Goal: Information Seeking & Learning: Learn about a topic

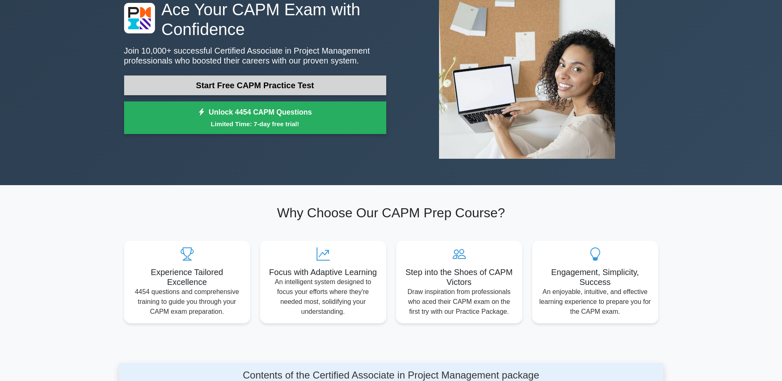
scroll to position [82, 0]
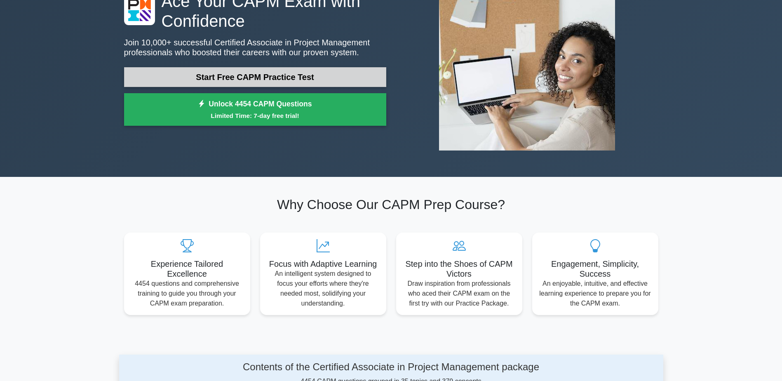
click at [287, 73] on link "Start Free CAPM Practice Test" at bounding box center [255, 77] width 262 height 20
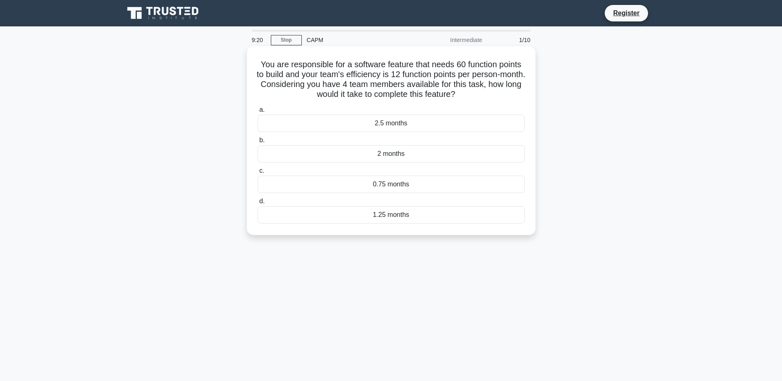
click at [408, 221] on div "1.25 months" at bounding box center [391, 214] width 267 height 17
click at [258, 204] on input "d. 1.25 months" at bounding box center [258, 201] width 0 height 5
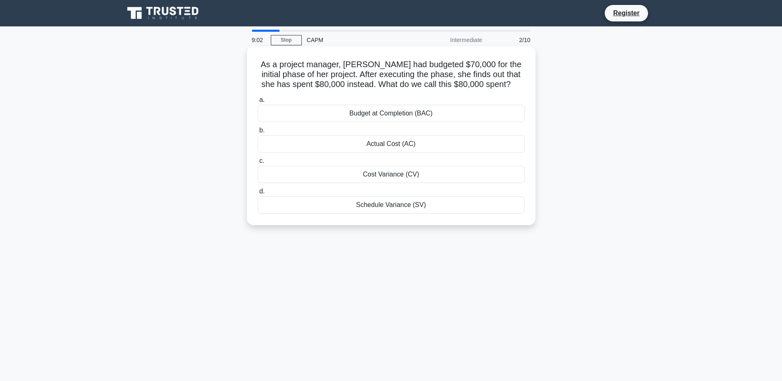
click at [398, 143] on div "Actual Cost (AC)" at bounding box center [391, 143] width 267 height 17
click at [258, 133] on input "b. Actual Cost (AC)" at bounding box center [258, 130] width 0 height 5
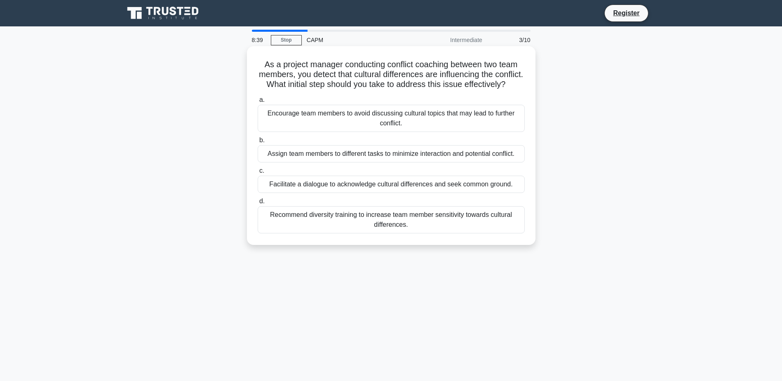
click at [354, 193] on div "Facilitate a dialogue to acknowledge cultural differences and seek common groun…" at bounding box center [391, 184] width 267 height 17
click at [258, 174] on input "c. Facilitate a dialogue to acknowledge cultural differences and seek common gr…" at bounding box center [258, 170] width 0 height 5
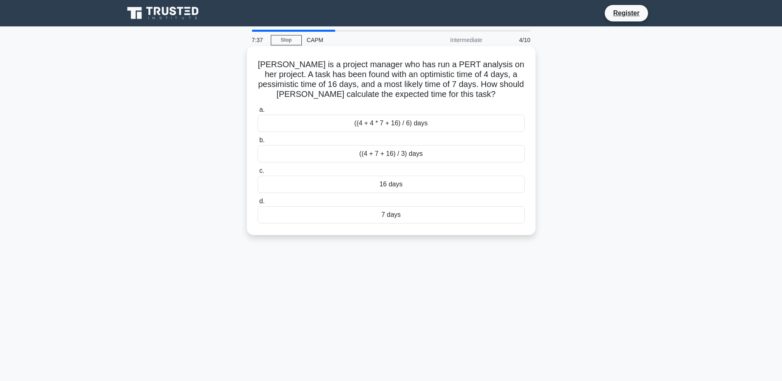
click at [429, 123] on div "((4 + 4 * 7 + 16) / 6) days" at bounding box center [391, 123] width 267 height 17
click at [258, 113] on input "a. ((4 + 4 * 7 + 16) / 6) days" at bounding box center [258, 109] width 0 height 5
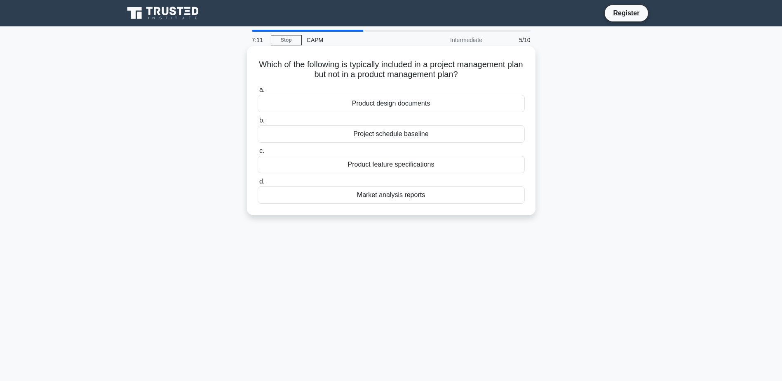
click at [368, 135] on div "Project schedule baseline" at bounding box center [391, 133] width 267 height 17
click at [258, 123] on input "b. Project schedule baseline" at bounding box center [258, 120] width 0 height 5
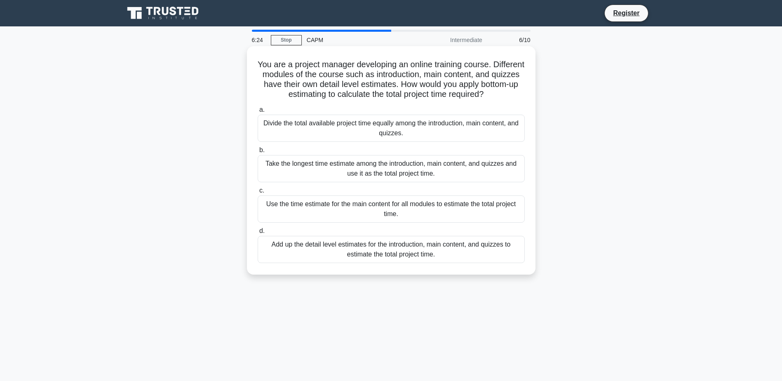
click at [483, 256] on div "Add up the detail level estimates for the introduction, main content, and quizz…" at bounding box center [391, 249] width 267 height 27
click at [258, 234] on input "d. Add up the detail level estimates for the introduction, main content, and qu…" at bounding box center [258, 230] width 0 height 5
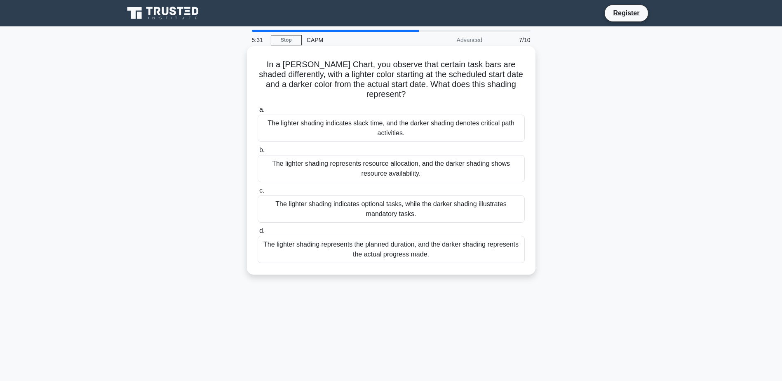
click at [370, 163] on div "The lighter shading represents resource allocation, and the darker shading show…" at bounding box center [391, 168] width 267 height 27
click at [258, 153] on input "b. The lighter shading represents resource allocation, and the darker shading s…" at bounding box center [258, 150] width 0 height 5
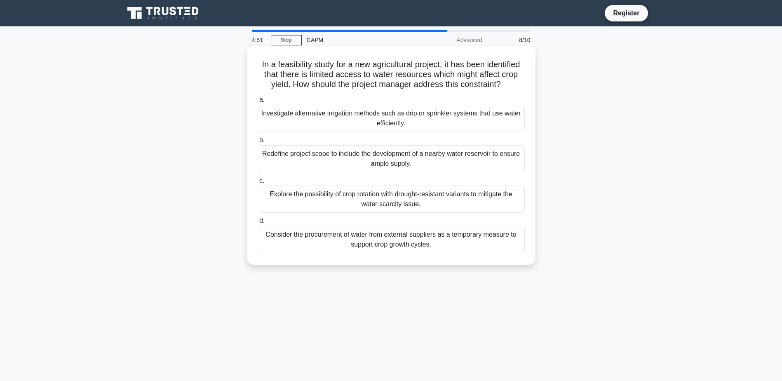
click at [352, 114] on div "Investigate alternative irrigation methods such as drip or sprinkler systems th…" at bounding box center [391, 118] width 267 height 27
click at [258, 103] on input "a. Investigate alternative irrigation methods such as drip or sprinkler systems…" at bounding box center [258, 99] width 0 height 5
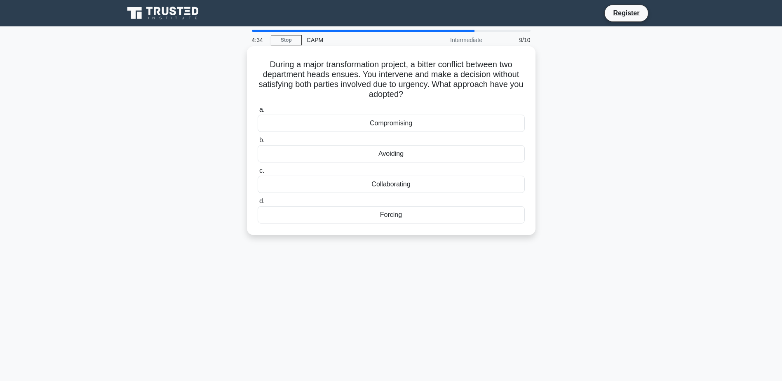
click at [407, 186] on div "Collaborating" at bounding box center [391, 184] width 267 height 17
click at [258, 174] on input "c. Collaborating" at bounding box center [258, 170] width 0 height 5
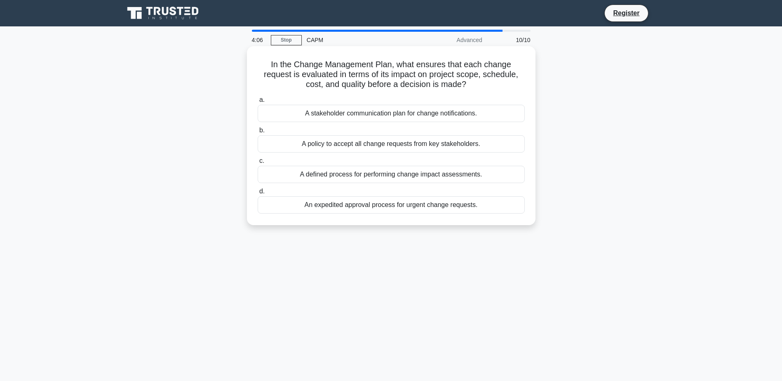
click at [423, 182] on div "A defined process for performing change impact assessments." at bounding box center [391, 174] width 267 height 17
click at [258, 164] on input "c. A defined process for performing change impact assessments." at bounding box center [258, 160] width 0 height 5
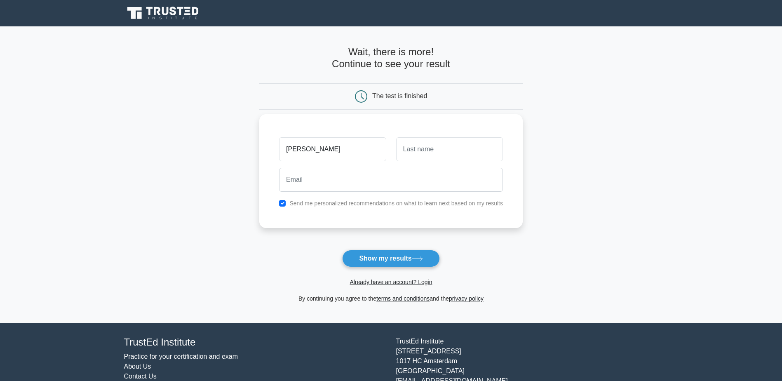
type input "JOSE"
type input "GOMEZ"
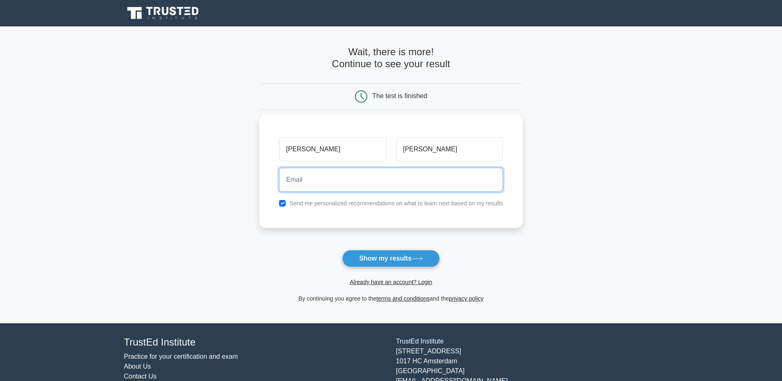
type input "J"
type input "josemagomezmora@gmail.com"
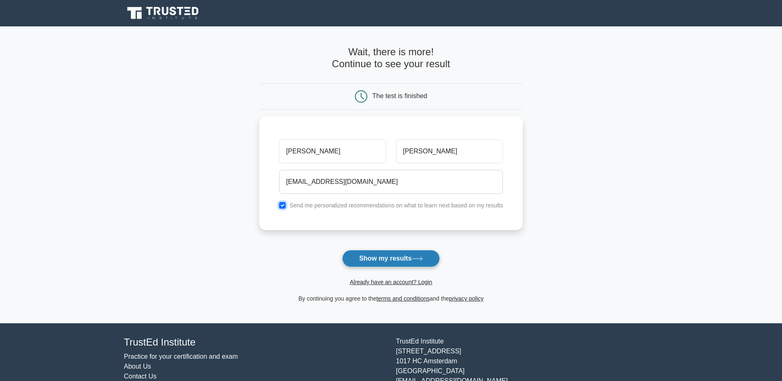
click at [279, 202] on input "checkbox" at bounding box center [282, 205] width 7 height 7
checkbox input "false"
click at [420, 256] on button "Show my results" at bounding box center [390, 258] width 97 height 17
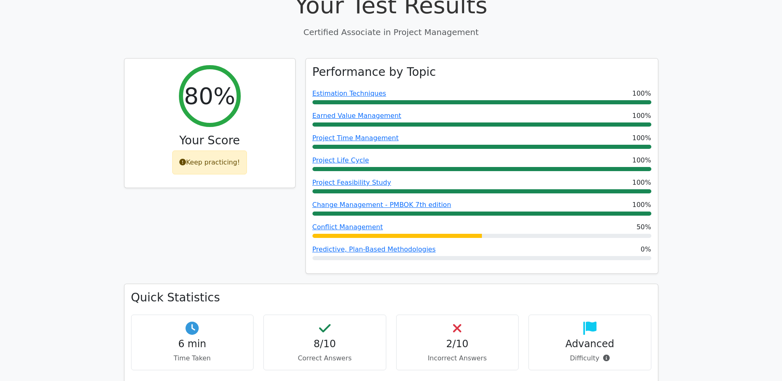
scroll to position [288, 0]
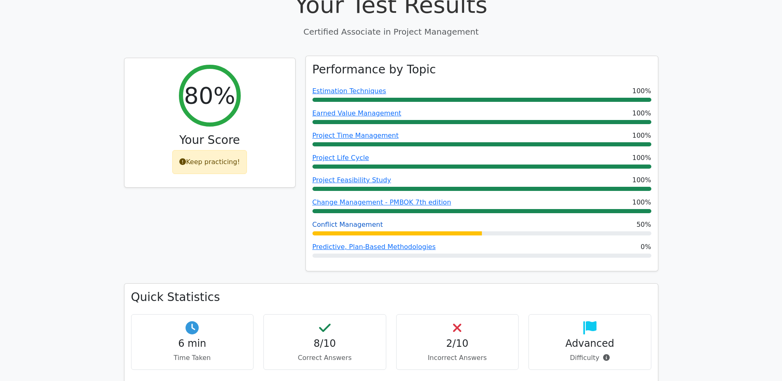
click at [345, 220] on link "Conflict Management" at bounding box center [347, 224] width 70 height 8
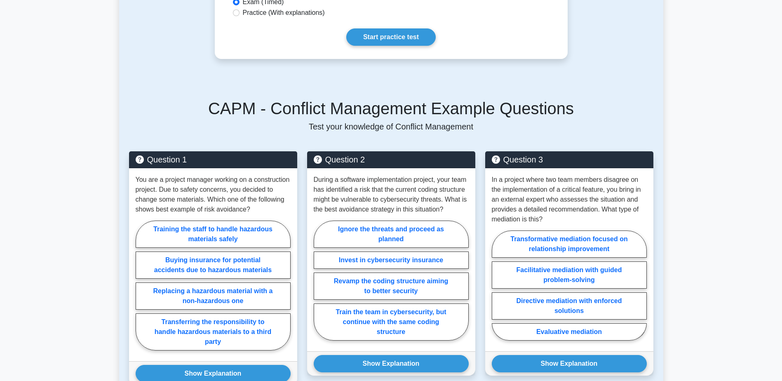
scroll to position [453, 0]
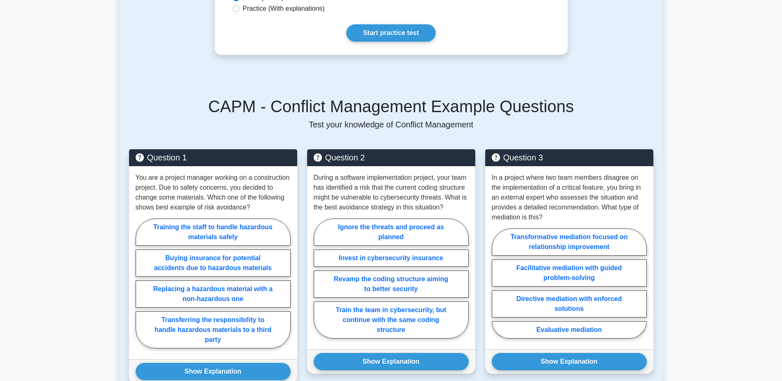
click at [414, 24] on link "Start practice test" at bounding box center [390, 32] width 89 height 17
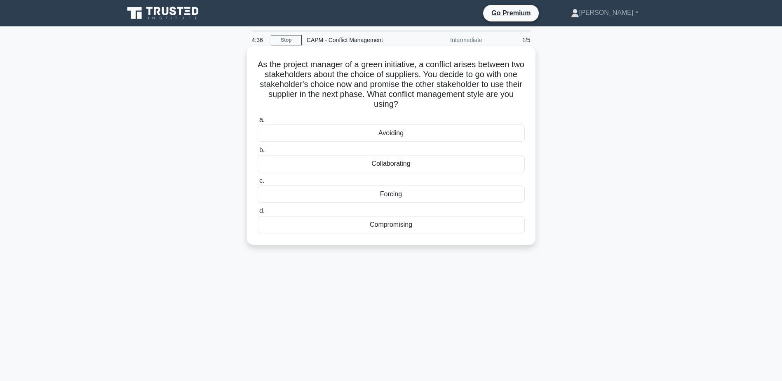
click at [414, 165] on div "Collaborating" at bounding box center [391, 163] width 267 height 17
click at [258, 153] on input "b. Collaborating" at bounding box center [258, 150] width 0 height 5
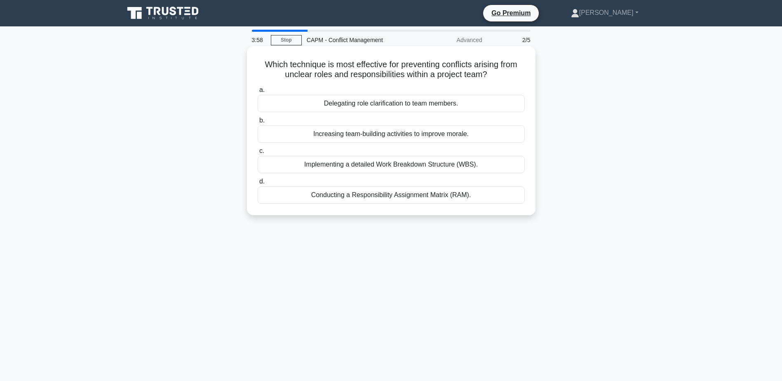
click at [398, 166] on div "Implementing a detailed Work Breakdown Structure (WBS)." at bounding box center [391, 164] width 267 height 17
click at [258, 154] on input "c. Implementing a detailed Work Breakdown Structure (WBS)." at bounding box center [258, 150] width 0 height 5
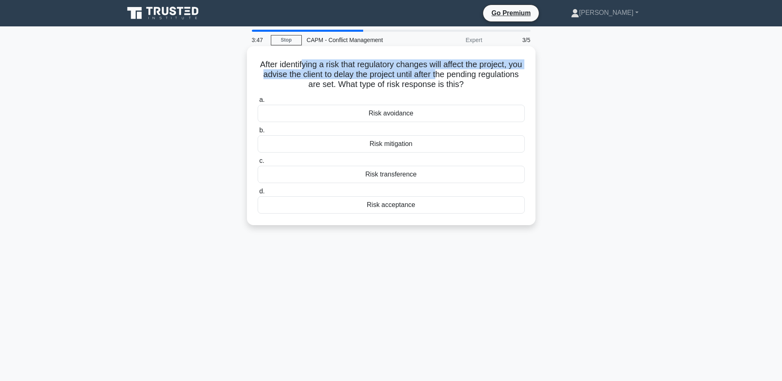
drag, startPoint x: 306, startPoint y: 63, endPoint x: 467, endPoint y: 79, distance: 162.4
click at [467, 79] on h5 "After identifying a risk that regulatory changes will affect the project, you a…" at bounding box center [391, 74] width 269 height 30
click at [387, 71] on h5 "After identifying a risk that regulatory changes will affect the project, you a…" at bounding box center [391, 74] width 269 height 30
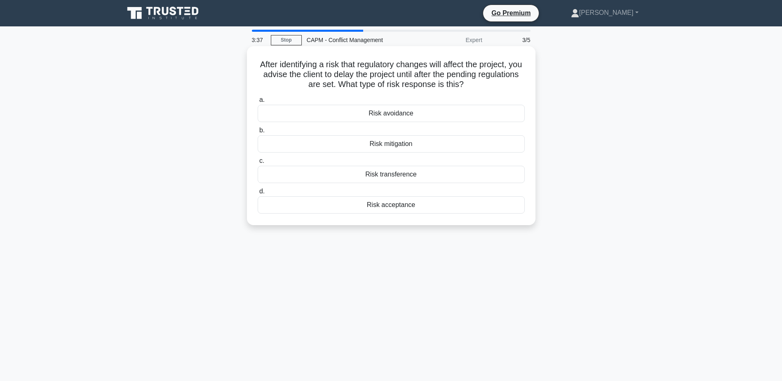
click at [394, 206] on div "Risk acceptance" at bounding box center [391, 204] width 267 height 17
click at [258, 194] on input "d. Risk acceptance" at bounding box center [258, 191] width 0 height 5
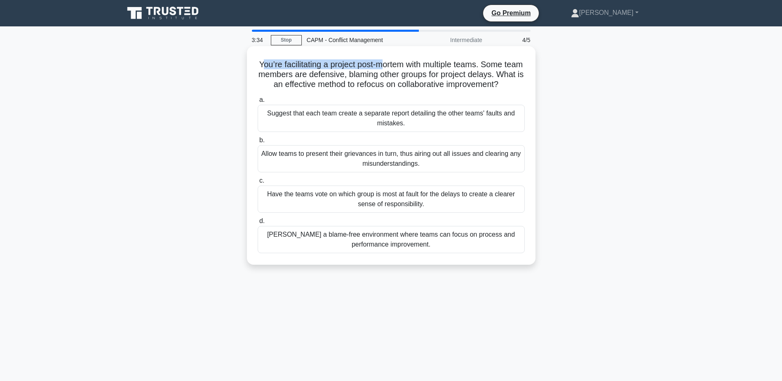
drag, startPoint x: 269, startPoint y: 65, endPoint x: 415, endPoint y: 65, distance: 145.9
click at [415, 65] on h5 "You’re facilitating a project post-mortem with multiple teams. Some team member…" at bounding box center [391, 74] width 269 height 30
click at [474, 250] on div "Foster a blame-free environment where teams can focus on process and performanc…" at bounding box center [391, 239] width 267 height 27
click at [258, 224] on input "d. Foster a blame-free environment where teams can focus on process and perform…" at bounding box center [258, 220] width 0 height 5
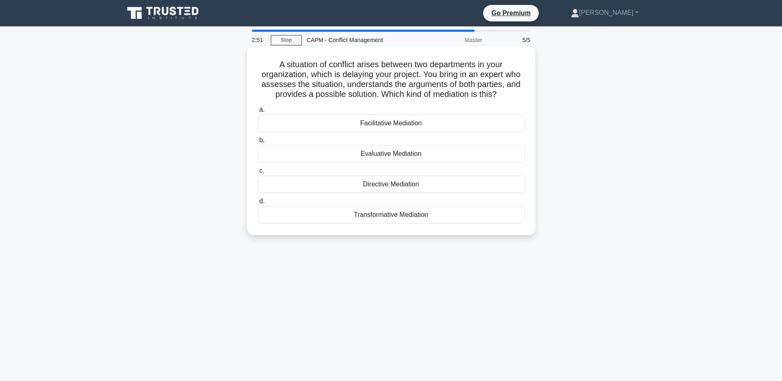
click at [402, 121] on div "Facilitative Mediation" at bounding box center [391, 123] width 267 height 17
click at [258, 113] on input "a. Facilitative Mediation" at bounding box center [258, 109] width 0 height 5
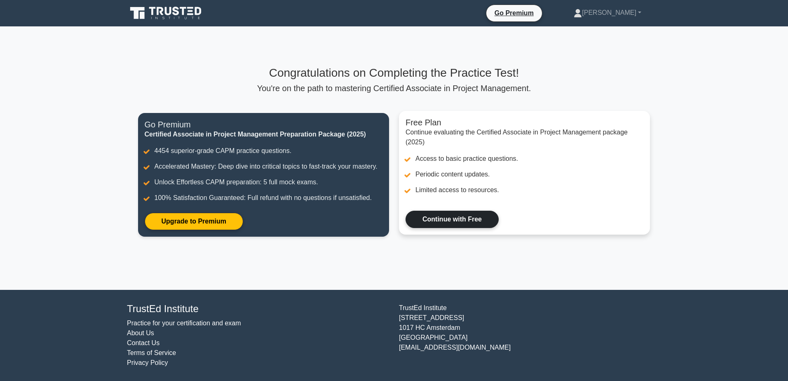
click at [457, 217] on link "Continue with Free" at bounding box center [452, 219] width 93 height 17
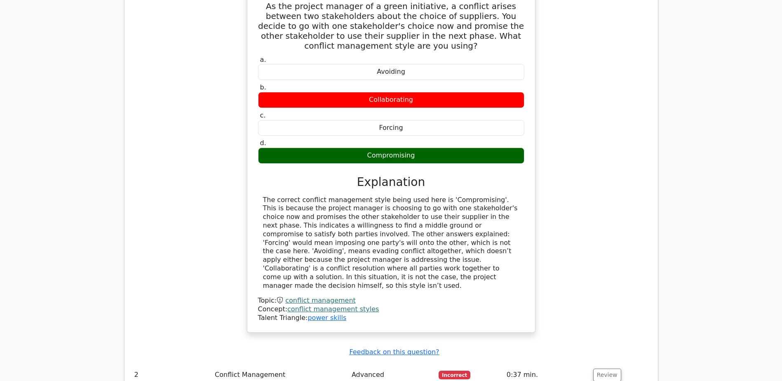
scroll to position [701, 0]
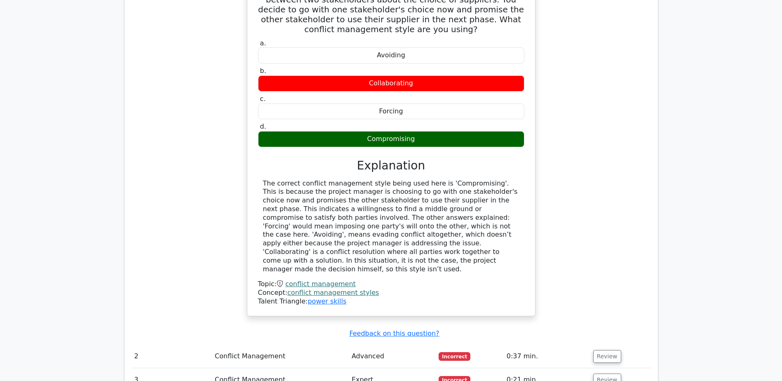
click at [621, 345] on td "Review" at bounding box center [620, 356] width 61 height 23
click at [610, 350] on button "Review" at bounding box center [607, 356] width 28 height 13
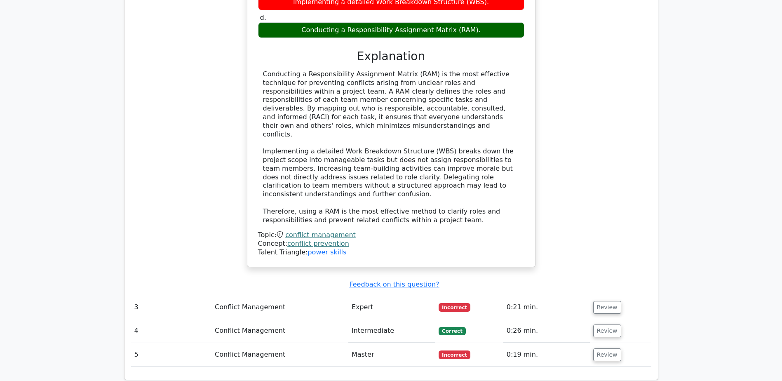
scroll to position [1195, 0]
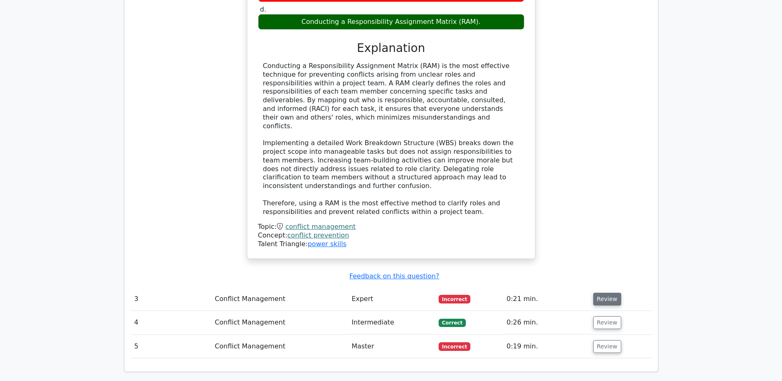
click at [602, 293] on button "Review" at bounding box center [607, 299] width 28 height 13
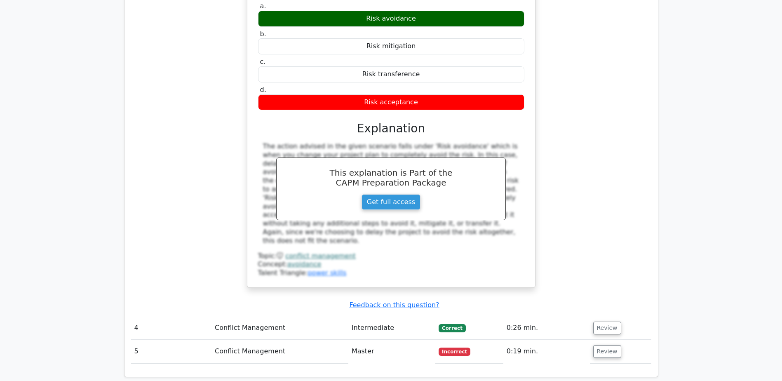
scroll to position [1566, 0]
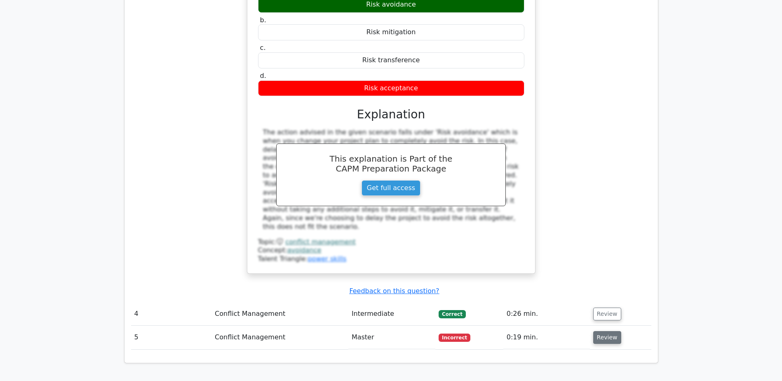
click at [596, 331] on button "Review" at bounding box center [607, 337] width 28 height 13
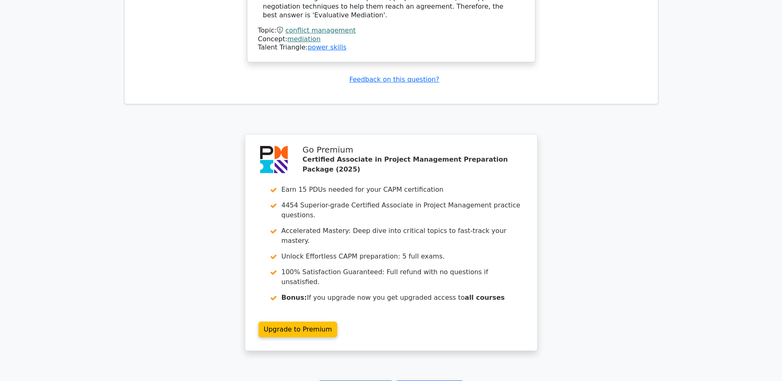
scroll to position [2200, 0]
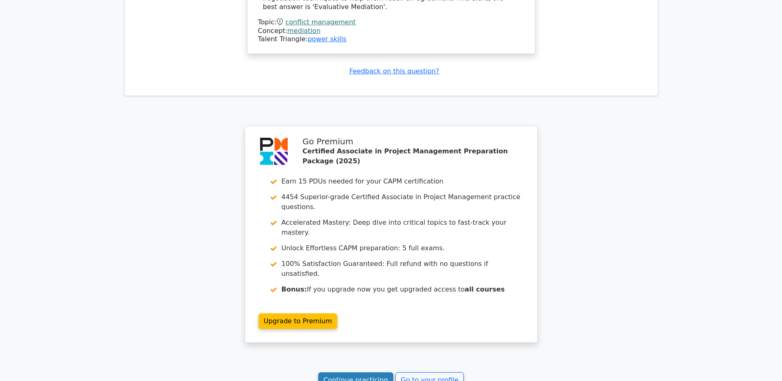
click at [375, 372] on link "Continue practicing" at bounding box center [355, 380] width 75 height 16
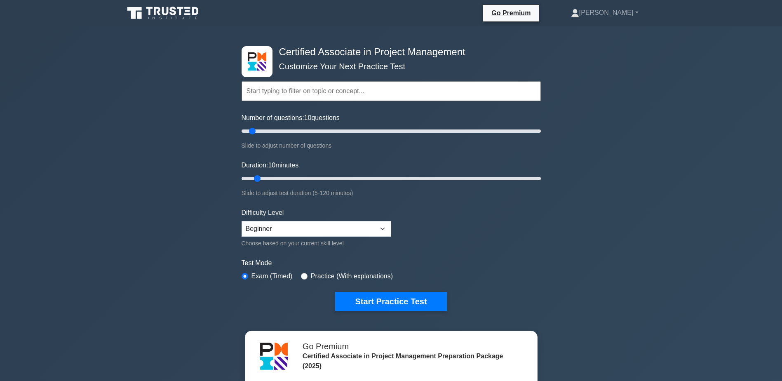
click at [319, 93] on input "text" at bounding box center [391, 91] width 299 height 20
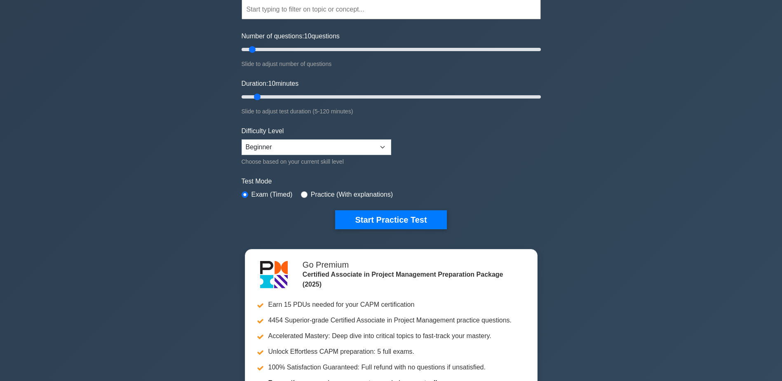
scroll to position [82, 0]
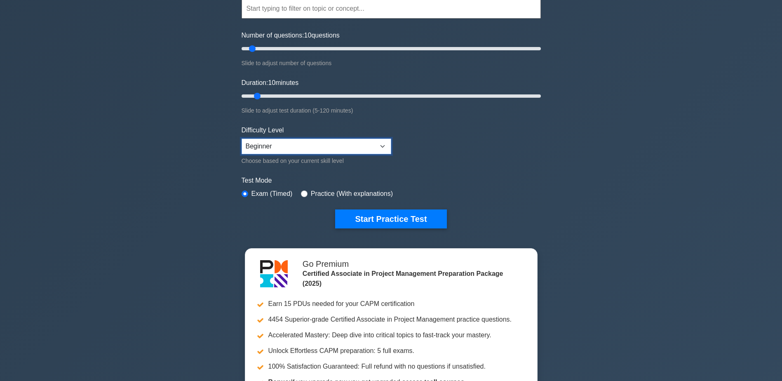
click at [286, 140] on select "Beginner Intermediate Expert" at bounding box center [317, 146] width 150 height 16
select select "expert"
click at [242, 138] on select "Beginner Intermediate Expert" at bounding box center [317, 146] width 150 height 16
click at [301, 191] on input "radio" at bounding box center [304, 193] width 7 height 7
radio input "true"
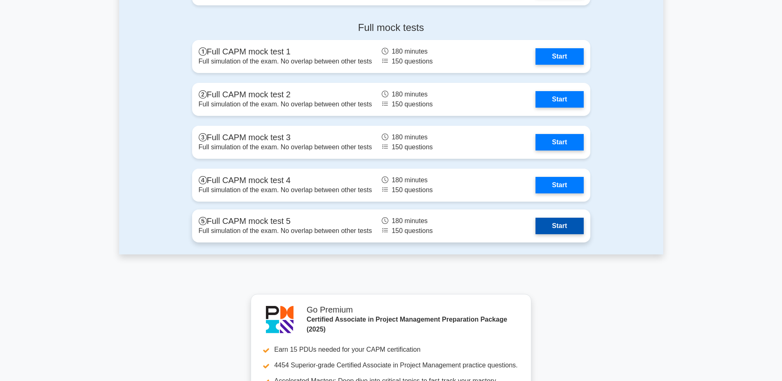
scroll to position [2390, 0]
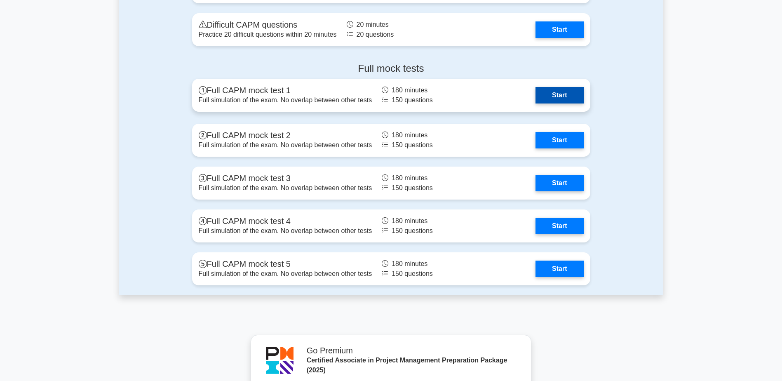
click at [568, 94] on link "Start" at bounding box center [559, 95] width 48 height 16
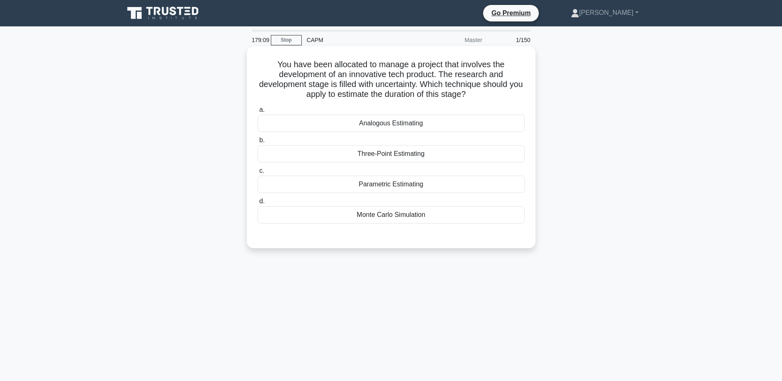
click at [400, 183] on div "Parametric Estimating" at bounding box center [391, 184] width 267 height 17
click at [258, 174] on input "c. Parametric Estimating" at bounding box center [258, 170] width 0 height 5
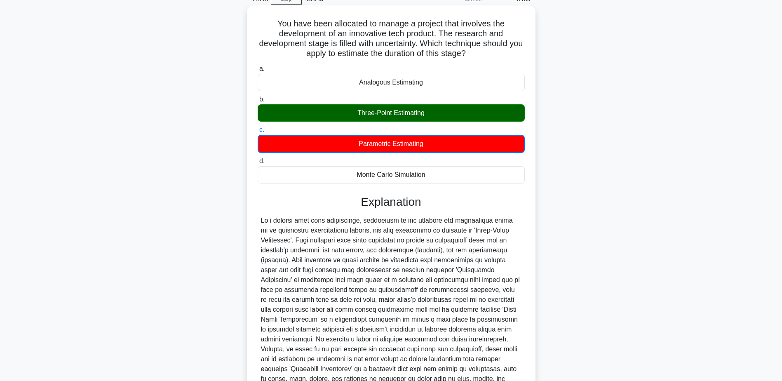
scroll to position [41, 0]
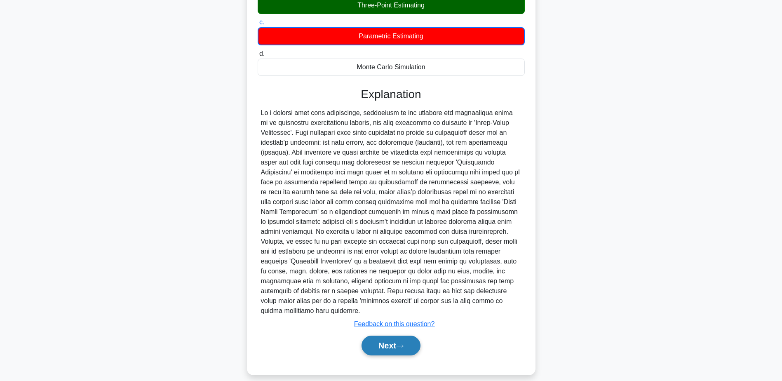
click at [383, 335] on button "Next" at bounding box center [390, 345] width 59 height 20
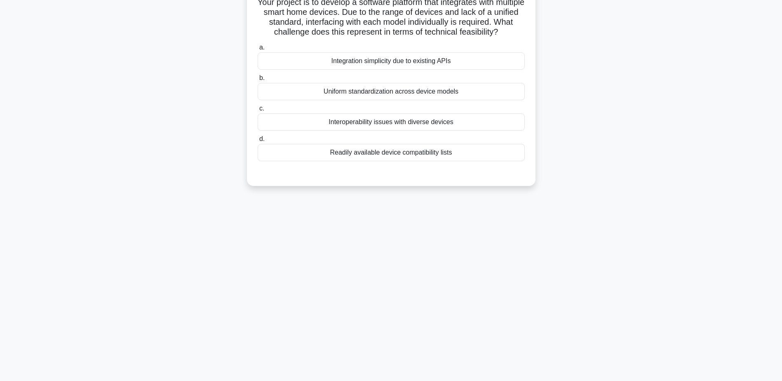
scroll to position [0, 0]
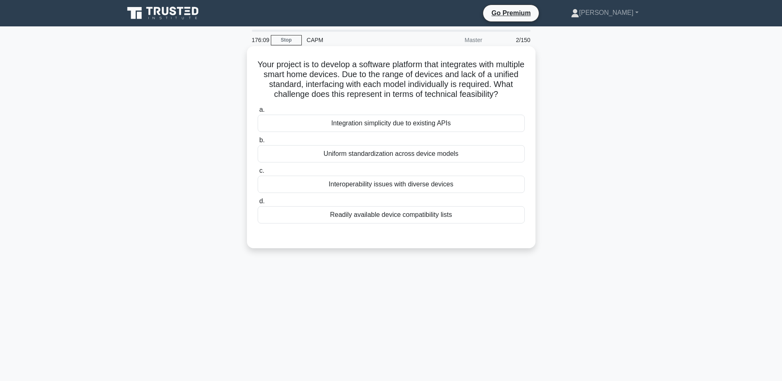
click at [440, 153] on div "Uniform standardization across device models" at bounding box center [391, 153] width 267 height 17
click at [258, 143] on input "b. Uniform standardization across device models" at bounding box center [258, 140] width 0 height 5
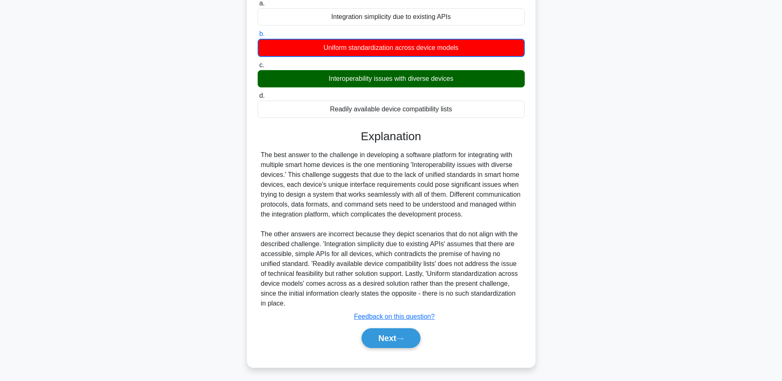
scroll to position [109, 0]
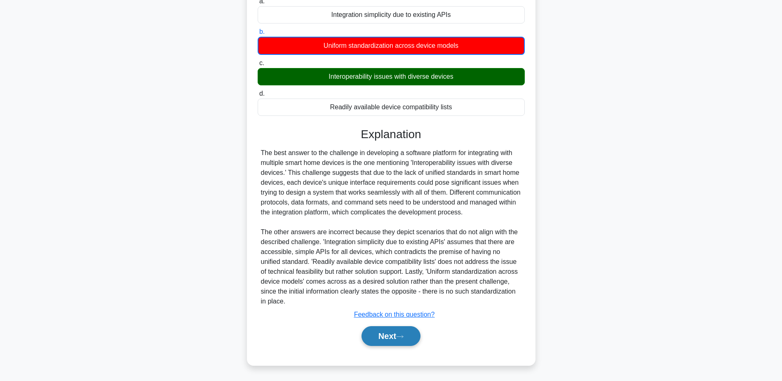
click at [401, 333] on button "Next" at bounding box center [390, 336] width 59 height 20
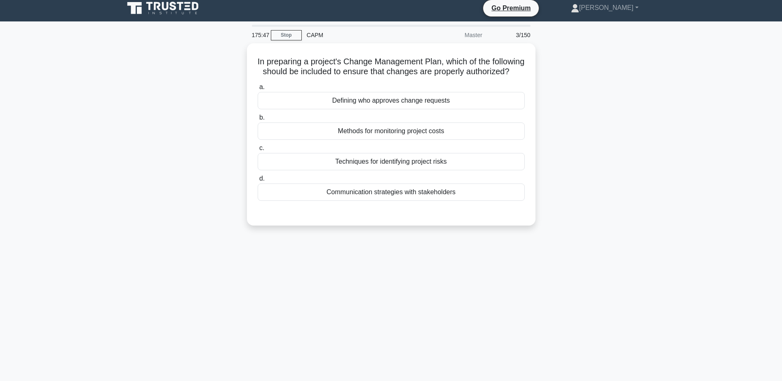
scroll to position [0, 0]
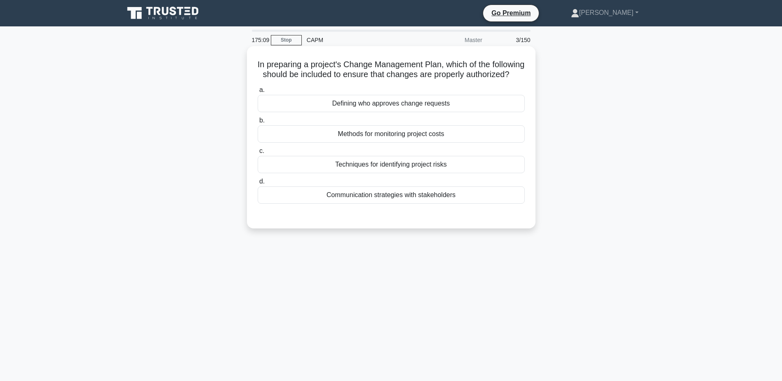
click at [433, 112] on div "Defining who approves change requests" at bounding box center [391, 103] width 267 height 17
click at [258, 93] on input "a. Defining who approves change requests" at bounding box center [258, 89] width 0 height 5
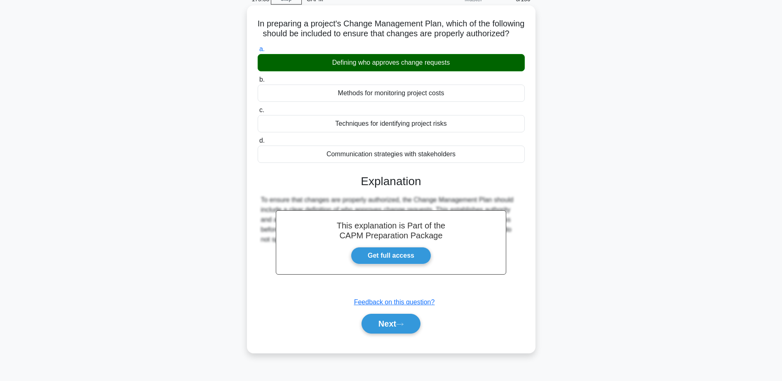
scroll to position [41, 0]
click at [413, 333] on button "Next" at bounding box center [390, 323] width 59 height 20
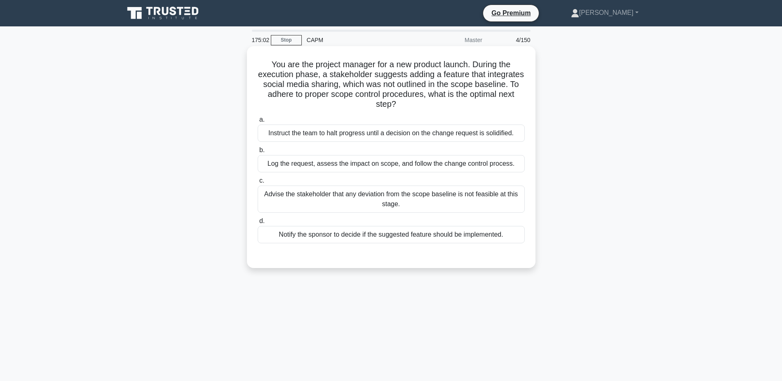
scroll to position [0, 0]
click at [446, 164] on div "Log the request, assess the impact on scope, and follow the change control proc…" at bounding box center [391, 163] width 267 height 17
click at [258, 153] on input "b. Log the request, assess the impact on scope, and follow the change control p…" at bounding box center [258, 150] width 0 height 5
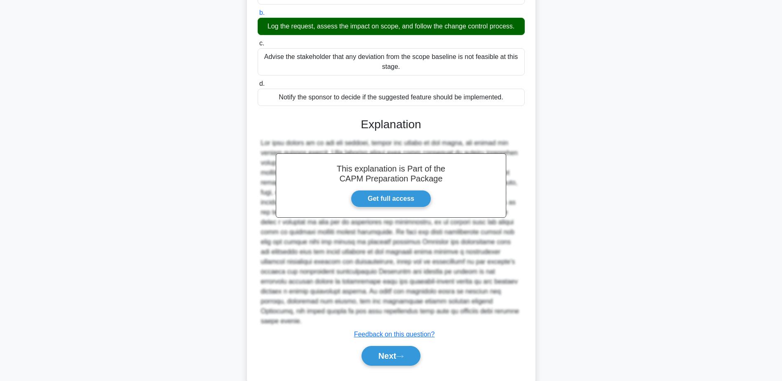
scroll to position [148, 0]
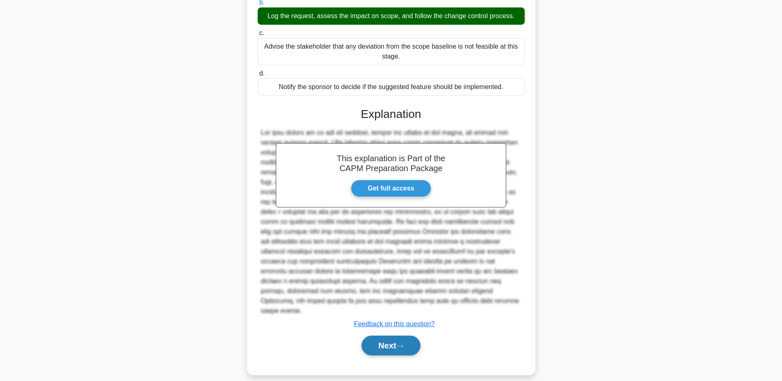
click at [413, 335] on button "Next" at bounding box center [390, 345] width 59 height 20
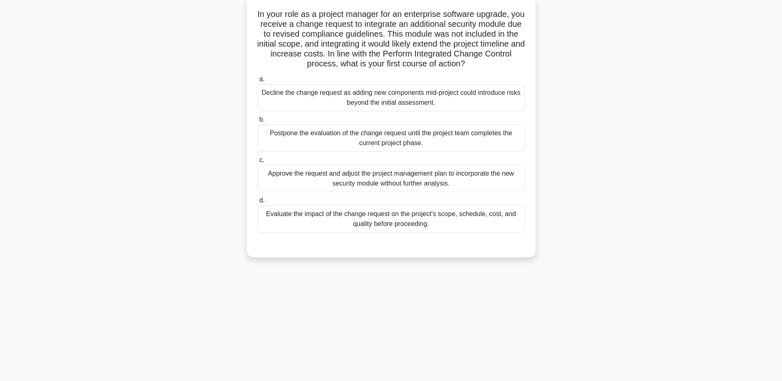
scroll to position [0, 0]
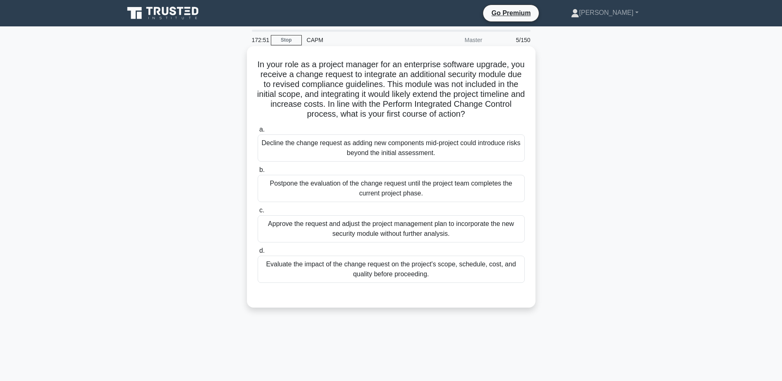
click at [380, 267] on div "Evaluate the impact of the change request on the project's scope, schedule, cos…" at bounding box center [391, 269] width 267 height 27
click at [258, 253] on input "d. Evaluate the impact of the change request on the project's scope, schedule, …" at bounding box center [258, 250] width 0 height 5
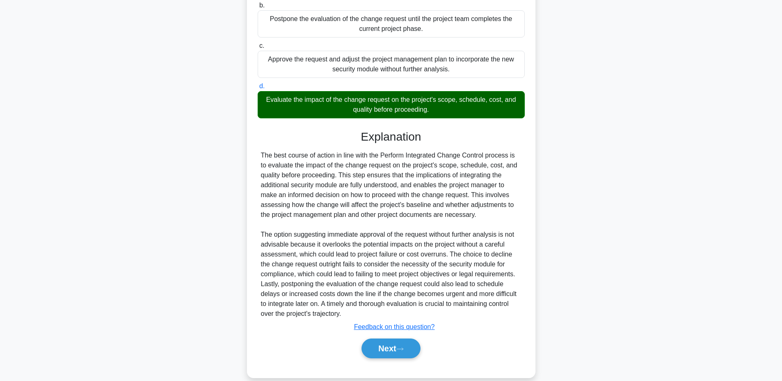
scroll to position [165, 0]
click at [408, 346] on button "Next" at bounding box center [390, 348] width 59 height 20
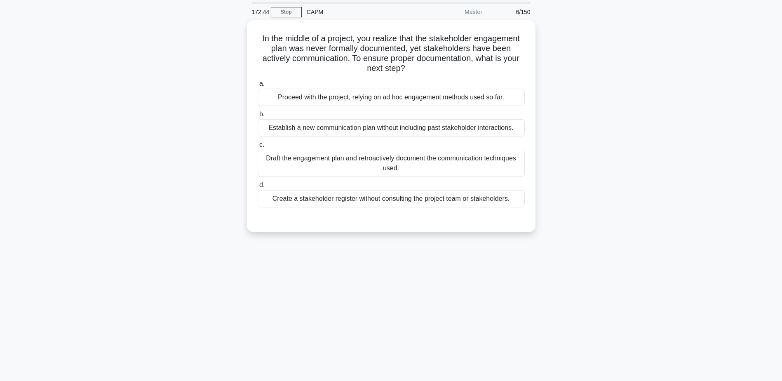
scroll to position [23, 0]
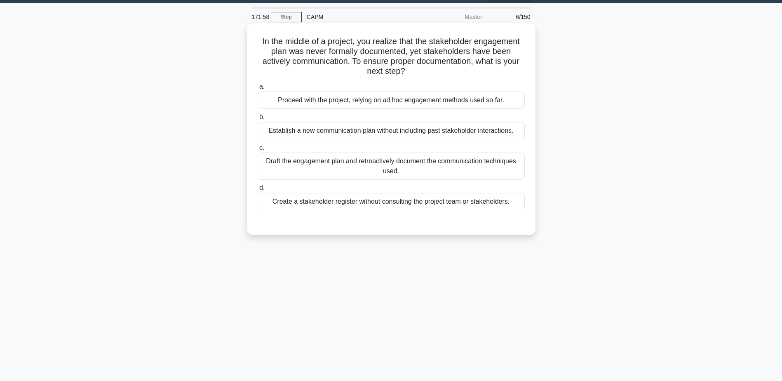
click at [390, 164] on div "Draft the engagement plan and retroactively document the communication techniqu…" at bounding box center [391, 165] width 267 height 27
click at [258, 150] on input "c. Draft the engagement plan and retroactively document the communication techn…" at bounding box center [258, 147] width 0 height 5
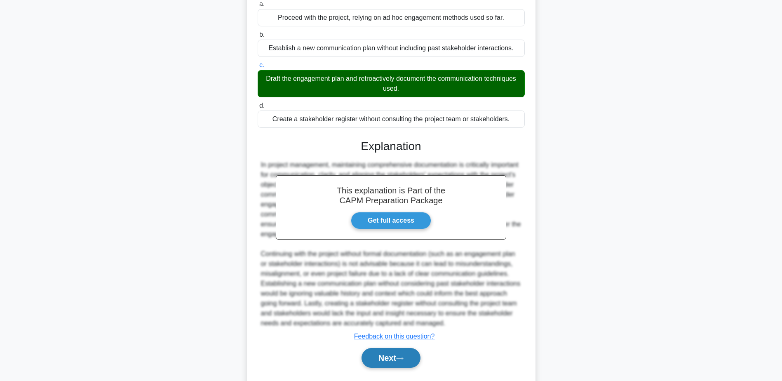
click at [389, 354] on button "Next" at bounding box center [390, 358] width 59 height 20
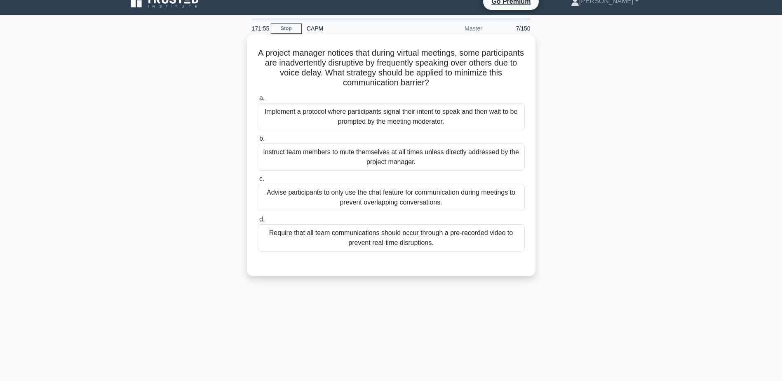
scroll to position [0, 0]
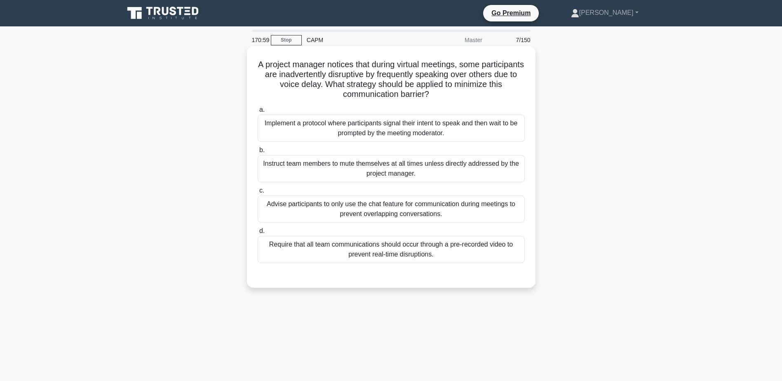
click at [350, 124] on div "Implement a protocol where participants signal their intent to speak and then w…" at bounding box center [391, 128] width 267 height 27
click at [258, 113] on input "a. Implement a protocol where participants signal their intent to speak and the…" at bounding box center [258, 109] width 0 height 5
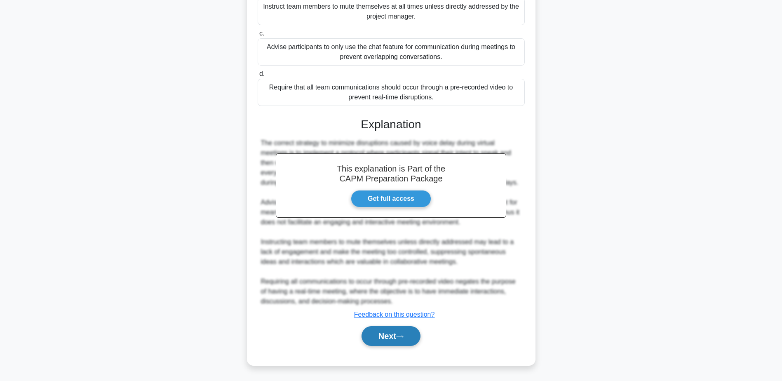
click at [387, 336] on button "Next" at bounding box center [390, 336] width 59 height 20
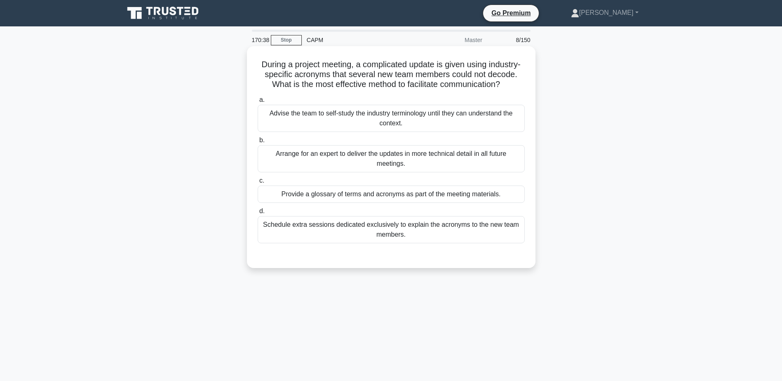
click at [447, 203] on div "Provide a glossary of terms and acronyms as part of the meeting materials." at bounding box center [391, 193] width 267 height 17
click at [258, 183] on input "c. Provide a glossary of terms and acronyms as part of the meeting materials." at bounding box center [258, 180] width 0 height 5
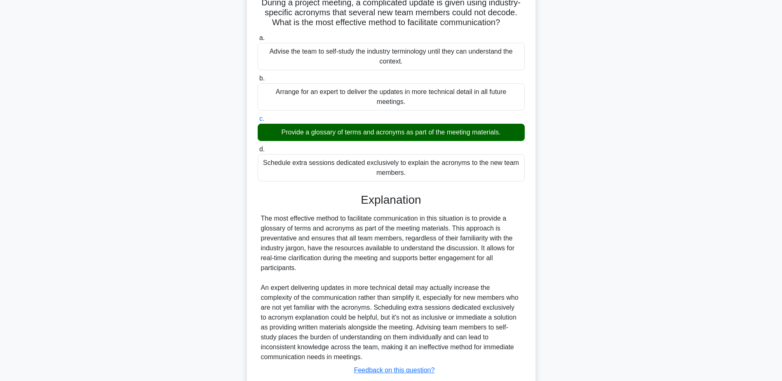
scroll to position [128, 0]
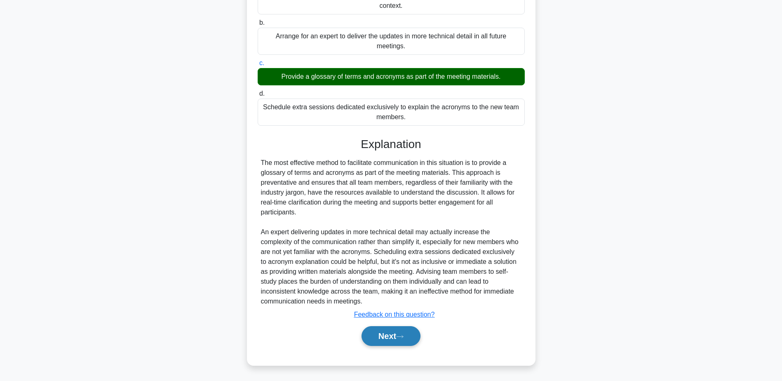
click at [399, 332] on button "Next" at bounding box center [390, 336] width 59 height 20
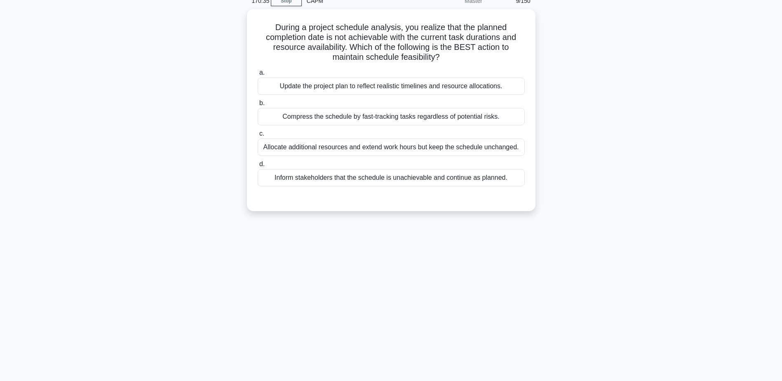
scroll to position [0, 0]
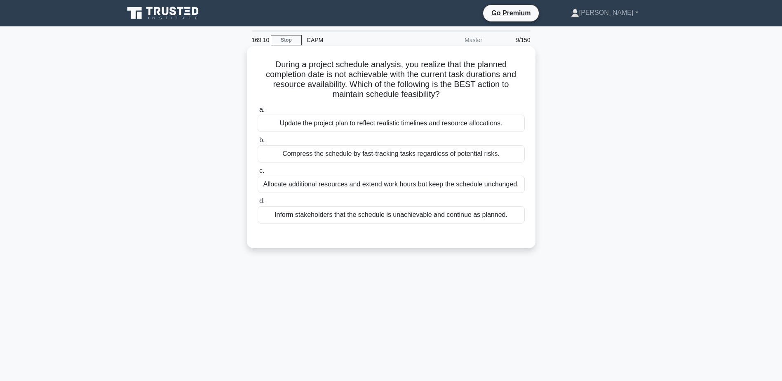
click at [359, 185] on div "Allocate additional resources and extend work hours but keep the schedule uncha…" at bounding box center [391, 184] width 267 height 17
click at [258, 174] on input "c. Allocate additional resources and extend work hours but keep the schedule un…" at bounding box center [258, 170] width 0 height 5
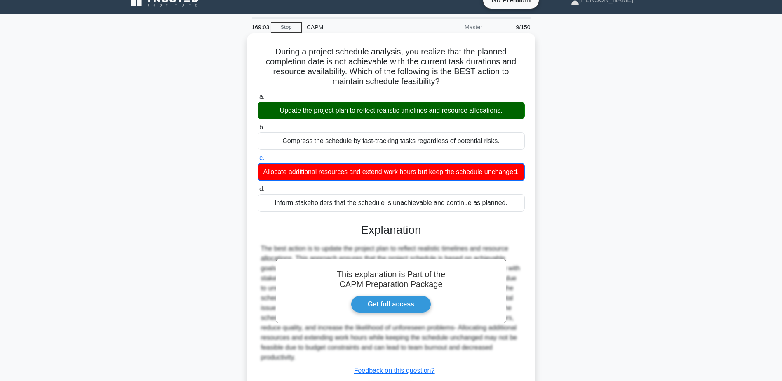
scroll to position [79, 0]
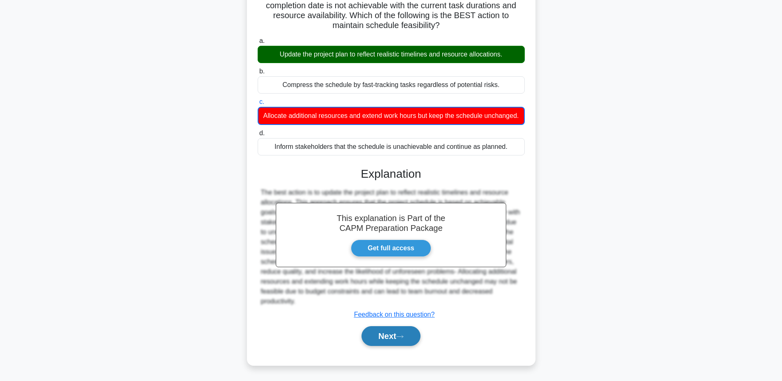
click at [392, 329] on button "Next" at bounding box center [390, 336] width 59 height 20
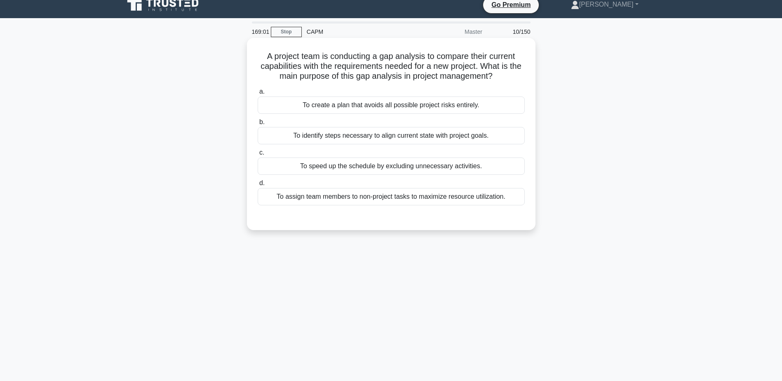
scroll to position [0, 0]
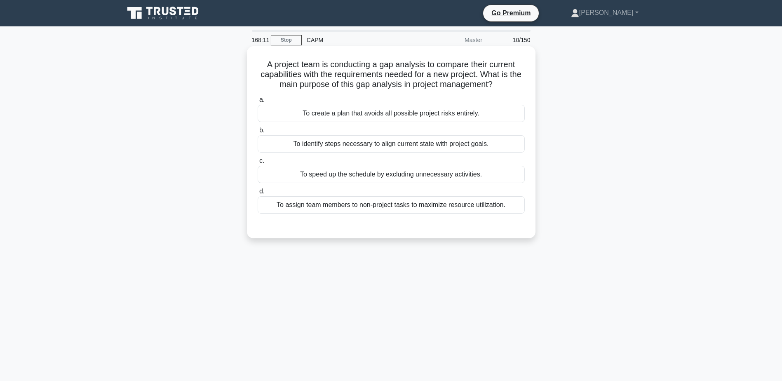
click at [460, 141] on div "To identify steps necessary to align current state with project goals." at bounding box center [391, 143] width 267 height 17
click at [258, 133] on input "b. To identify steps necessary to align current state with project goals." at bounding box center [258, 130] width 0 height 5
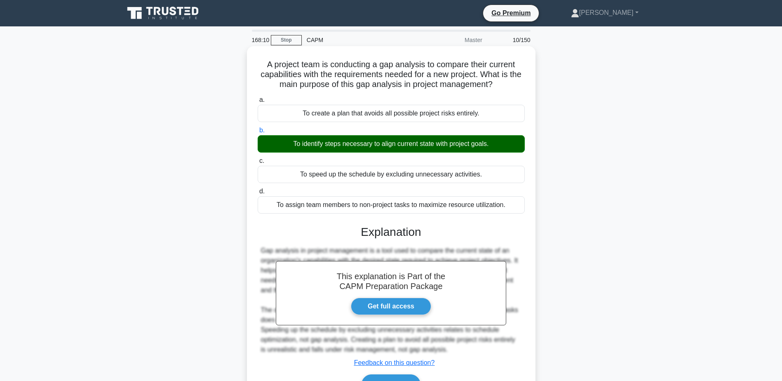
scroll to position [64, 0]
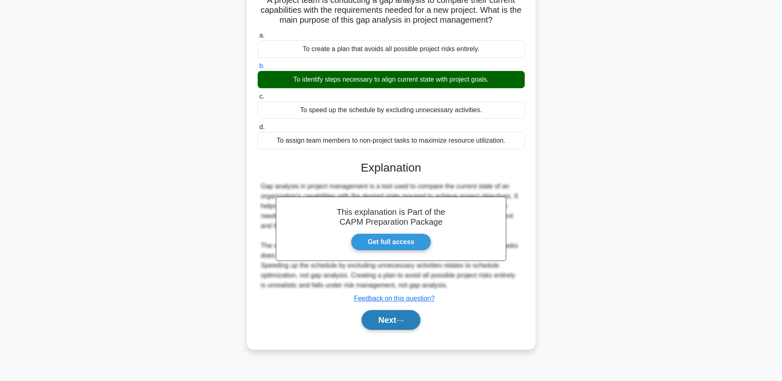
click at [420, 323] on button "Next" at bounding box center [390, 320] width 59 height 20
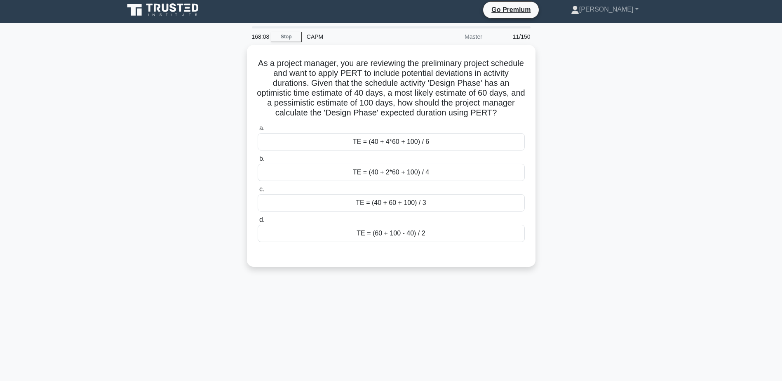
scroll to position [0, 0]
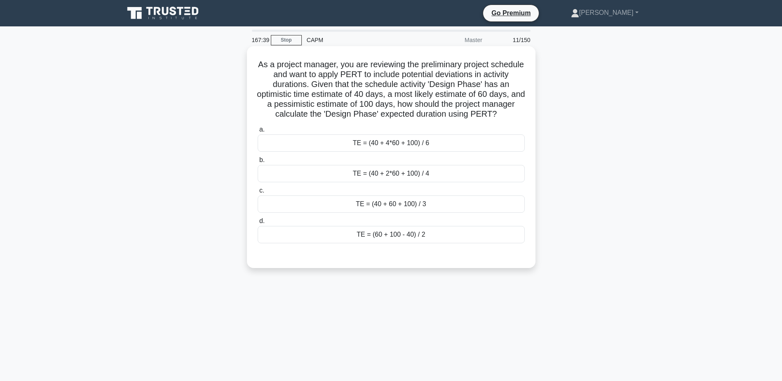
click at [396, 143] on div "TE = (40 + 4*60 + 100) / 6" at bounding box center [391, 142] width 267 height 17
click at [258, 132] on input "a. TE = (40 + 4*60 + 100) / 6" at bounding box center [258, 129] width 0 height 5
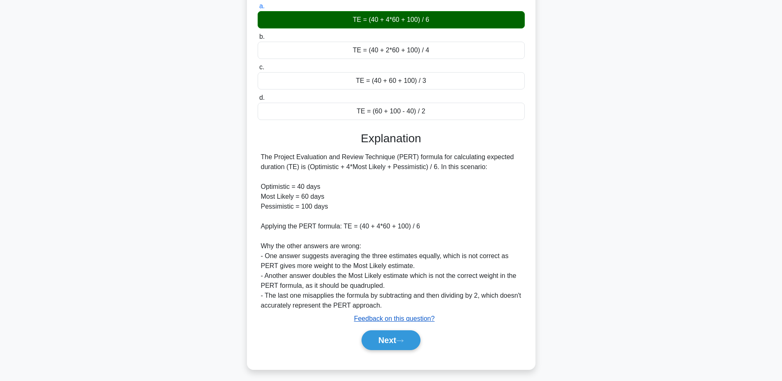
scroll to position [124, 0]
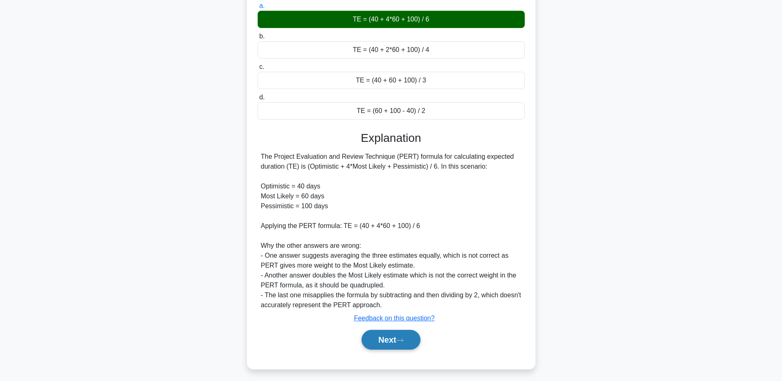
click at [401, 340] on icon at bounding box center [399, 340] width 7 height 2
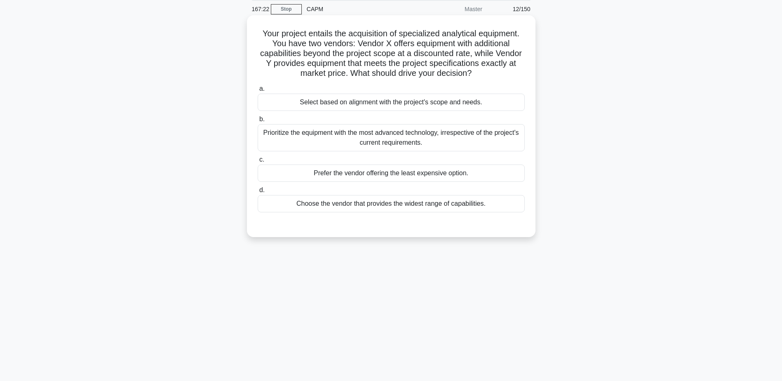
scroll to position [0, 0]
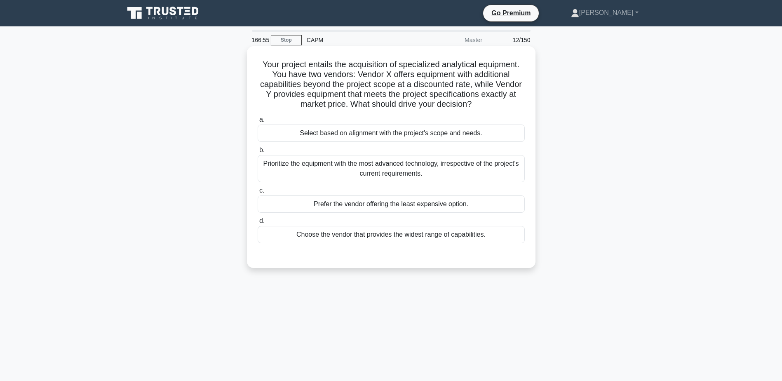
click at [475, 133] on div "Select based on alignment with the project's scope and needs." at bounding box center [391, 132] width 267 height 17
click at [258, 122] on input "a. Select based on alignment with the project's scope and needs." at bounding box center [258, 119] width 0 height 5
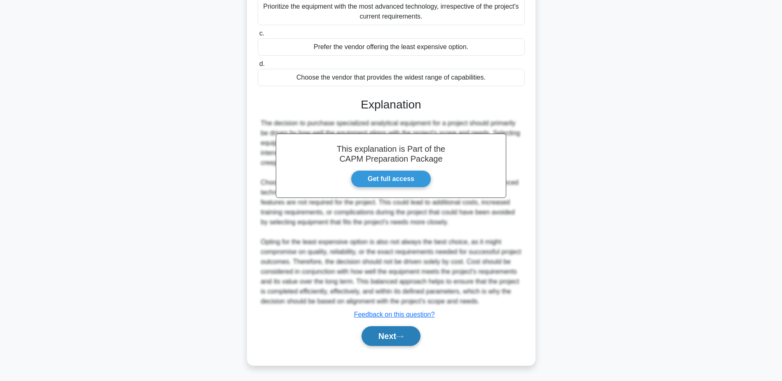
click at [420, 335] on button "Next" at bounding box center [390, 336] width 59 height 20
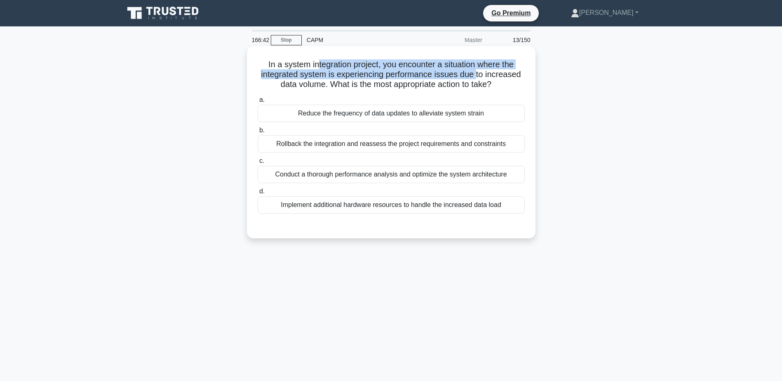
drag, startPoint x: 314, startPoint y: 63, endPoint x: 473, endPoint y: 80, distance: 159.2
click at [473, 80] on h5 "In a system integration project, you encounter a situation where the integrated…" at bounding box center [391, 74] width 269 height 30
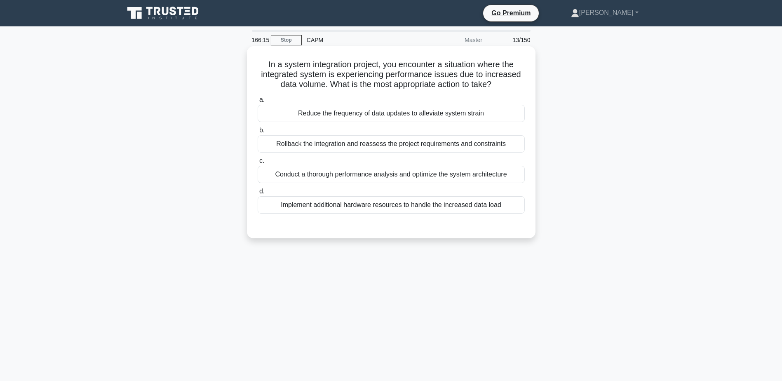
click at [457, 147] on div "Rollback the integration and reassess the project requirements and constraints" at bounding box center [391, 143] width 267 height 17
click at [258, 133] on input "b. Rollback the integration and reassess the project requirements and constrain…" at bounding box center [258, 130] width 0 height 5
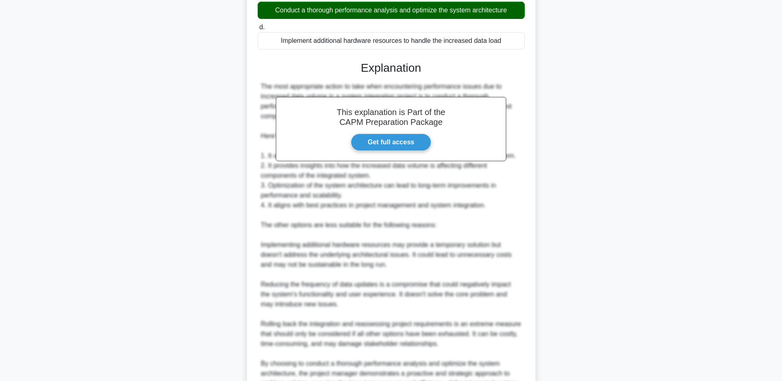
scroll to position [247, 0]
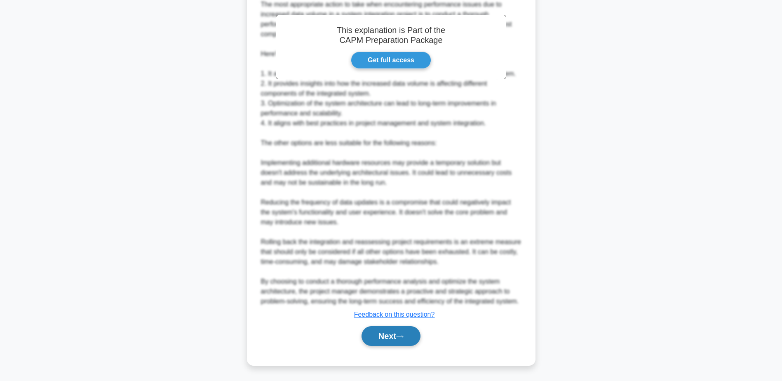
click at [403, 333] on button "Next" at bounding box center [390, 336] width 59 height 20
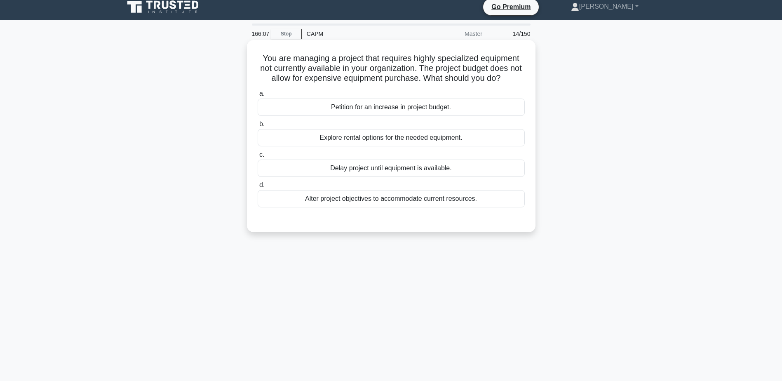
scroll to position [0, 0]
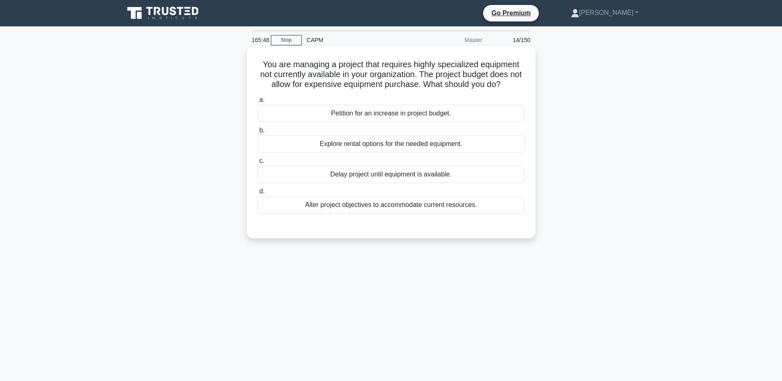
click at [418, 139] on div "Explore rental options for the needed equipment." at bounding box center [391, 143] width 267 height 17
click at [258, 133] on input "b. Explore rental options for the needed equipment." at bounding box center [258, 130] width 0 height 5
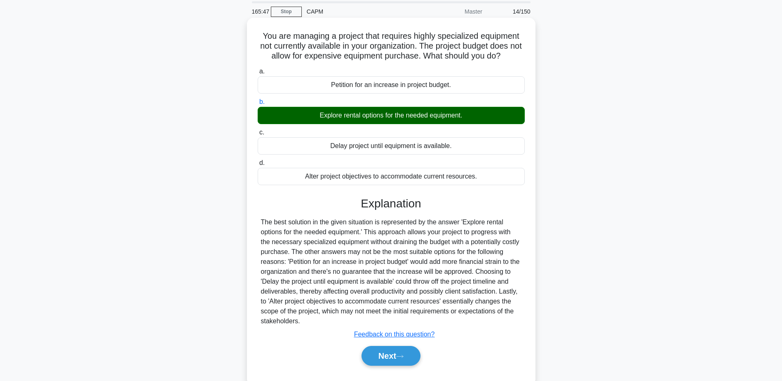
scroll to position [64, 0]
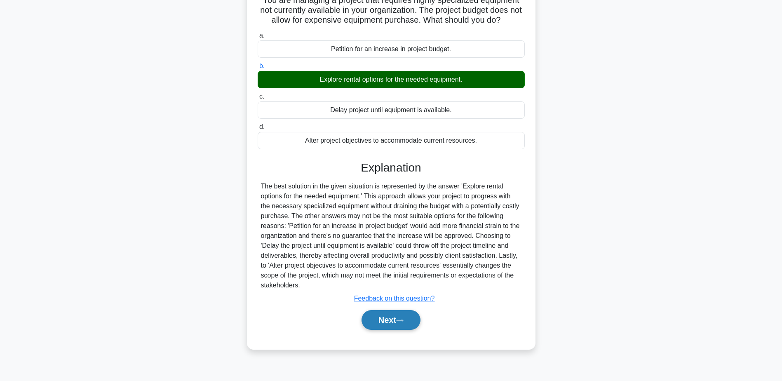
click at [409, 320] on button "Next" at bounding box center [390, 320] width 59 height 20
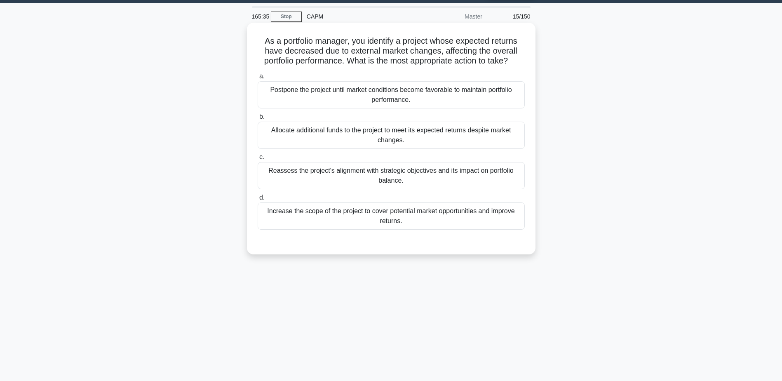
scroll to position [23, 0]
click at [321, 176] on div "Reassess the project's alignment with strategic objectives and its impact on po…" at bounding box center [391, 175] width 267 height 27
click at [258, 160] on input "c. Reassess the project's alignment with strategic objectives and its impact on…" at bounding box center [258, 157] width 0 height 5
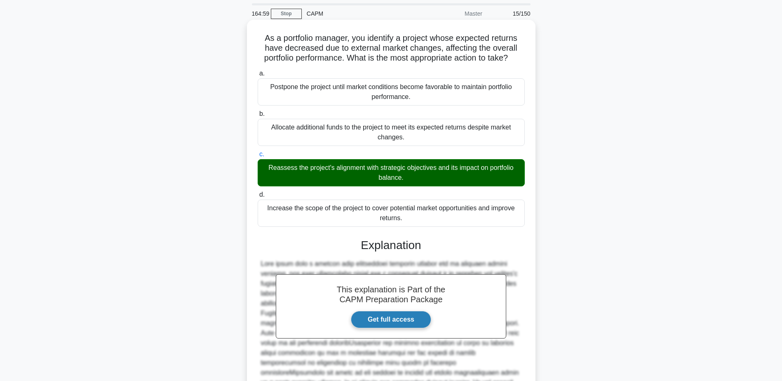
scroll to position [147, 0]
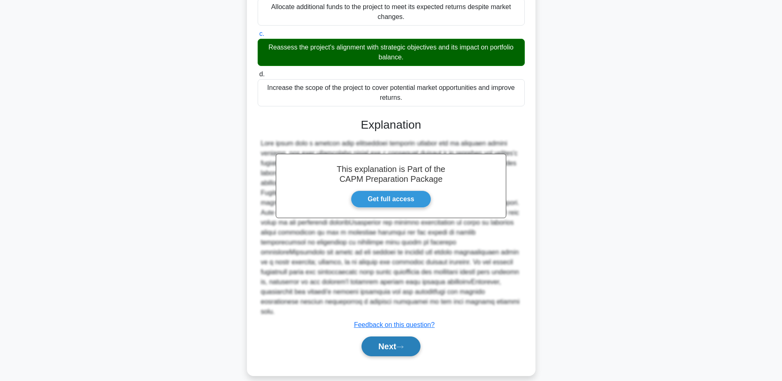
click at [398, 338] on button "Next" at bounding box center [390, 346] width 59 height 20
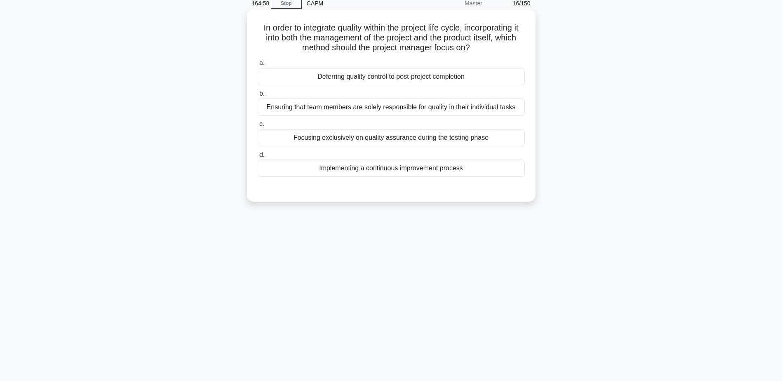
scroll to position [0, 0]
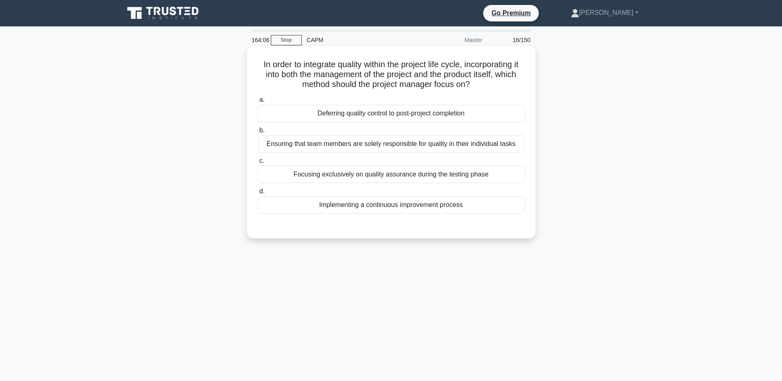
click at [449, 211] on div "Implementing a continuous improvement process" at bounding box center [391, 204] width 267 height 17
click at [258, 194] on input "d. Implementing a continuous improvement process" at bounding box center [258, 191] width 0 height 5
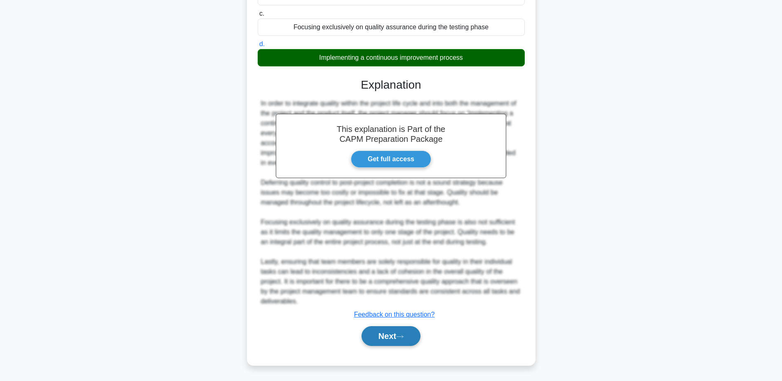
click at [412, 328] on button "Next" at bounding box center [390, 336] width 59 height 20
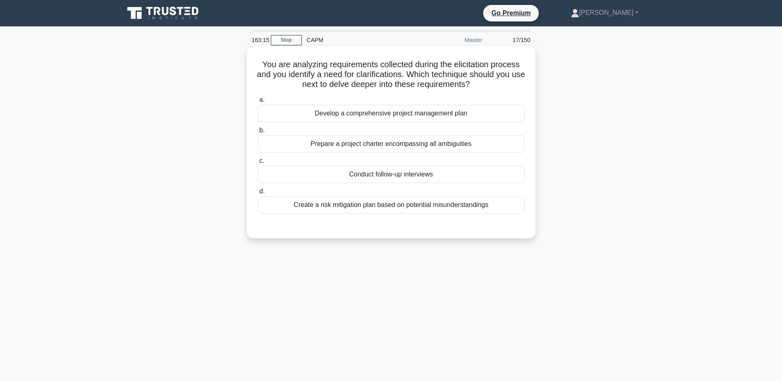
click at [458, 205] on div "Create a risk mitigation plan based on potential misunderstandings" at bounding box center [391, 204] width 267 height 17
click at [258, 194] on input "d. Create a risk mitigation plan based on potential misunderstandings" at bounding box center [258, 191] width 0 height 5
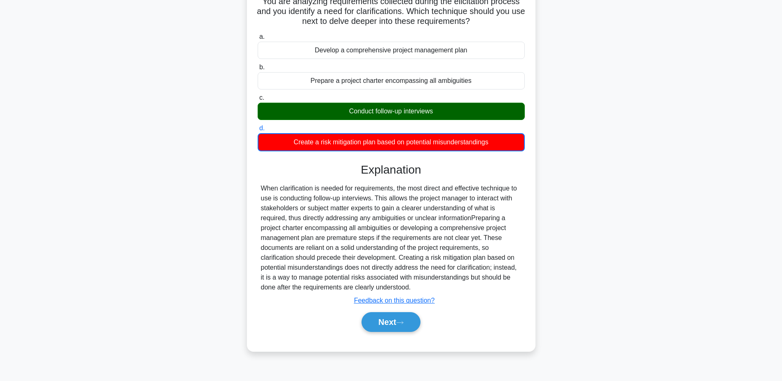
scroll to position [64, 0]
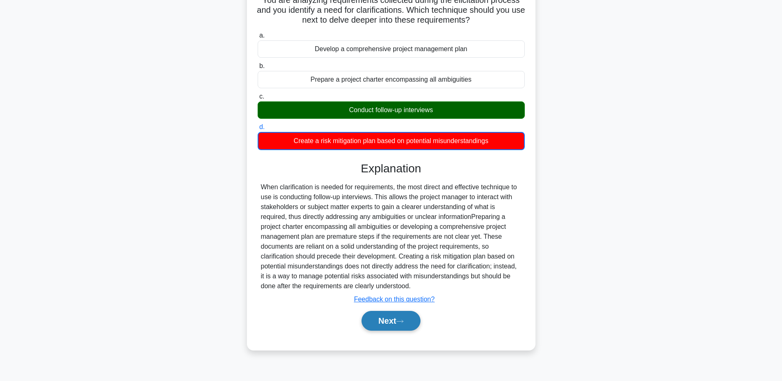
click at [409, 315] on button "Next" at bounding box center [390, 321] width 59 height 20
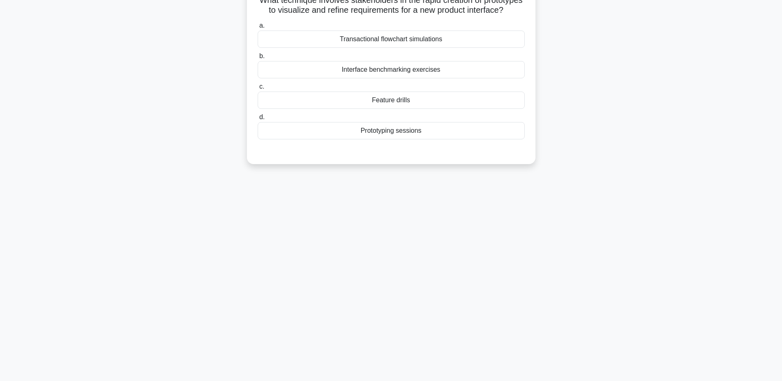
scroll to position [0, 0]
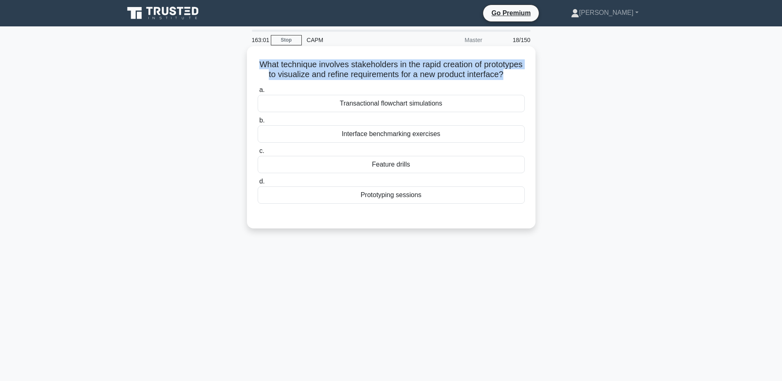
drag, startPoint x: 279, startPoint y: 65, endPoint x: 404, endPoint y: 83, distance: 126.6
click at [404, 80] on h5 "What technique involves stakeholders in the rapid creation of prototypes to vis…" at bounding box center [391, 69] width 269 height 21
drag, startPoint x: 404, startPoint y: 83, endPoint x: 341, endPoint y: 71, distance: 63.9
click at [341, 71] on h5 "What technique involves stakeholders in the rapid creation of prototypes to vis…" at bounding box center [391, 69] width 269 height 21
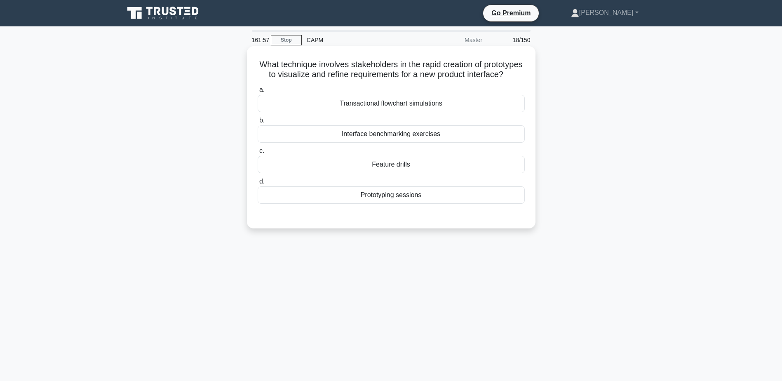
click at [415, 204] on div "Prototyping sessions" at bounding box center [391, 194] width 267 height 17
click at [258, 184] on input "d. Prototyping sessions" at bounding box center [258, 181] width 0 height 5
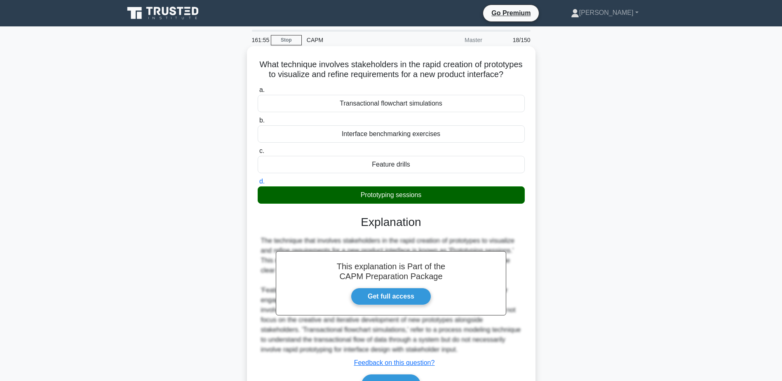
scroll to position [64, 0]
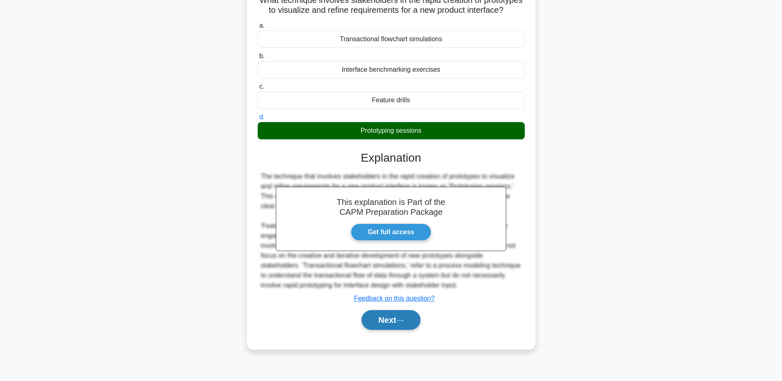
click at [398, 330] on button "Next" at bounding box center [390, 320] width 59 height 20
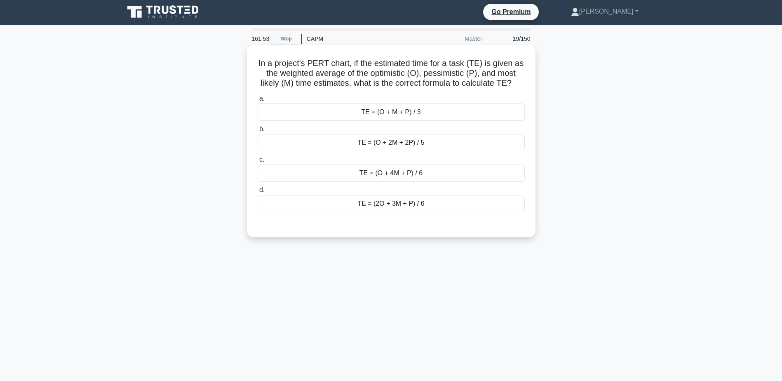
scroll to position [0, 0]
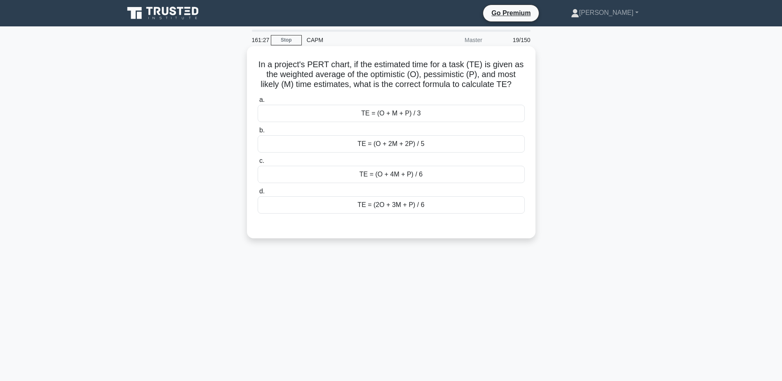
click at [384, 177] on div "TE = (O + 4M + P) / 6" at bounding box center [391, 174] width 267 height 17
click at [258, 164] on input "c. TE = (O + 4M + P) / 6" at bounding box center [258, 160] width 0 height 5
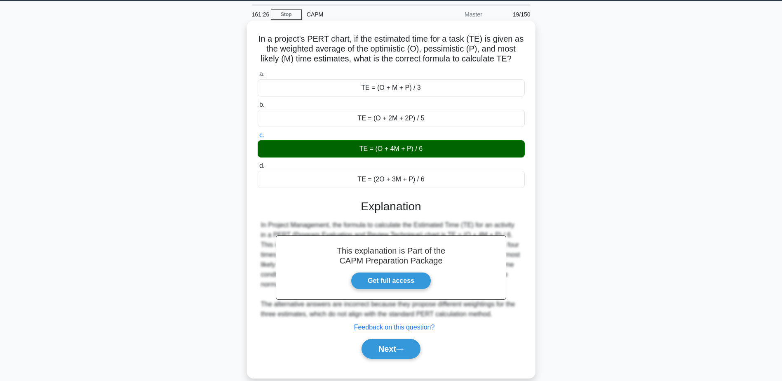
scroll to position [64, 0]
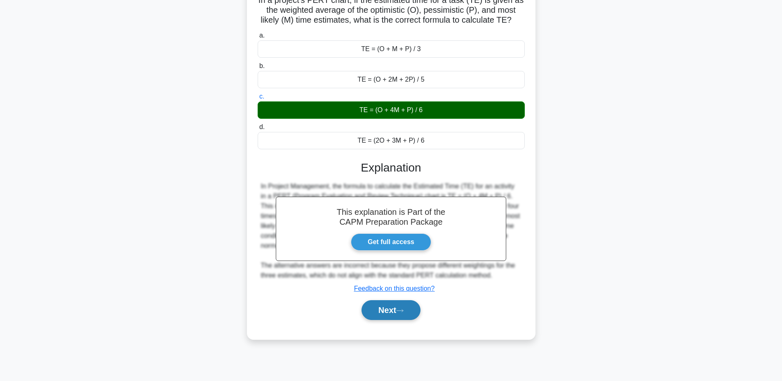
click at [403, 311] on icon at bounding box center [399, 310] width 7 height 2
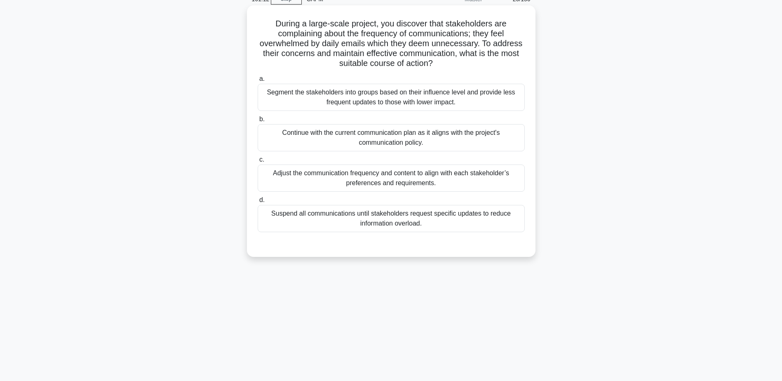
scroll to position [41, 0]
click at [380, 181] on div "Adjust the communication frequency and content to align with each stakeholder’s…" at bounding box center [391, 177] width 267 height 27
click at [258, 162] on input "c. Adjust the communication frequency and content to align with each stakeholde…" at bounding box center [258, 159] width 0 height 5
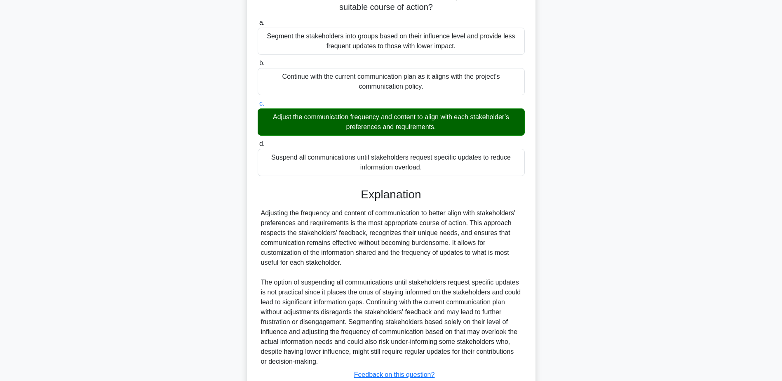
scroll to position [157, 0]
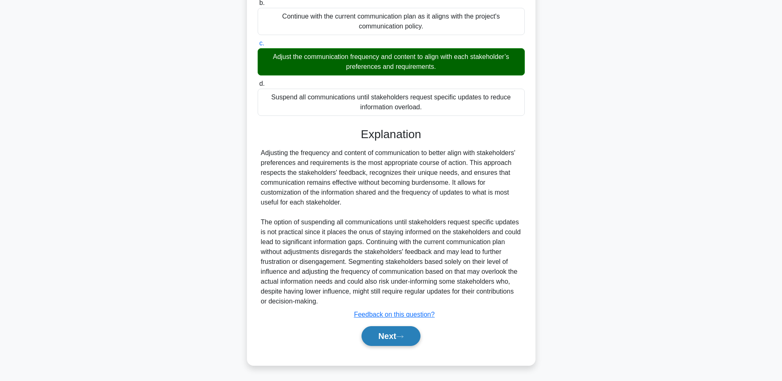
click at [400, 334] on icon at bounding box center [399, 336] width 7 height 5
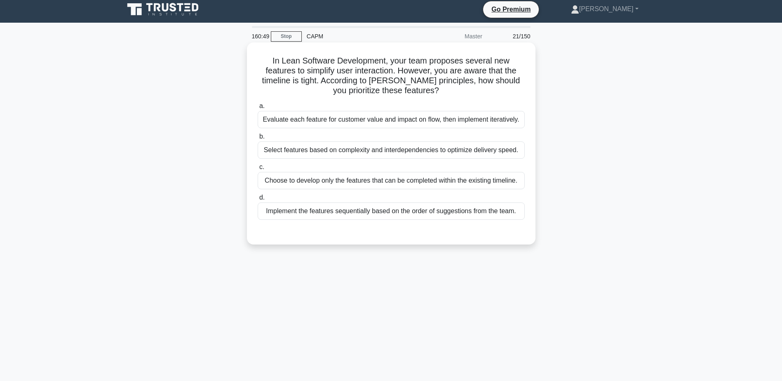
scroll to position [0, 0]
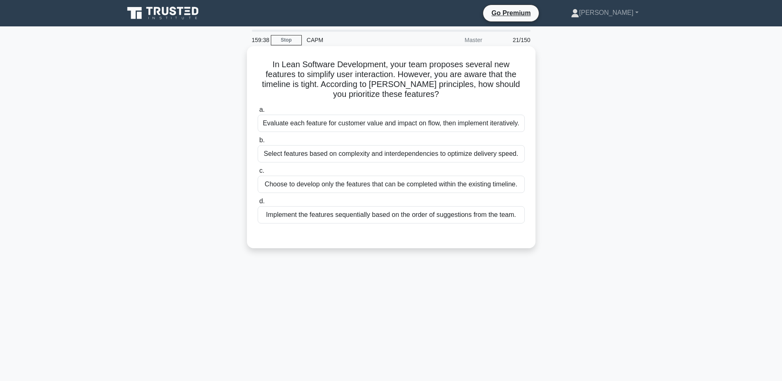
click at [492, 186] on div "Choose to develop only the features that can be completed within the existing t…" at bounding box center [391, 184] width 267 height 17
click at [258, 174] on input "c. Choose to develop only the features that can be completed within the existin…" at bounding box center [258, 170] width 0 height 5
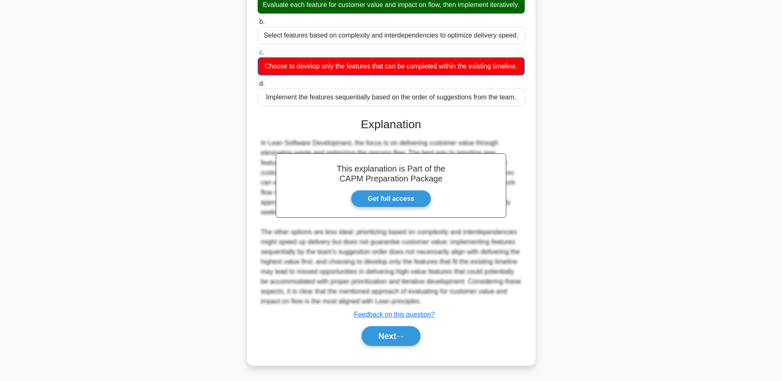
scroll to position [138, 0]
click at [403, 340] on button "Next" at bounding box center [390, 336] width 59 height 20
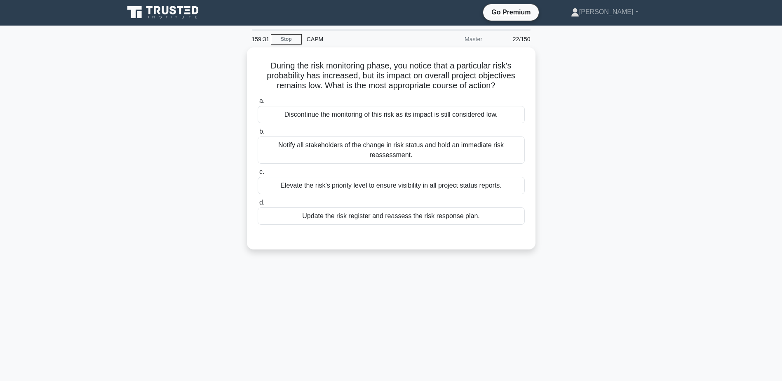
scroll to position [0, 0]
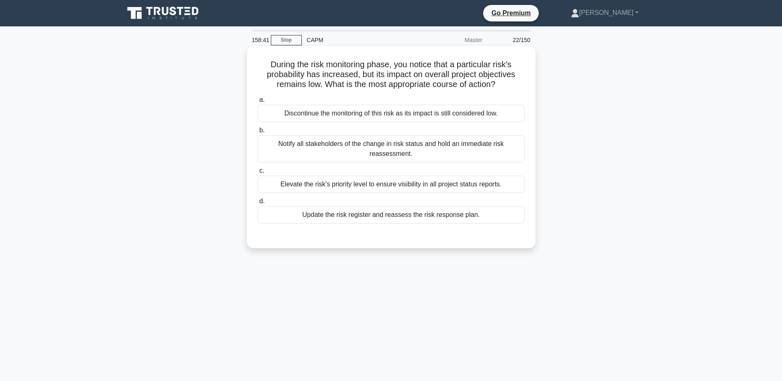
click at [453, 213] on div "Update the risk register and reassess the risk response plan." at bounding box center [391, 214] width 267 height 17
click at [258, 204] on input "d. Update the risk register and reassess the risk response plan." at bounding box center [258, 201] width 0 height 5
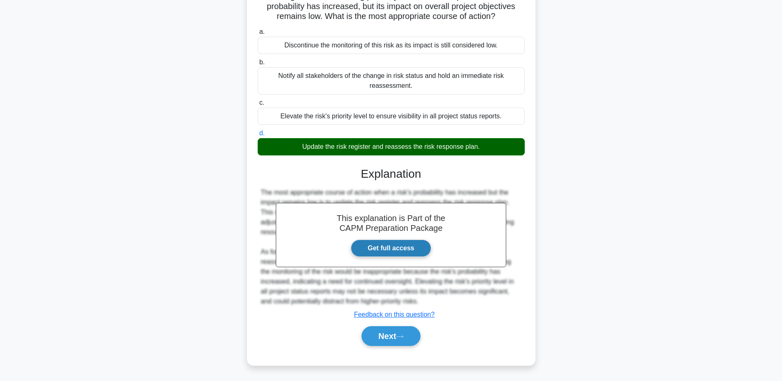
scroll to position [68, 0]
click at [405, 333] on button "Next" at bounding box center [390, 336] width 59 height 20
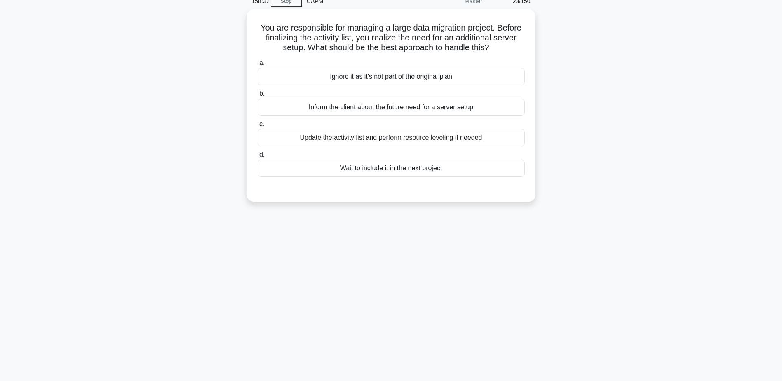
scroll to position [23, 0]
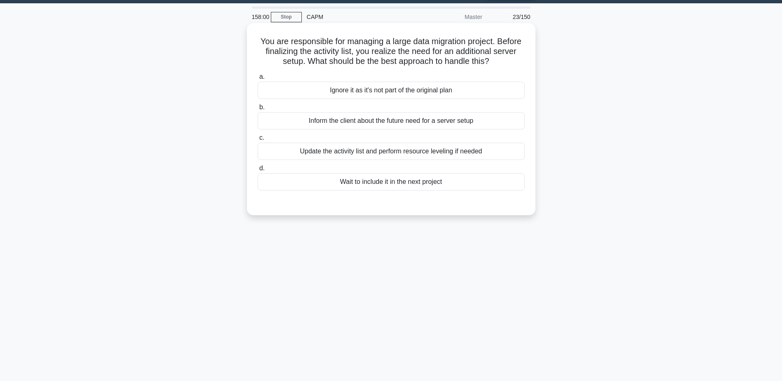
click at [405, 121] on div "Inform the client about the future need for a server setup" at bounding box center [391, 120] width 267 height 17
click at [258, 110] on input "b. Inform the client about the future need for a server setup" at bounding box center [258, 107] width 0 height 5
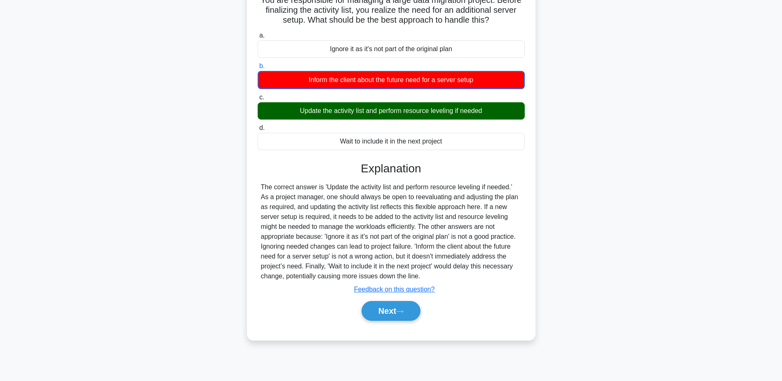
scroll to position [64, 0]
click at [403, 314] on button "Next" at bounding box center [390, 311] width 59 height 20
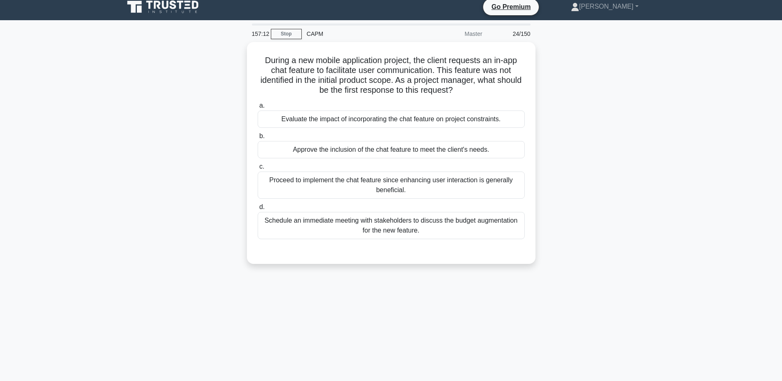
scroll to position [0, 0]
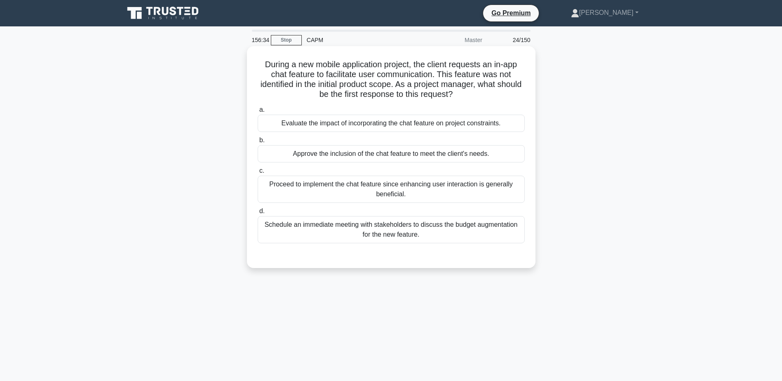
click at [369, 125] on div "Evaluate the impact of incorporating the chat feature on project constraints." at bounding box center [391, 123] width 267 height 17
click at [258, 113] on input "a. Evaluate the impact of incorporating the chat feature on project constraints." at bounding box center [258, 109] width 0 height 5
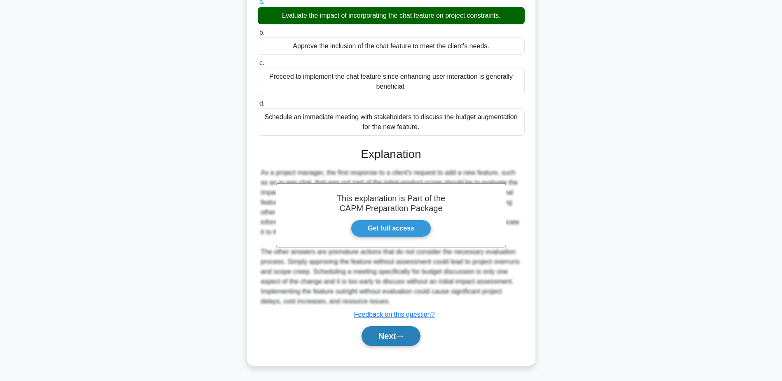
click at [392, 336] on button "Next" at bounding box center [390, 336] width 59 height 20
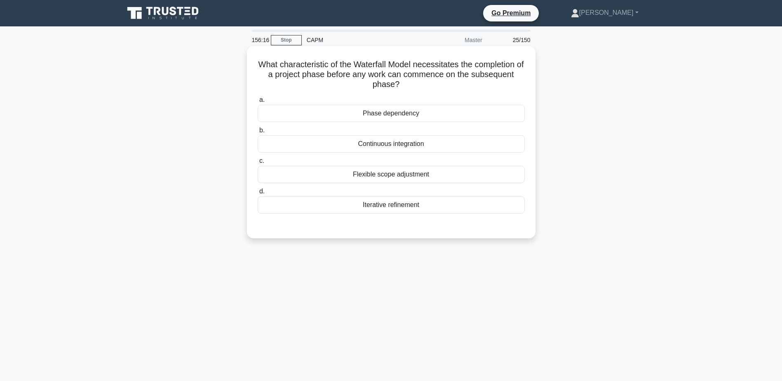
click at [395, 110] on div "Phase dependency" at bounding box center [391, 113] width 267 height 17
click at [258, 103] on input "a. Phase dependency" at bounding box center [258, 99] width 0 height 5
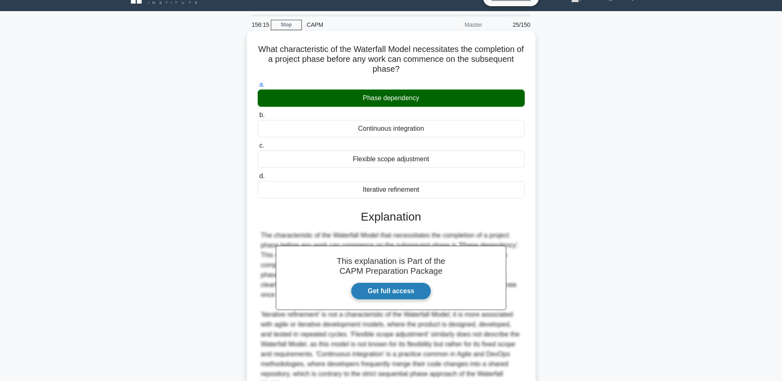
scroll to position [98, 0]
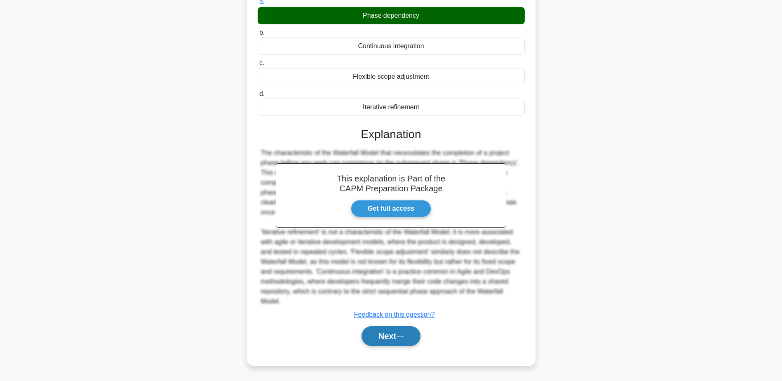
click at [403, 338] on icon at bounding box center [399, 336] width 7 height 5
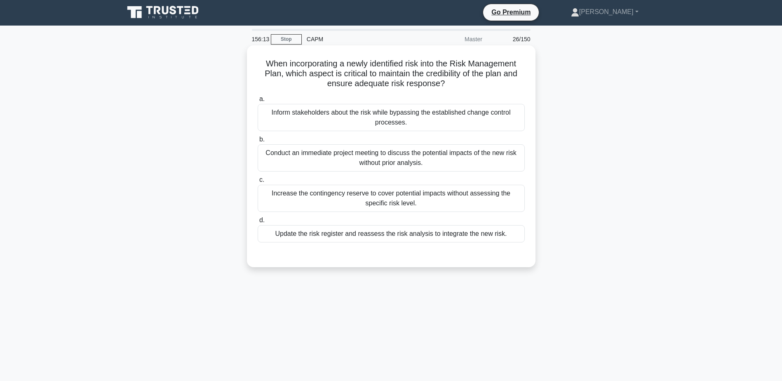
scroll to position [0, 0]
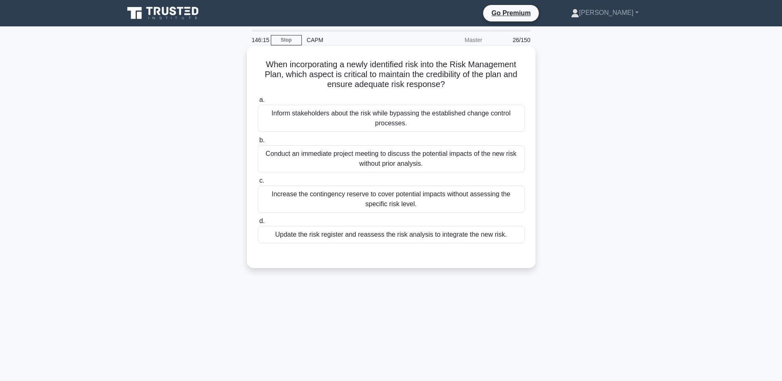
click at [352, 234] on div "Update the risk register and reassess the risk analysis to integrate the new ri…" at bounding box center [391, 234] width 267 height 17
click at [258, 224] on input "d. Update the risk register and reassess the risk analysis to integrate the new…" at bounding box center [258, 220] width 0 height 5
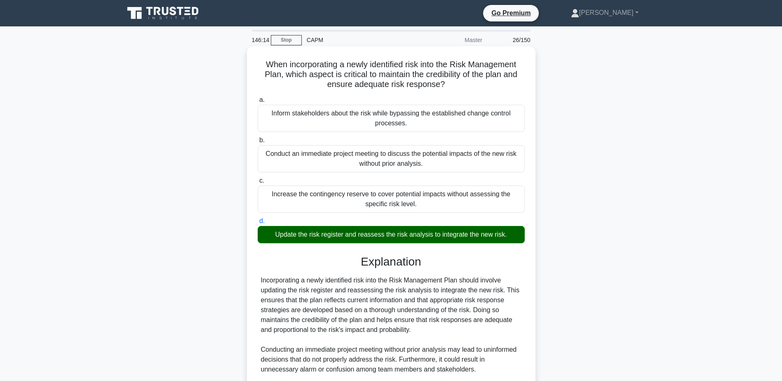
scroll to position [148, 0]
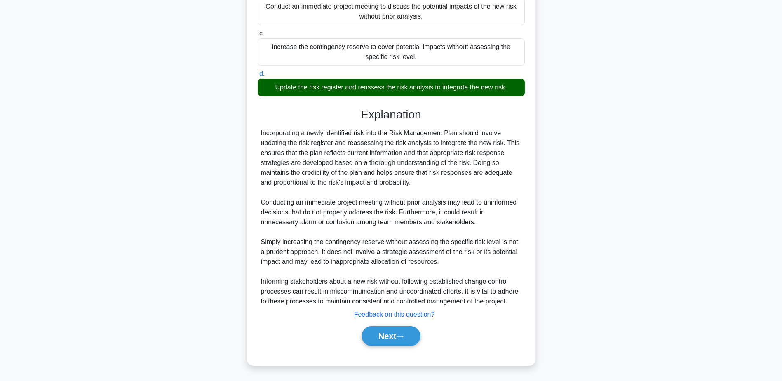
click at [407, 349] on div "Next" at bounding box center [391, 336] width 267 height 26
click at [410, 340] on button "Next" at bounding box center [390, 336] width 59 height 20
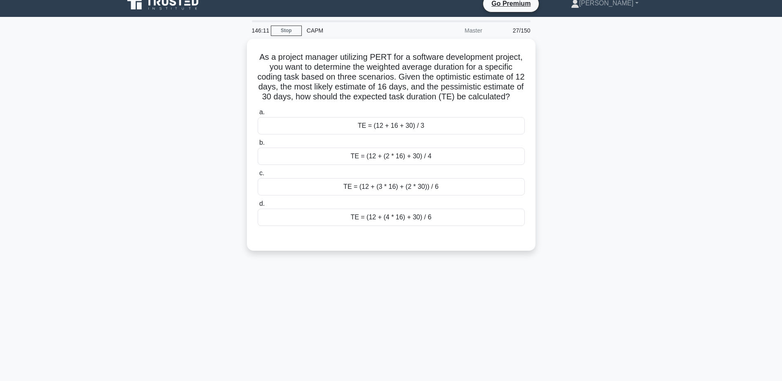
scroll to position [0, 0]
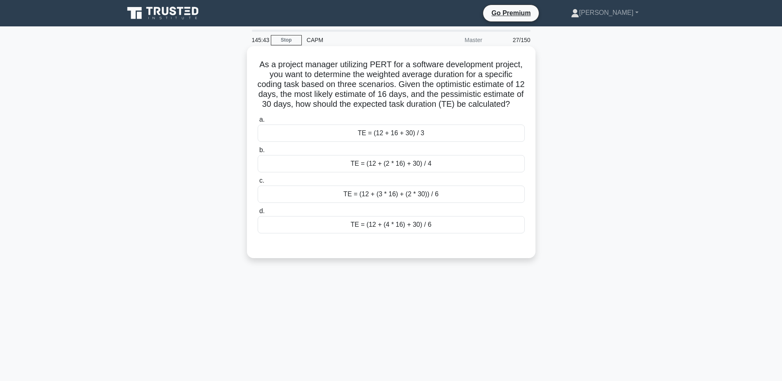
click at [440, 233] on div "TE = (12 + (4 * 16) + 30) / 6" at bounding box center [391, 224] width 267 height 17
click at [258, 214] on input "d. TE = (12 + (4 * 16) + 30) / 6" at bounding box center [258, 211] width 0 height 5
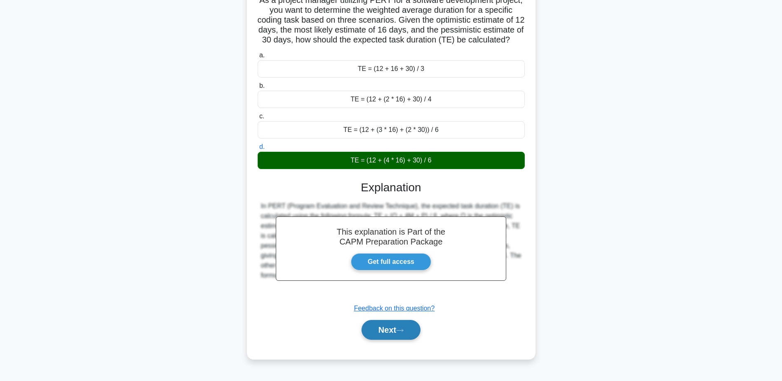
click at [397, 339] on button "Next" at bounding box center [390, 330] width 59 height 20
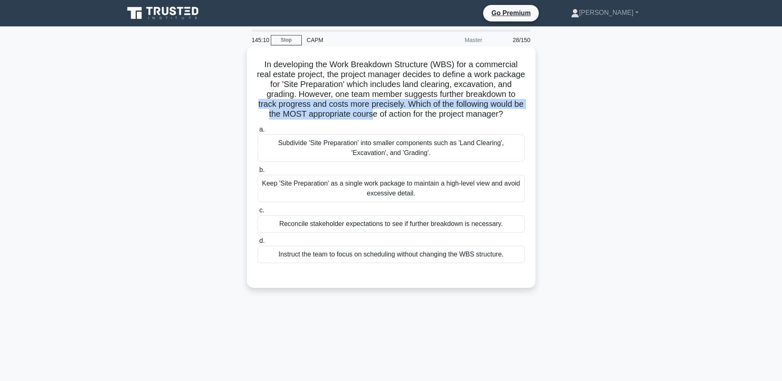
drag, startPoint x: 279, startPoint y: 107, endPoint x: 414, endPoint y: 119, distance: 135.7
click at [414, 119] on h5 "In developing the Work Breakdown Structure (WBS) for a commercial real estate p…" at bounding box center [391, 89] width 269 height 60
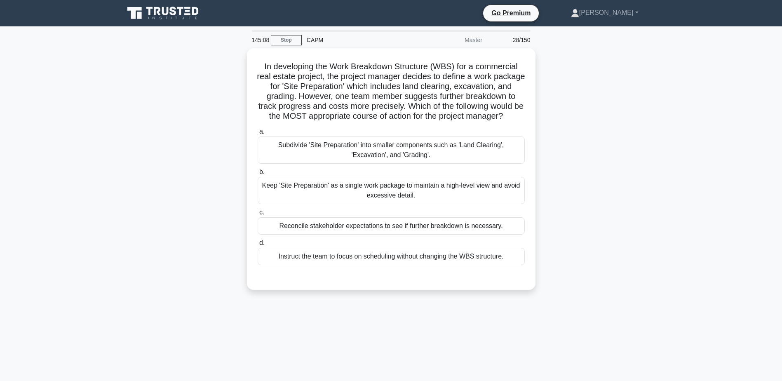
click at [580, 112] on div "In developing the Work Breakdown Structure (WBS) for a commercial real estate p…" at bounding box center [391, 173] width 544 height 251
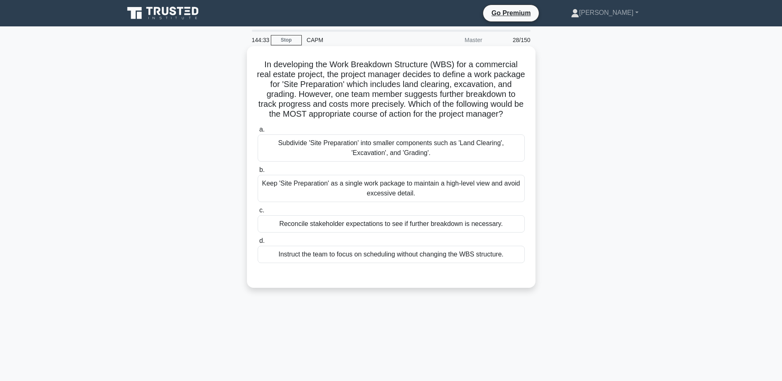
click at [445, 162] on div "Subdivide 'Site Preparation' into smaller components such as 'Land Clearing', '…" at bounding box center [391, 147] width 267 height 27
click at [258, 132] on input "a. Subdivide 'Site Preparation' into smaller components such as 'Land Clearing'…" at bounding box center [258, 129] width 0 height 5
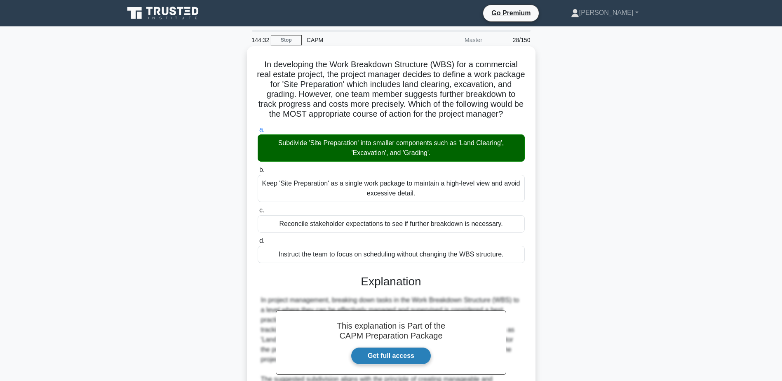
scroll to position [124, 0]
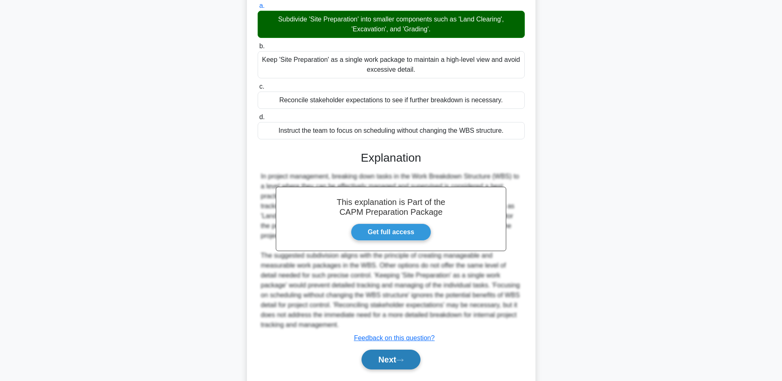
click at [394, 369] on button "Next" at bounding box center [390, 359] width 59 height 20
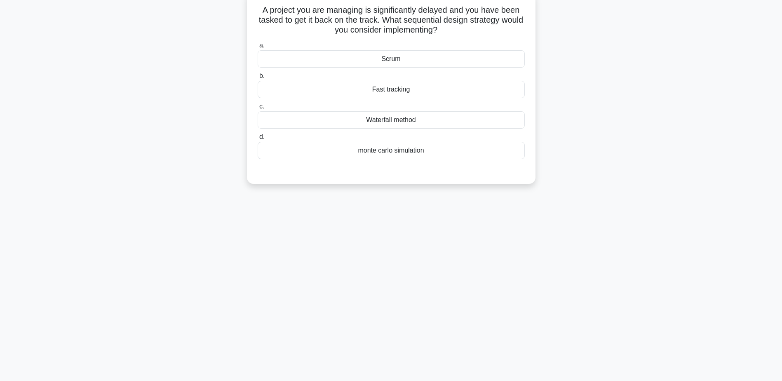
scroll to position [0, 0]
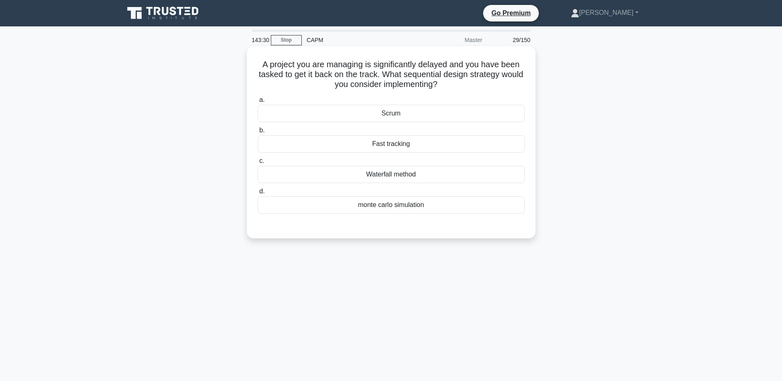
click at [409, 151] on div "Fast tracking" at bounding box center [391, 143] width 267 height 17
click at [258, 133] on input "b. Fast tracking" at bounding box center [258, 130] width 0 height 5
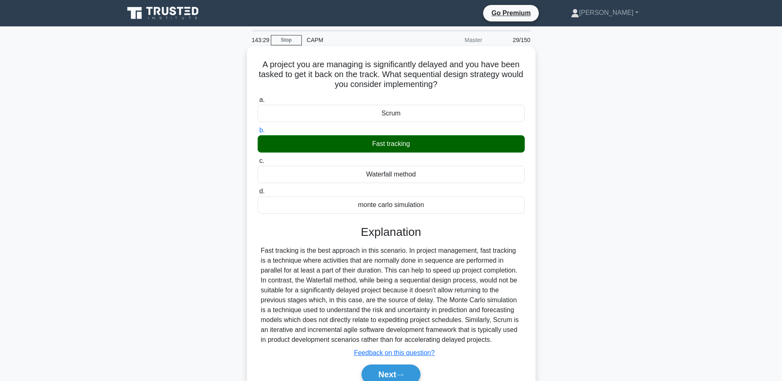
scroll to position [64, 0]
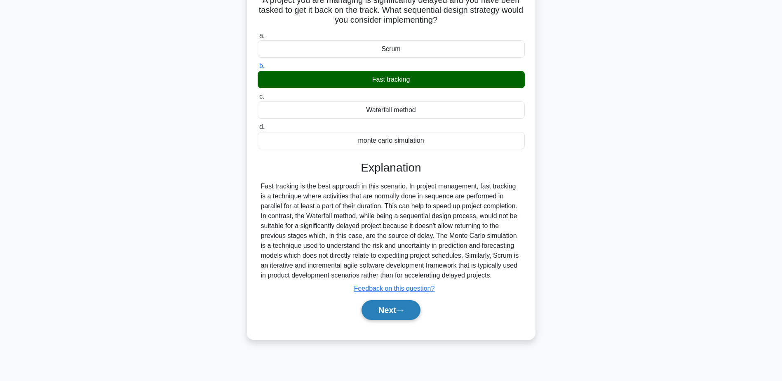
click at [404, 314] on button "Next" at bounding box center [390, 310] width 59 height 20
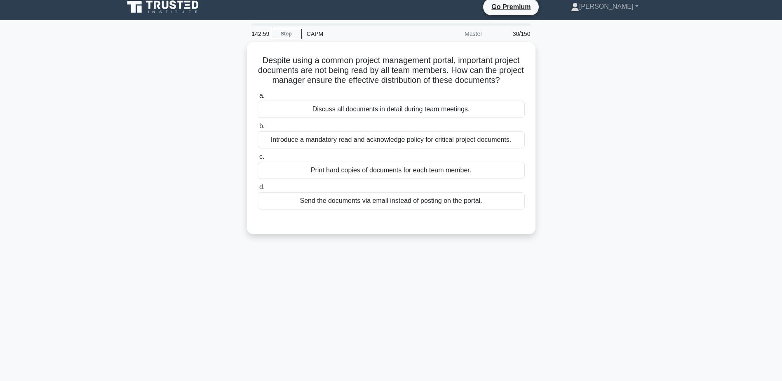
scroll to position [0, 0]
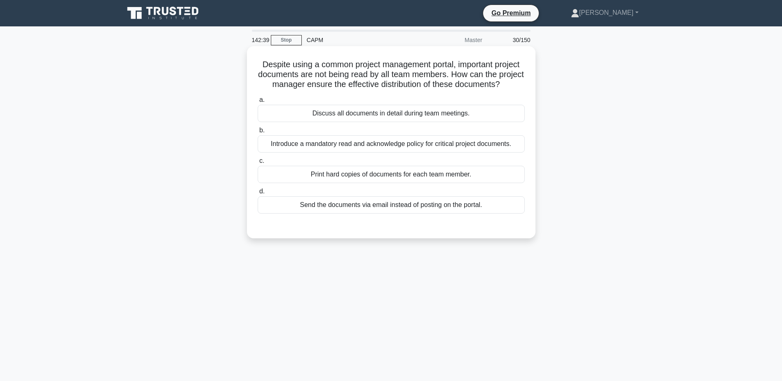
click at [414, 152] on div "Introduce a mandatory read and acknowledge policy for critical project document…" at bounding box center [391, 143] width 267 height 17
click at [258, 133] on input "b. Introduce a mandatory read and acknowledge policy for critical project docum…" at bounding box center [258, 130] width 0 height 5
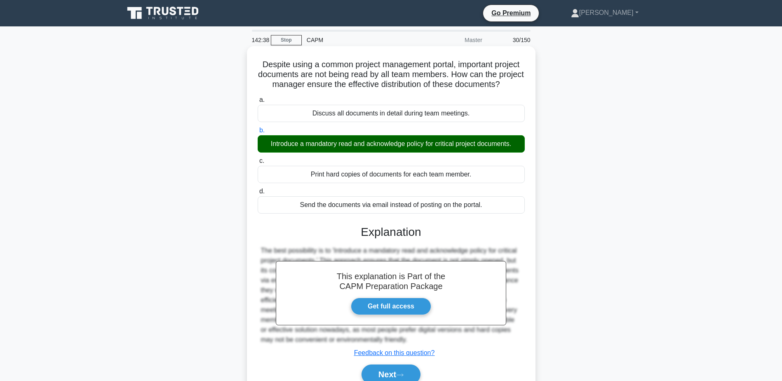
scroll to position [64, 0]
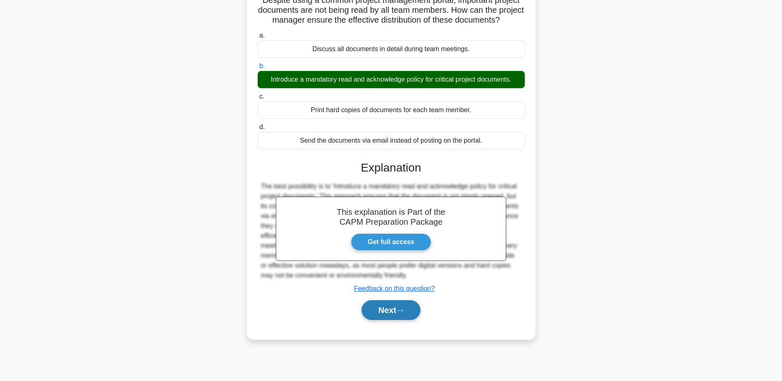
click at [399, 320] on button "Next" at bounding box center [390, 310] width 59 height 20
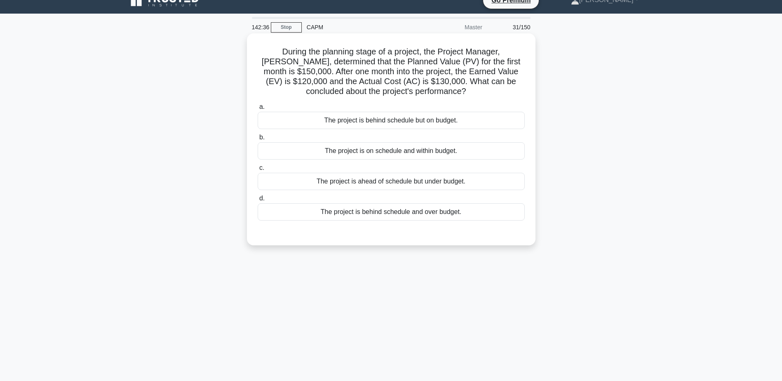
scroll to position [0, 0]
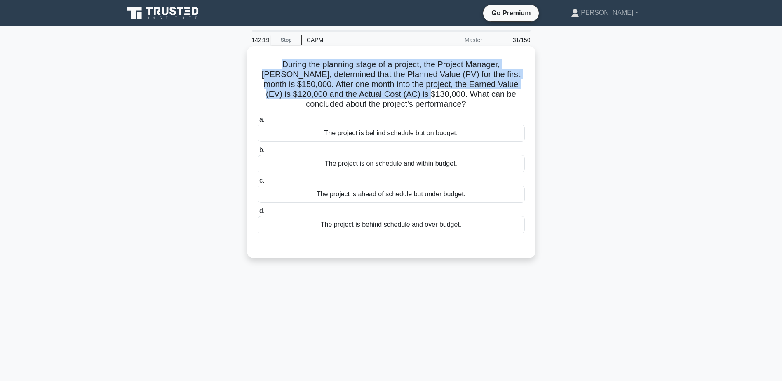
drag, startPoint x: 267, startPoint y: 63, endPoint x: 387, endPoint y: 95, distance: 124.3
click at [387, 95] on h5 "During the planning stage of a project, the Project Manager, Jack, determined t…" at bounding box center [391, 84] width 269 height 50
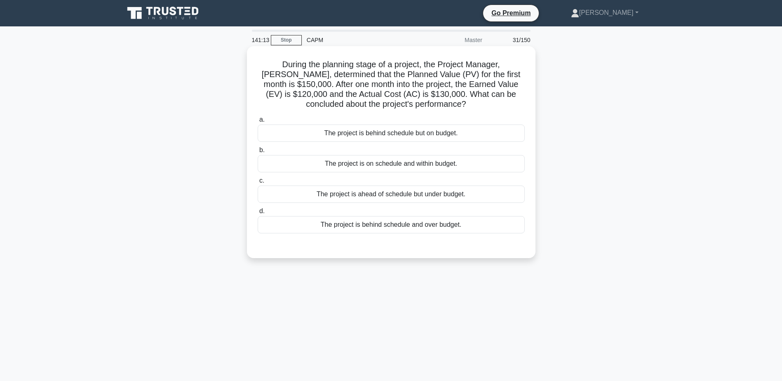
click at [386, 162] on div "The project is on schedule and within budget." at bounding box center [391, 163] width 267 height 17
click at [258, 153] on input "b. The project is on schedule and within budget." at bounding box center [258, 150] width 0 height 5
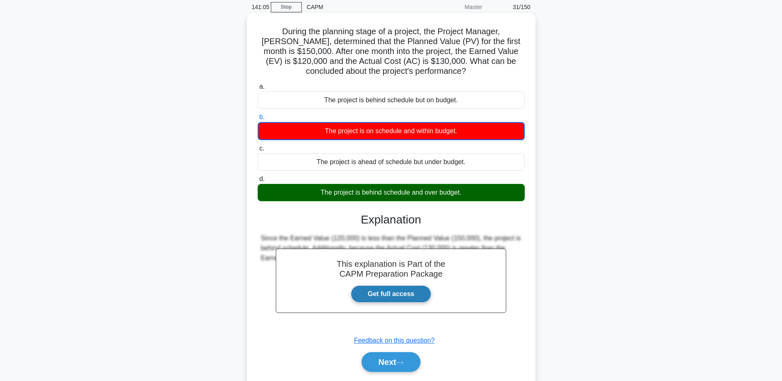
scroll to position [64, 0]
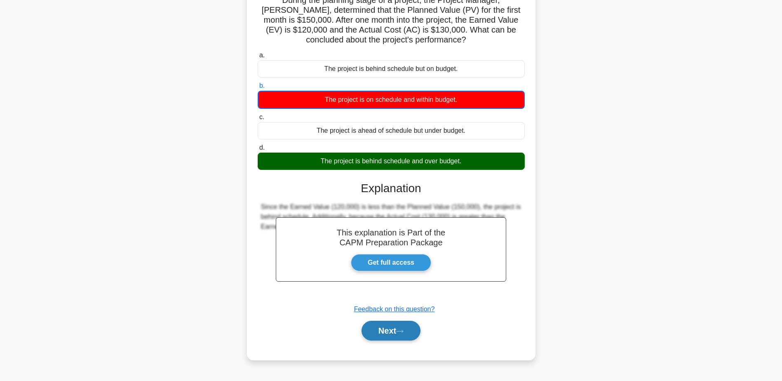
click at [377, 338] on button "Next" at bounding box center [390, 331] width 59 height 20
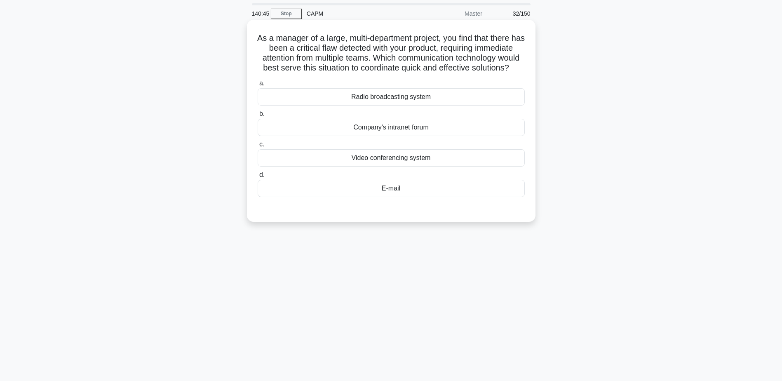
scroll to position [0, 0]
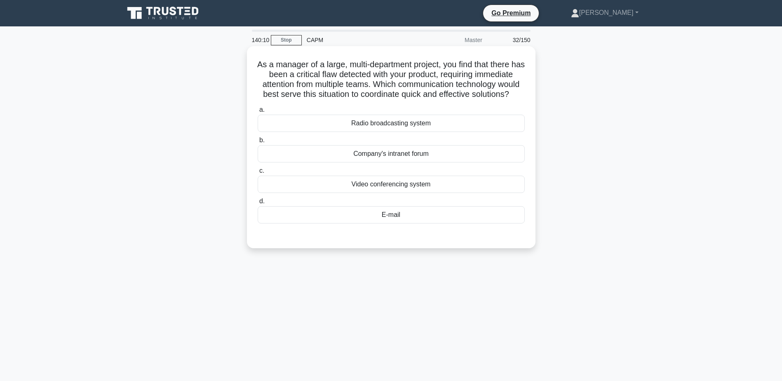
drag, startPoint x: 260, startPoint y: 63, endPoint x: 430, endPoint y: 99, distance: 173.6
click at [430, 99] on h5 "As a manager of a large, multi-department project, you find that there has been…" at bounding box center [391, 79] width 269 height 40
drag, startPoint x: 430, startPoint y: 99, endPoint x: 432, endPoint y: 105, distance: 6.0
click at [509, 100] on icon ".spinner_0XTQ{transform-origin:center;animation:spinner_y6GP .75s linear infini…" at bounding box center [514, 95] width 10 height 10
drag, startPoint x: 429, startPoint y: 86, endPoint x: 424, endPoint y: 104, distance: 18.8
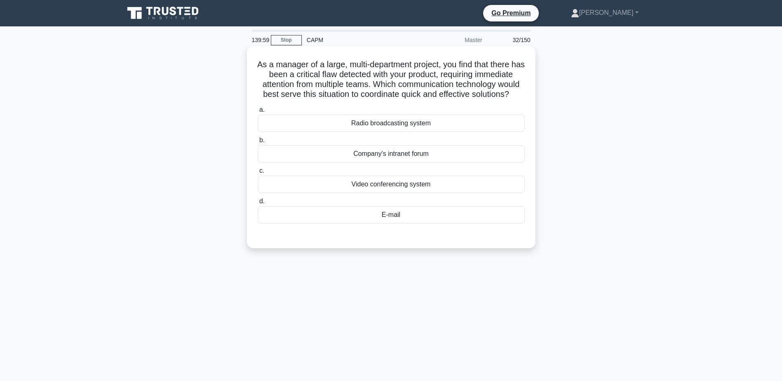
click at [424, 100] on h5 "As a manager of a large, multi-department project, you find that there has been…" at bounding box center [391, 79] width 269 height 40
click at [347, 75] on h5 "As a manager of a large, multi-department project, you find that there has been…" at bounding box center [391, 79] width 269 height 40
click at [414, 193] on div "Video conferencing system" at bounding box center [391, 184] width 267 height 17
click at [258, 174] on input "c. Video conferencing system" at bounding box center [258, 170] width 0 height 5
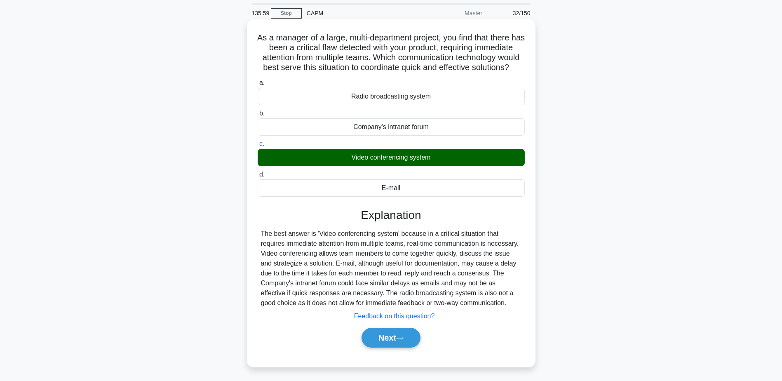
scroll to position [64, 0]
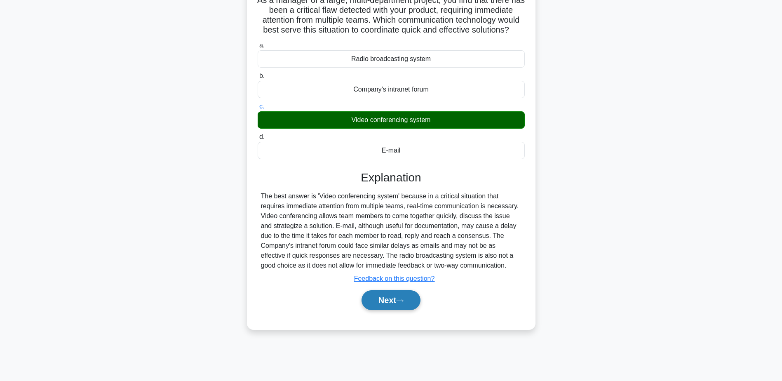
click at [380, 310] on button "Next" at bounding box center [390, 300] width 59 height 20
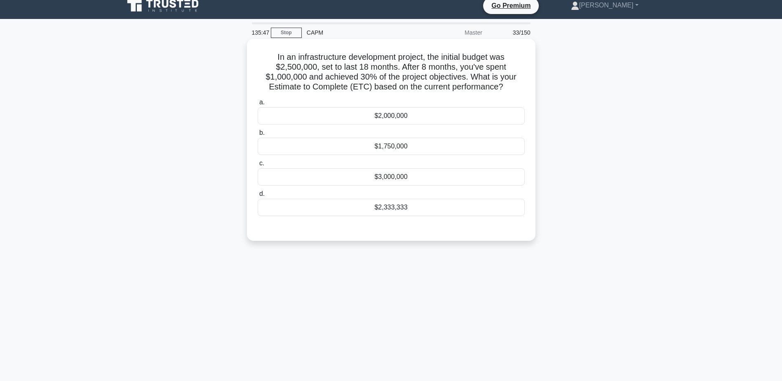
scroll to position [0, 0]
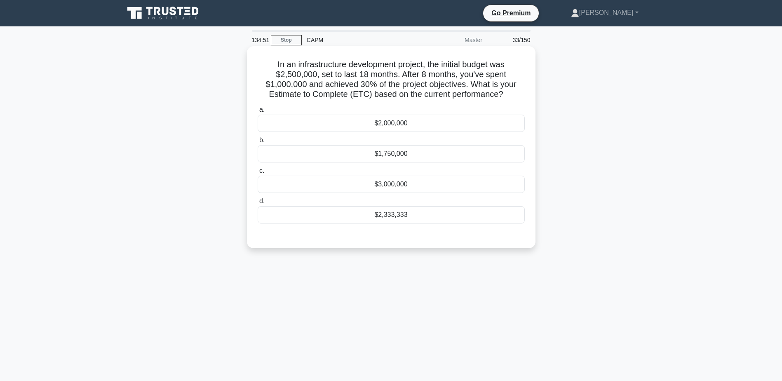
drag, startPoint x: 455, startPoint y: 105, endPoint x: 491, endPoint y: 218, distance: 119.1
click at [491, 218] on div "a. $2,000,000 b. $1,750,000 c. d." at bounding box center [391, 164] width 277 height 122
drag, startPoint x: 491, startPoint y: 218, endPoint x: 462, endPoint y: 108, distance: 114.0
click at [462, 108] on label "a. $2,000,000" at bounding box center [391, 118] width 267 height 27
click at [258, 108] on input "a. $2,000,000" at bounding box center [258, 109] width 0 height 5
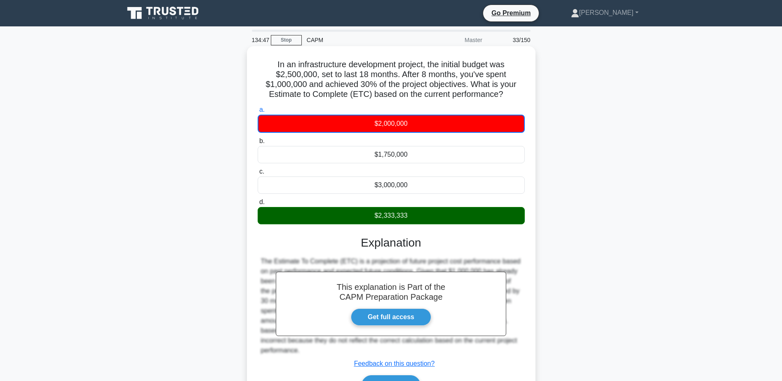
click at [418, 209] on div "$2,333,333" at bounding box center [391, 215] width 267 height 17
click at [258, 205] on input "d. $2,333,333" at bounding box center [258, 201] width 0 height 5
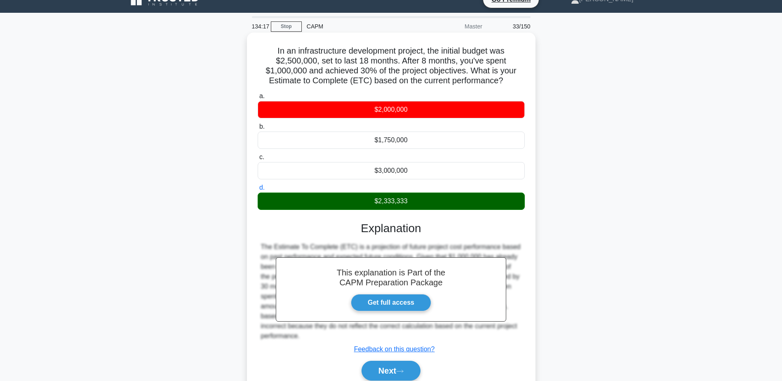
scroll to position [64, 0]
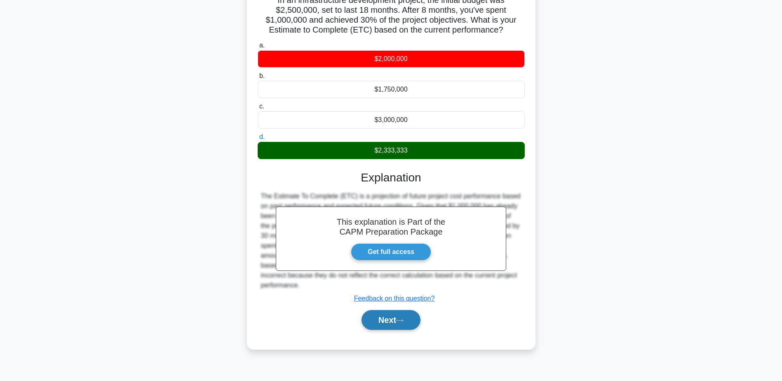
click at [412, 319] on button "Next" at bounding box center [390, 320] width 59 height 20
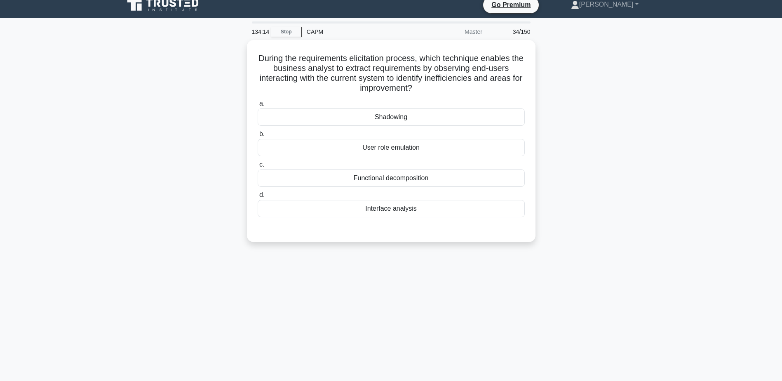
scroll to position [0, 0]
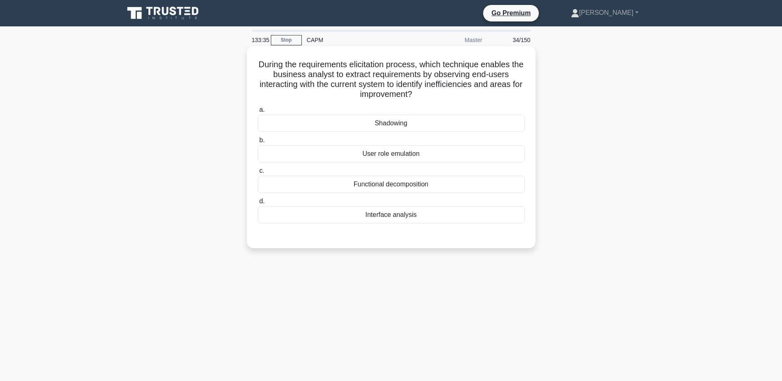
click at [377, 121] on div "Shadowing" at bounding box center [391, 123] width 267 height 17
click at [258, 113] on input "a. Shadowing" at bounding box center [258, 109] width 0 height 5
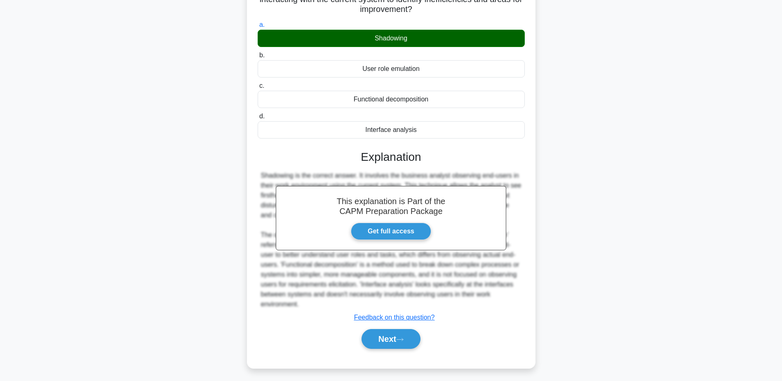
scroll to position [88, 0]
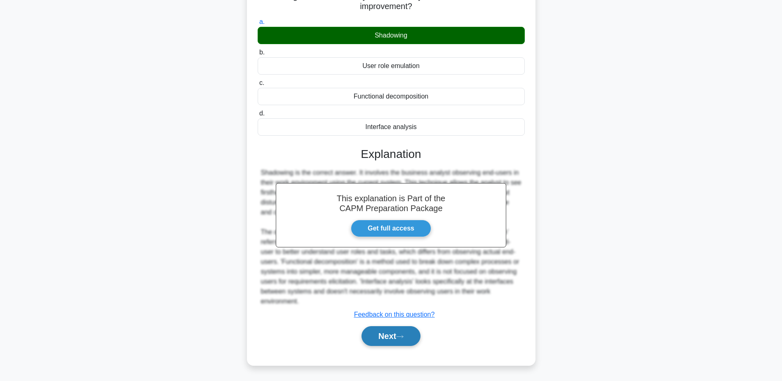
click at [394, 340] on button "Next" at bounding box center [390, 336] width 59 height 20
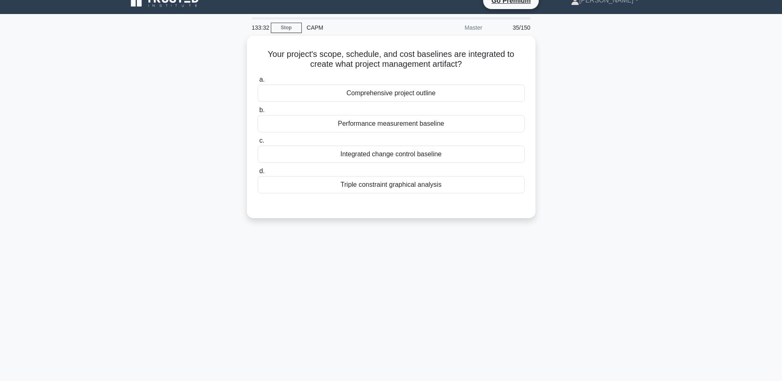
scroll to position [0, 0]
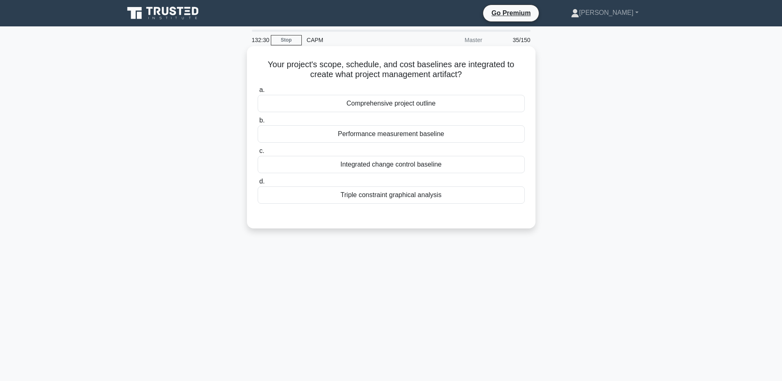
click at [412, 200] on div "Triple constraint graphical analysis" at bounding box center [391, 194] width 267 height 17
click at [258, 184] on input "d. Triple constraint graphical analysis" at bounding box center [258, 181] width 0 height 5
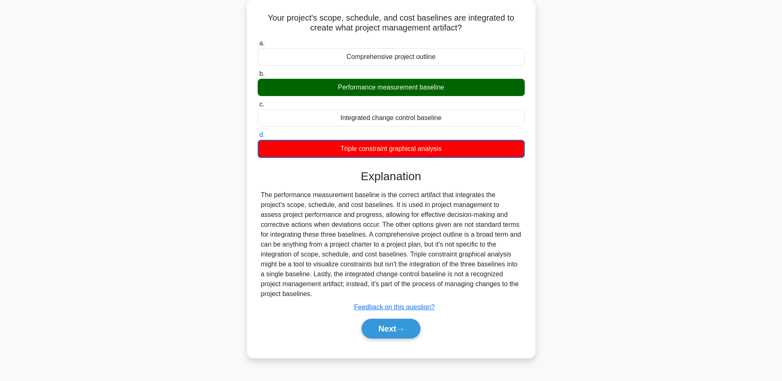
scroll to position [64, 0]
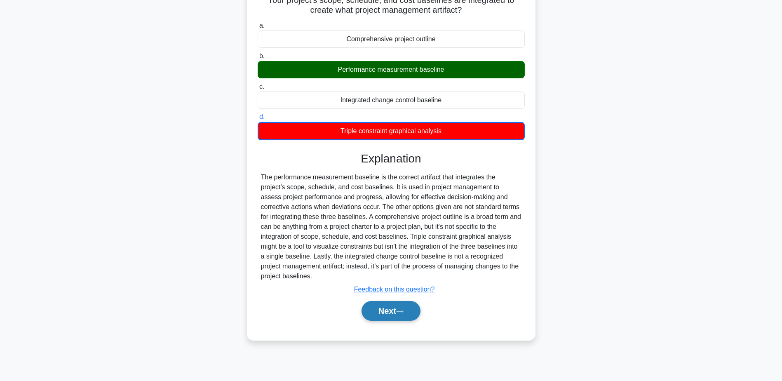
click at [394, 301] on button "Next" at bounding box center [390, 311] width 59 height 20
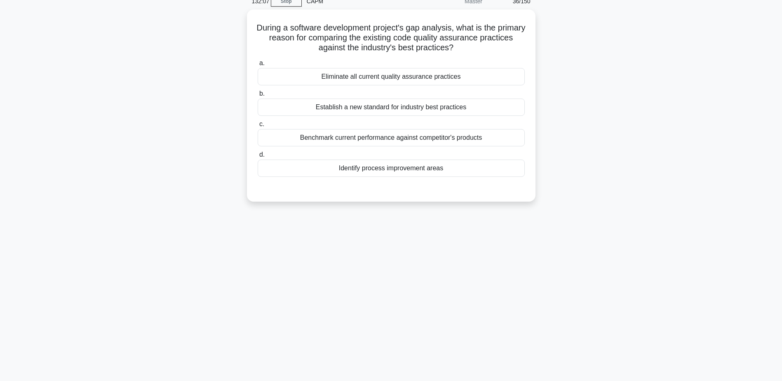
scroll to position [0, 0]
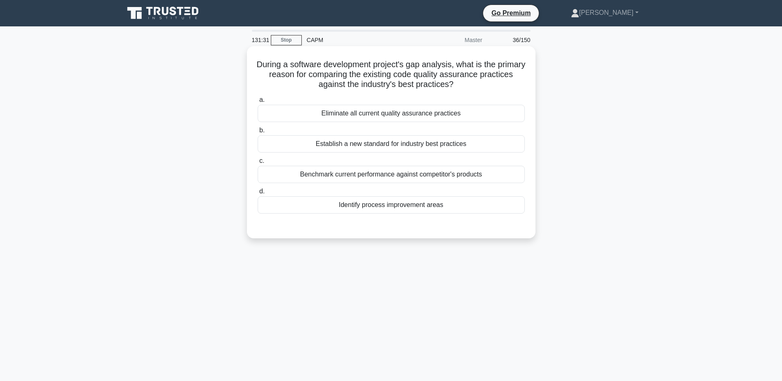
click at [442, 203] on div "Identify process improvement areas" at bounding box center [391, 204] width 267 height 17
click at [258, 194] on input "d. Identify process improvement areas" at bounding box center [258, 191] width 0 height 5
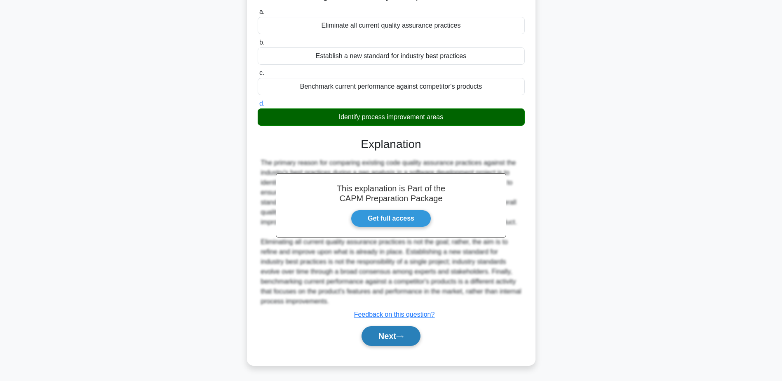
click at [402, 344] on button "Next" at bounding box center [390, 336] width 59 height 20
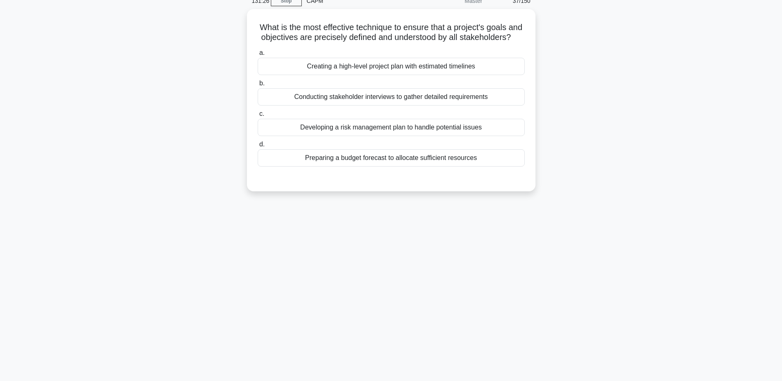
scroll to position [23, 0]
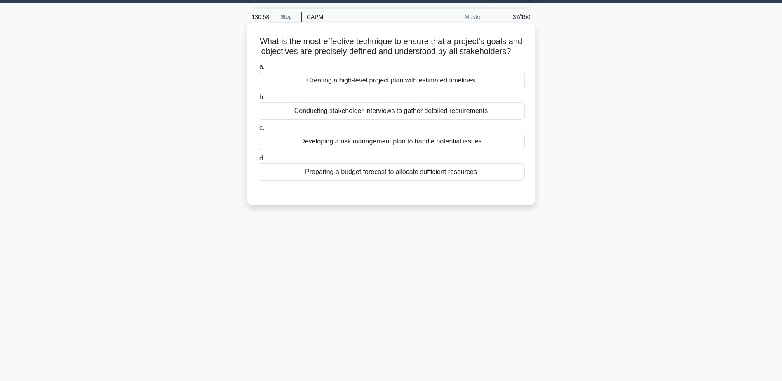
click at [429, 89] on div "Creating a high-level project plan with estimated timelines" at bounding box center [391, 80] width 267 height 17
click at [258, 70] on input "a. Creating a high-level project plan with estimated timelines" at bounding box center [258, 66] width 0 height 5
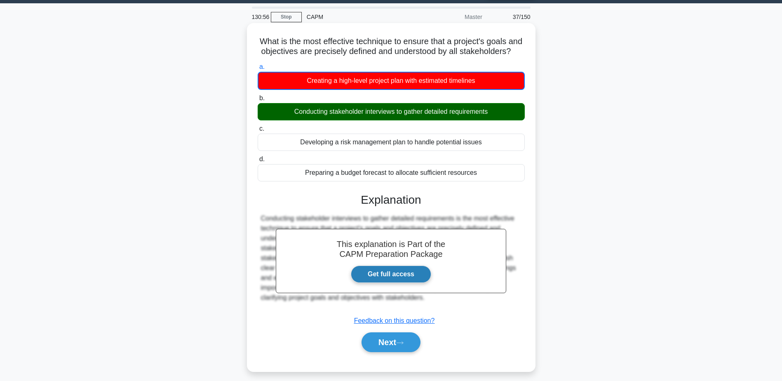
scroll to position [64, 0]
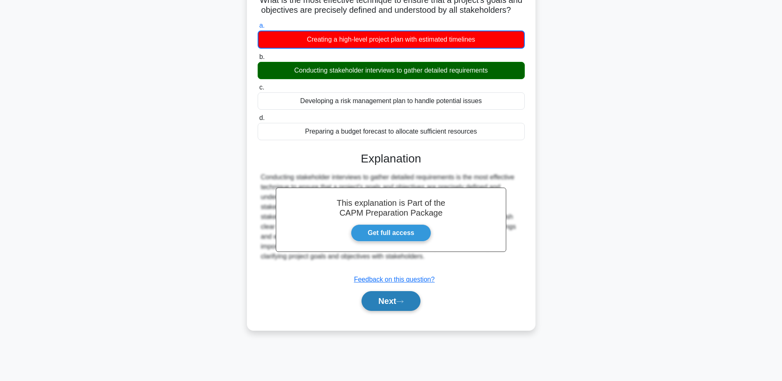
click at [401, 304] on icon at bounding box center [399, 301] width 7 height 5
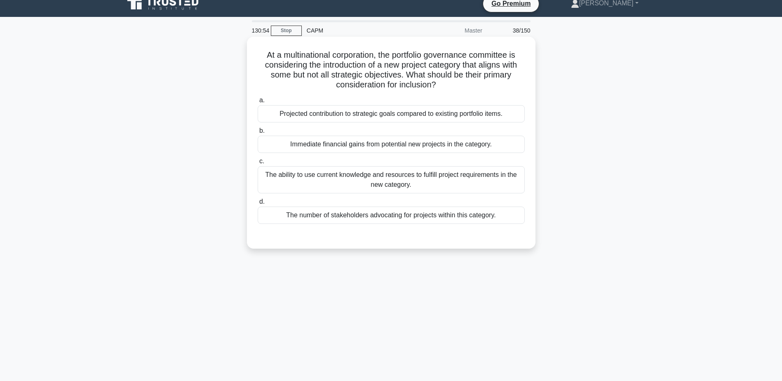
scroll to position [0, 0]
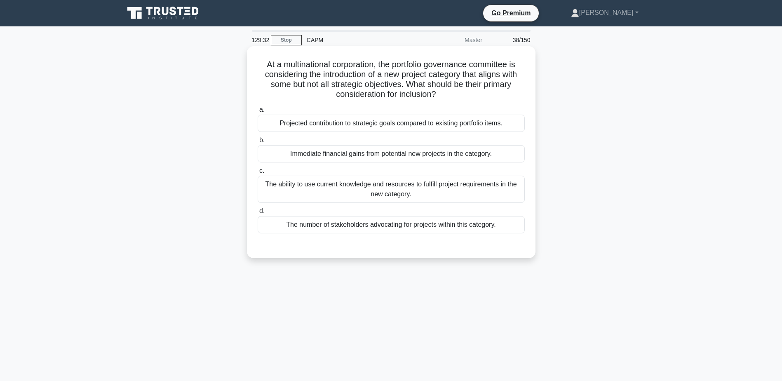
click at [450, 122] on div "Projected contribution to strategic goals compared to existing portfolio items." at bounding box center [391, 123] width 267 height 17
click at [258, 113] on input "a. Projected contribution to strategic goals compared to existing portfolio ite…" at bounding box center [258, 109] width 0 height 5
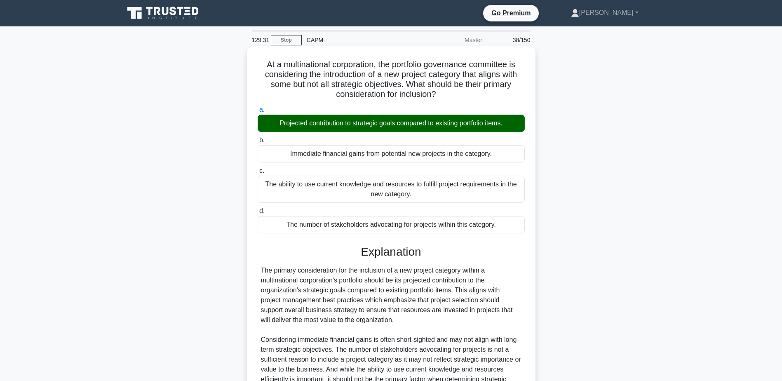
scroll to position [88, 0]
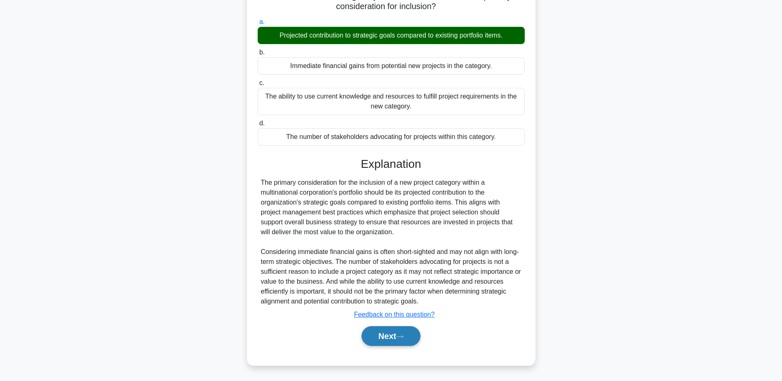
click at [400, 331] on button "Next" at bounding box center [390, 336] width 59 height 20
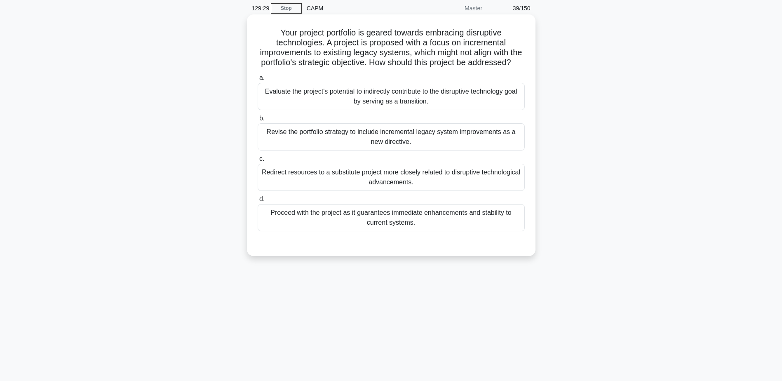
scroll to position [0, 0]
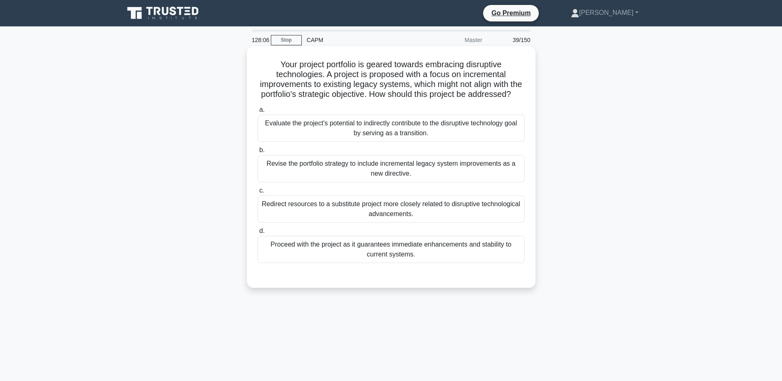
click at [327, 139] on div "Evaluate the project's potential to indirectly contribute to the disruptive tec…" at bounding box center [391, 128] width 267 height 27
click at [258, 113] on input "a. Evaluate the project's potential to indirectly contribute to the disruptive …" at bounding box center [258, 109] width 0 height 5
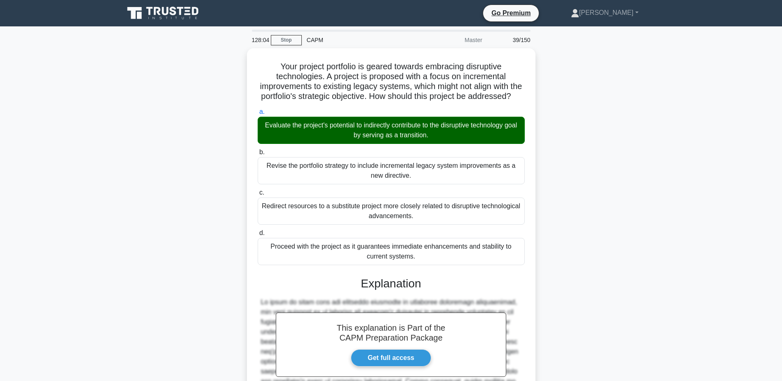
scroll to position [148, 0]
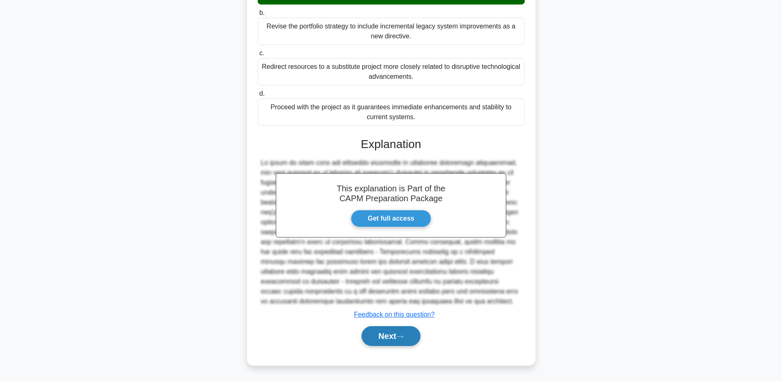
click at [396, 331] on button "Next" at bounding box center [390, 336] width 59 height 20
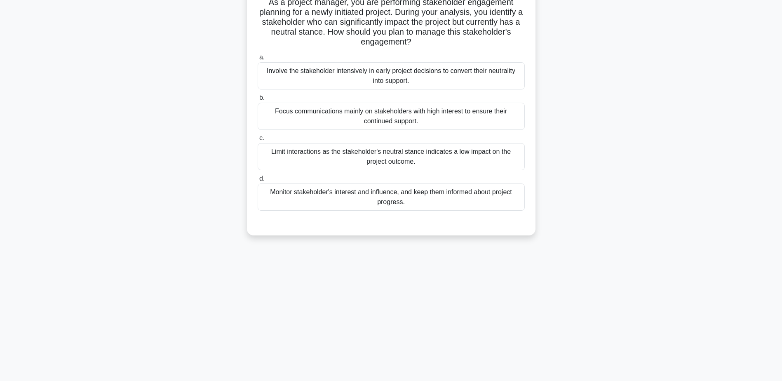
scroll to position [0, 0]
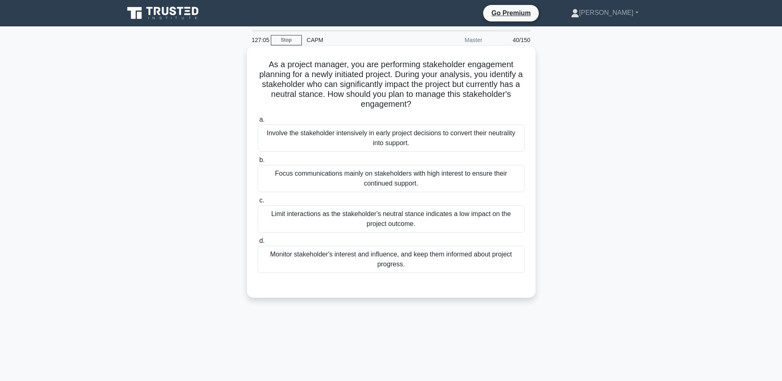
click at [349, 253] on div "Monitor stakeholder's interest and influence, and keep them informed about proj…" at bounding box center [391, 259] width 267 height 27
click at [258, 244] on input "d. Monitor stakeholder's interest and influence, and keep them informed about p…" at bounding box center [258, 240] width 0 height 5
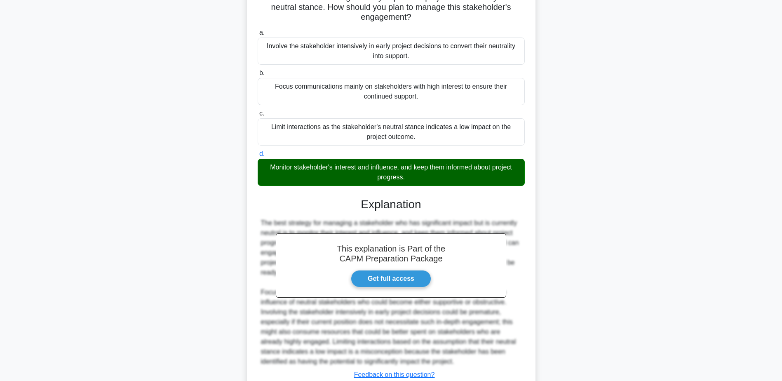
scroll to position [148, 0]
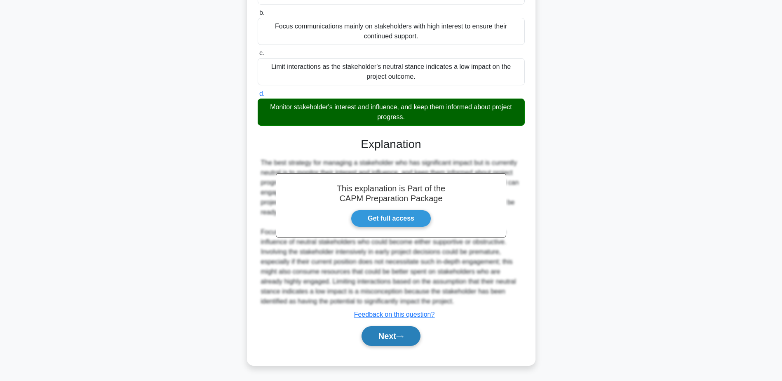
click at [381, 336] on button "Next" at bounding box center [390, 336] width 59 height 20
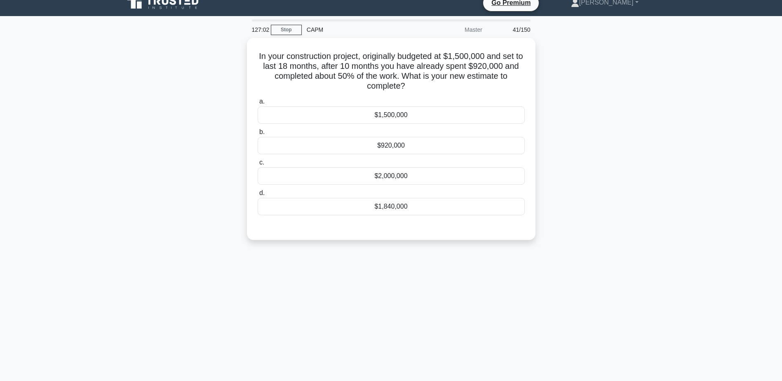
scroll to position [0, 0]
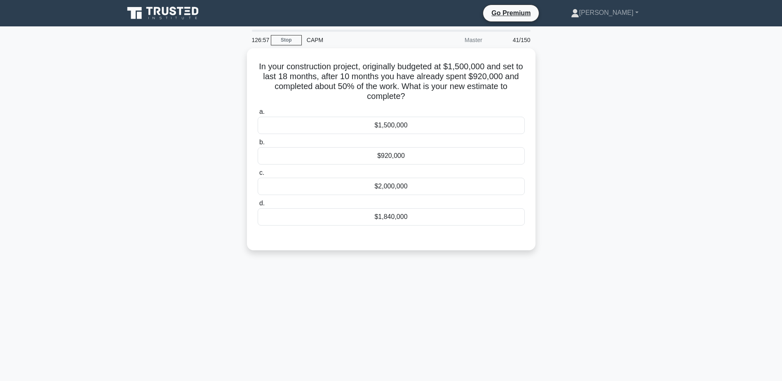
click at [613, 242] on div "In your construction project, originally budgeted at $1,500,000 and set to last…" at bounding box center [391, 154] width 544 height 212
click at [405, 216] on div "$1,840,000" at bounding box center [391, 214] width 267 height 17
click at [258, 204] on input "d. $1,840,000" at bounding box center [258, 201] width 0 height 5
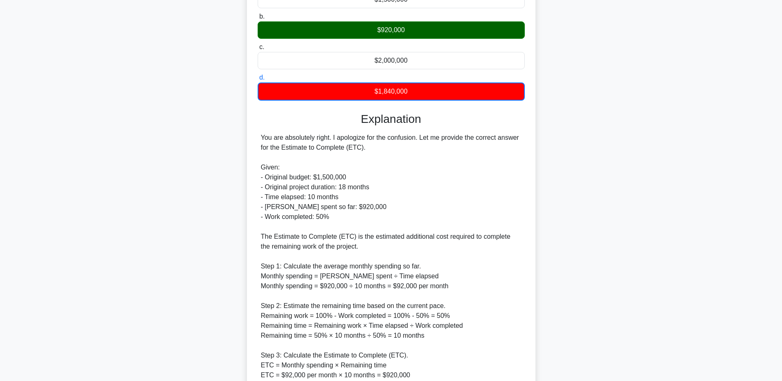
scroll to position [198, 0]
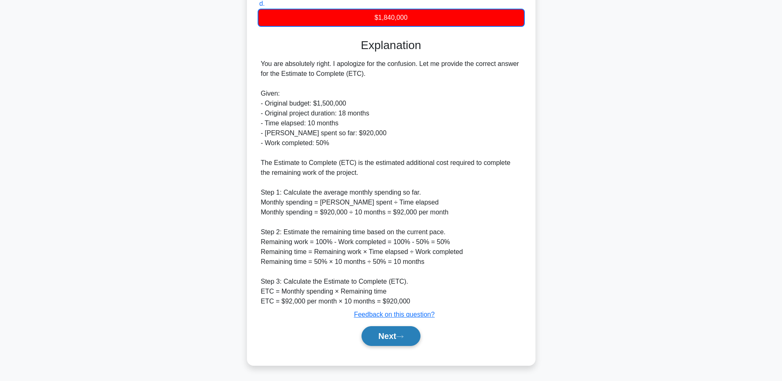
click at [407, 333] on button "Next" at bounding box center [390, 336] width 59 height 20
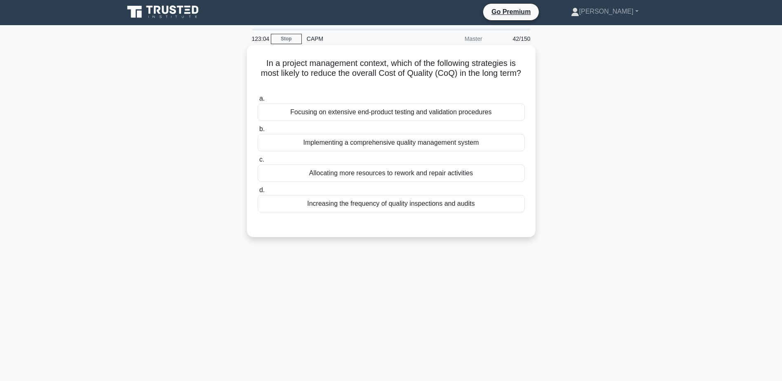
scroll to position [0, 0]
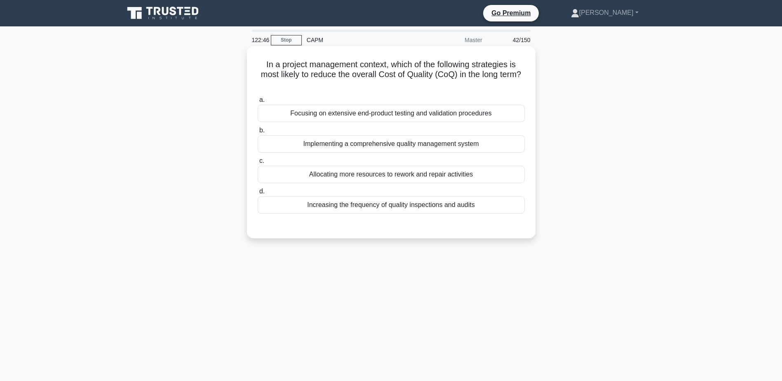
click at [374, 145] on div "Implementing a comprehensive quality management system" at bounding box center [391, 143] width 267 height 17
click at [258, 133] on input "b. Implementing a comprehensive quality management system" at bounding box center [258, 130] width 0 height 5
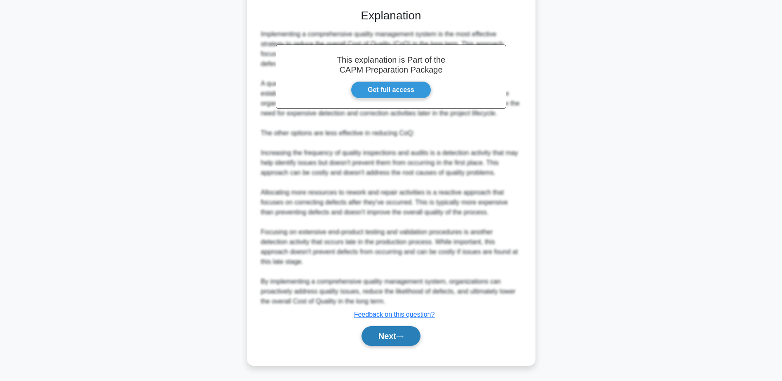
click at [403, 335] on icon at bounding box center [399, 336] width 7 height 5
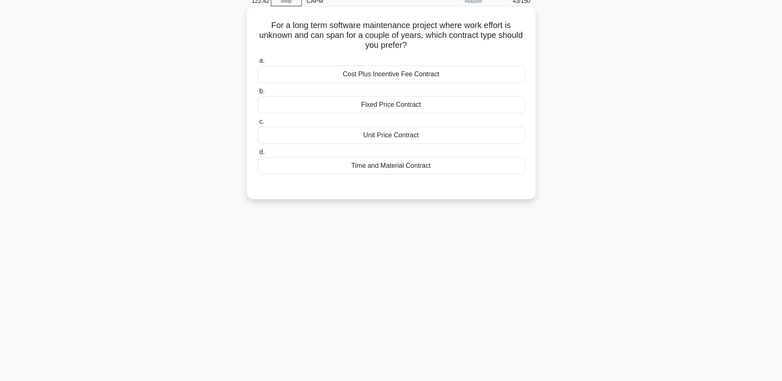
scroll to position [23, 0]
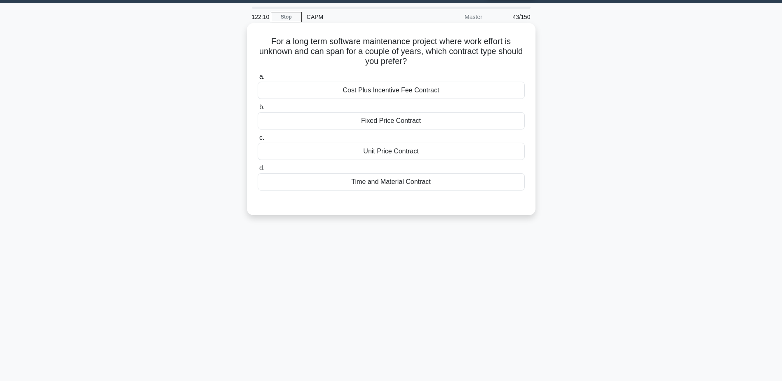
click at [400, 123] on div "Fixed Price Contract" at bounding box center [391, 120] width 267 height 17
click at [258, 110] on input "b. Fixed Price Contract" at bounding box center [258, 107] width 0 height 5
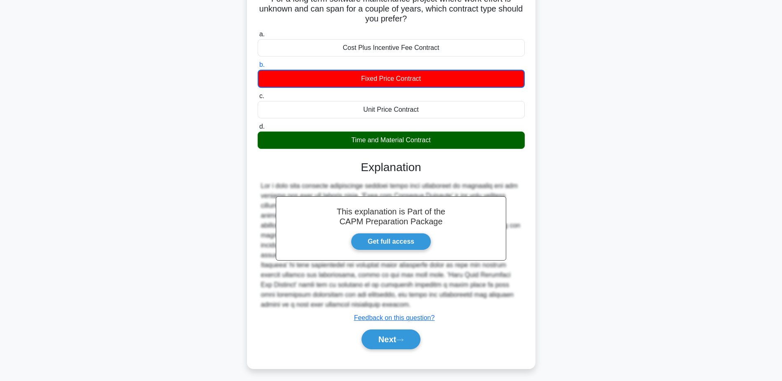
scroll to position [69, 0]
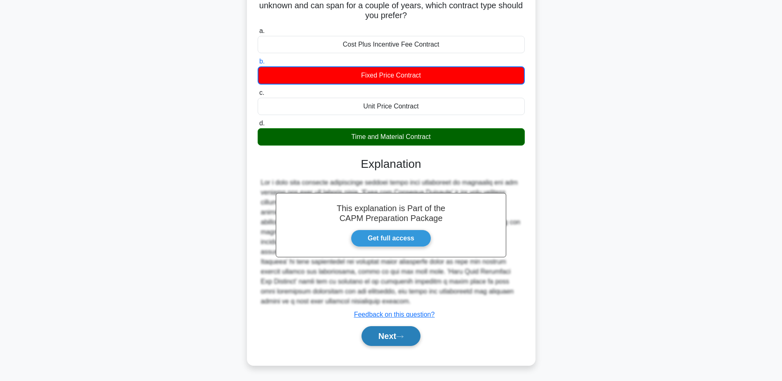
click at [403, 338] on icon at bounding box center [399, 336] width 7 height 5
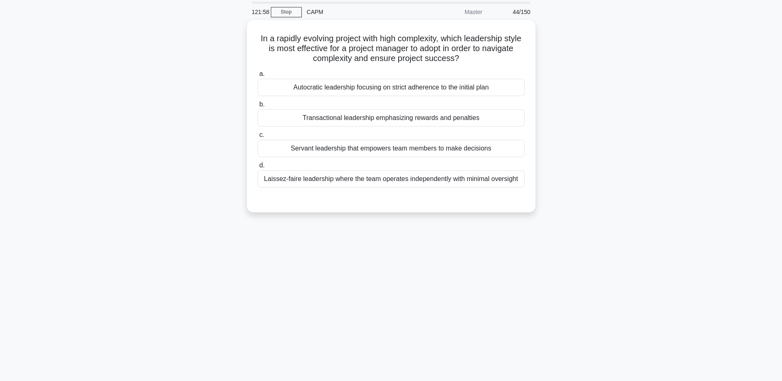
scroll to position [23, 0]
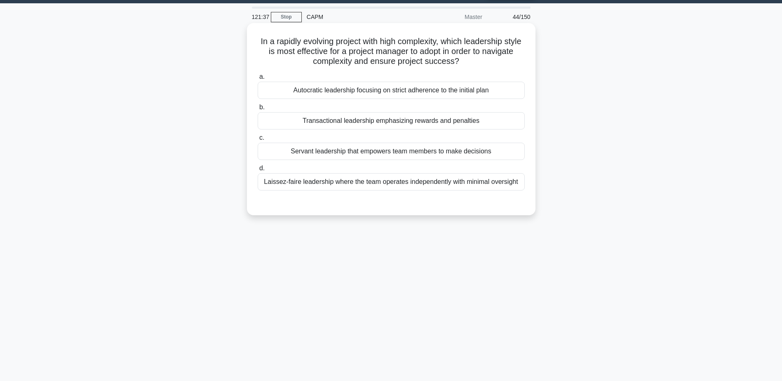
click at [469, 154] on div "Servant leadership that empowers team members to make decisions" at bounding box center [391, 151] width 267 height 17
click at [365, 150] on div "Servant leadership that empowers team members to make decisions" at bounding box center [391, 151] width 267 height 17
click at [258, 141] on input "c. Servant leadership that empowers team members to make decisions" at bounding box center [258, 137] width 0 height 5
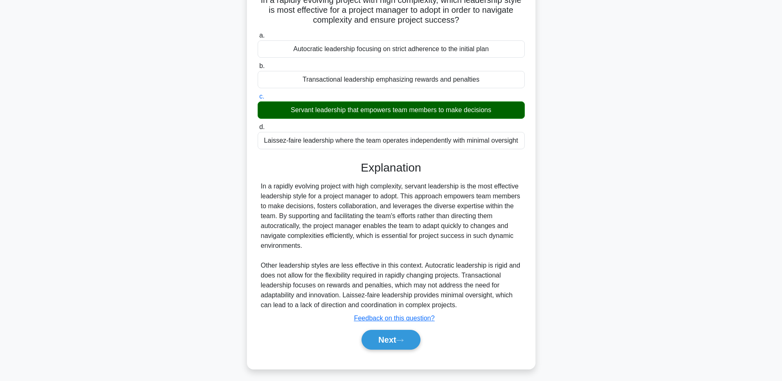
scroll to position [64, 0]
click at [387, 342] on button "Next" at bounding box center [390, 340] width 59 height 20
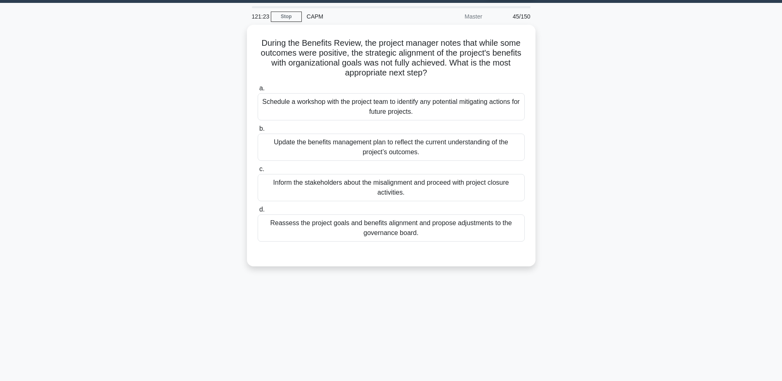
scroll to position [23, 0]
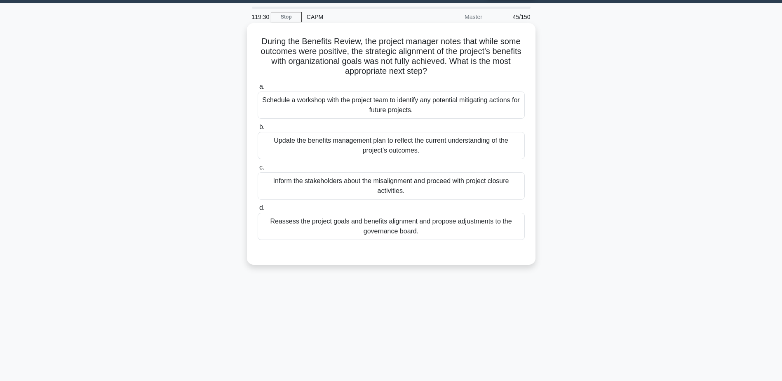
click at [441, 146] on div "Update the benefits management plan to reflect the current understanding of the…" at bounding box center [391, 145] width 267 height 27
click at [258, 130] on input "b. Update the benefits management plan to reflect the current understanding of …" at bounding box center [258, 126] width 0 height 5
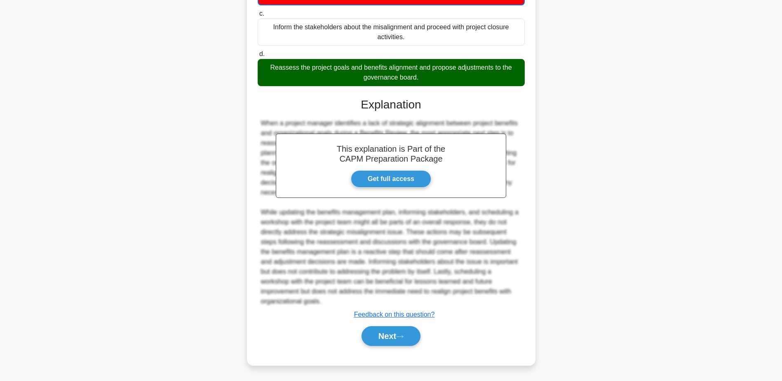
scroll to position [178, 0]
click at [396, 346] on div "Next" at bounding box center [391, 336] width 267 height 26
click at [407, 333] on button "Next" at bounding box center [390, 336] width 59 height 20
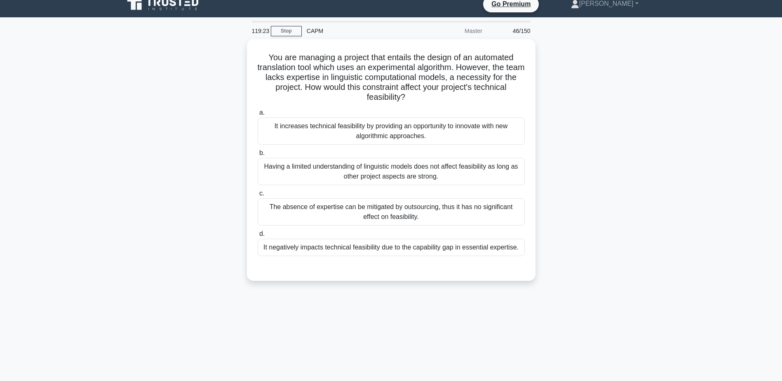
scroll to position [0, 0]
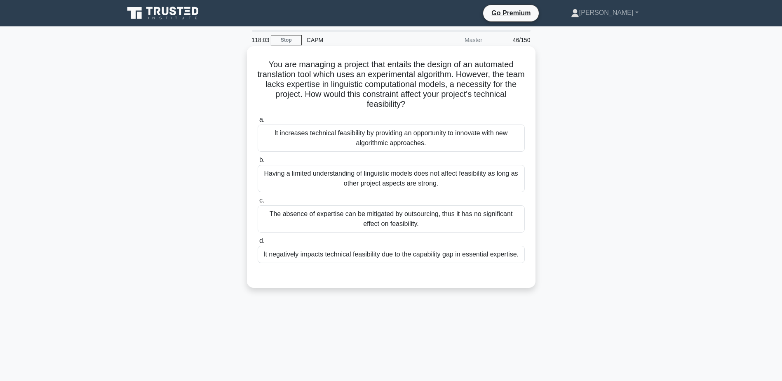
click at [394, 258] on div "It negatively impacts technical feasibility due to the capability gap in essent…" at bounding box center [391, 254] width 267 height 17
click at [258, 244] on input "d. It negatively impacts technical feasibility due to the capability gap in ess…" at bounding box center [258, 240] width 0 height 5
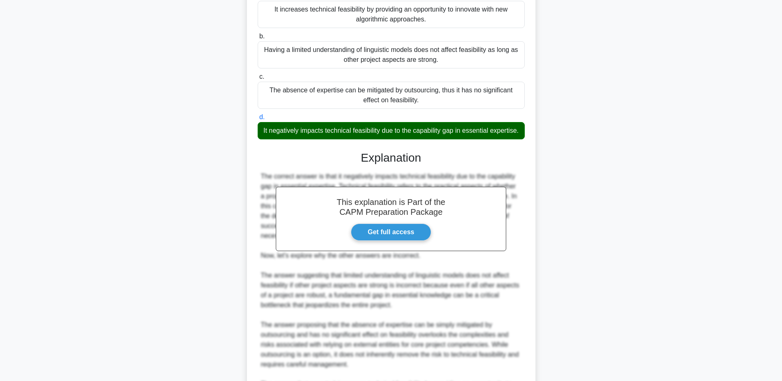
scroll to position [266, 0]
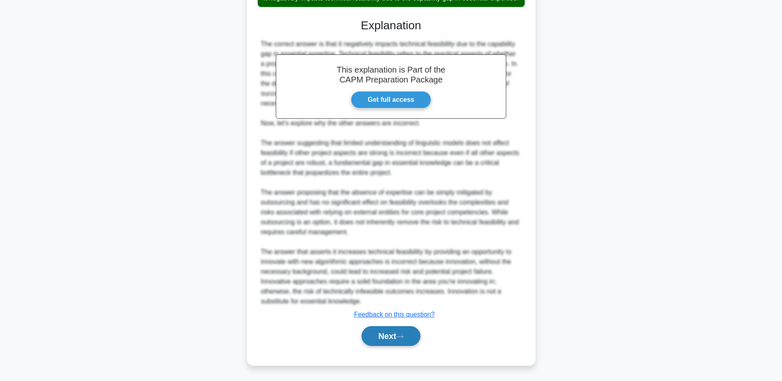
click at [407, 338] on button "Next" at bounding box center [390, 336] width 59 height 20
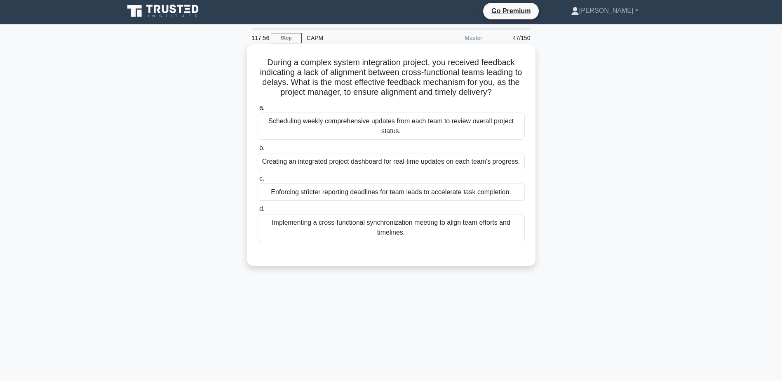
scroll to position [0, 0]
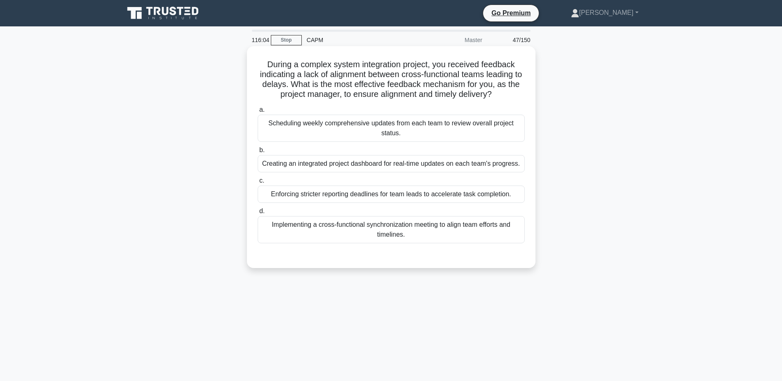
click at [459, 133] on div "Scheduling weekly comprehensive updates from each team to review overall projec…" at bounding box center [391, 128] width 267 height 27
click at [258, 113] on input "a. Scheduling weekly comprehensive updates from each team to review overall pro…" at bounding box center [258, 109] width 0 height 5
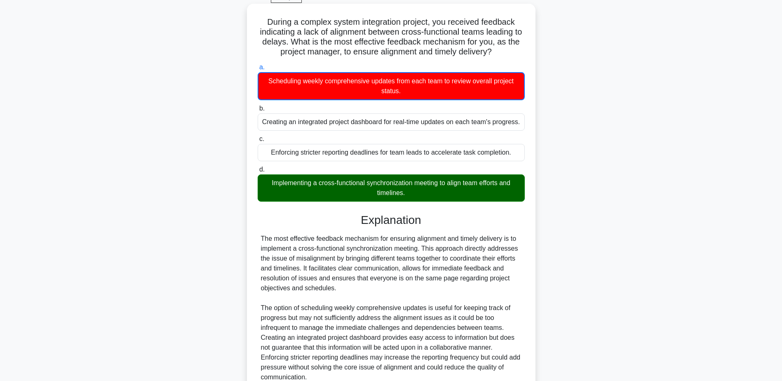
scroll to position [82, 0]
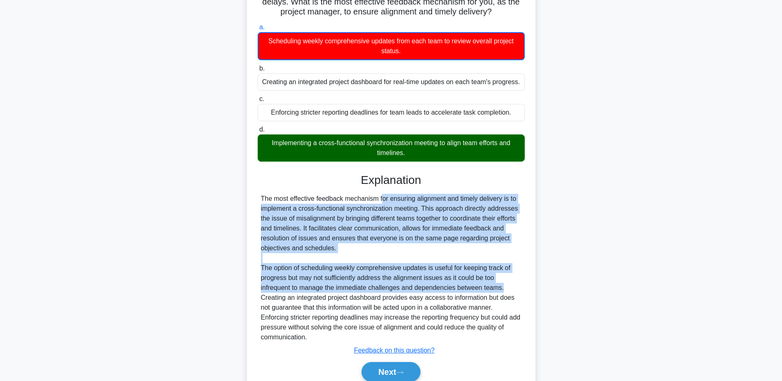
drag, startPoint x: 325, startPoint y: 202, endPoint x: 504, endPoint y: 293, distance: 201.1
click at [504, 293] on div "The most effective feedback mechanism for ensuring alignment and timely deliver…" at bounding box center [391, 268] width 260 height 148
click at [399, 376] on button "Next" at bounding box center [390, 372] width 59 height 20
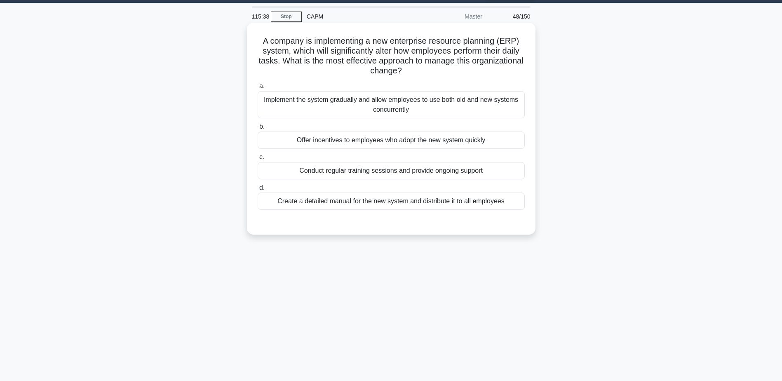
scroll to position [23, 0]
drag, startPoint x: 277, startPoint y: 42, endPoint x: 443, endPoint y: 77, distance: 168.8
click at [443, 77] on div "A company is implementing a new enterprise resource planning (ERP) system, whic…" at bounding box center [391, 128] width 282 height 205
click at [444, 172] on div "Conduct regular training sessions and provide ongoing support" at bounding box center [391, 170] width 267 height 17
click at [258, 160] on input "c. Conduct regular training sessions and provide ongoing support" at bounding box center [258, 157] width 0 height 5
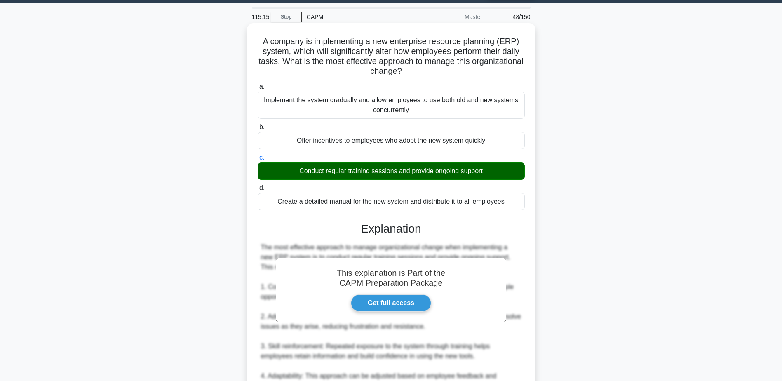
scroll to position [227, 0]
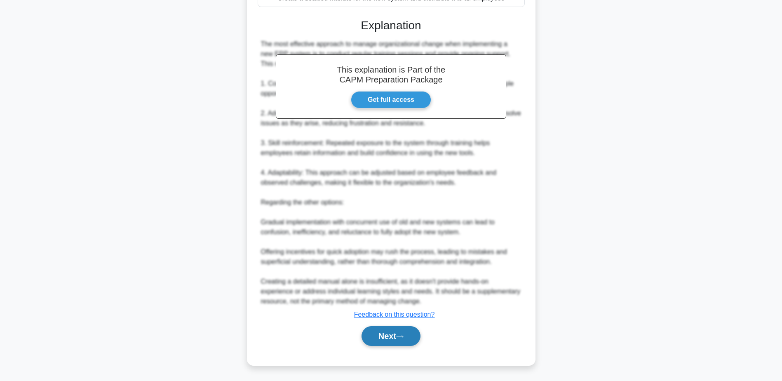
click at [375, 340] on button "Next" at bounding box center [390, 336] width 59 height 20
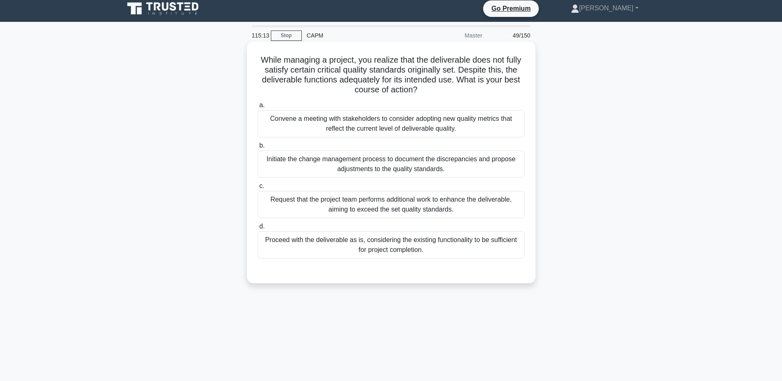
scroll to position [0, 0]
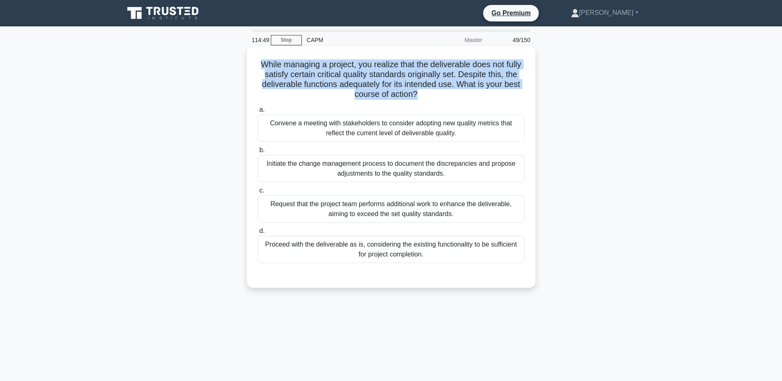
drag, startPoint x: 267, startPoint y: 65, endPoint x: 425, endPoint y: 96, distance: 161.6
click at [425, 96] on h5 "While managing a project, you realize that the deliverable does not fully satis…" at bounding box center [391, 79] width 269 height 40
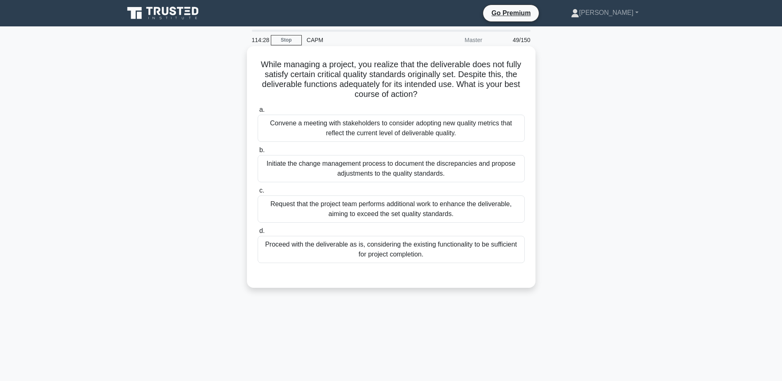
click at [460, 134] on div "Convene a meeting with stakeholders to consider adopting new quality metrics th…" at bounding box center [391, 128] width 267 height 27
click at [258, 113] on input "a. Convene a meeting with stakeholders to consider adopting new quality metrics…" at bounding box center [258, 109] width 0 height 5
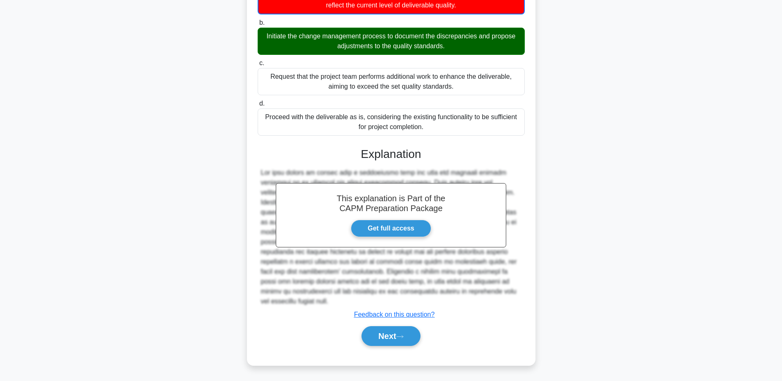
scroll to position [129, 0]
click at [377, 333] on button "Next" at bounding box center [390, 336] width 59 height 20
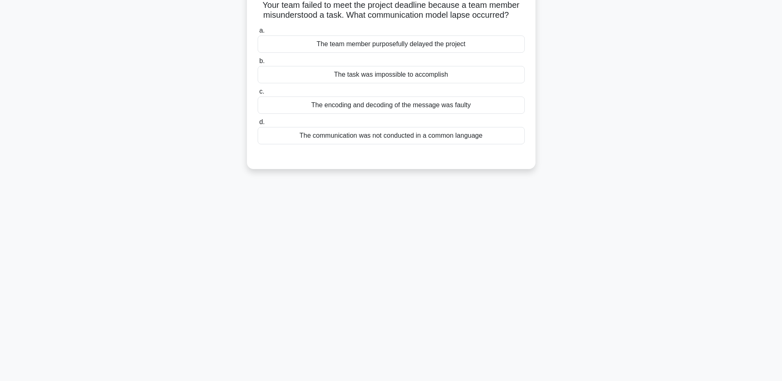
scroll to position [0, 0]
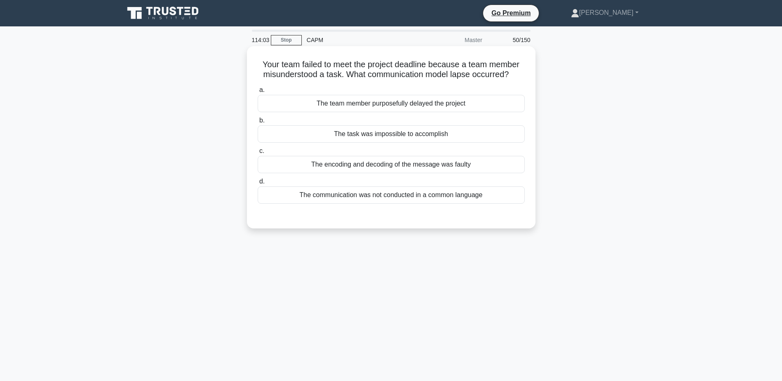
drag, startPoint x: 292, startPoint y: 63, endPoint x: 512, endPoint y: 77, distance: 220.9
click at [512, 77] on h5 "Your team failed to meet the project deadline because a team member misundersto…" at bounding box center [391, 69] width 269 height 21
click at [413, 164] on div "The encoding and decoding of the message was faulty" at bounding box center [391, 164] width 267 height 17
click at [258, 154] on input "c. The encoding and decoding of the message was faulty" at bounding box center [258, 150] width 0 height 5
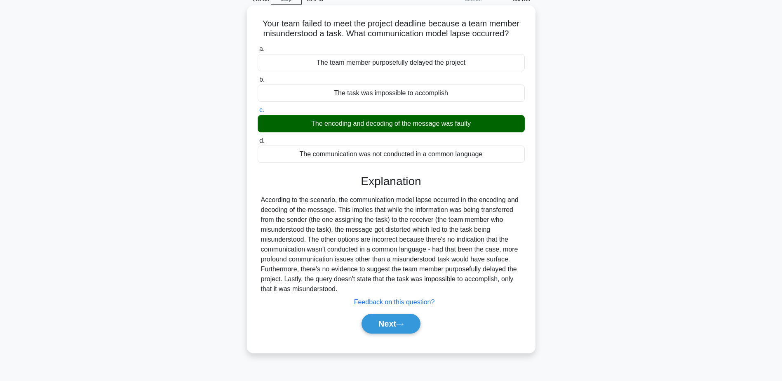
scroll to position [41, 0]
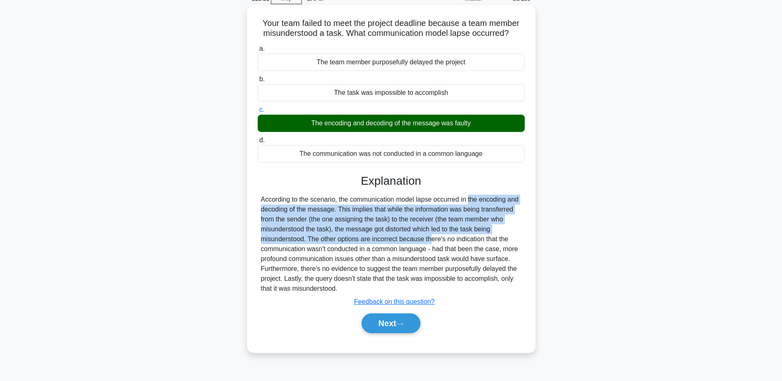
drag, startPoint x: 420, startPoint y: 196, endPoint x: 380, endPoint y: 243, distance: 62.0
click at [380, 243] on div "According to the scenario, the communication model lapse occurred in the encodi…" at bounding box center [391, 244] width 260 height 99
click at [408, 324] on button "Next" at bounding box center [390, 323] width 59 height 20
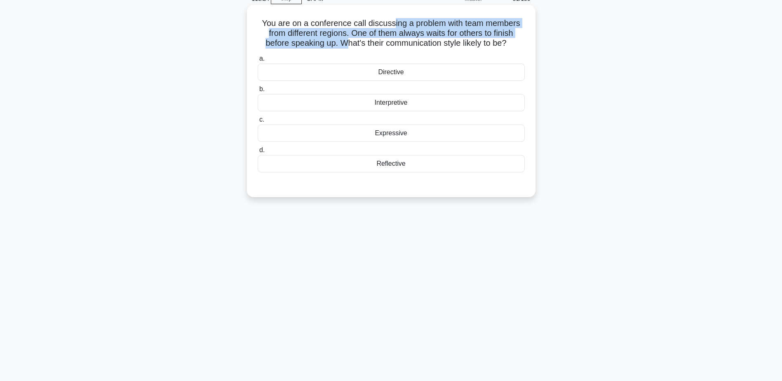
drag, startPoint x: 392, startPoint y: 27, endPoint x: 342, endPoint y: 44, distance: 52.7
click at [342, 44] on h5 "You are on a conference call discussing a problem with team members from differ…" at bounding box center [391, 33] width 269 height 30
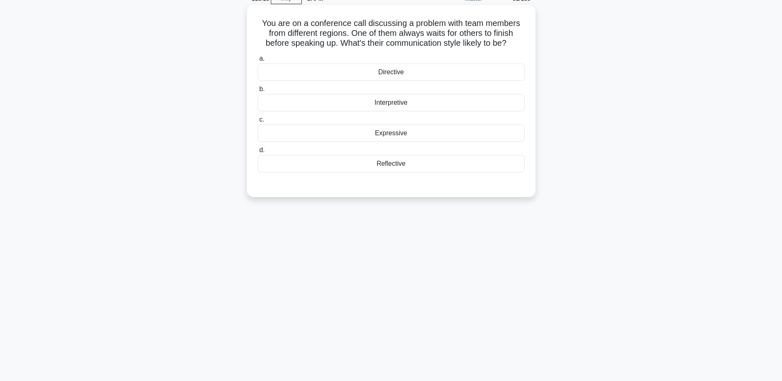
click at [395, 161] on div "Reflective" at bounding box center [391, 163] width 267 height 17
click at [258, 153] on input "d. Reflective" at bounding box center [258, 150] width 0 height 5
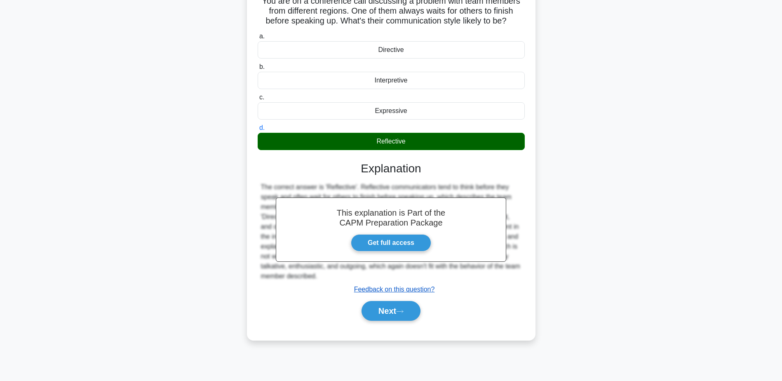
scroll to position [64, 0]
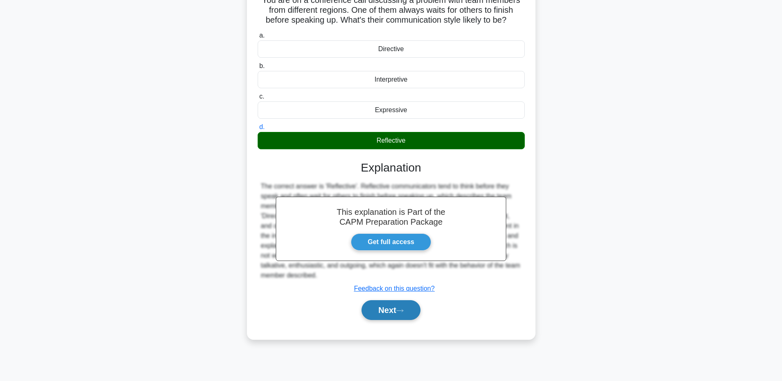
click at [392, 315] on button "Next" at bounding box center [390, 310] width 59 height 20
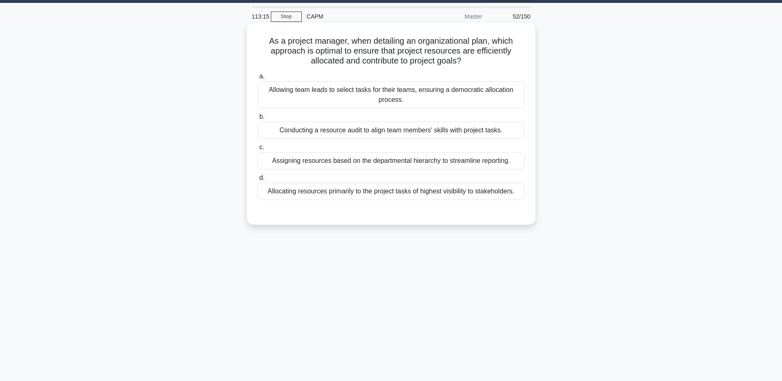
scroll to position [23, 0]
drag, startPoint x: 268, startPoint y: 42, endPoint x: 468, endPoint y: 65, distance: 201.2
click at [468, 65] on h5 "As a project manager, when detailing an organizational plan, which approach is …" at bounding box center [391, 51] width 269 height 30
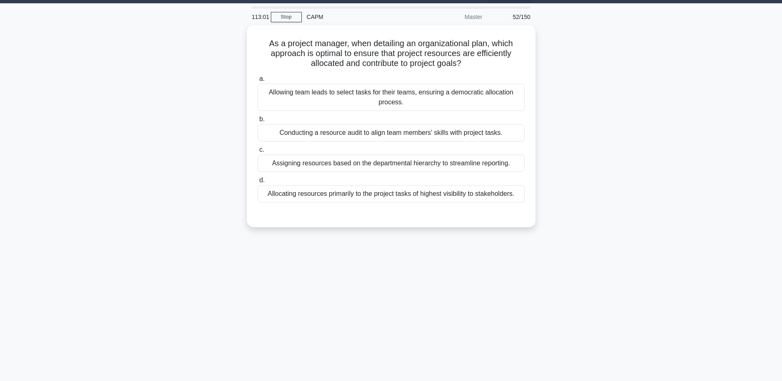
click at [230, 58] on div "As a project manager, when detailing an organizational plan, which approach is …" at bounding box center [391, 131] width 544 height 212
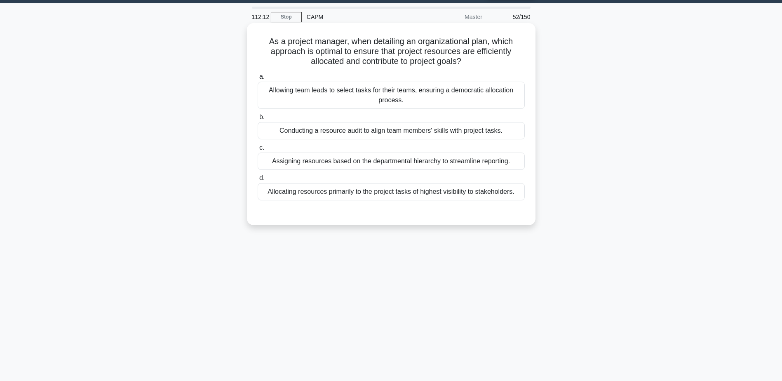
click at [508, 127] on div "Conducting a resource audit to align team members' skills with project tasks." at bounding box center [391, 130] width 267 height 17
click at [258, 120] on input "b. Conducting a resource audit to align team members' skills with project tasks." at bounding box center [258, 117] width 0 height 5
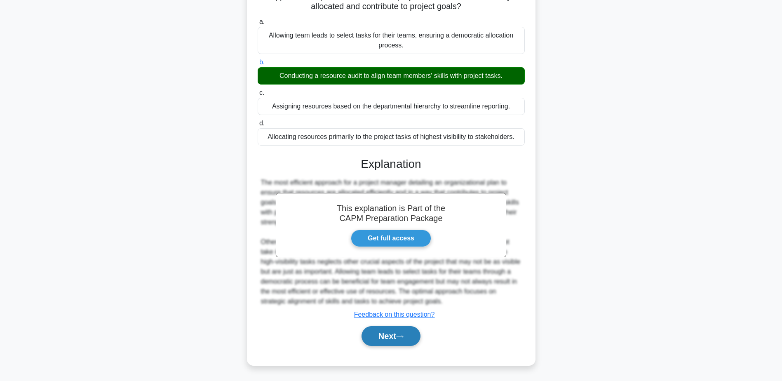
click at [401, 331] on button "Next" at bounding box center [390, 336] width 59 height 20
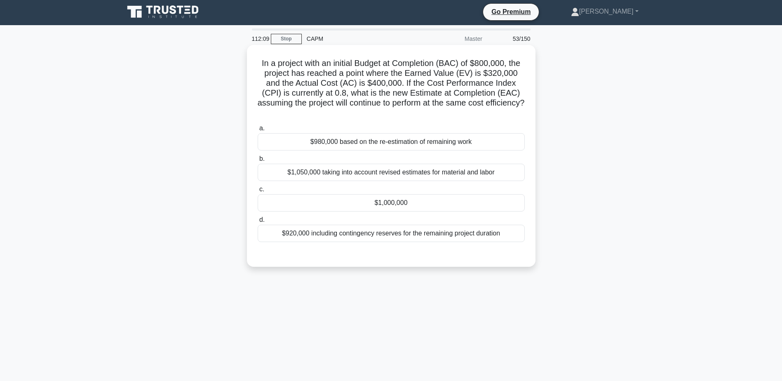
scroll to position [0, 0]
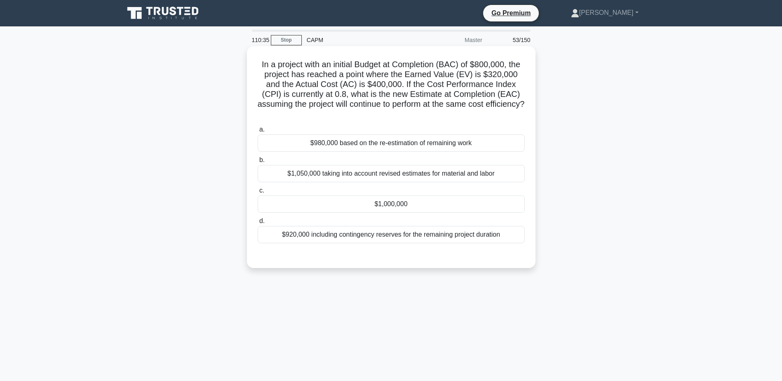
click at [360, 143] on div "$980,000 based on the re-estimation of remaining work" at bounding box center [391, 142] width 267 height 17
click at [258, 132] on input "a. $980,000 based on the re-estimation of remaining work" at bounding box center [258, 129] width 0 height 5
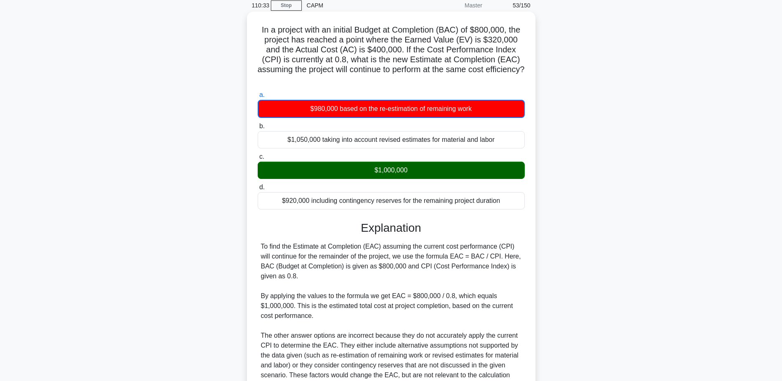
scroll to position [82, 0]
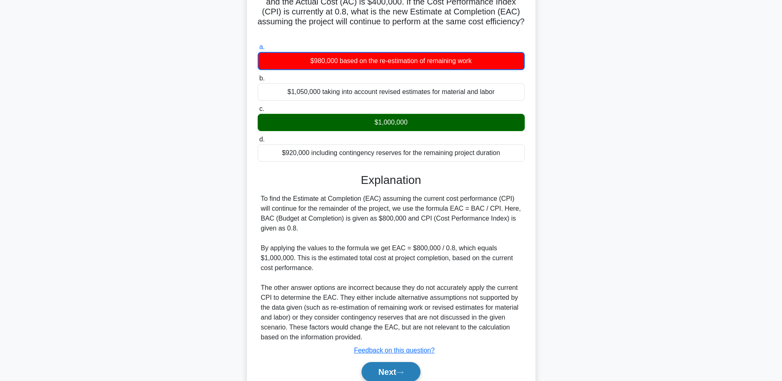
click at [403, 374] on icon at bounding box center [399, 372] width 7 height 5
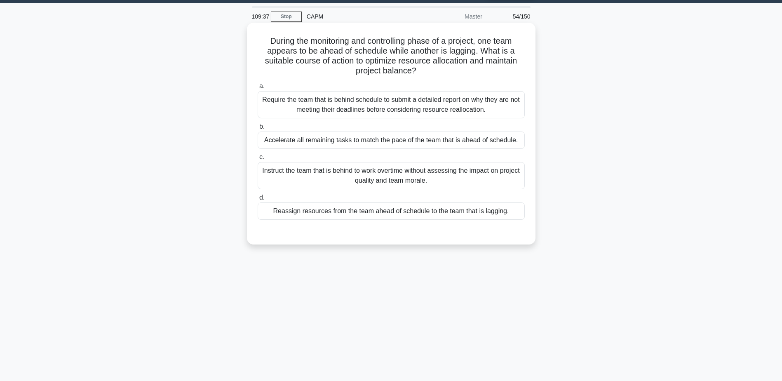
scroll to position [23, 0]
click at [319, 207] on div "Reassign resources from the team ahead of schedule to the team that is lagging." at bounding box center [391, 211] width 267 height 17
click at [258, 201] on input "d. Reassign resources from the team ahead of schedule to the team that is laggi…" at bounding box center [258, 197] width 0 height 5
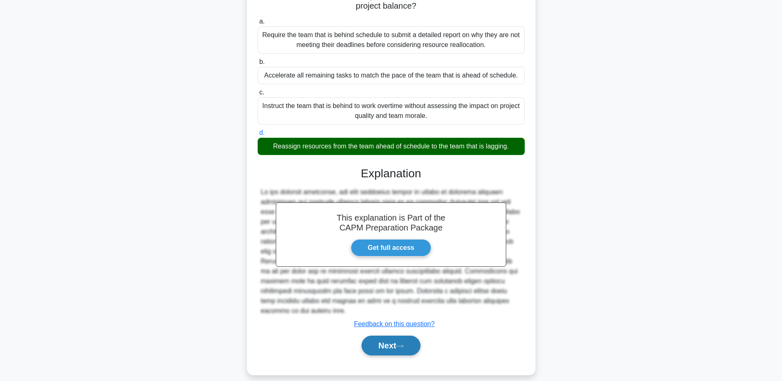
click at [401, 335] on button "Next" at bounding box center [390, 345] width 59 height 20
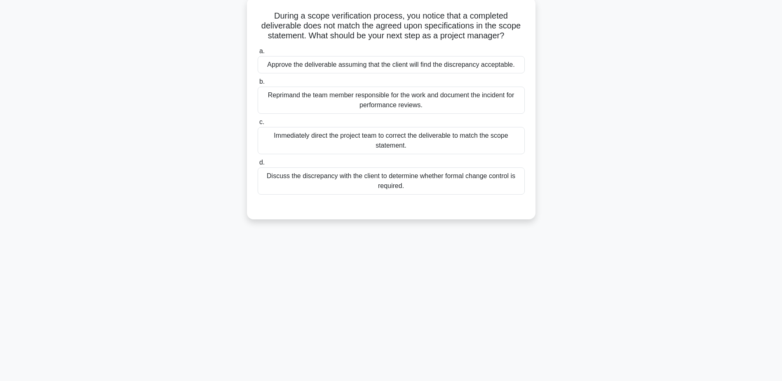
scroll to position [0, 0]
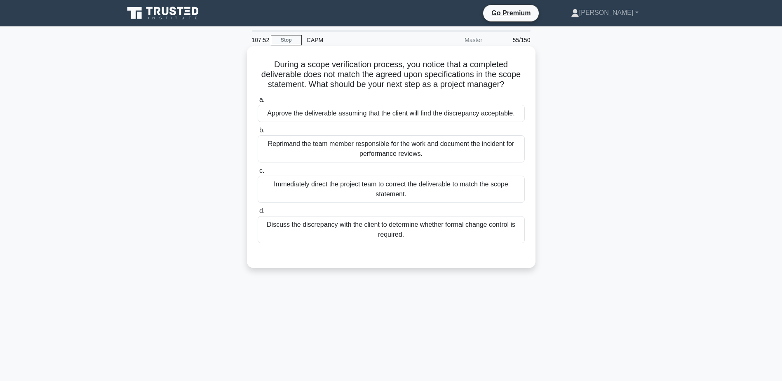
click at [413, 193] on div "Immediately direct the project team to correct the deliverable to match the sco…" at bounding box center [391, 189] width 267 height 27
click at [258, 174] on input "c. Immediately direct the project team to correct the deliverable to match the …" at bounding box center [258, 170] width 0 height 5
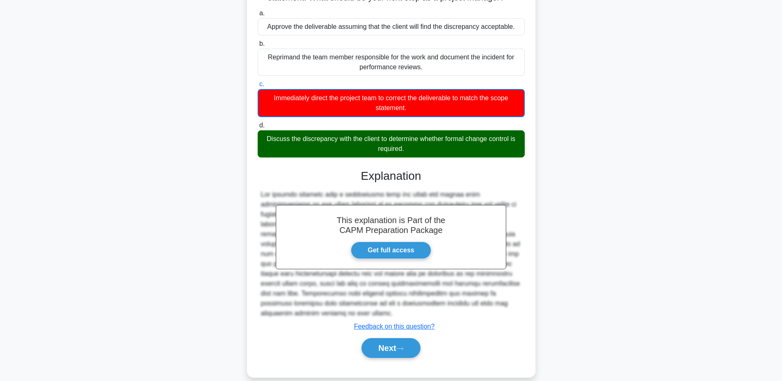
scroll to position [89, 0]
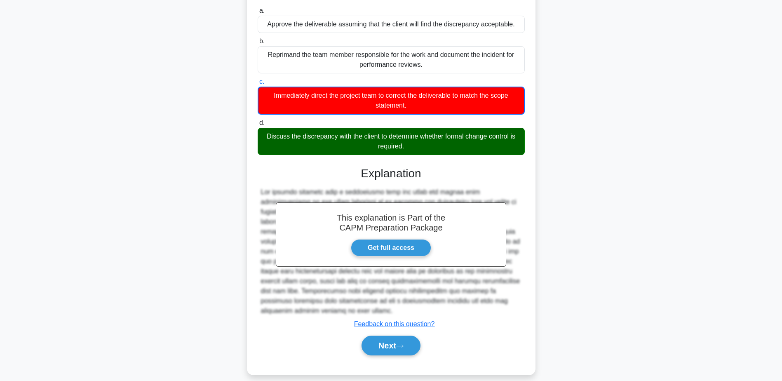
click at [399, 332] on div "Next" at bounding box center [391, 345] width 267 height 26
click at [384, 335] on button "Next" at bounding box center [390, 345] width 59 height 20
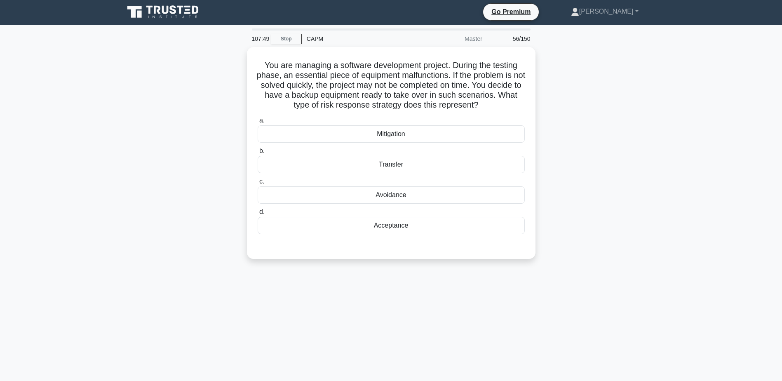
scroll to position [0, 0]
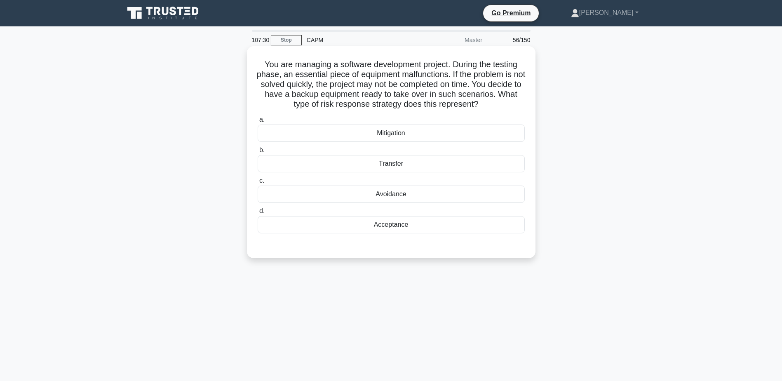
drag, startPoint x: 361, startPoint y: 66, endPoint x: 513, endPoint y: 101, distance: 156.4
click at [513, 101] on h5 "You are managing a software development project. During the testing phase, an e…" at bounding box center [391, 84] width 269 height 50
click at [398, 100] on h5 "You are managing a software development project. During the testing phase, an e…" at bounding box center [391, 84] width 269 height 50
click at [392, 132] on div "Mitigation" at bounding box center [391, 132] width 267 height 17
click at [258, 122] on input "a. Mitigation" at bounding box center [258, 119] width 0 height 5
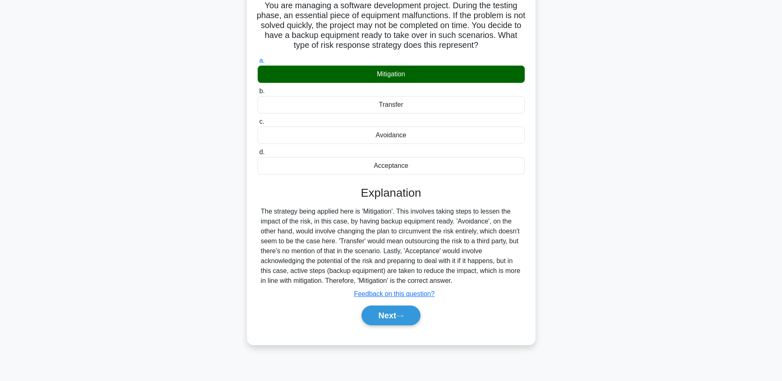
scroll to position [64, 0]
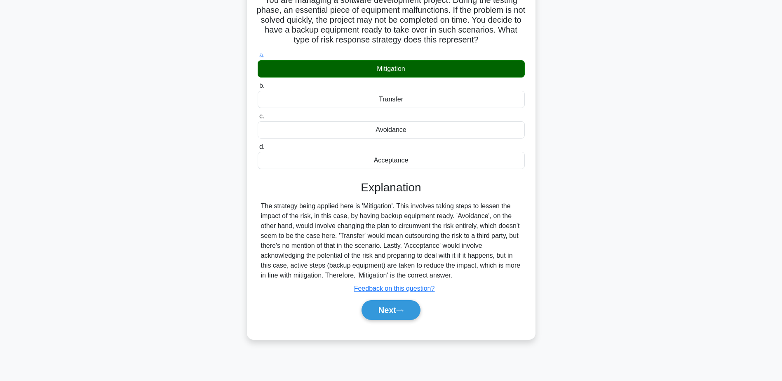
drag, startPoint x: 315, startPoint y: 267, endPoint x: 286, endPoint y: 267, distance: 29.3
click at [286, 267] on div "The strategy being applied here is 'Mitigation'. This involves taking steps to …" at bounding box center [391, 240] width 260 height 79
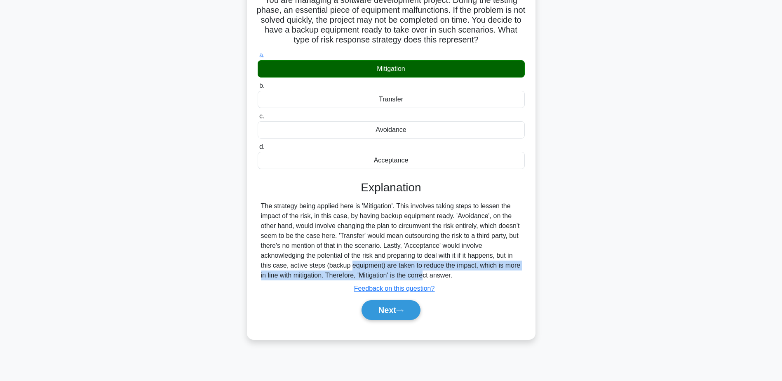
drag, startPoint x: 300, startPoint y: 267, endPoint x: 381, endPoint y: 273, distance: 81.8
click at [381, 273] on div "The strategy being applied here is 'Mitigation'. This involves taking steps to …" at bounding box center [391, 240] width 260 height 79
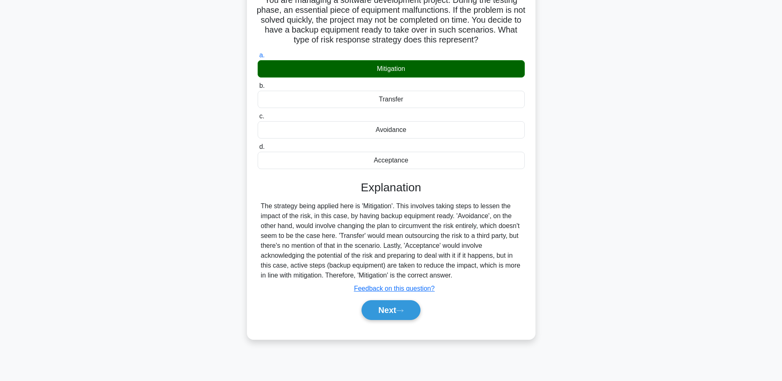
drag, startPoint x: 381, startPoint y: 273, endPoint x: 282, endPoint y: 247, distance: 102.2
click at [282, 247] on div "The strategy being applied here is 'Mitigation'. This involves taking steps to …" at bounding box center [391, 240] width 260 height 79
click at [387, 307] on button "Next" at bounding box center [390, 310] width 59 height 20
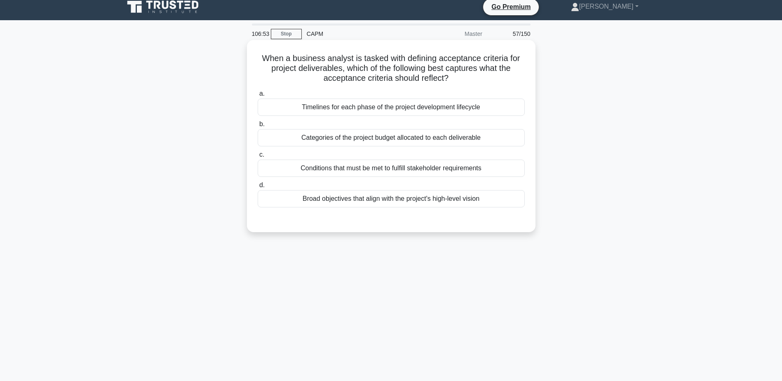
scroll to position [0, 0]
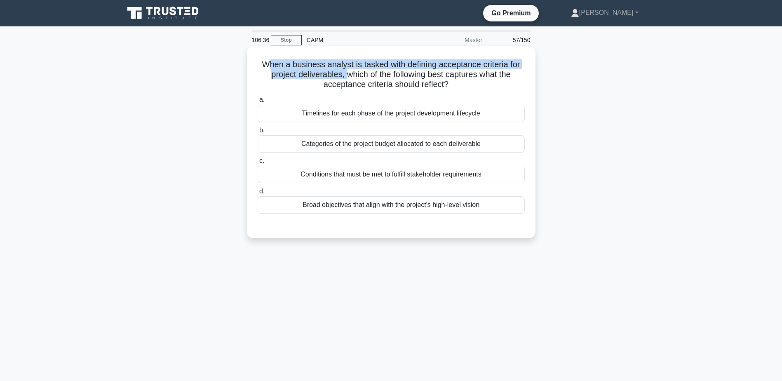
drag, startPoint x: 266, startPoint y: 66, endPoint x: 345, endPoint y: 78, distance: 79.3
click at [345, 78] on h5 "When a business analyst is tasked with defining acceptance criteria for project…" at bounding box center [391, 74] width 269 height 30
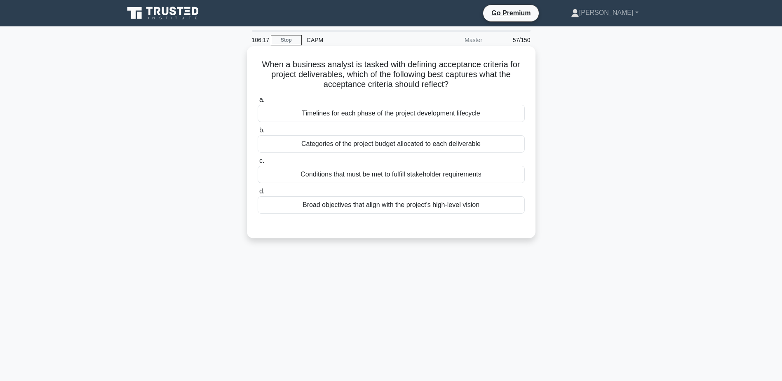
click at [404, 174] on div "Conditions that must be met to fulfill stakeholder requirements" at bounding box center [391, 174] width 267 height 17
click at [258, 164] on input "c. Conditions that must be met to fulfill stakeholder requirements" at bounding box center [258, 160] width 0 height 5
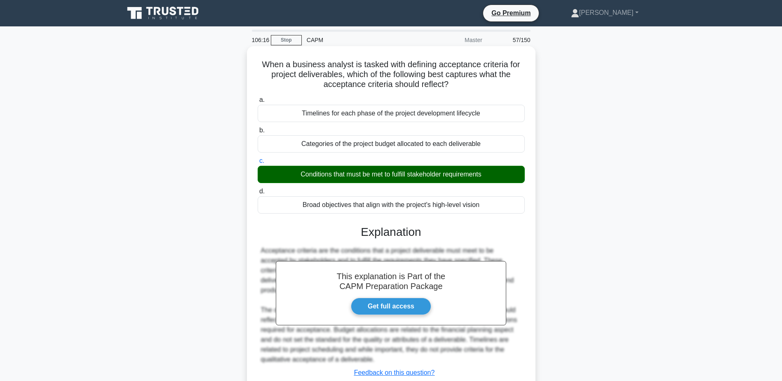
scroll to position [64, 0]
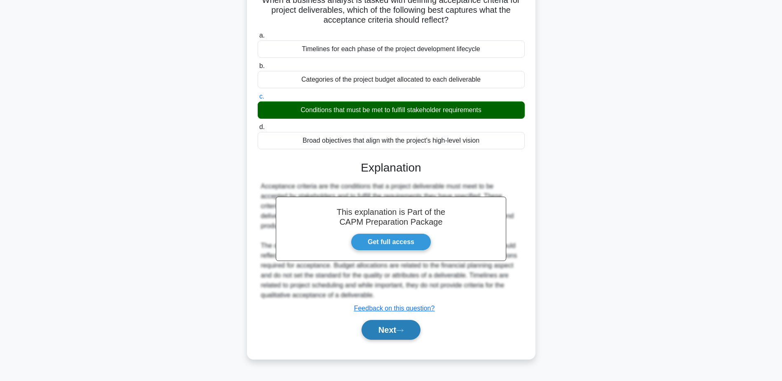
click at [390, 329] on button "Next" at bounding box center [390, 330] width 59 height 20
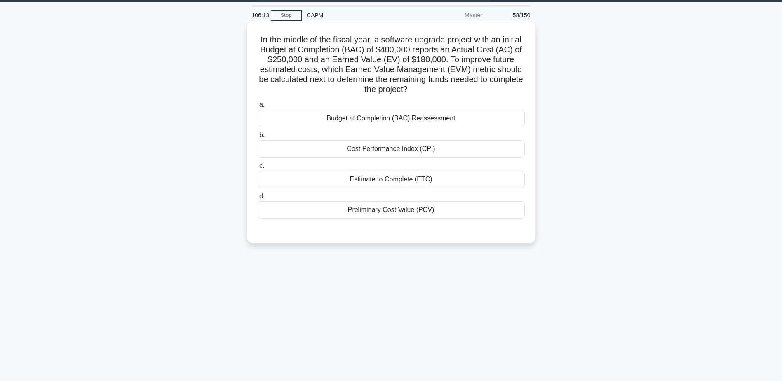
scroll to position [0, 0]
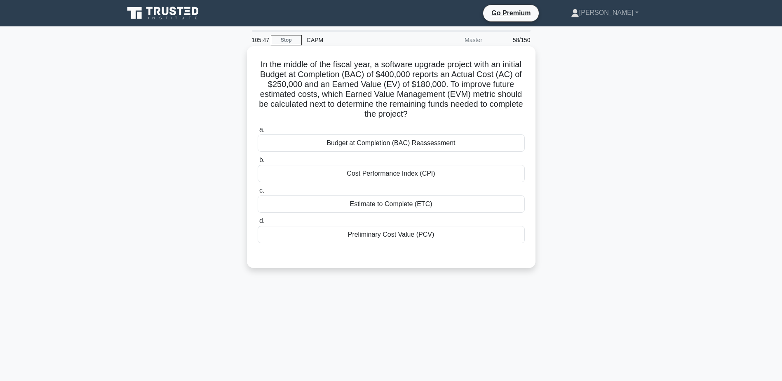
click at [419, 175] on div "Cost Performance Index (CPI)" at bounding box center [391, 173] width 267 height 17
click at [258, 163] on input "b. Cost Performance Index (CPI)" at bounding box center [258, 159] width 0 height 5
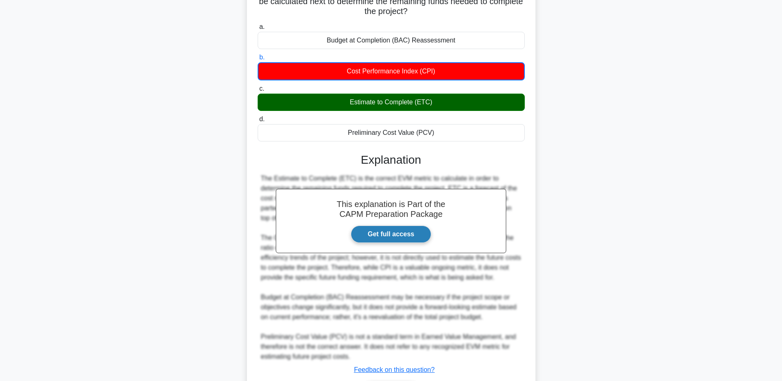
scroll to position [158, 0]
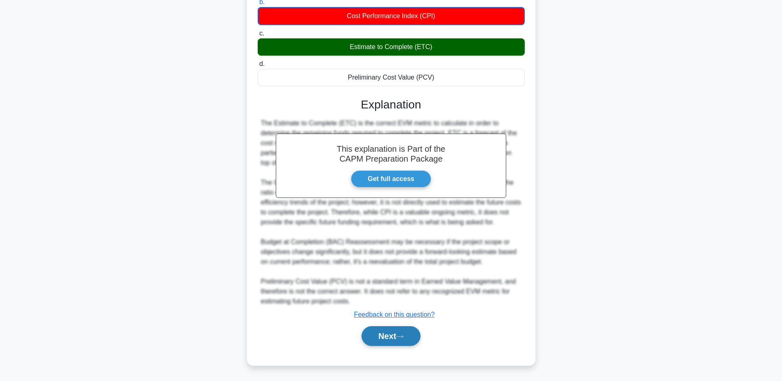
click at [396, 334] on button "Next" at bounding box center [390, 336] width 59 height 20
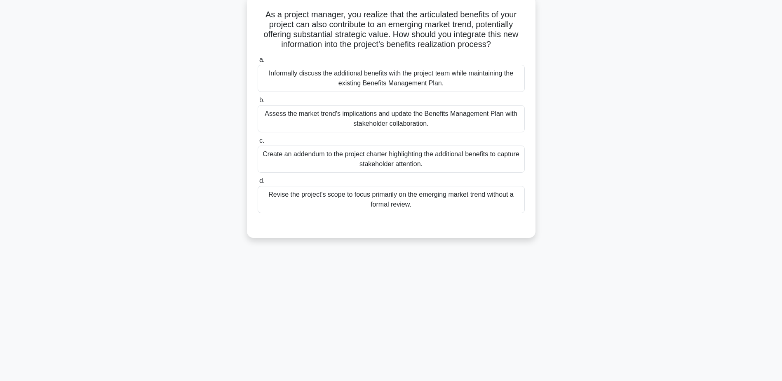
scroll to position [0, 0]
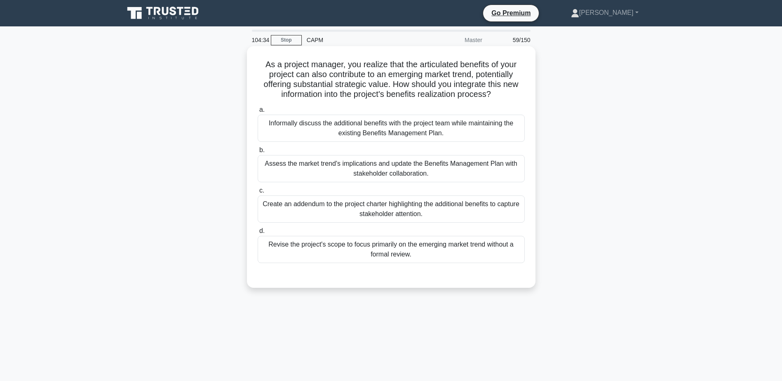
click at [352, 166] on div "Assess the market trend's implications and update the Benefits Management Plan …" at bounding box center [391, 168] width 267 height 27
click at [258, 153] on input "b. Assess the market trend's implications and update the Benefits Management Pl…" at bounding box center [258, 150] width 0 height 5
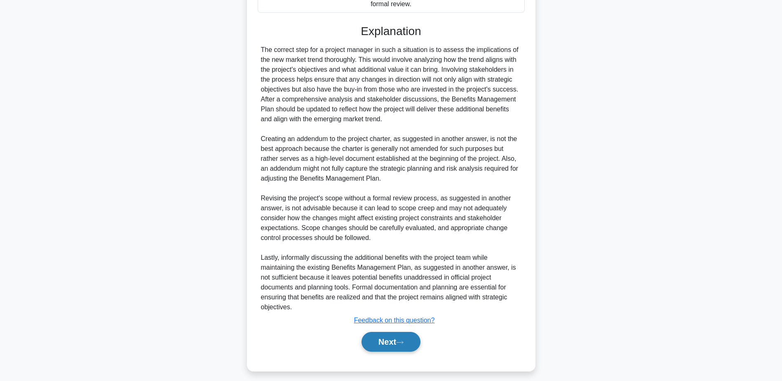
scroll to position [256, 0]
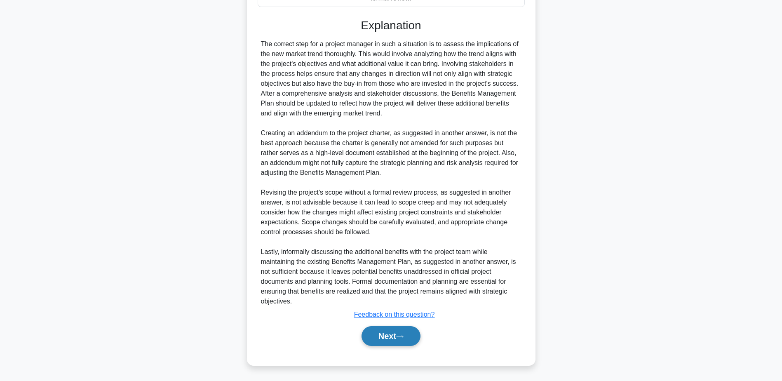
click at [407, 342] on button "Next" at bounding box center [390, 336] width 59 height 20
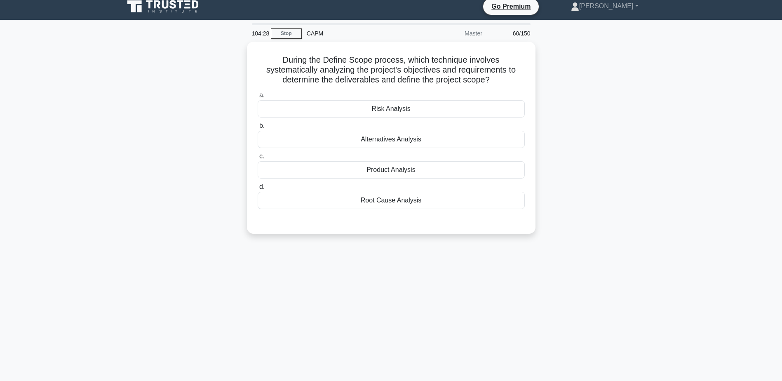
scroll to position [0, 0]
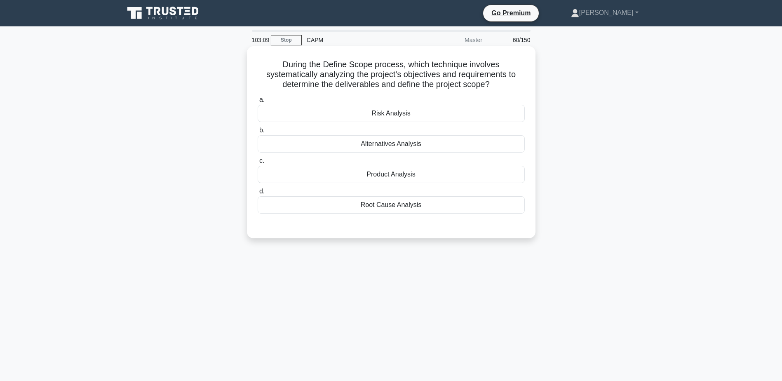
click at [396, 179] on div "Product Analysis" at bounding box center [391, 174] width 267 height 17
click at [258, 164] on input "c. Product Analysis" at bounding box center [258, 160] width 0 height 5
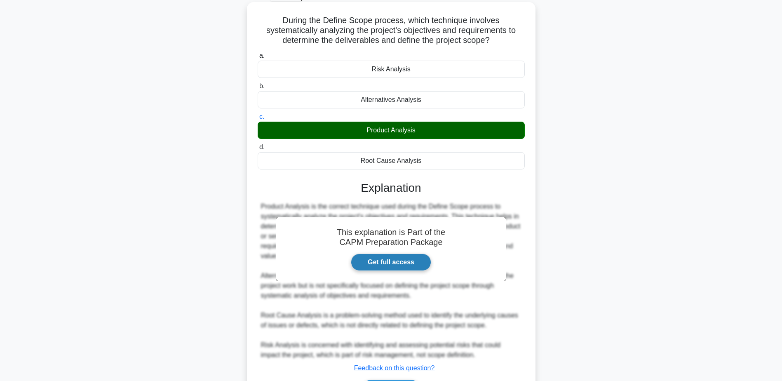
scroll to position [98, 0]
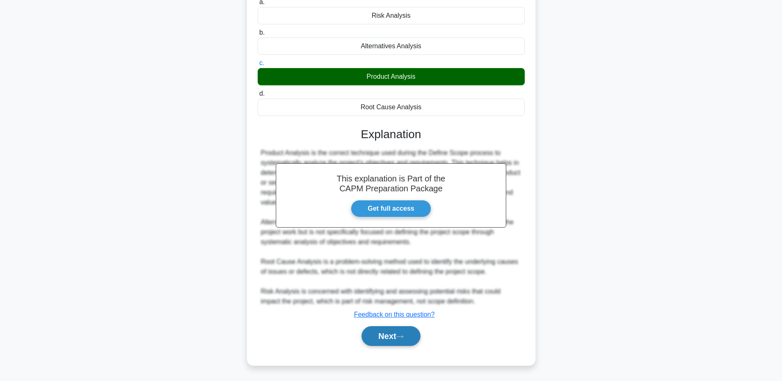
click at [406, 342] on button "Next" at bounding box center [390, 336] width 59 height 20
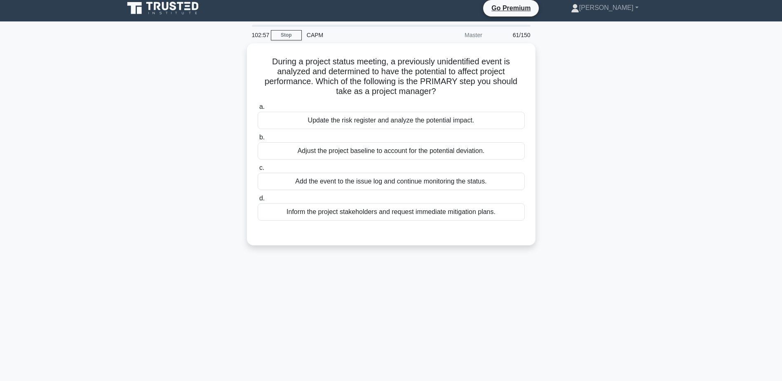
scroll to position [0, 0]
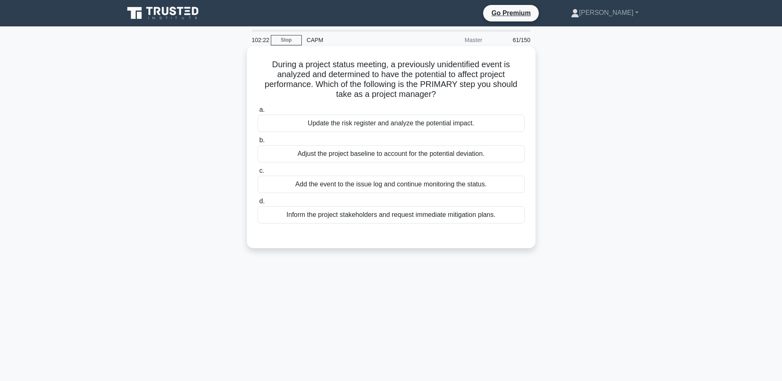
click at [390, 124] on div "Update the risk register and analyze the potential impact." at bounding box center [391, 123] width 267 height 17
click at [258, 113] on input "a. Update the risk register and analyze the potential impact." at bounding box center [258, 109] width 0 height 5
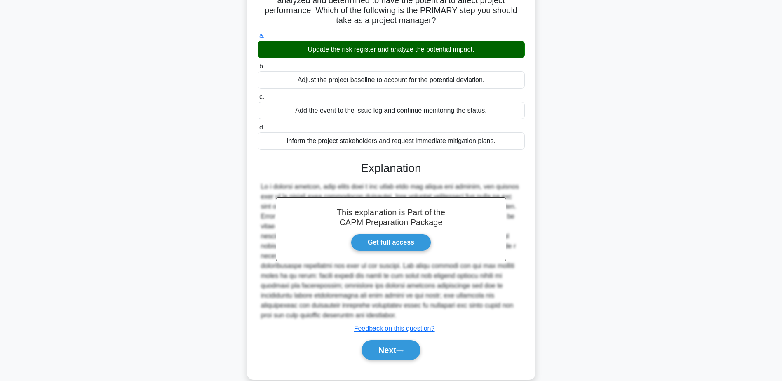
scroll to position [88, 0]
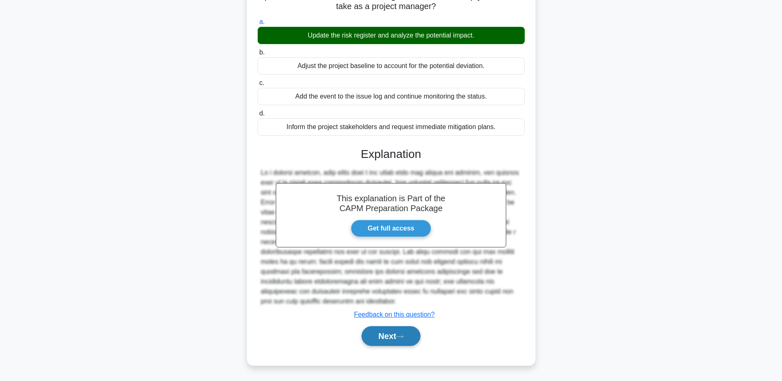
click at [395, 334] on button "Next" at bounding box center [390, 336] width 59 height 20
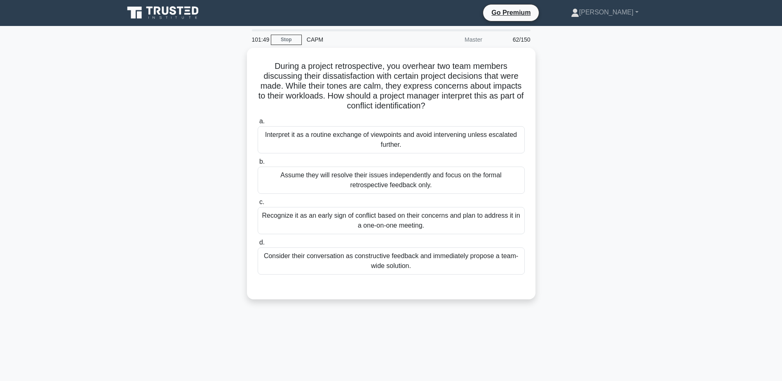
scroll to position [0, 0]
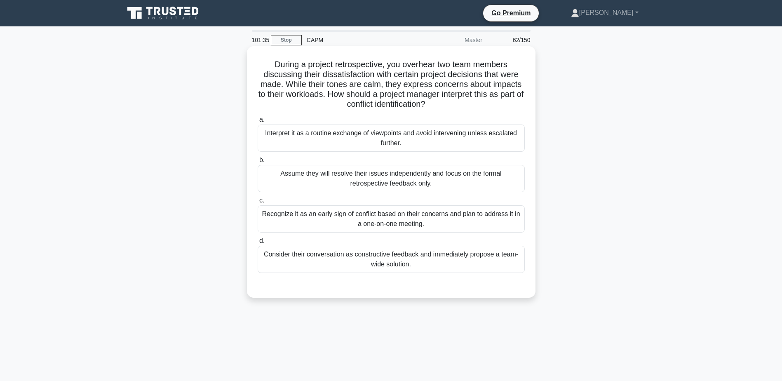
drag, startPoint x: 284, startPoint y: 66, endPoint x: 452, endPoint y: 103, distance: 172.0
click at [452, 103] on h5 "During a project retrospective, you overhear two team members discussing their …" at bounding box center [391, 84] width 269 height 50
click at [433, 250] on div "Consider their conversation as constructive feedback and immediately propose a …" at bounding box center [391, 259] width 267 height 27
click at [258, 244] on input "d. Consider their conversation as constructive feedback and immediately propose…" at bounding box center [258, 240] width 0 height 5
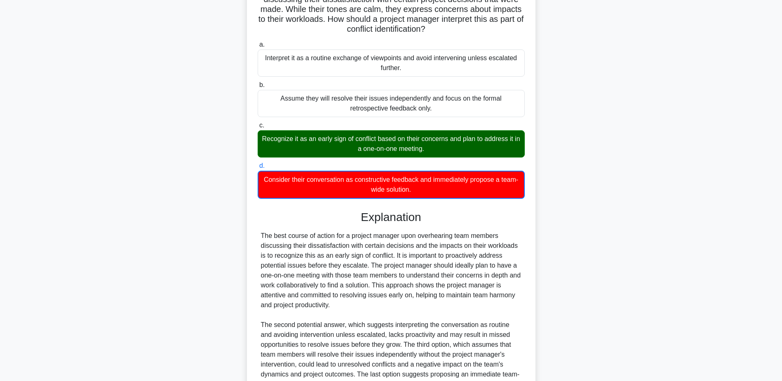
scroll to position [82, 0]
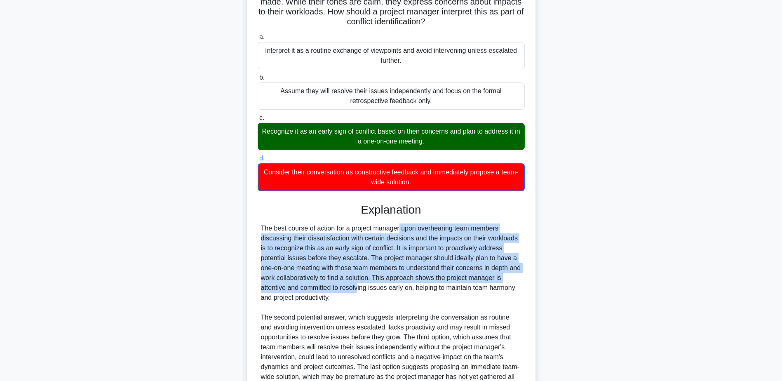
drag, startPoint x: 346, startPoint y: 232, endPoint x: 308, endPoint y: 293, distance: 72.0
click at [308, 293] on div "The best course of action for a project manager upon overhearing team members d…" at bounding box center [391, 312] width 260 height 178
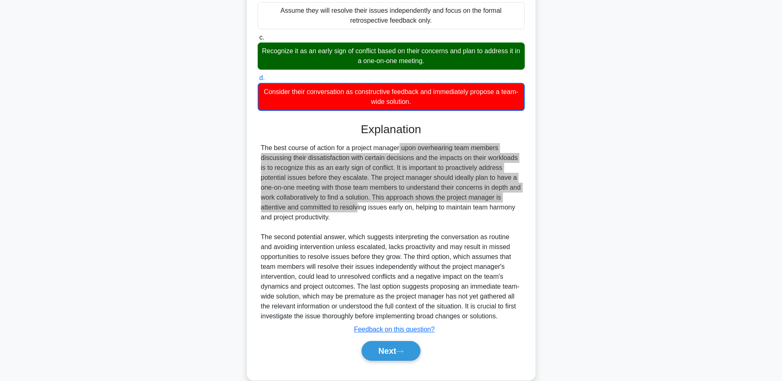
scroll to position [178, 0]
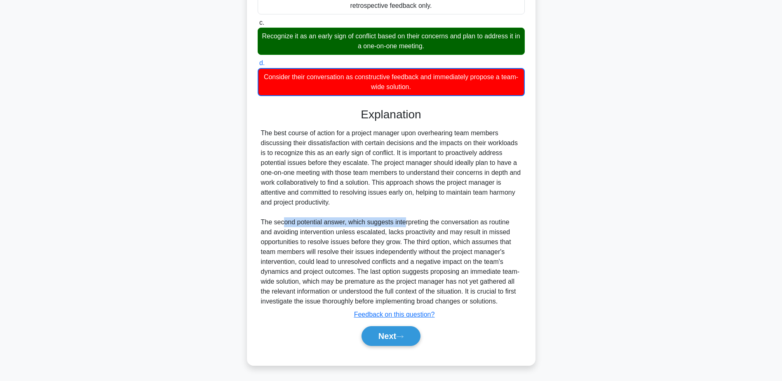
drag, startPoint x: 282, startPoint y: 220, endPoint x: 402, endPoint y: 223, distance: 120.0
click at [402, 223] on div "The best course of action for a project manager upon overhearing team members d…" at bounding box center [391, 217] width 260 height 178
click at [417, 340] on button "Next" at bounding box center [390, 336] width 59 height 20
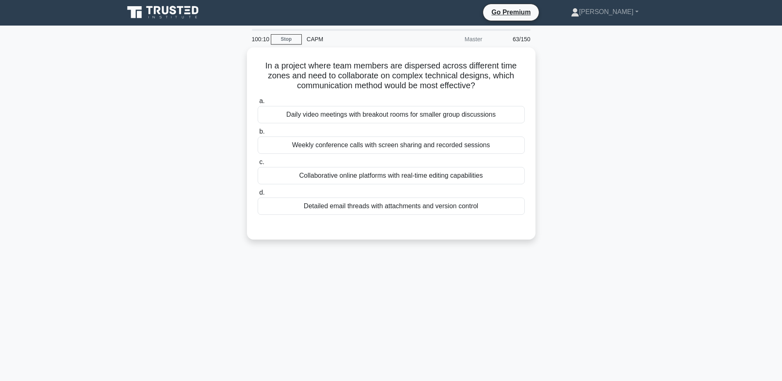
scroll to position [0, 0]
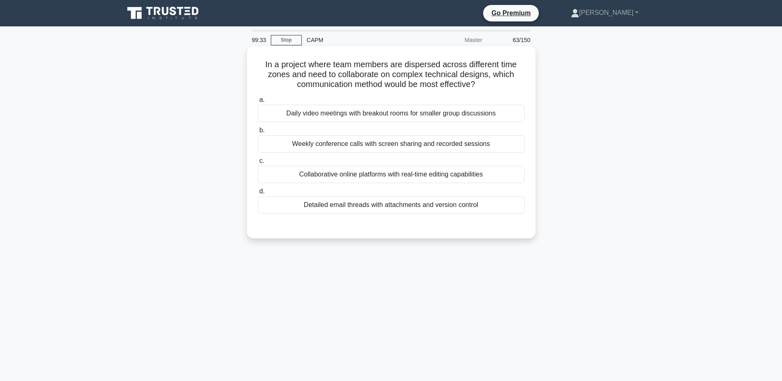
click at [400, 176] on div "Collaborative online platforms with real-time editing capabilities" at bounding box center [391, 174] width 267 height 17
click at [258, 164] on input "c. Collaborative online platforms with real-time editing capabilities" at bounding box center [258, 160] width 0 height 5
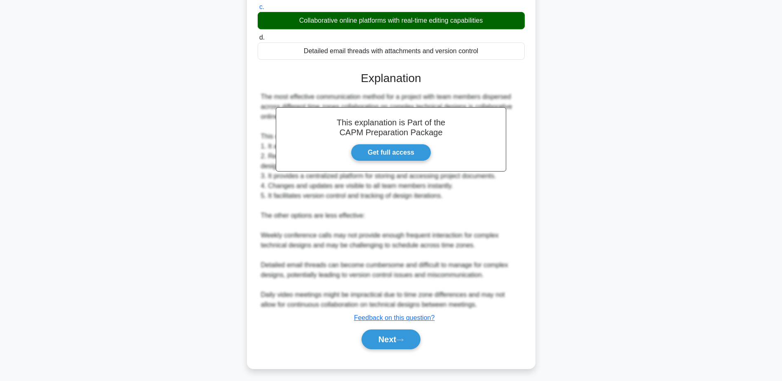
scroll to position [157, 0]
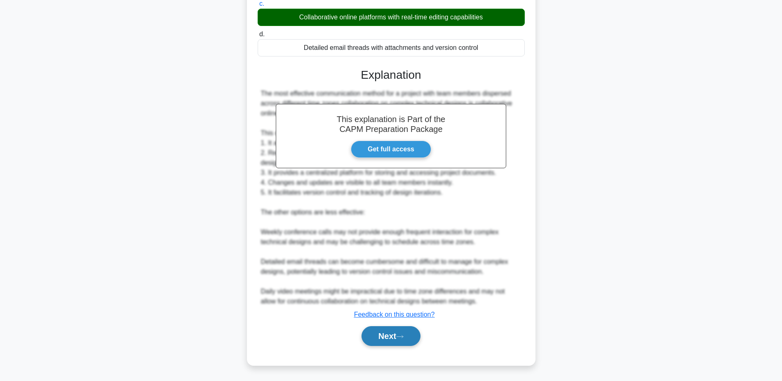
click at [406, 333] on button "Next" at bounding box center [390, 336] width 59 height 20
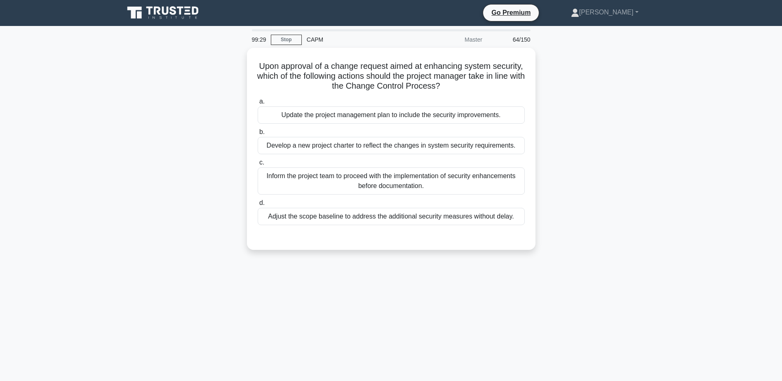
scroll to position [0, 0]
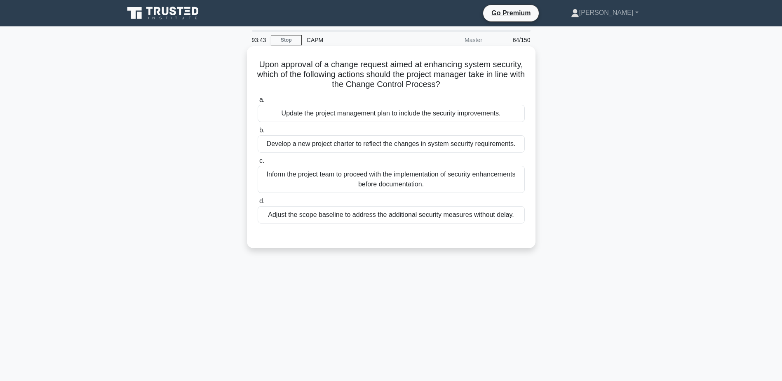
click at [381, 114] on div "Update the project management plan to include the security improvements." at bounding box center [391, 113] width 267 height 17
click at [258, 103] on input "a. Update the project management plan to include the security improvements." at bounding box center [258, 99] width 0 height 5
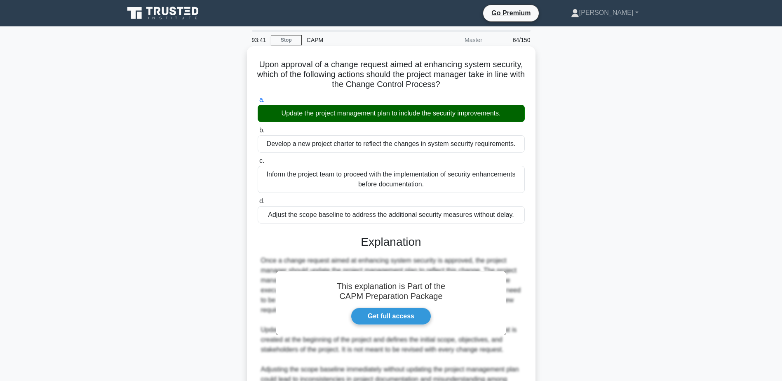
scroll to position [124, 0]
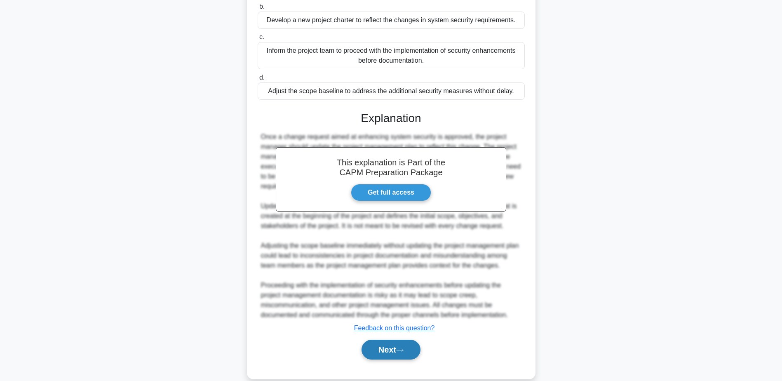
click at [399, 359] on button "Next" at bounding box center [390, 350] width 59 height 20
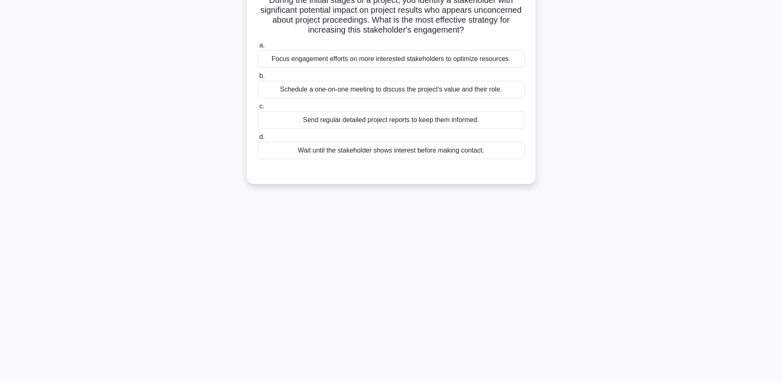
scroll to position [0, 0]
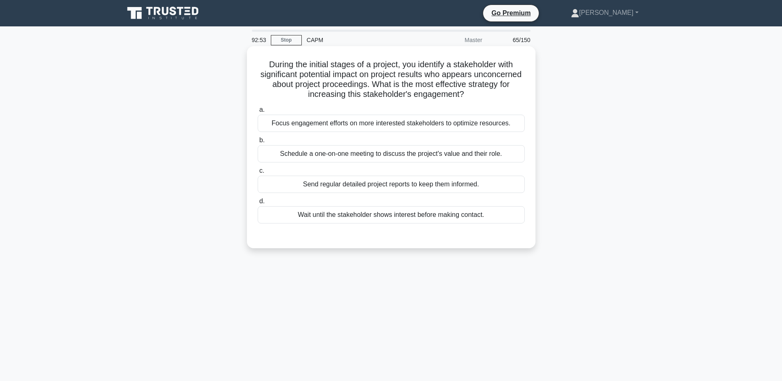
click at [445, 155] on div "Schedule a one-on-one meeting to discuss the project's value and their role." at bounding box center [391, 153] width 267 height 17
click at [258, 143] on input "b. Schedule a one-on-one meeting to discuss the project's value and their role." at bounding box center [258, 140] width 0 height 5
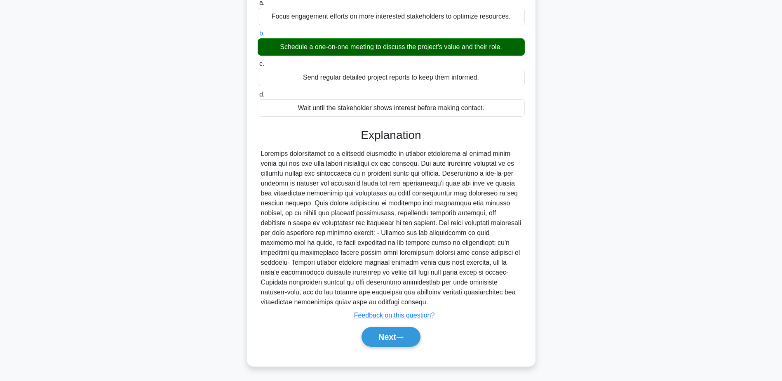
scroll to position [108, 0]
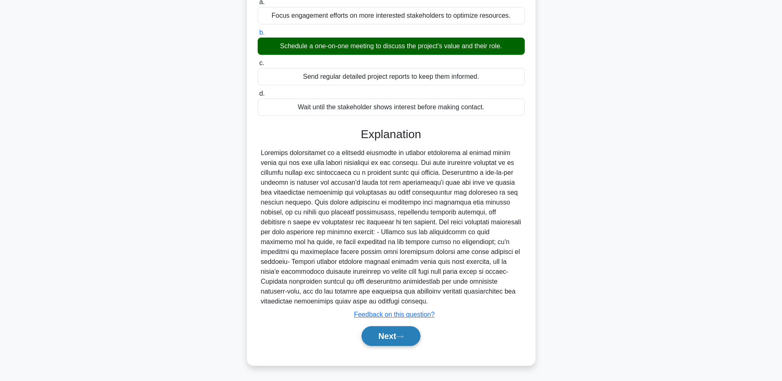
click at [417, 335] on button "Next" at bounding box center [390, 336] width 59 height 20
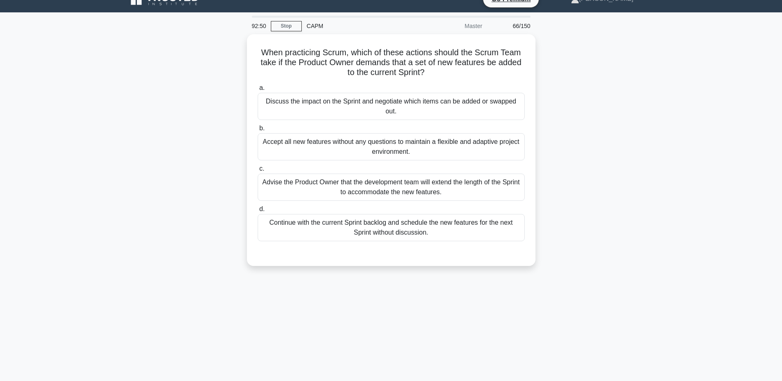
scroll to position [0, 0]
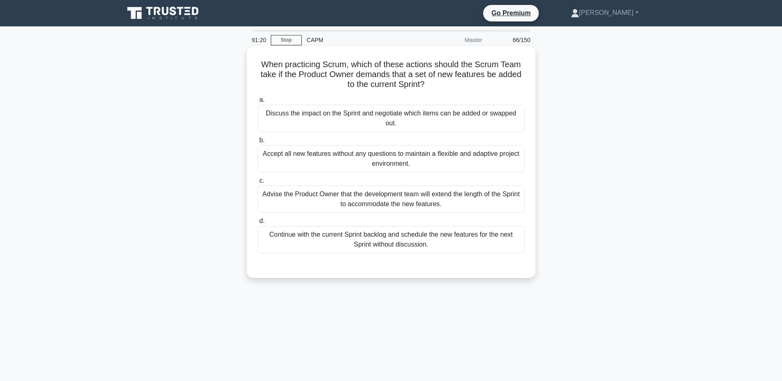
click at [461, 120] on div "Discuss the impact on the Sprint and negotiate which items can be added or swap…" at bounding box center [391, 118] width 267 height 27
click at [258, 103] on input "a. Discuss the impact on the Sprint and negotiate which items can be added or s…" at bounding box center [258, 99] width 0 height 5
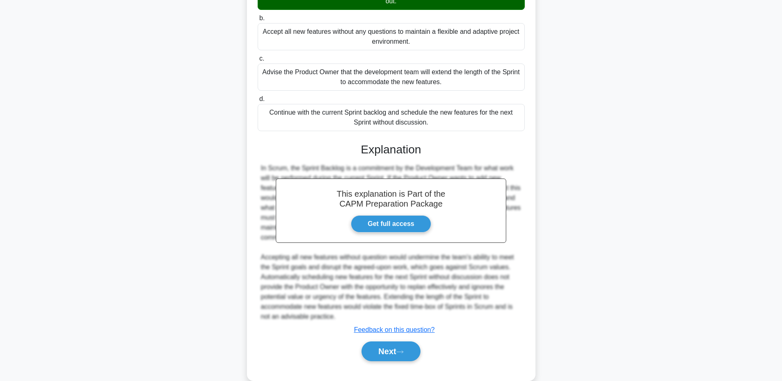
scroll to position [124, 0]
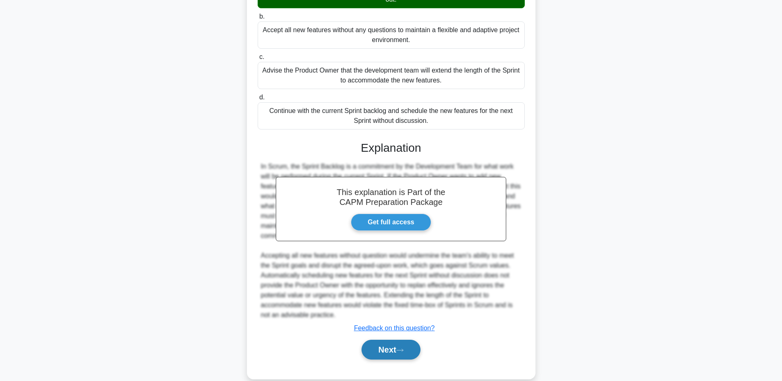
click at [411, 345] on button "Next" at bounding box center [390, 350] width 59 height 20
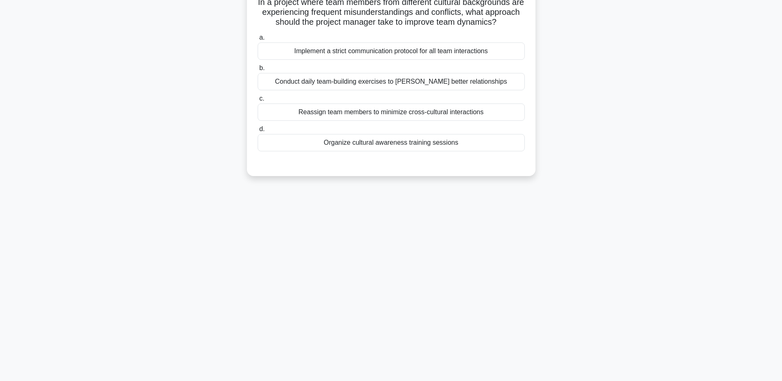
scroll to position [0, 0]
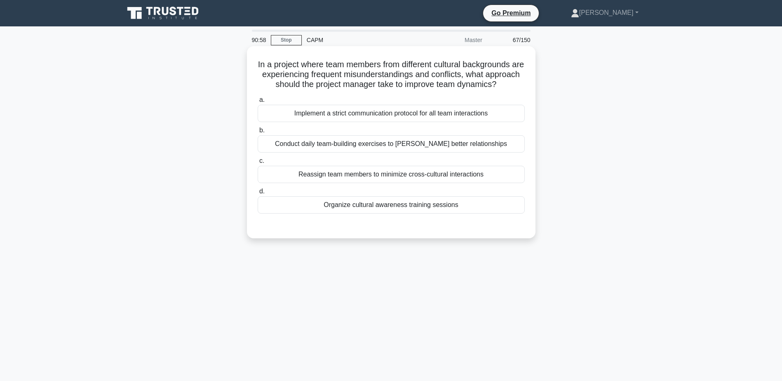
click at [406, 213] on div "Organize cultural awareness training sessions" at bounding box center [391, 204] width 267 height 17
click at [258, 194] on input "d. Organize cultural awareness training sessions" at bounding box center [258, 191] width 0 height 5
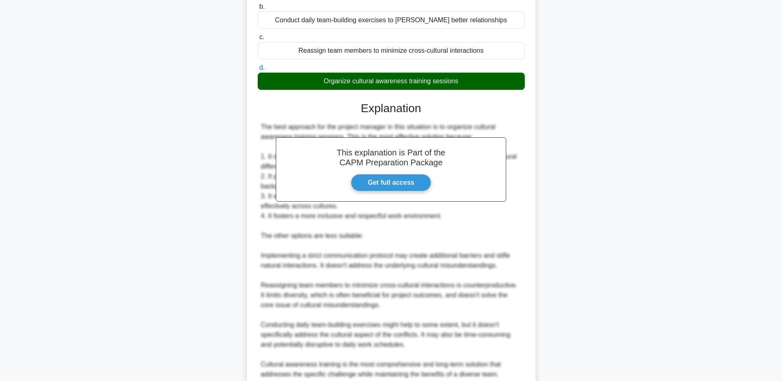
scroll to position [206, 0]
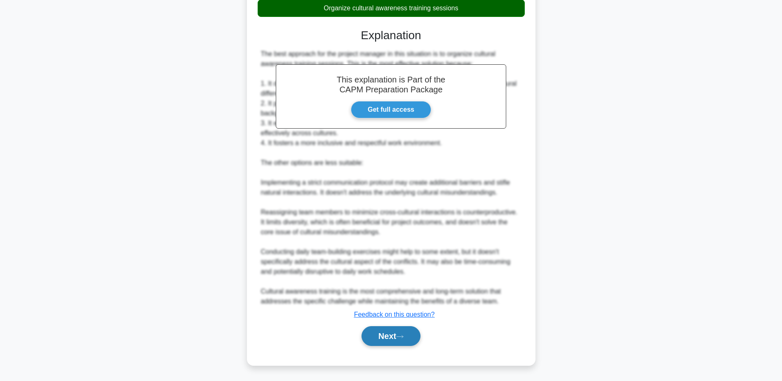
click at [419, 335] on button "Next" at bounding box center [390, 336] width 59 height 20
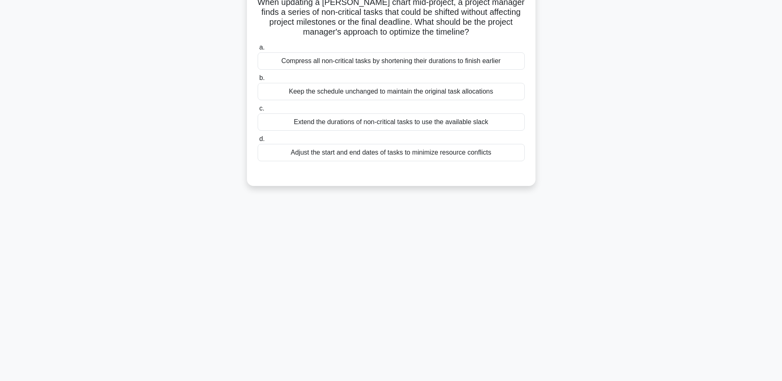
scroll to position [0, 0]
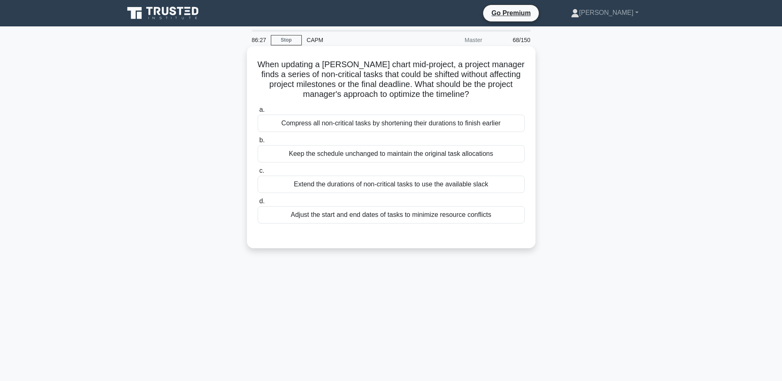
click at [429, 119] on div "Compress all non-critical tasks by shortening their durations to finish earlier" at bounding box center [391, 123] width 267 height 17
drag, startPoint x: 429, startPoint y: 119, endPoint x: 408, endPoint y: 125, distance: 22.4
click at [408, 125] on div "Compress all non-critical tasks by shortening their durations to finish earlier" at bounding box center [391, 123] width 267 height 17
click at [258, 113] on input "a. Compress all non-critical tasks by shortening their durations to finish earl…" at bounding box center [258, 109] width 0 height 5
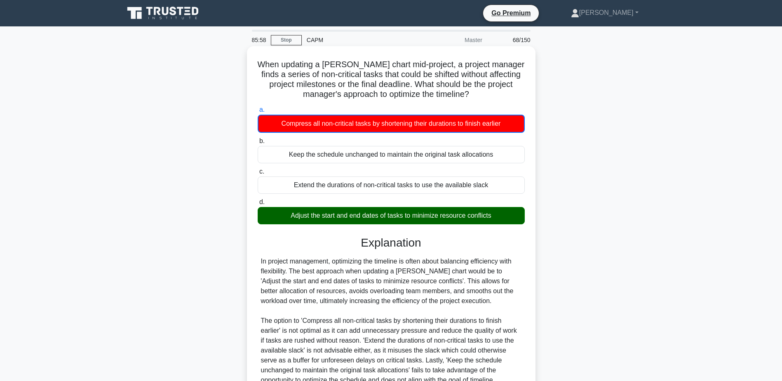
scroll to position [79, 0]
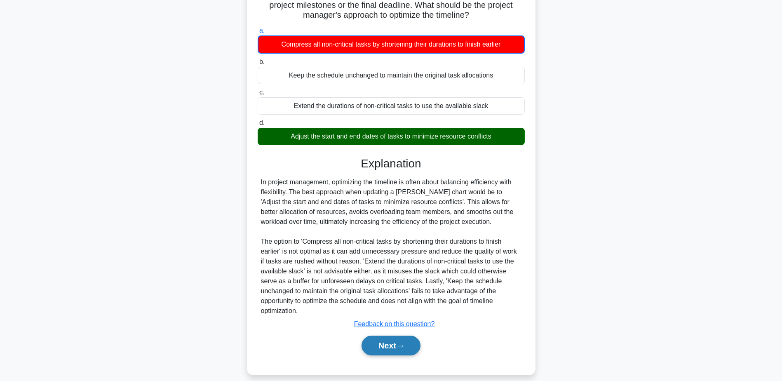
click at [403, 344] on icon at bounding box center [399, 346] width 7 height 5
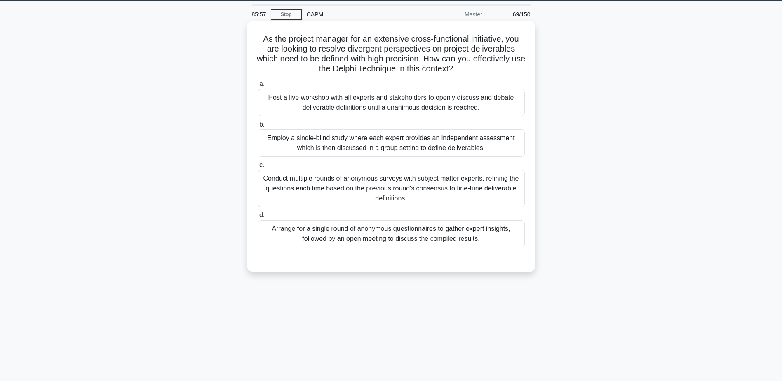
scroll to position [0, 0]
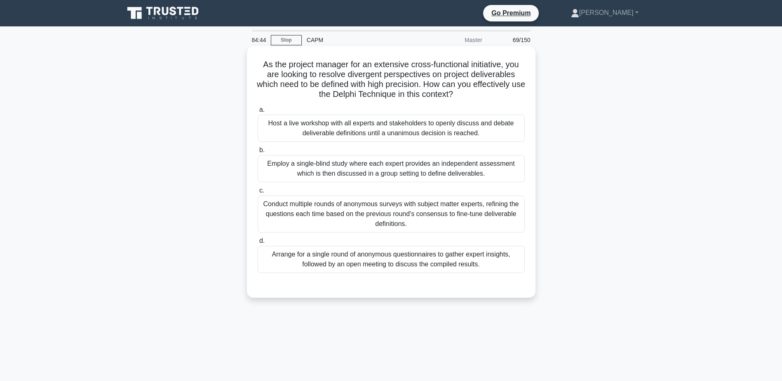
click at [523, 86] on h5 "As the project manager for an extensive cross-functional initiative, you are lo…" at bounding box center [391, 79] width 269 height 40
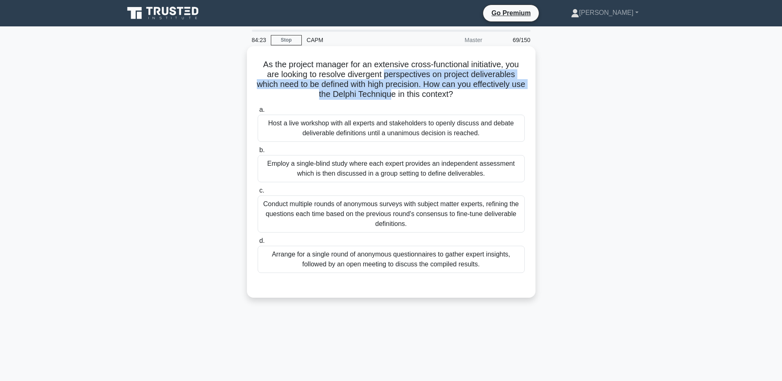
drag, startPoint x: 403, startPoint y: 76, endPoint x: 401, endPoint y: 90, distance: 14.2
click at [401, 90] on h5 "As the project manager for an extensive cross-functional initiative, you are lo…" at bounding box center [391, 79] width 269 height 40
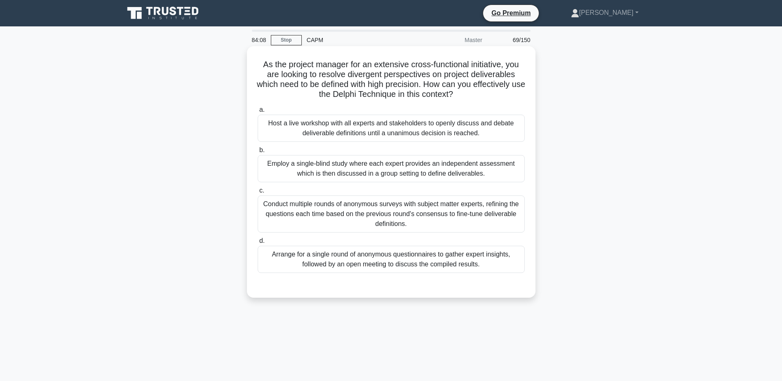
click at [500, 229] on div "Conduct multiple rounds of anonymous surveys with subject matter experts, refin…" at bounding box center [391, 213] width 267 height 37
click at [258, 193] on input "c. Conduct multiple rounds of anonymous surveys with subject matter experts, re…" at bounding box center [258, 190] width 0 height 5
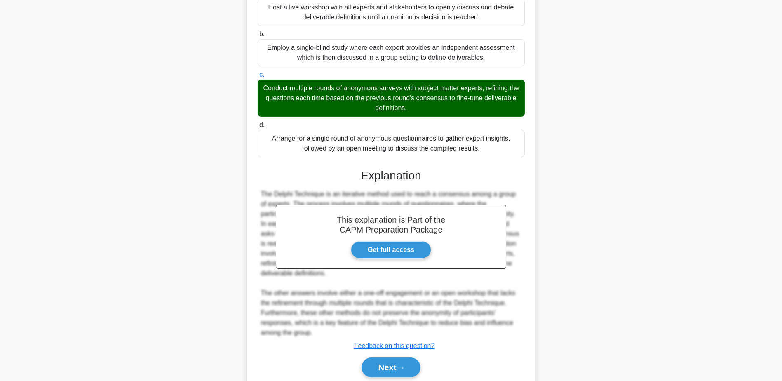
scroll to position [124, 0]
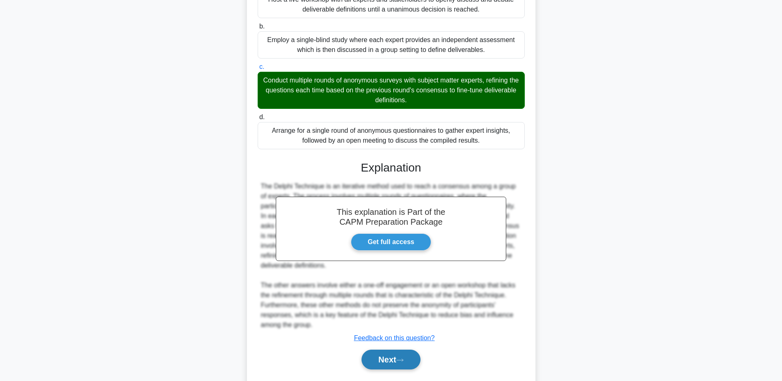
click at [381, 356] on button "Next" at bounding box center [390, 359] width 59 height 20
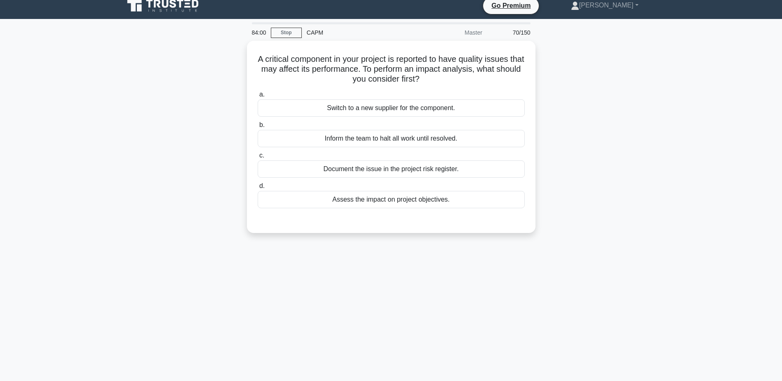
scroll to position [0, 0]
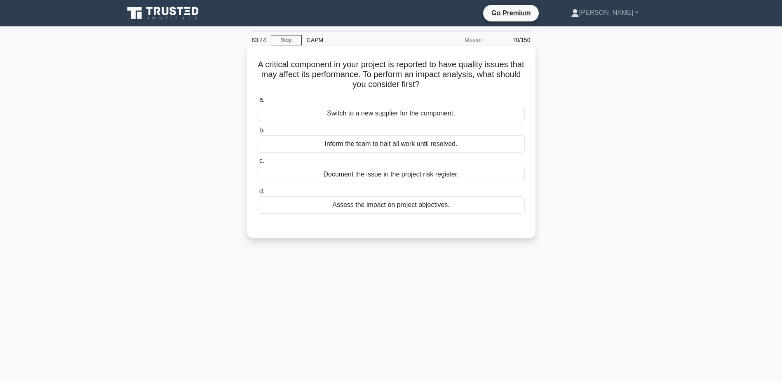
click at [419, 206] on div "Assess the impact on project objectives." at bounding box center [391, 204] width 267 height 17
click at [258, 194] on input "d. Assess the impact on project objectives." at bounding box center [258, 191] width 0 height 5
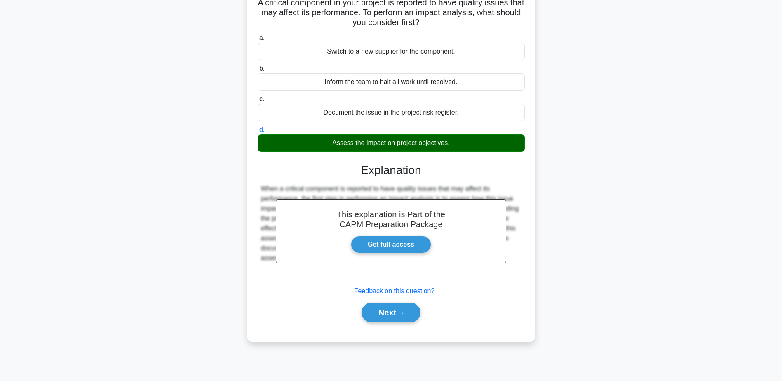
scroll to position [64, 0]
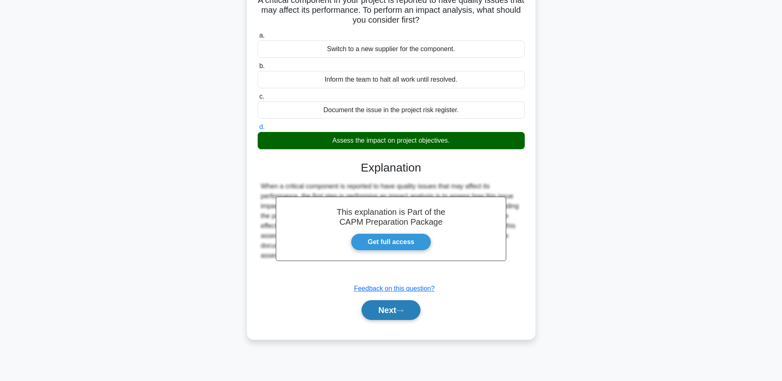
click at [405, 315] on button "Next" at bounding box center [390, 310] width 59 height 20
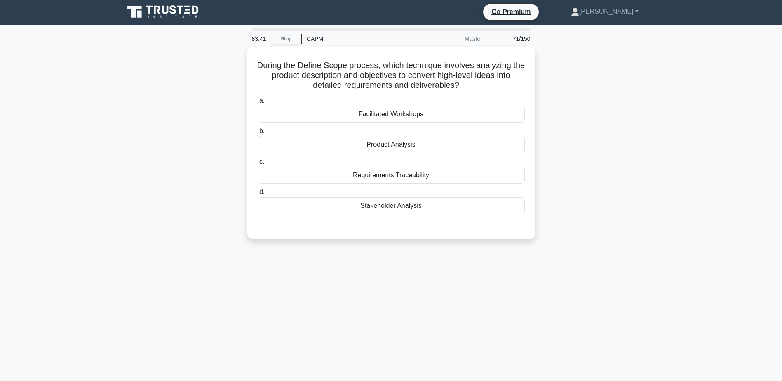
scroll to position [0, 0]
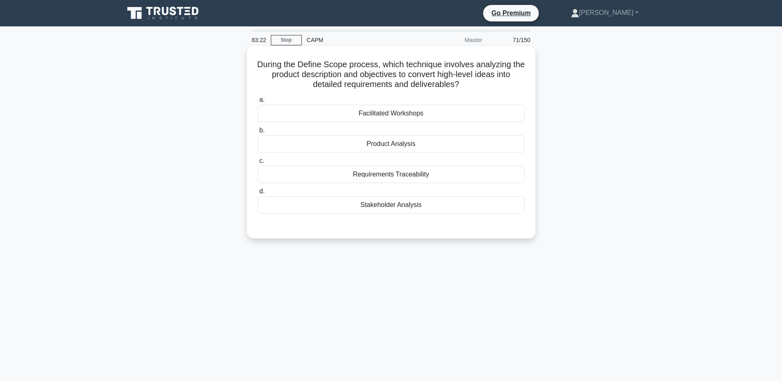
click at [403, 177] on div "Requirements Traceability" at bounding box center [391, 174] width 267 height 17
click at [258, 164] on input "c. Requirements Traceability" at bounding box center [258, 160] width 0 height 5
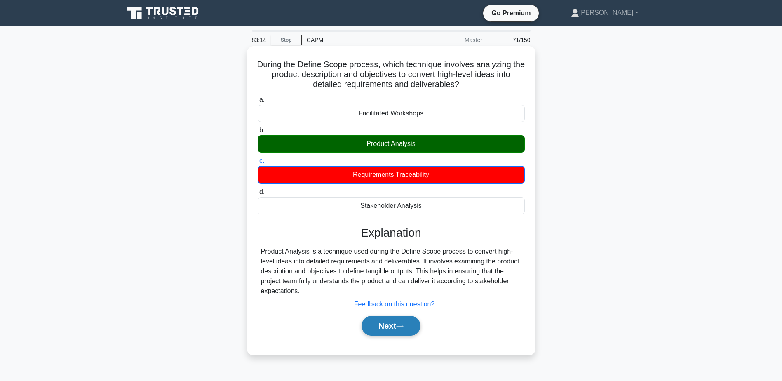
click at [387, 327] on button "Next" at bounding box center [390, 326] width 59 height 20
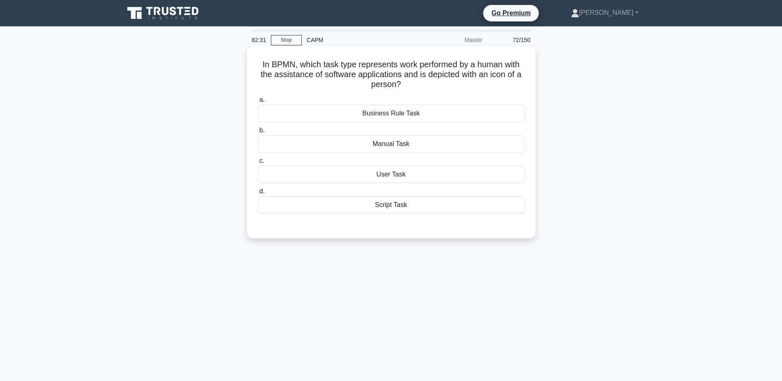
click at [411, 179] on div "User Task" at bounding box center [391, 174] width 267 height 17
click at [258, 164] on input "c. User Task" at bounding box center [258, 160] width 0 height 5
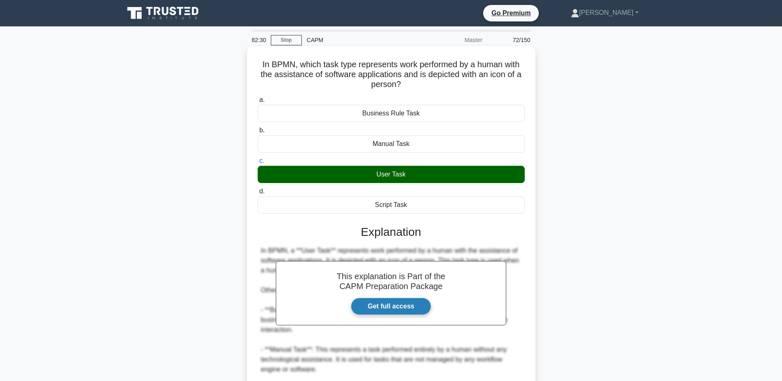
scroll to position [98, 0]
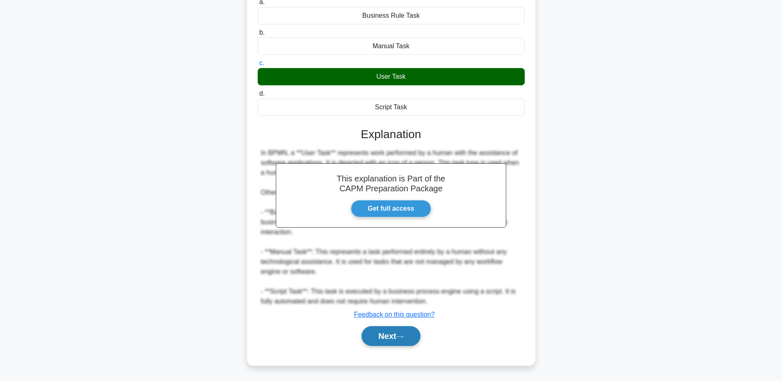
click at [382, 336] on button "Next" at bounding box center [390, 336] width 59 height 20
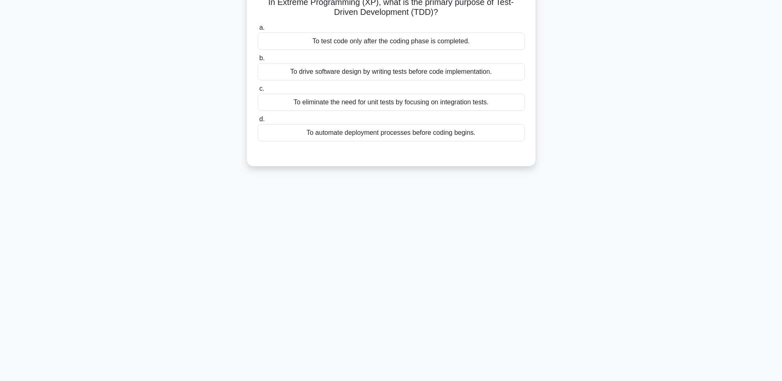
scroll to position [0, 0]
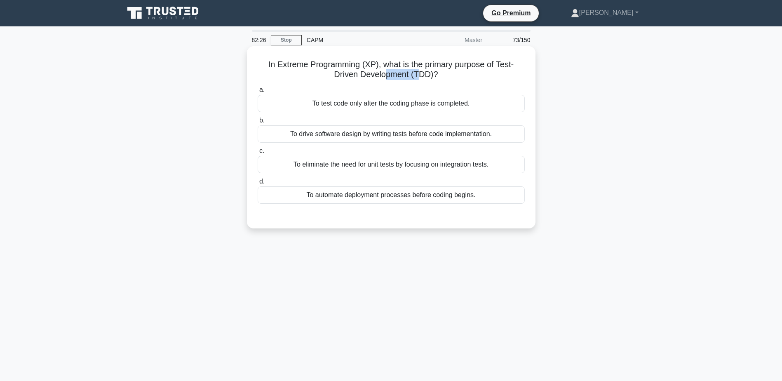
drag, startPoint x: 383, startPoint y: 70, endPoint x: 422, endPoint y: 77, distance: 39.8
click at [422, 77] on h5 "In Extreme Programming (XP), what is the primary purpose of Test-Driven Develop…" at bounding box center [391, 69] width 269 height 21
click at [343, 81] on div "In Extreme Programming (XP), what is the primary purpose of Test-Driven Develop…" at bounding box center [391, 137] width 282 height 176
click at [407, 138] on div "To drive software design by writing tests before code implementation." at bounding box center [391, 133] width 267 height 17
click at [258, 123] on input "b. To drive software design by writing tests before code implementation." at bounding box center [258, 120] width 0 height 5
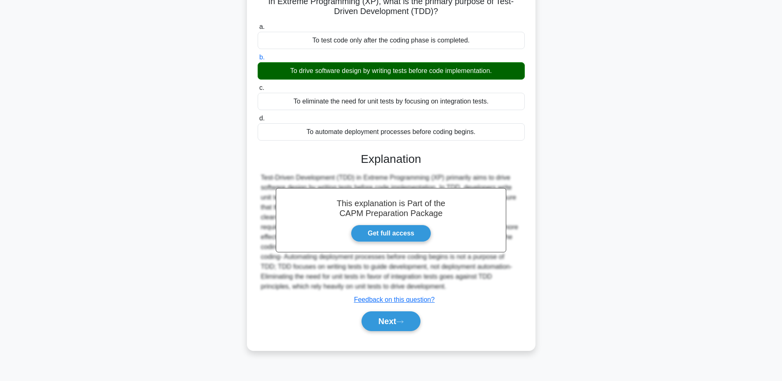
scroll to position [64, 0]
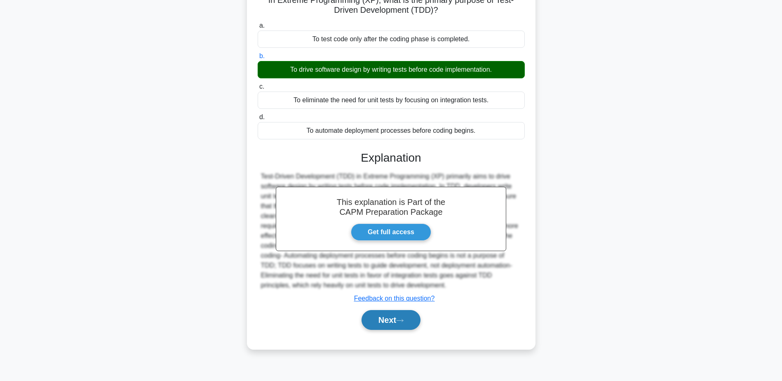
click at [392, 317] on button "Next" at bounding box center [390, 320] width 59 height 20
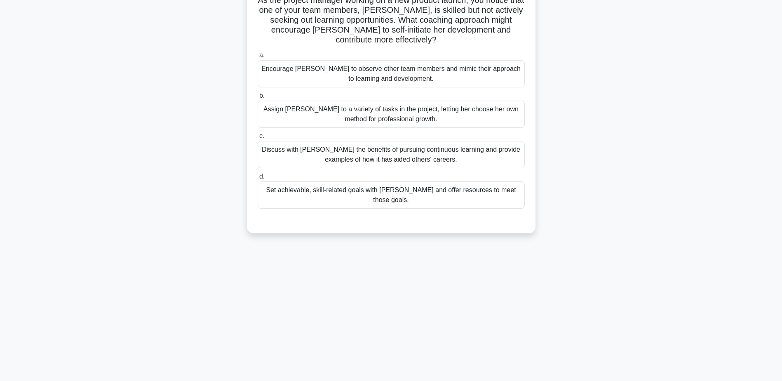
scroll to position [0, 0]
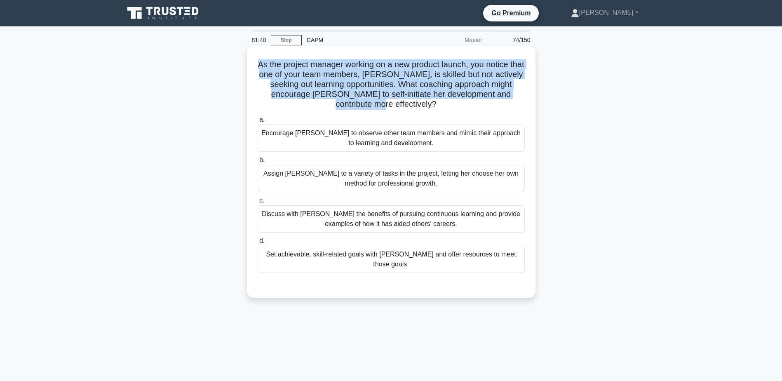
drag, startPoint x: 263, startPoint y: 66, endPoint x: 429, endPoint y: 106, distance: 170.0
click at [429, 106] on h5 "As the project manager working on a new product launch, you notice that one of …" at bounding box center [391, 84] width 269 height 50
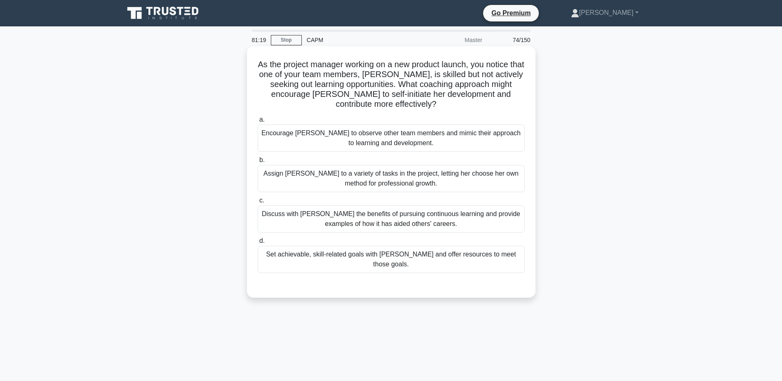
click at [407, 254] on div "Set achievable, skill-related goals with Chloe and offer resources to meet thos…" at bounding box center [391, 259] width 267 height 27
click at [258, 244] on input "d. Set achievable, skill-related goals with Chloe and offer resources to meet t…" at bounding box center [258, 240] width 0 height 5
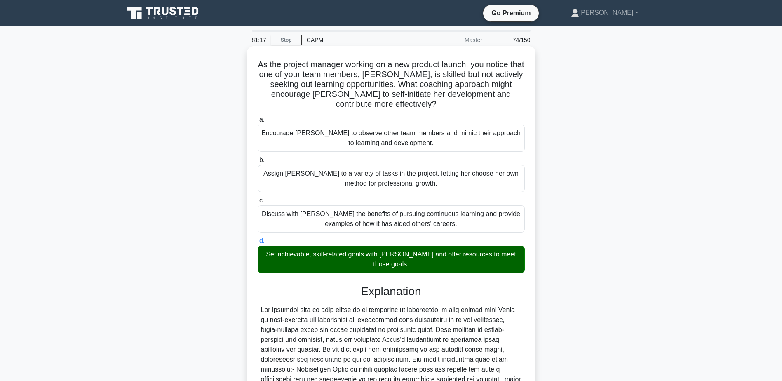
scroll to position [124, 0]
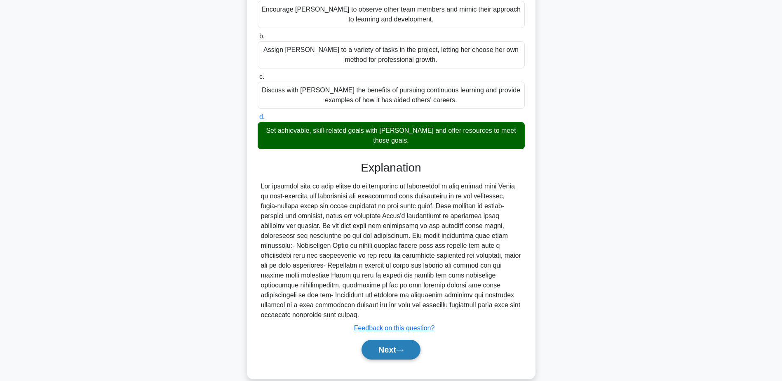
click at [403, 348] on icon at bounding box center [399, 350] width 7 height 5
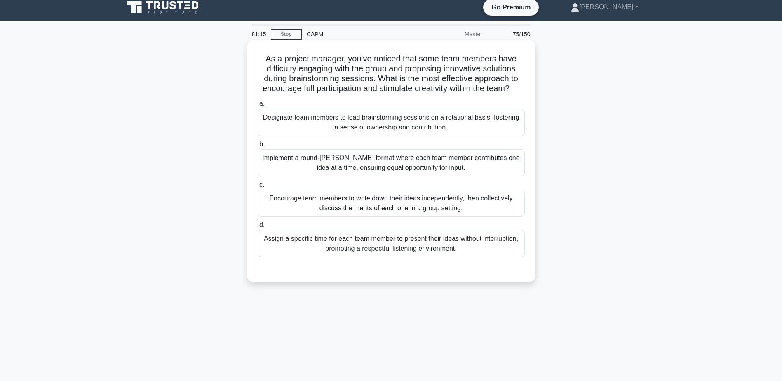
scroll to position [0, 0]
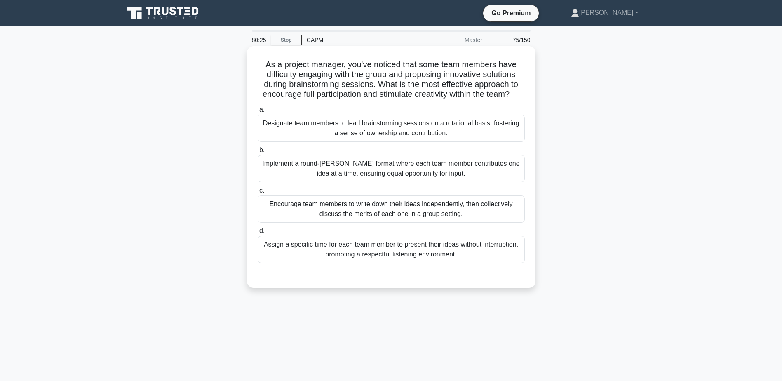
click at [340, 216] on div "Encourage team members to write down their ideas independently, then collective…" at bounding box center [391, 208] width 267 height 27
click at [258, 193] on input "c. Encourage team members to write down their ideas independently, then collect…" at bounding box center [258, 190] width 0 height 5
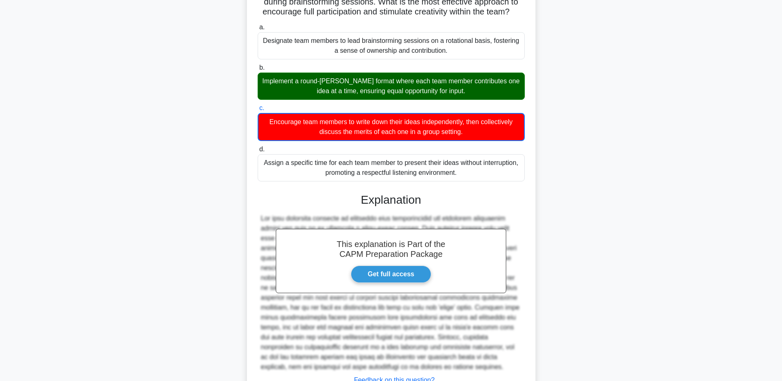
scroll to position [158, 0]
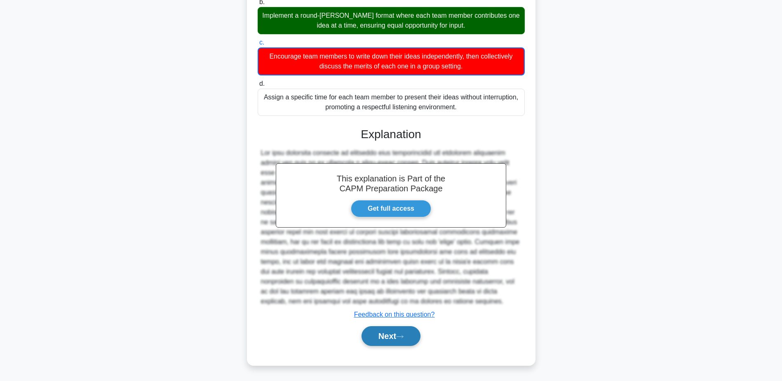
click at [378, 330] on button "Next" at bounding box center [390, 336] width 59 height 20
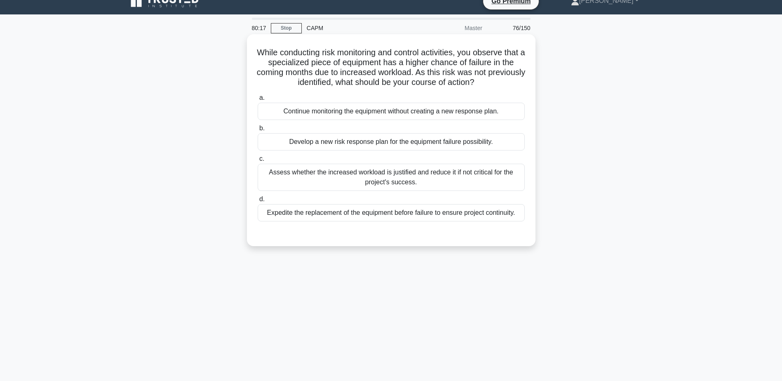
scroll to position [0, 0]
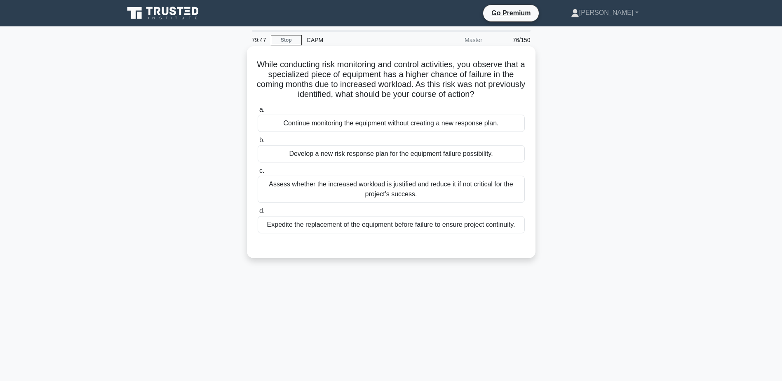
click at [443, 146] on div "Develop a new risk response plan for the equipment failure possibility." at bounding box center [391, 153] width 267 height 17
click at [258, 143] on input "b. Develop a new risk response plan for the equipment failure possibility." at bounding box center [258, 140] width 0 height 5
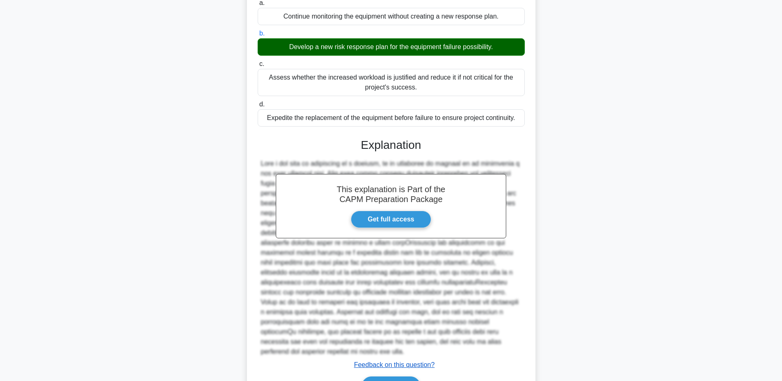
scroll to position [124, 0]
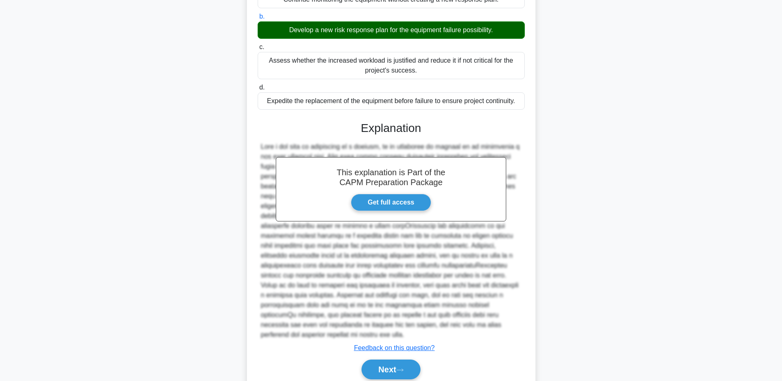
click at [409, 356] on div "Next" at bounding box center [391, 369] width 267 height 26
click at [403, 359] on button "Next" at bounding box center [390, 369] width 59 height 20
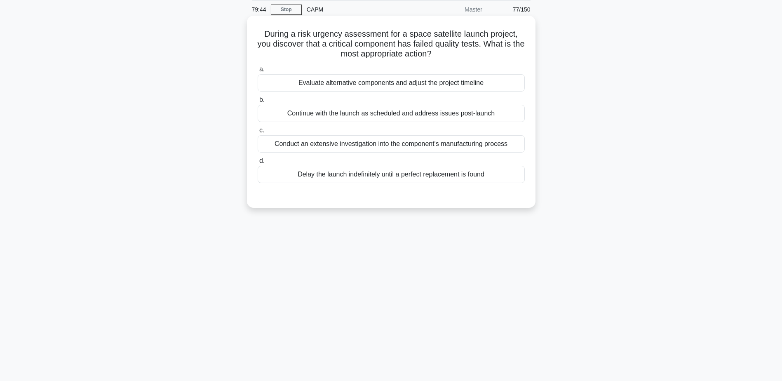
scroll to position [0, 0]
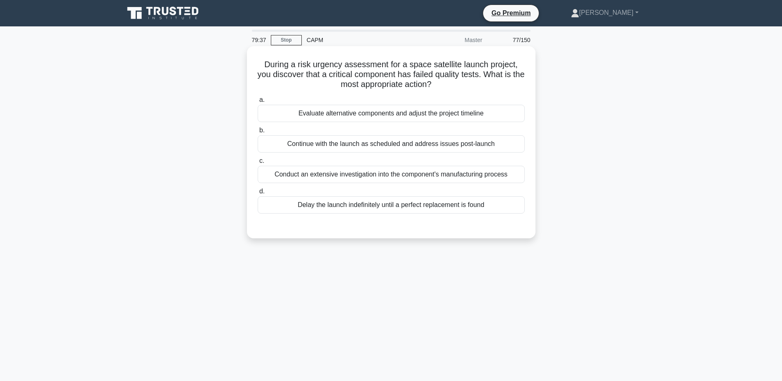
drag, startPoint x: 350, startPoint y: 67, endPoint x: 490, endPoint y: 87, distance: 140.6
click at [490, 87] on h5 "During a risk urgency assessment for a space satellite launch project, you disc…" at bounding box center [391, 74] width 269 height 30
click at [394, 116] on div "Evaluate alternative components and adjust the project timeline" at bounding box center [391, 113] width 267 height 17
click at [258, 103] on input "a. Evaluate alternative components and adjust the project timeline" at bounding box center [258, 99] width 0 height 5
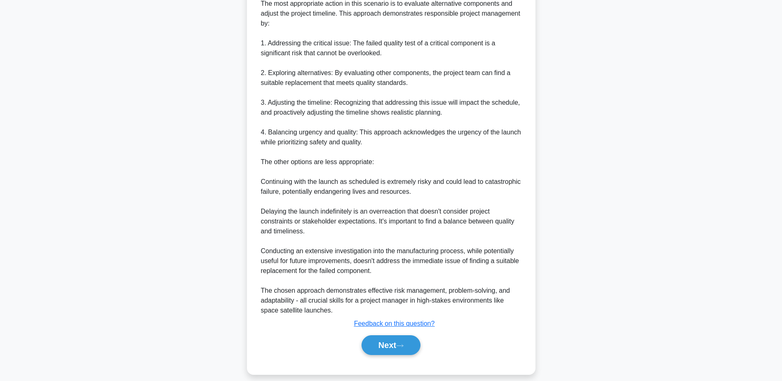
scroll to position [247, 0]
click at [368, 342] on button "Next" at bounding box center [390, 345] width 59 height 20
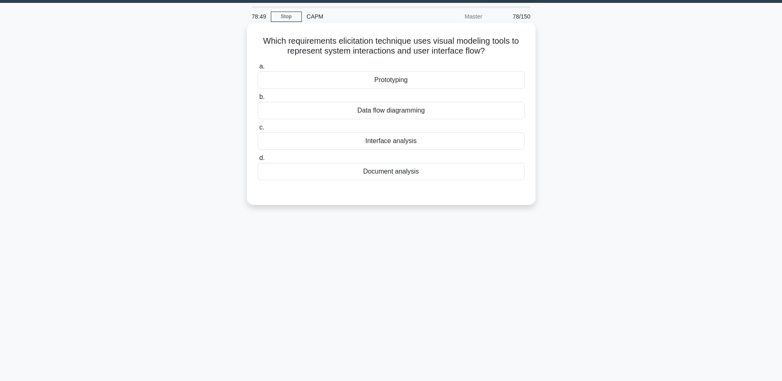
scroll to position [23, 0]
click at [389, 144] on div "Interface analysis" at bounding box center [391, 141] width 267 height 17
click at [258, 131] on input "c. Interface analysis" at bounding box center [258, 127] width 0 height 5
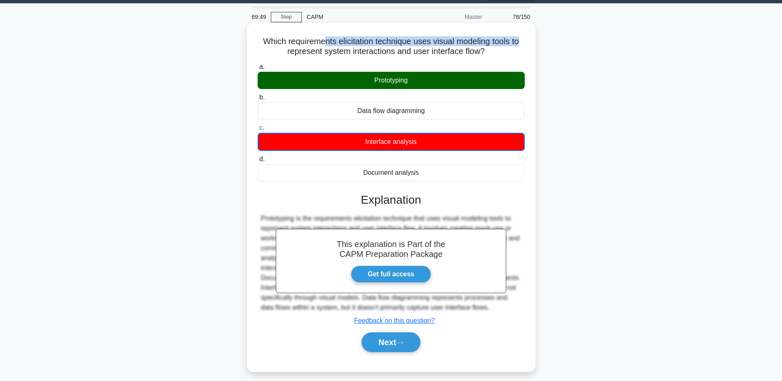
drag, startPoint x: 324, startPoint y: 42, endPoint x: 528, endPoint y: 40, distance: 203.6
click at [528, 40] on div "Which requirements elicitation technique uses visual modeling tools to represen…" at bounding box center [391, 197] width 282 height 342
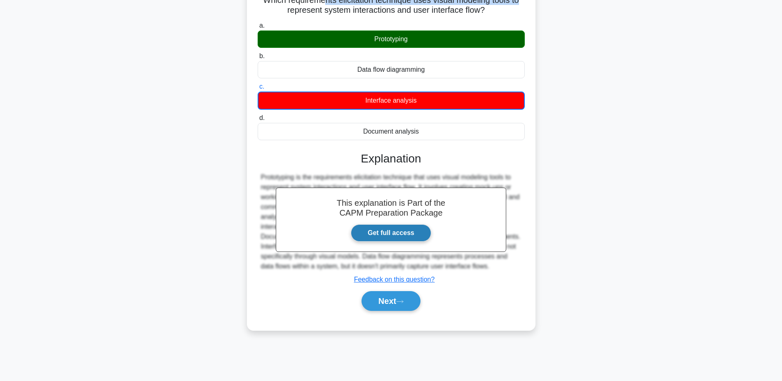
scroll to position [64, 0]
drag, startPoint x: 389, startPoint y: 302, endPoint x: 389, endPoint y: 297, distance: 4.5
click at [389, 302] on button "Next" at bounding box center [390, 301] width 59 height 20
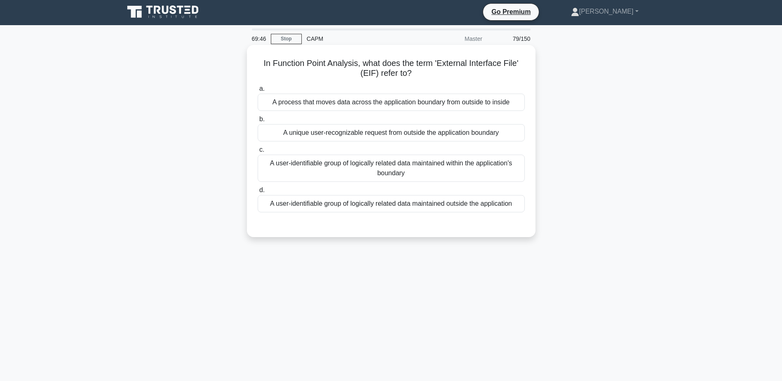
scroll to position [0, 0]
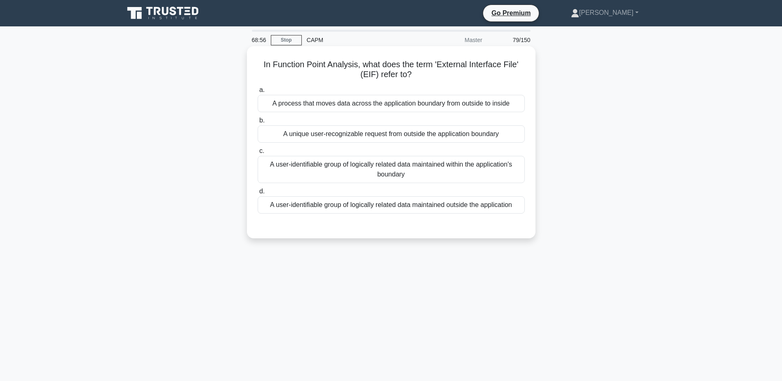
click at [448, 211] on div "A user-identifiable group of logically related data maintained outside the appl…" at bounding box center [391, 204] width 267 height 17
click at [258, 194] on input "d. A user-identifiable group of logically related data maintained outside the a…" at bounding box center [258, 191] width 0 height 5
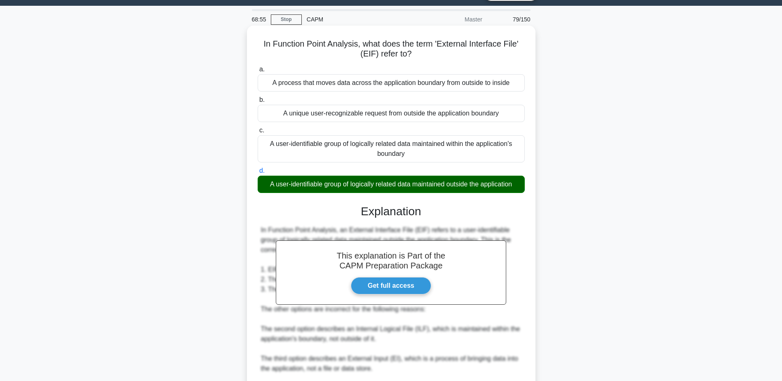
scroll to position [148, 0]
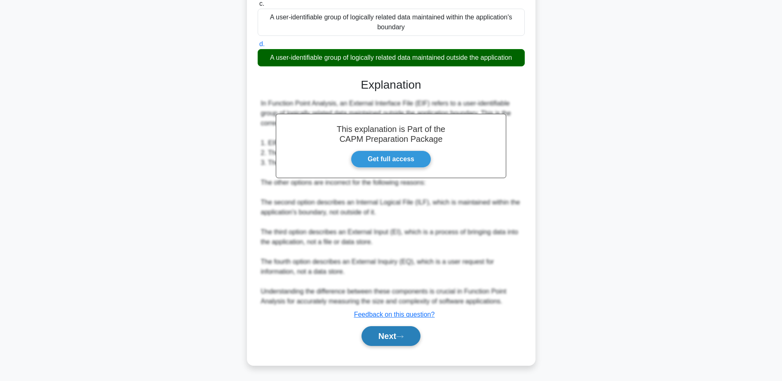
click at [396, 339] on button "Next" at bounding box center [390, 336] width 59 height 20
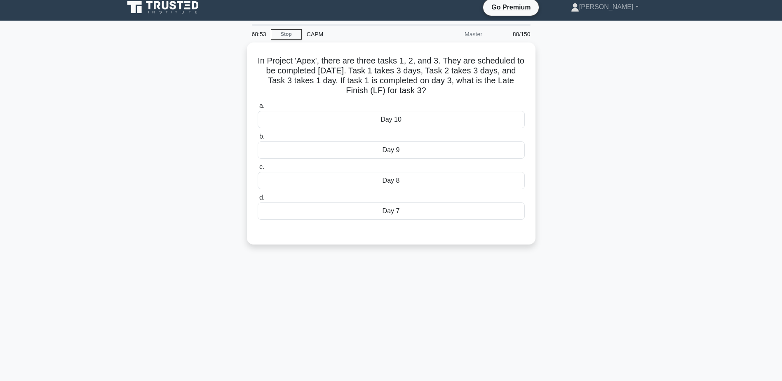
scroll to position [0, 0]
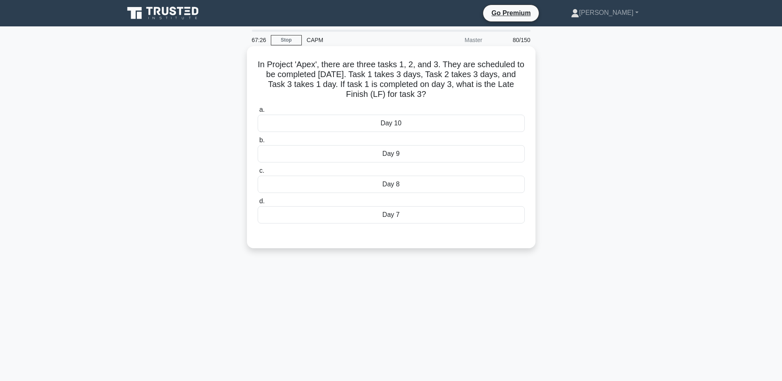
click at [412, 227] on div "a. Day 10 b. Day 9 c. d." at bounding box center [391, 170] width 269 height 135
click at [413, 218] on div "Day 7" at bounding box center [391, 214] width 267 height 17
click at [258, 204] on input "d. Day 7" at bounding box center [258, 201] width 0 height 5
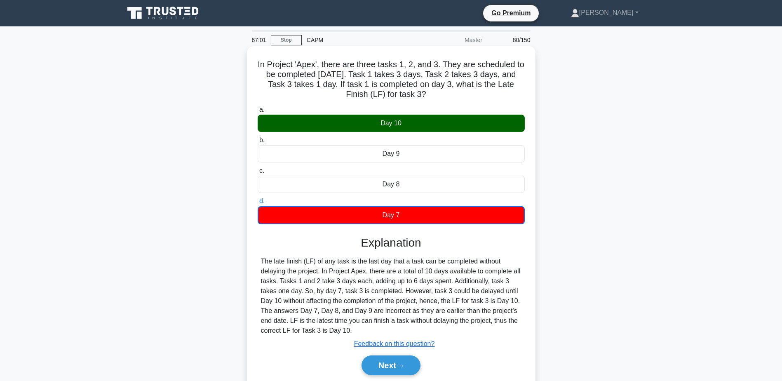
drag, startPoint x: 335, startPoint y: 265, endPoint x: 357, endPoint y: 334, distance: 71.8
click at [357, 334] on div "The late finish (LF) of any task is the last day that a task can be completed w…" at bounding box center [391, 295] width 260 height 79
drag, startPoint x: 357, startPoint y: 334, endPoint x: 387, endPoint y: 366, distance: 44.6
click at [387, 366] on button "Next" at bounding box center [390, 365] width 59 height 20
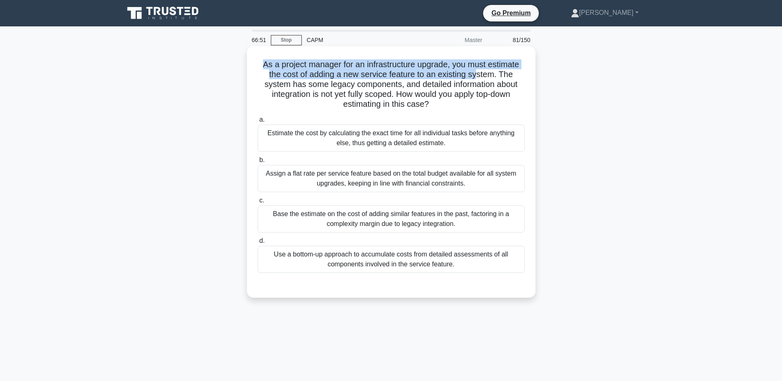
drag, startPoint x: 250, startPoint y: 63, endPoint x: 480, endPoint y: 75, distance: 230.6
click at [480, 75] on div "As a project manager for an infrastructure upgrade, you must estimate the cost …" at bounding box center [391, 171] width 288 height 251
drag, startPoint x: 325, startPoint y: 82, endPoint x: 453, endPoint y: 103, distance: 129.8
click at [453, 103] on h5 "As a project manager for an infrastructure upgrade, you must estimate the cost …" at bounding box center [391, 84] width 269 height 50
click at [361, 88] on h5 "As a project manager for an infrastructure upgrade, you must estimate the cost …" at bounding box center [391, 84] width 269 height 50
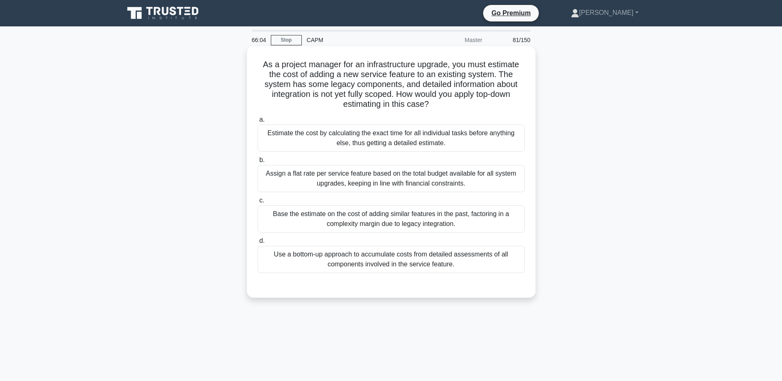
click at [377, 186] on div "Assign a flat rate per service feature based on the total budget available for …" at bounding box center [391, 178] width 267 height 27
click at [258, 163] on input "b. Assign a flat rate per service feature based on the total budget available f…" at bounding box center [258, 159] width 0 height 5
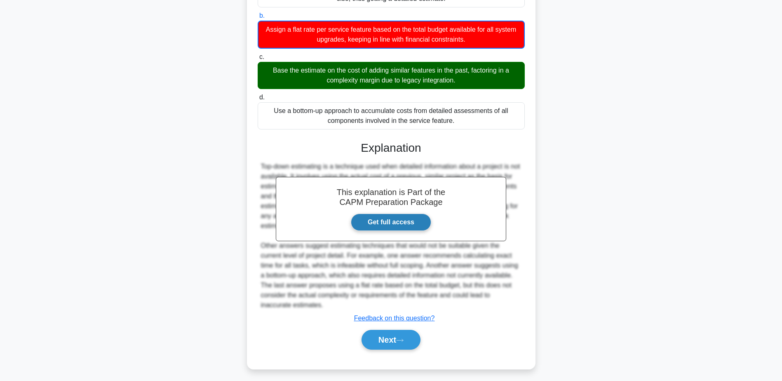
scroll to position [148, 0]
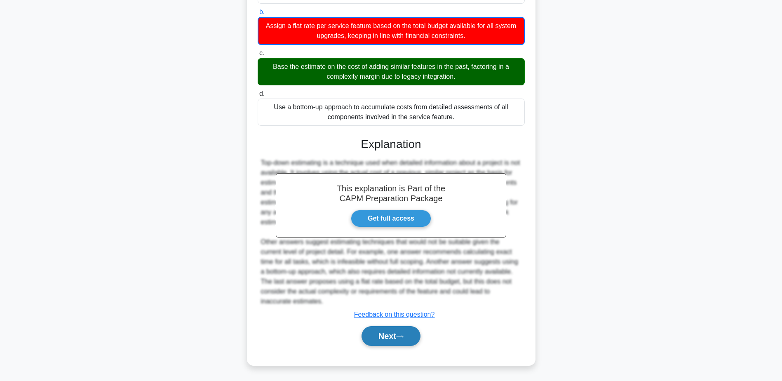
click at [392, 339] on button "Next" at bounding box center [390, 336] width 59 height 20
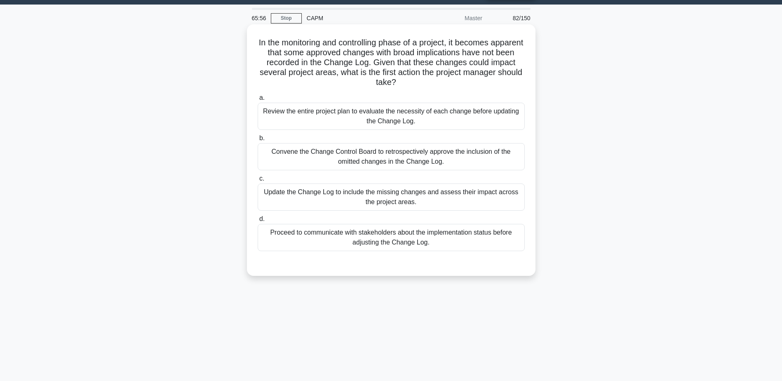
scroll to position [0, 0]
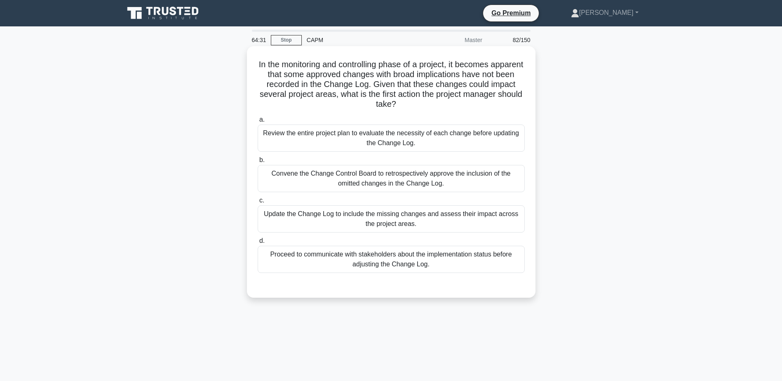
click at [422, 204] on label "c. Update the Change Log to include the missing changes and assess their impact…" at bounding box center [391, 213] width 267 height 37
click at [258, 203] on input "c. Update the Change Log to include the missing changes and assess their impact…" at bounding box center [258, 200] width 0 height 5
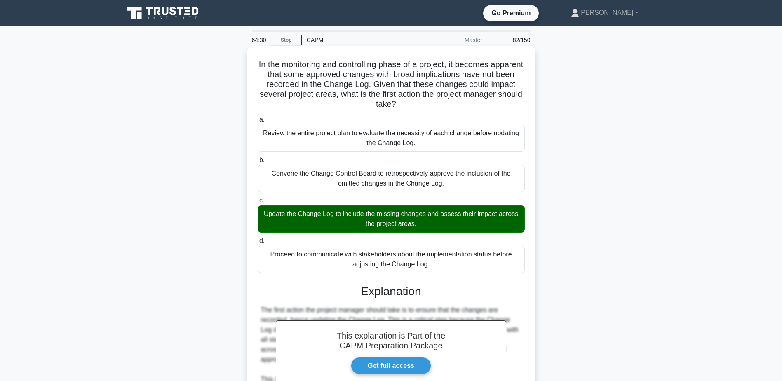
scroll to position [138, 0]
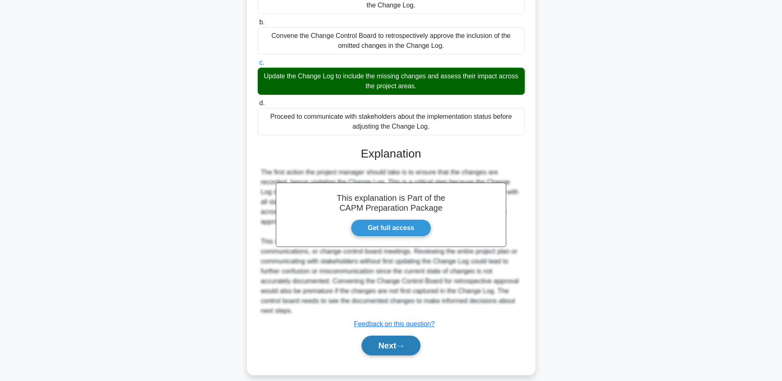
click at [374, 335] on button "Next" at bounding box center [390, 345] width 59 height 20
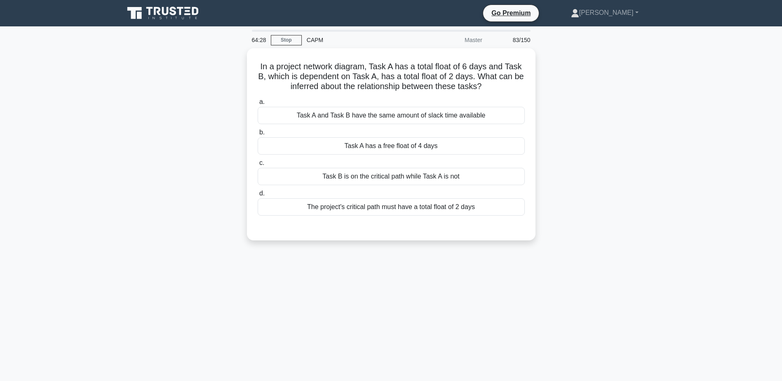
scroll to position [0, 0]
click at [387, 146] on div "Task A has a free float of 4 days" at bounding box center [391, 143] width 267 height 17
click at [258, 133] on input "b. Task A has a free float of 4 days" at bounding box center [258, 130] width 0 height 5
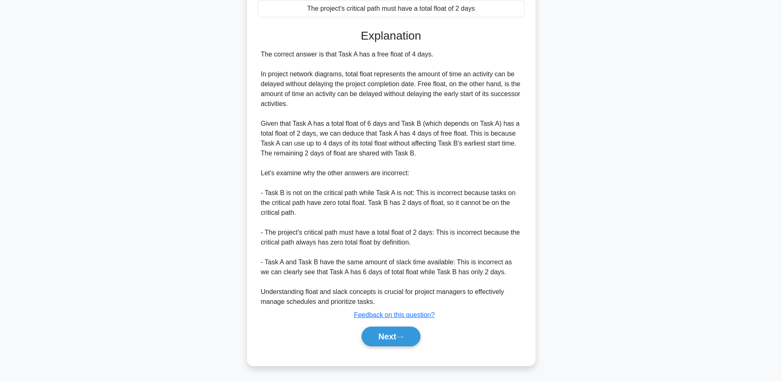
scroll to position [197, 0]
click at [399, 344] on button "Next" at bounding box center [390, 336] width 59 height 20
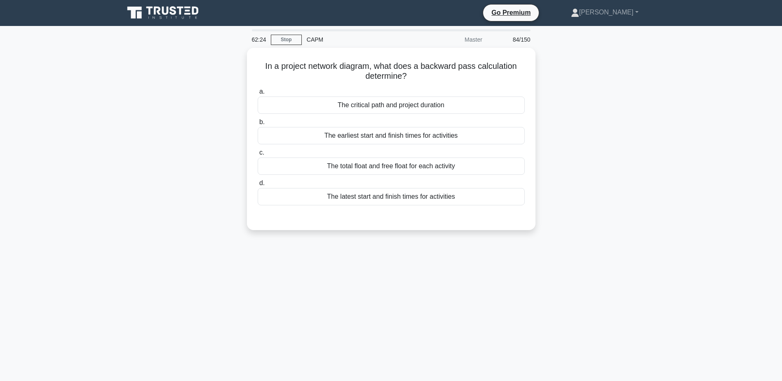
scroll to position [0, 0]
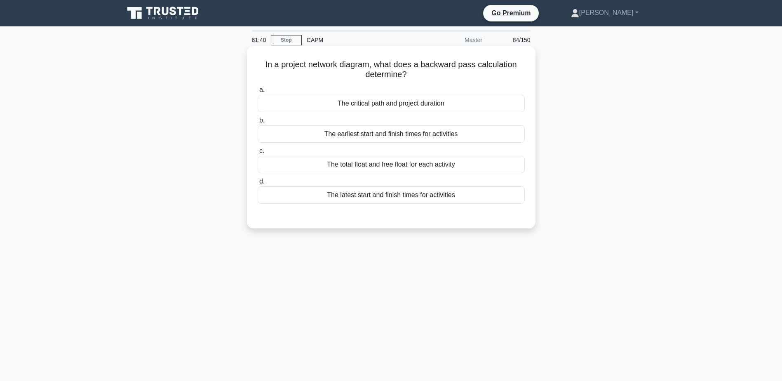
click at [450, 106] on div "The critical path and project duration" at bounding box center [391, 103] width 267 height 17
click at [258, 93] on input "a. The critical path and project duration" at bounding box center [258, 89] width 0 height 5
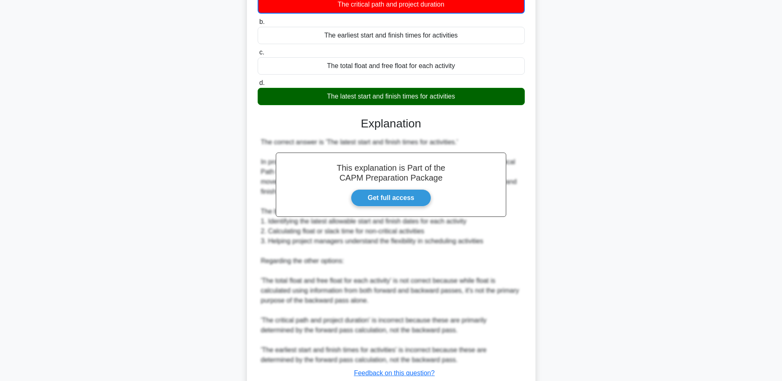
scroll to position [124, 0]
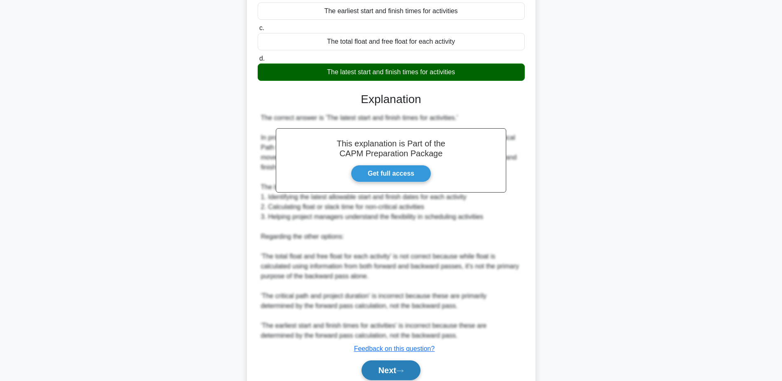
click at [395, 367] on button "Next" at bounding box center [390, 370] width 59 height 20
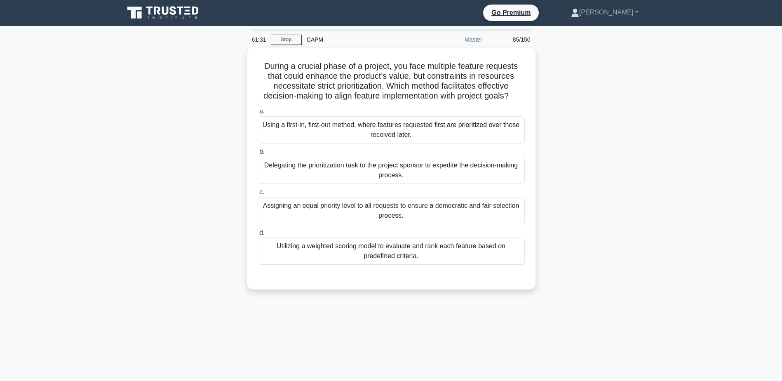
scroll to position [0, 0]
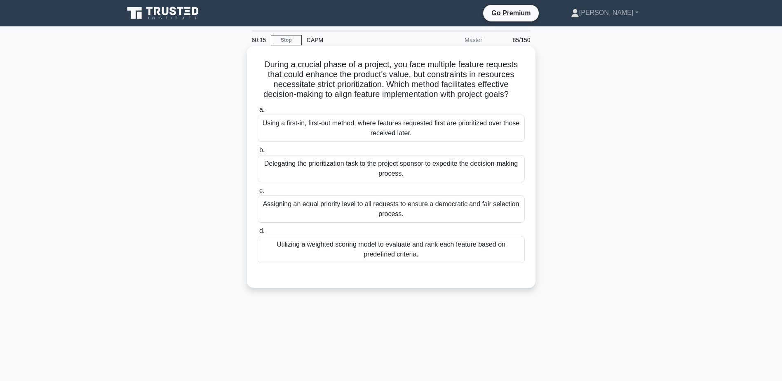
click at [375, 246] on div "Utilizing a weighted scoring model to evaluate and rank each feature based on p…" at bounding box center [391, 249] width 267 height 27
click at [258, 234] on input "d. Utilizing a weighted scoring model to evaluate and rank each feature based o…" at bounding box center [258, 230] width 0 height 5
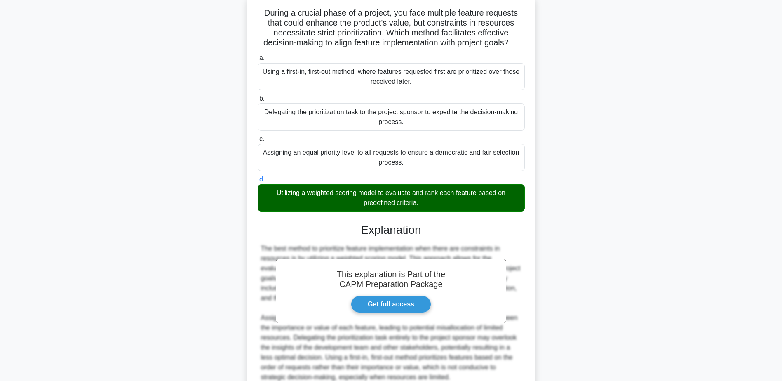
scroll to position [128, 0]
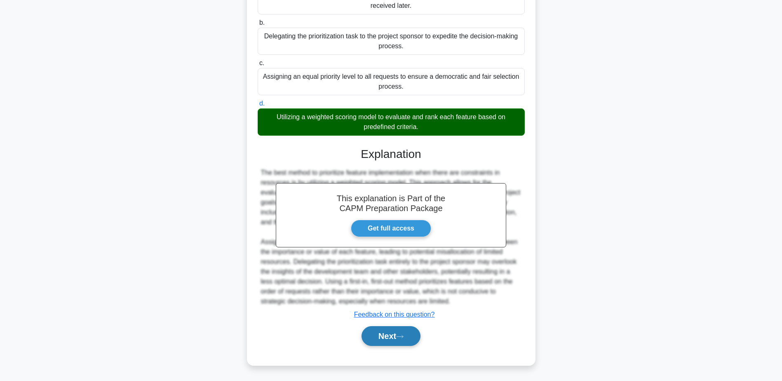
click at [398, 335] on button "Next" at bounding box center [390, 336] width 59 height 20
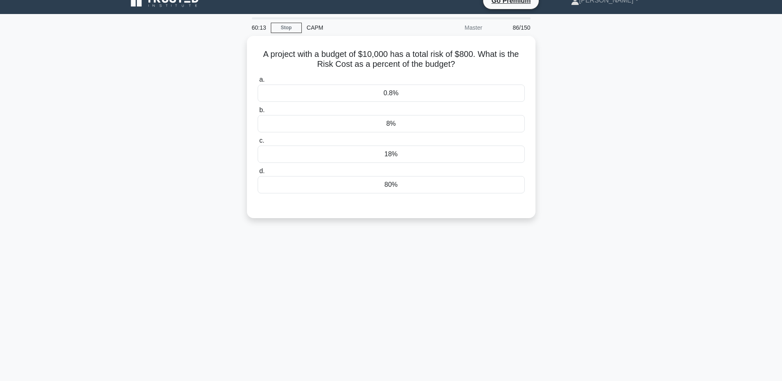
scroll to position [0, 0]
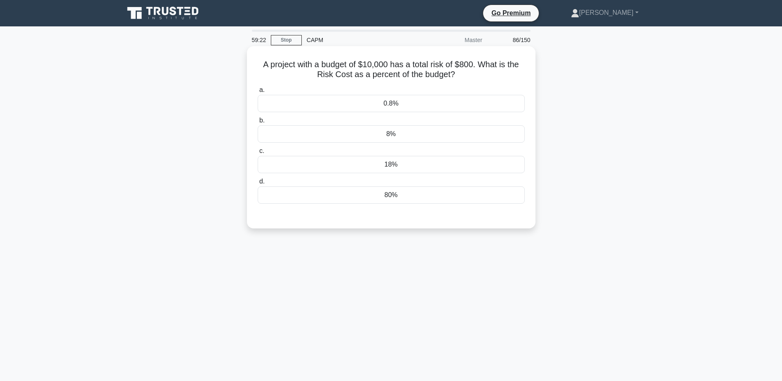
click at [406, 136] on div "8%" at bounding box center [391, 133] width 267 height 17
click at [258, 123] on input "b. 8%" at bounding box center [258, 120] width 0 height 5
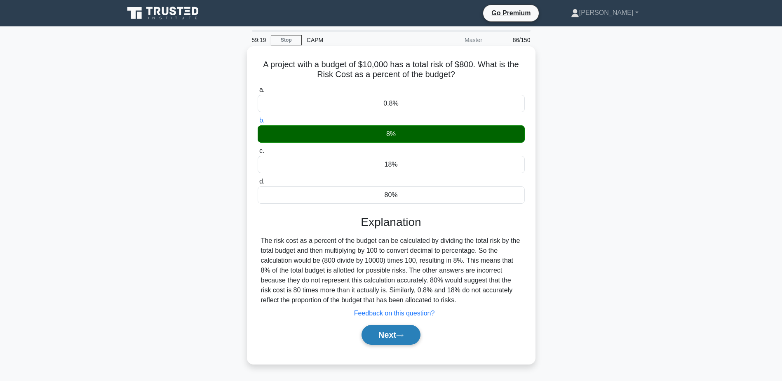
click at [411, 332] on button "Next" at bounding box center [390, 335] width 59 height 20
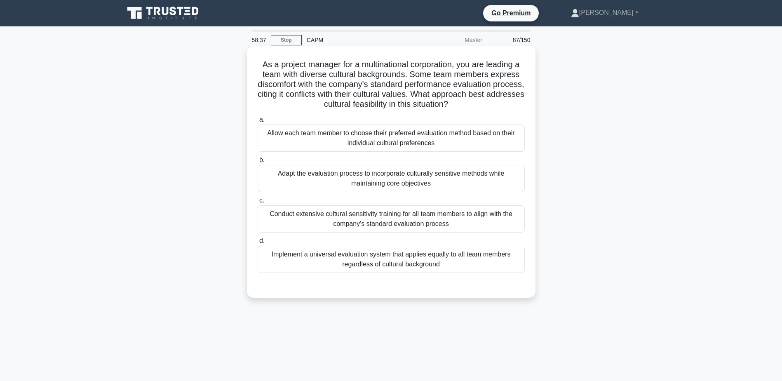
click at [403, 179] on div "Adapt the evaluation process to incorporate culturally sensitive methods while …" at bounding box center [391, 178] width 267 height 27
click at [258, 163] on input "b. Adapt the evaluation process to incorporate culturally sensitive methods whi…" at bounding box center [258, 159] width 0 height 5
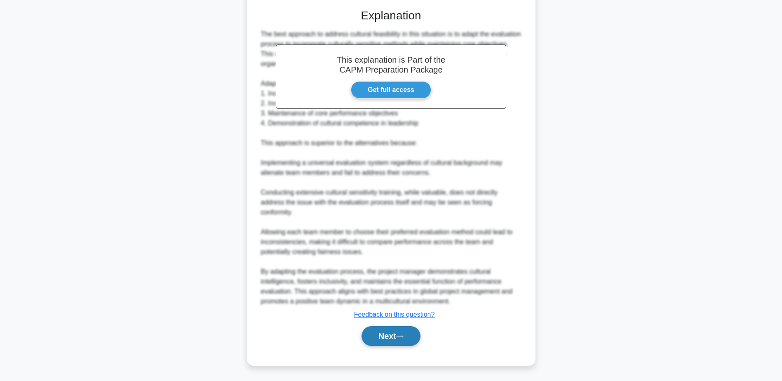
click at [408, 342] on button "Next" at bounding box center [390, 336] width 59 height 20
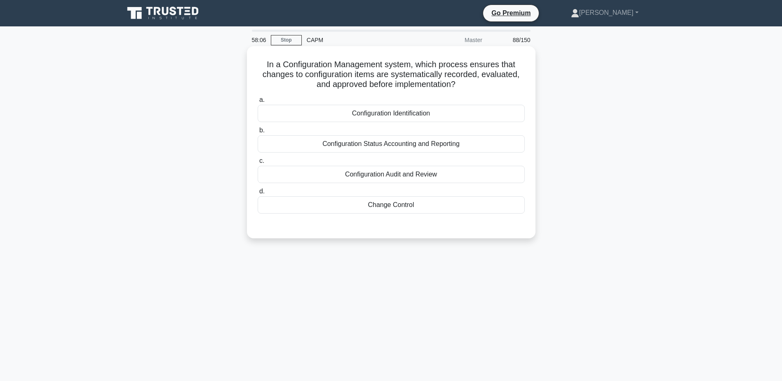
click at [403, 206] on div "Change Control" at bounding box center [391, 204] width 267 height 17
click at [258, 194] on input "d. Change Control" at bounding box center [258, 191] width 0 height 5
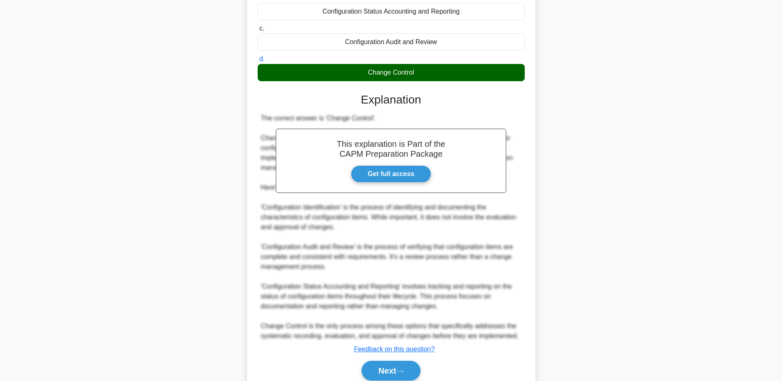
scroll to position [165, 0]
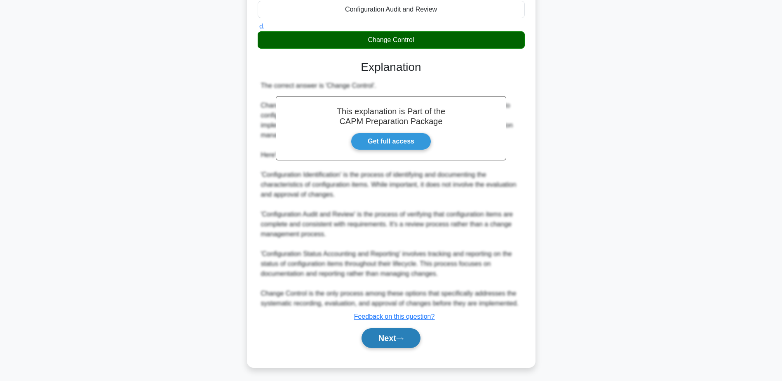
click at [391, 338] on button "Next" at bounding box center [390, 338] width 59 height 20
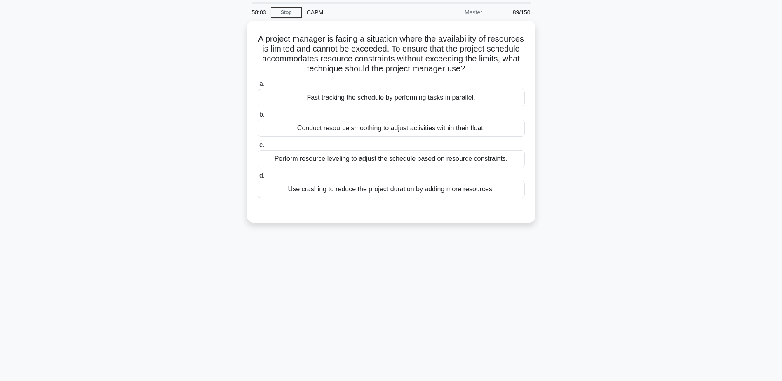
scroll to position [0, 0]
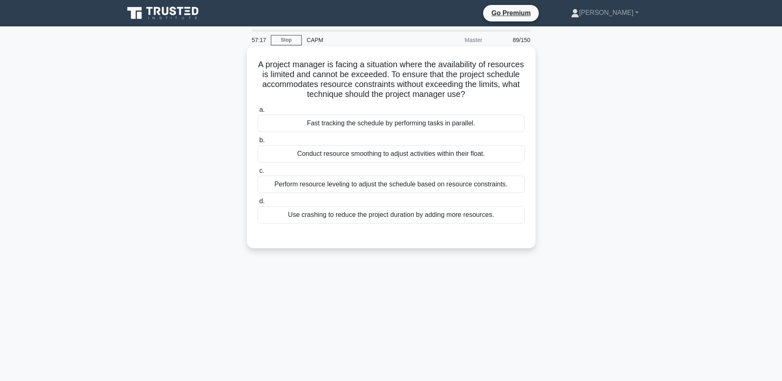
click at [465, 185] on div "Perform resource leveling to adjust the schedule based on resource constraints." at bounding box center [391, 184] width 267 height 17
click at [258, 174] on input "c. Perform resource leveling to adjust the schedule based on resource constrain…" at bounding box center [258, 170] width 0 height 5
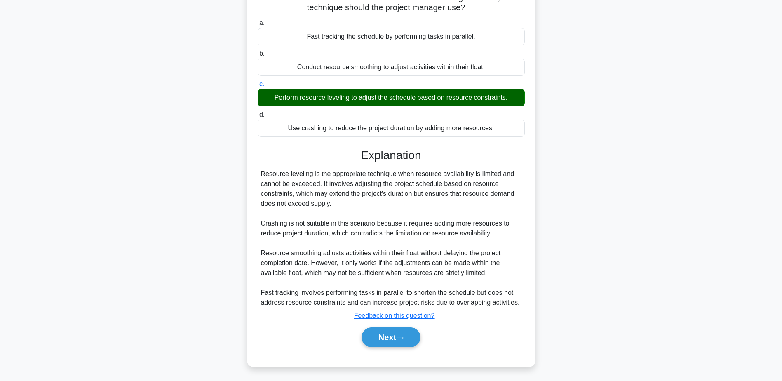
scroll to position [88, 0]
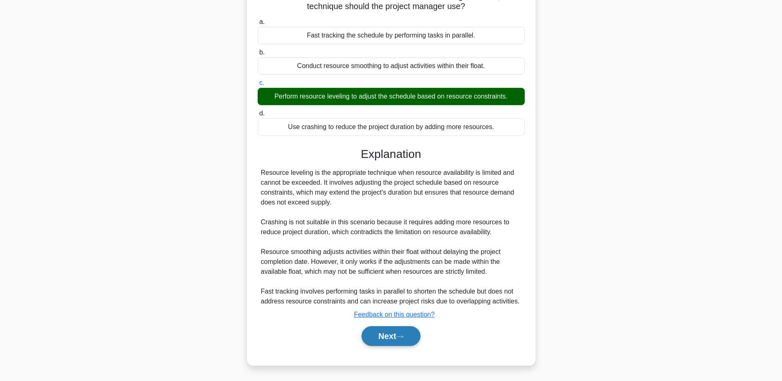
click at [403, 333] on button "Next" at bounding box center [390, 336] width 59 height 20
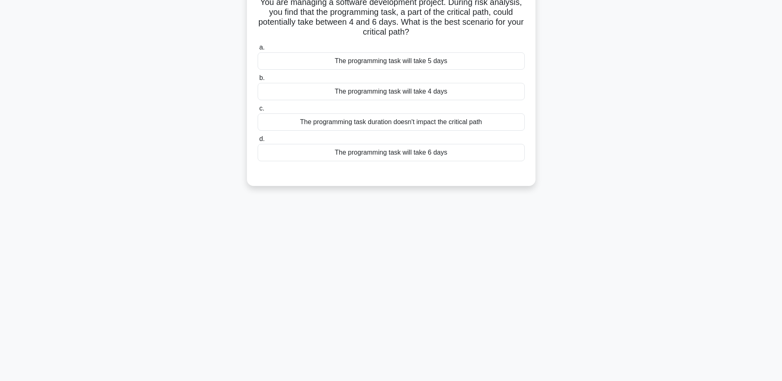
scroll to position [0, 0]
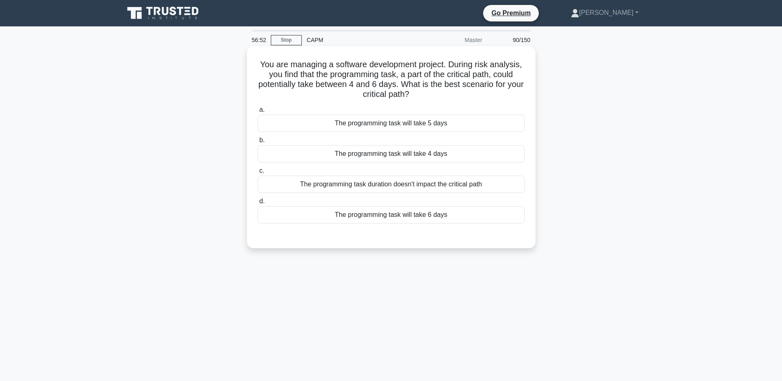
click at [450, 215] on div "The programming task will take 6 days" at bounding box center [391, 214] width 267 height 17
click at [258, 204] on input "d. The programming task will take 6 days" at bounding box center [258, 201] width 0 height 5
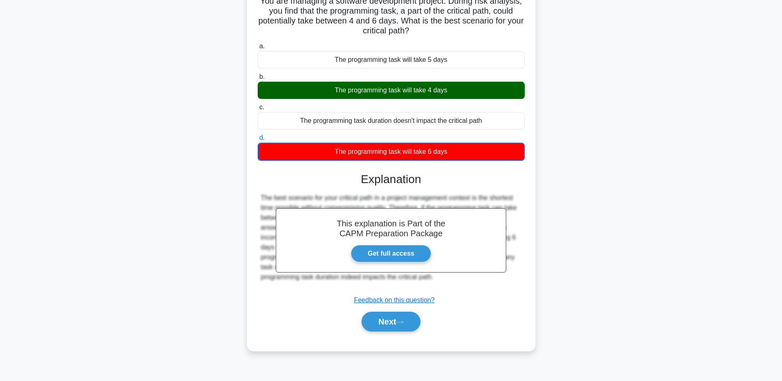
scroll to position [64, 0]
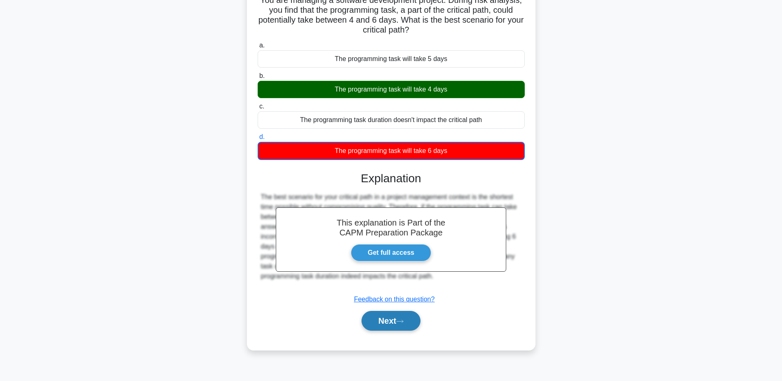
click at [405, 319] on button "Next" at bounding box center [390, 321] width 59 height 20
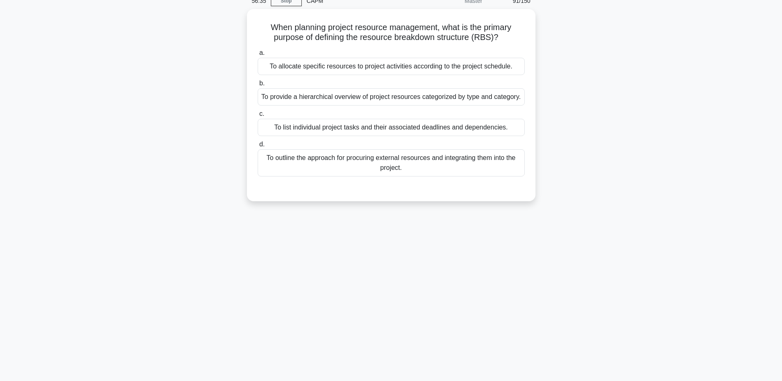
scroll to position [0, 0]
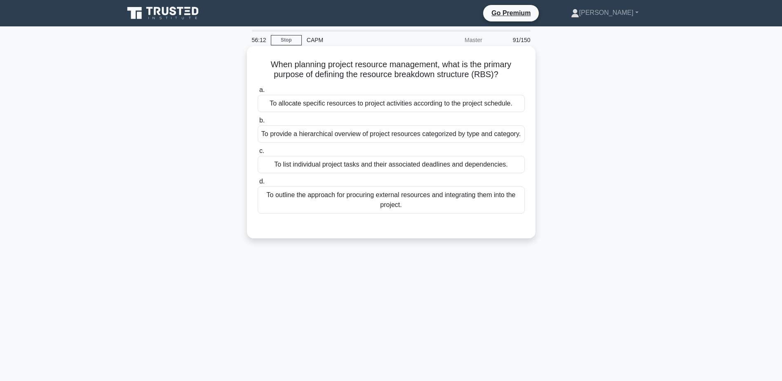
click at [372, 107] on div "To allocate specific resources to project activities according to the project s…" at bounding box center [391, 103] width 267 height 17
click at [258, 93] on input "a. To allocate specific resources to project activities according to the projec…" at bounding box center [258, 89] width 0 height 5
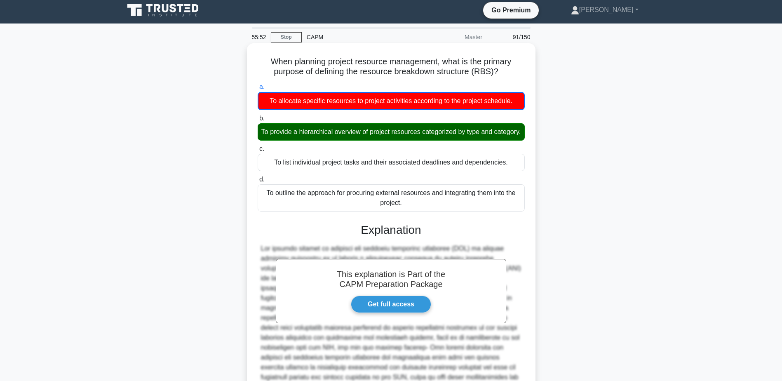
scroll to position [99, 0]
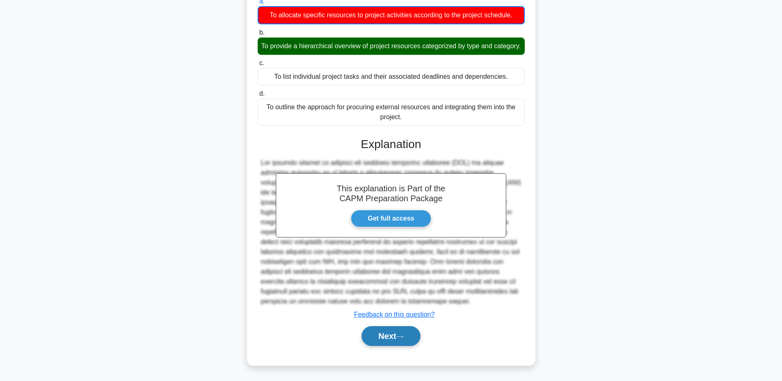
click at [410, 343] on button "Next" at bounding box center [390, 336] width 59 height 20
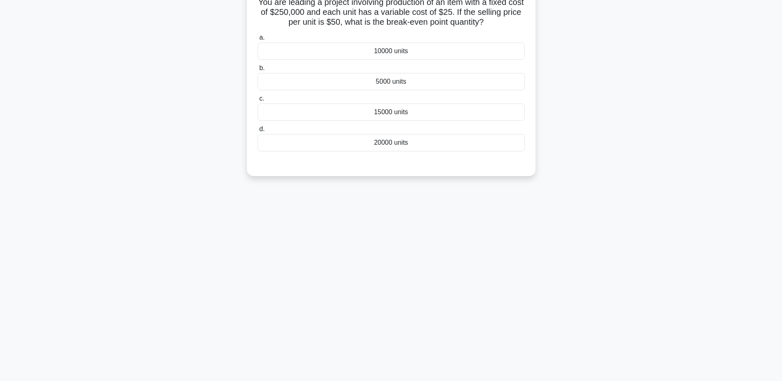
scroll to position [0, 0]
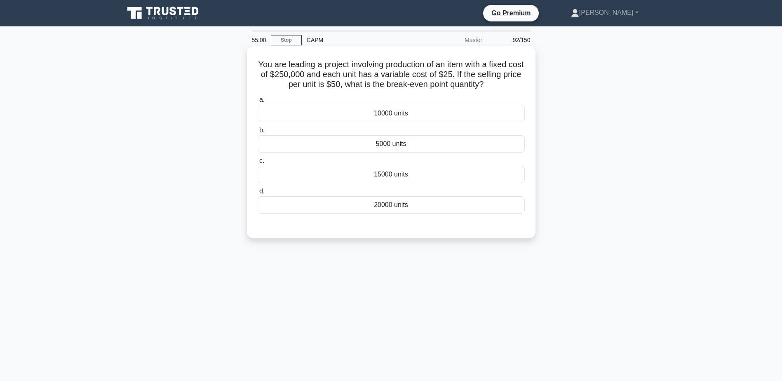
click at [415, 137] on div "5000 units" at bounding box center [391, 143] width 267 height 17
click at [258, 133] on input "b. 5000 units" at bounding box center [258, 130] width 0 height 5
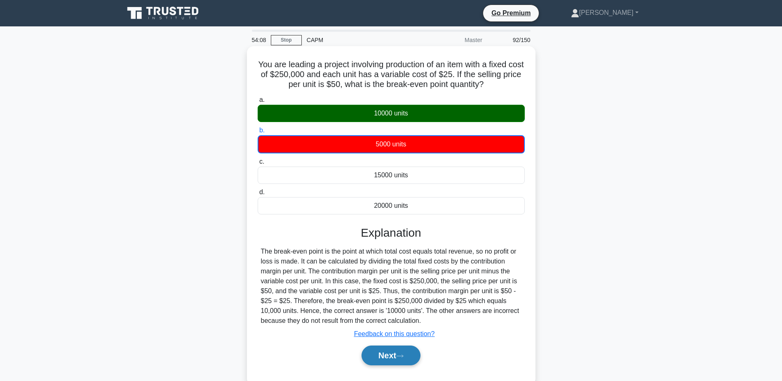
click at [414, 350] on button "Next" at bounding box center [390, 355] width 59 height 20
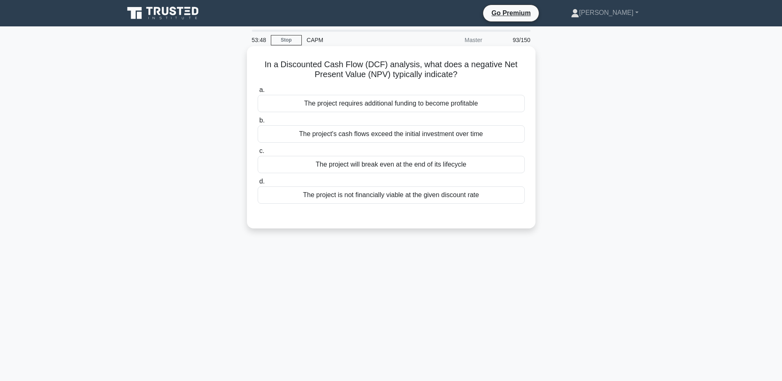
click at [433, 197] on div "The project is not financially viable at the given discount rate" at bounding box center [391, 194] width 267 height 17
click at [258, 184] on input "d. The project is not financially viable at the given discount rate" at bounding box center [258, 181] width 0 height 5
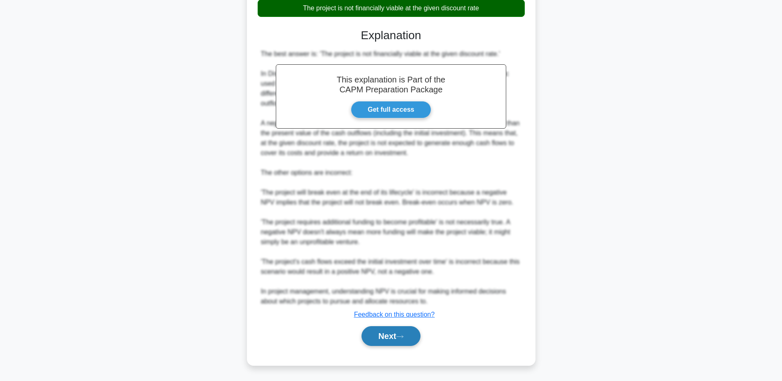
click at [415, 332] on button "Next" at bounding box center [390, 336] width 59 height 20
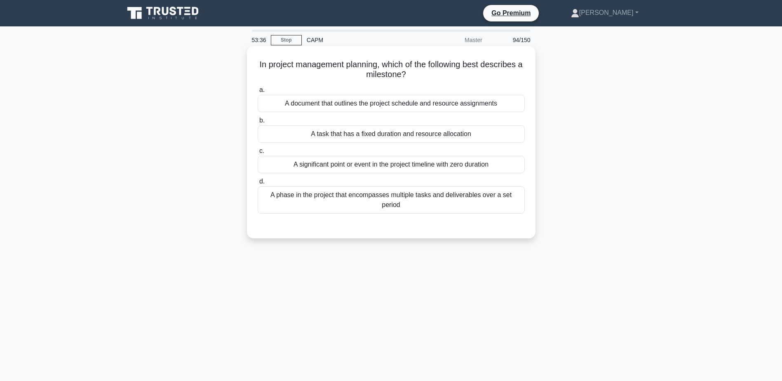
click at [385, 163] on div "A significant point or event in the project timeline with zero duration" at bounding box center [391, 164] width 267 height 17
click at [258, 154] on input "c. A significant point or event in the project timeline with zero duration" at bounding box center [258, 150] width 0 height 5
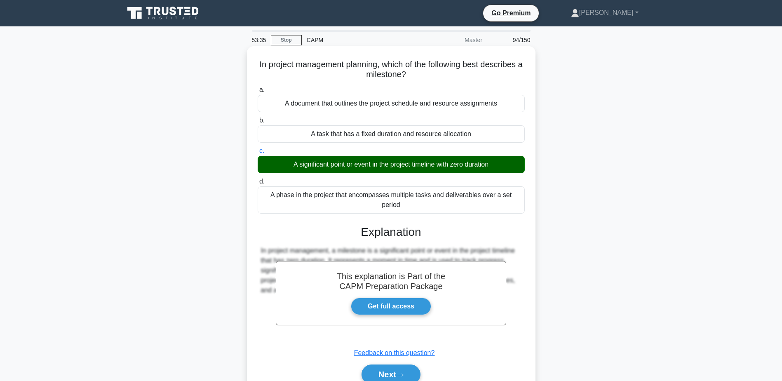
scroll to position [64, 0]
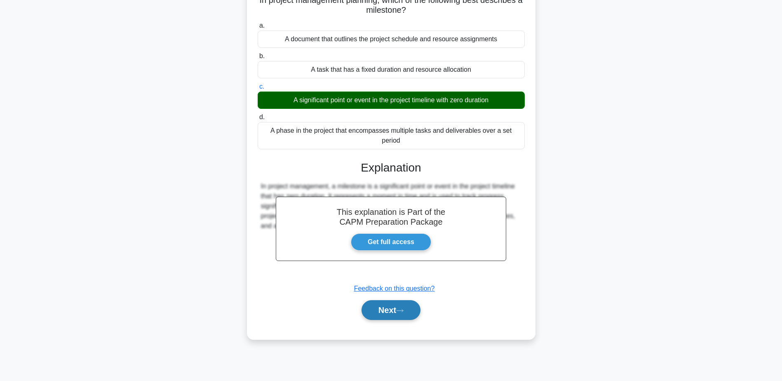
click at [395, 301] on button "Next" at bounding box center [390, 310] width 59 height 20
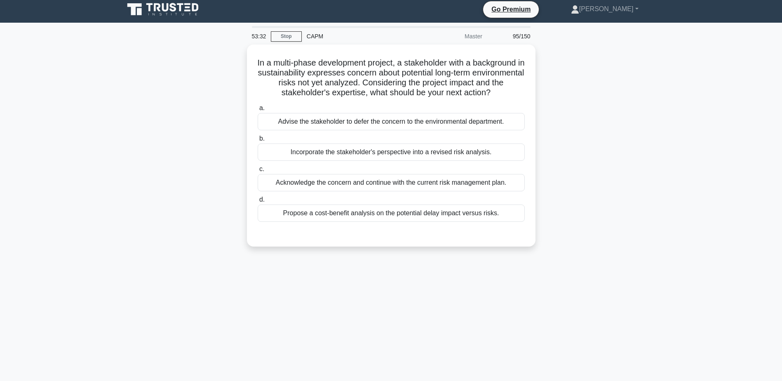
scroll to position [0, 0]
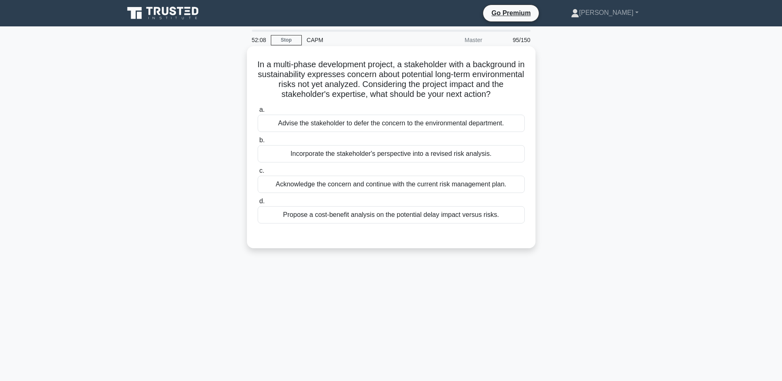
click at [410, 155] on div "Incorporate the stakeholder's perspective into a revised risk analysis." at bounding box center [391, 153] width 267 height 17
click at [258, 143] on input "b. Incorporate the stakeholder's perspective into a revised risk analysis." at bounding box center [258, 140] width 0 height 5
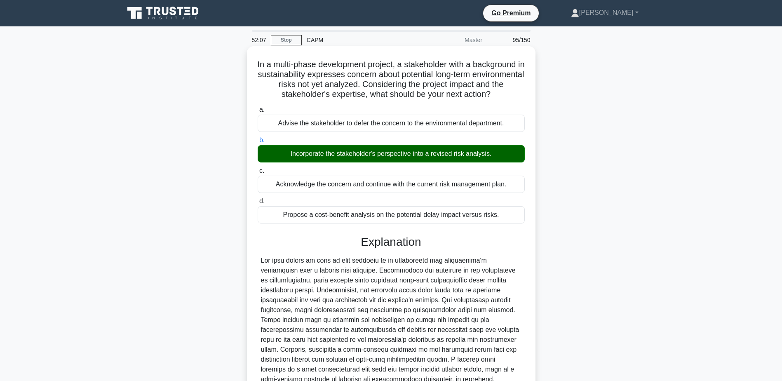
scroll to position [78, 0]
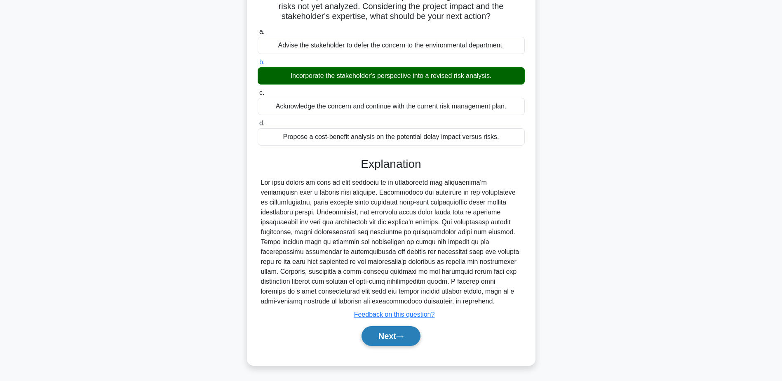
click at [401, 341] on button "Next" at bounding box center [390, 336] width 59 height 20
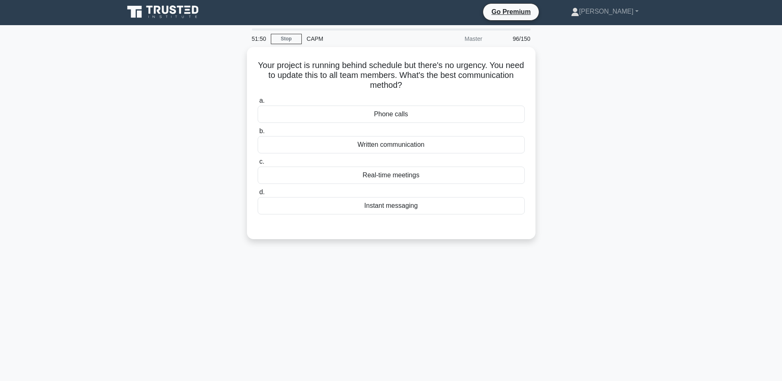
scroll to position [0, 0]
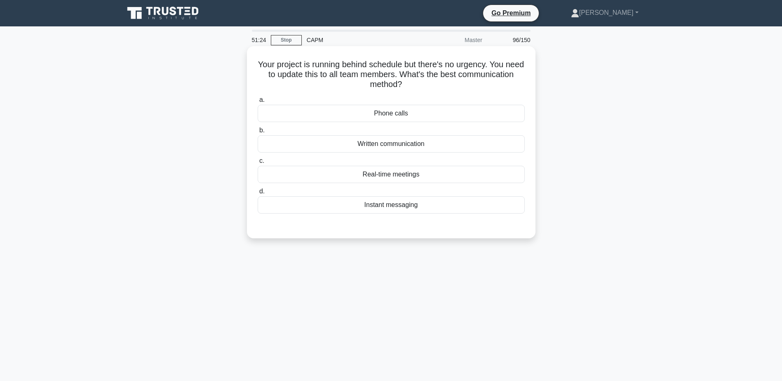
click at [420, 141] on div "Written communication" at bounding box center [391, 143] width 267 height 17
click at [258, 133] on input "b. Written communication" at bounding box center [258, 130] width 0 height 5
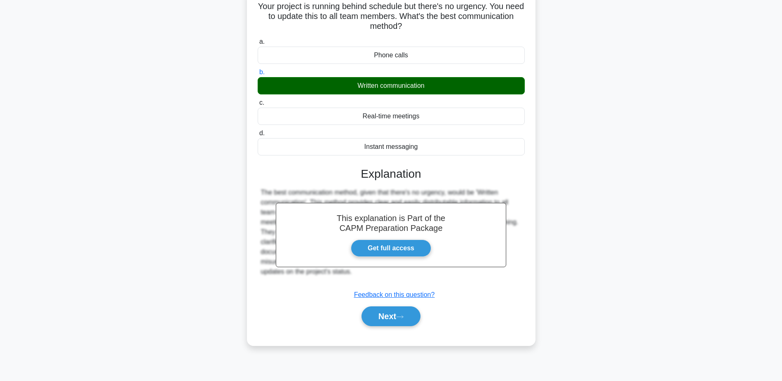
scroll to position [64, 0]
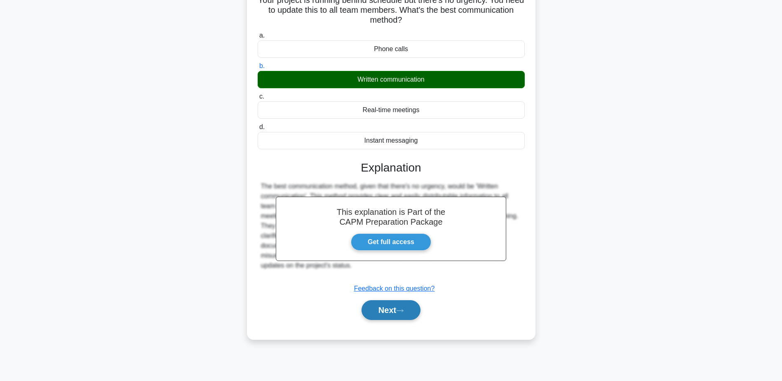
click at [411, 312] on button "Next" at bounding box center [390, 310] width 59 height 20
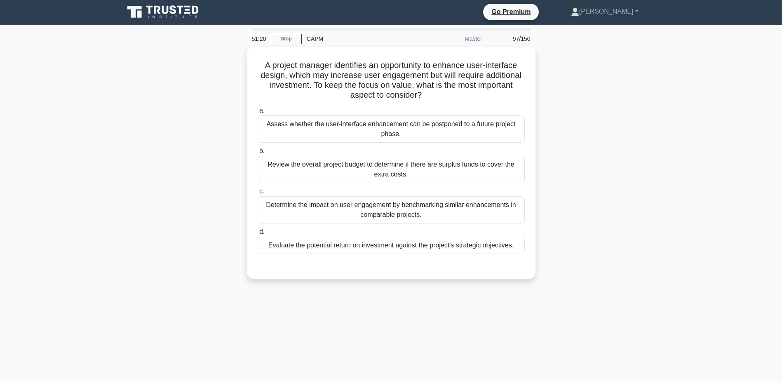
scroll to position [0, 0]
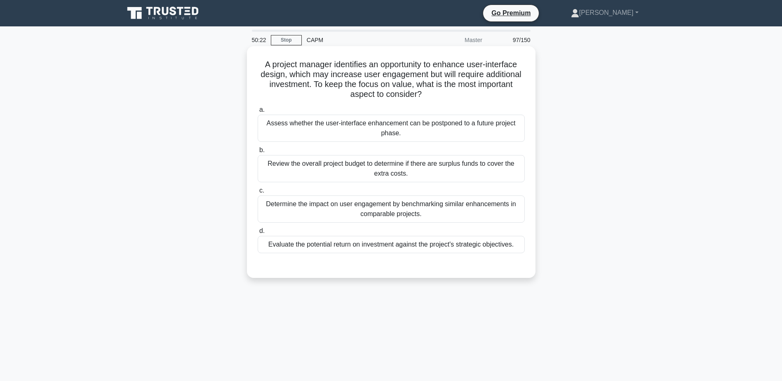
click at [430, 247] on div "Evaluate the potential return on investment against the project's strategic obj…" at bounding box center [391, 244] width 267 height 17
click at [258, 234] on input "d. Evaluate the potential return on investment against the project's strategic …" at bounding box center [258, 230] width 0 height 5
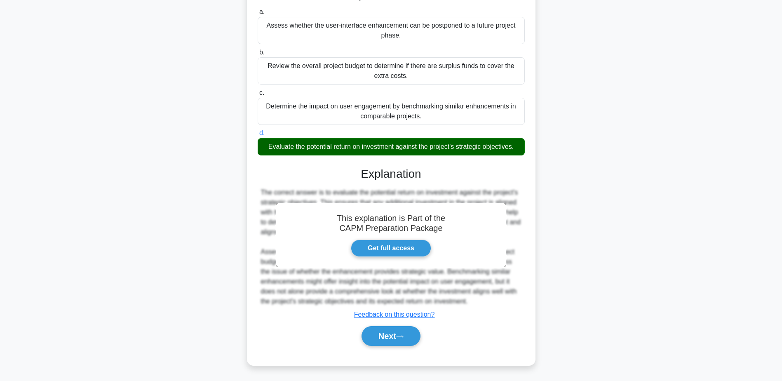
scroll to position [98, 0]
click at [403, 335] on icon at bounding box center [399, 336] width 7 height 5
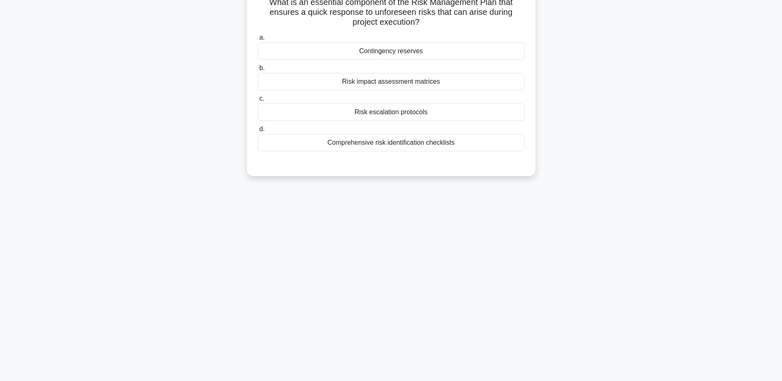
scroll to position [0, 0]
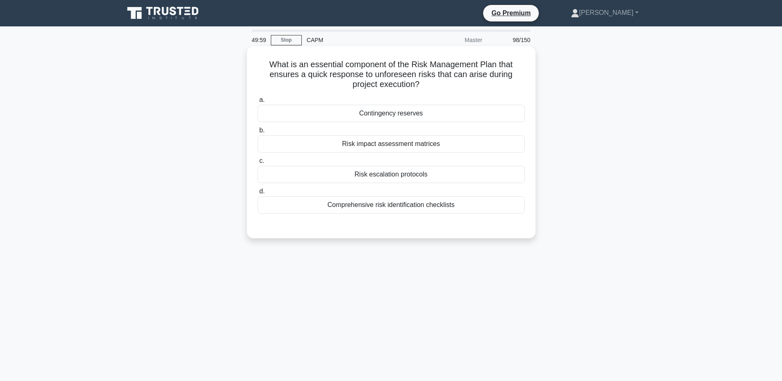
click at [368, 136] on div "Risk impact assessment matrices" at bounding box center [391, 143] width 267 height 17
click at [258, 133] on input "b. Risk impact assessment matrices" at bounding box center [258, 130] width 0 height 5
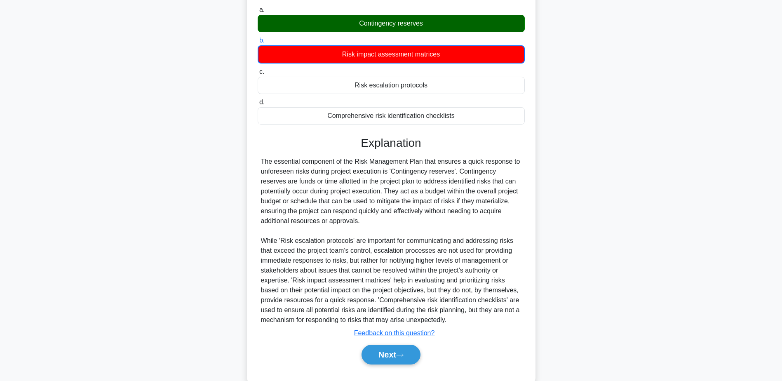
scroll to position [109, 0]
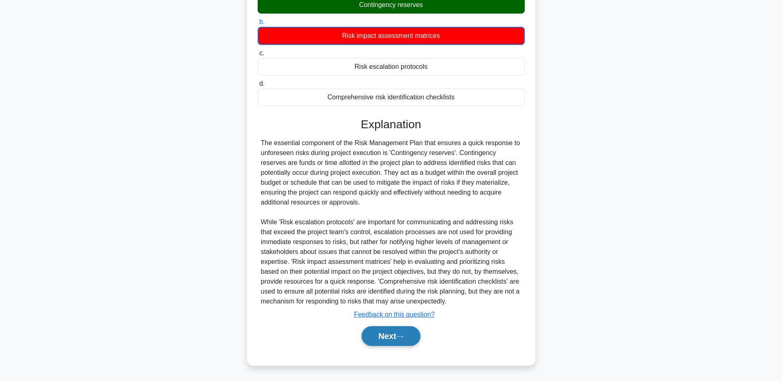
click at [390, 334] on button "Next" at bounding box center [390, 336] width 59 height 20
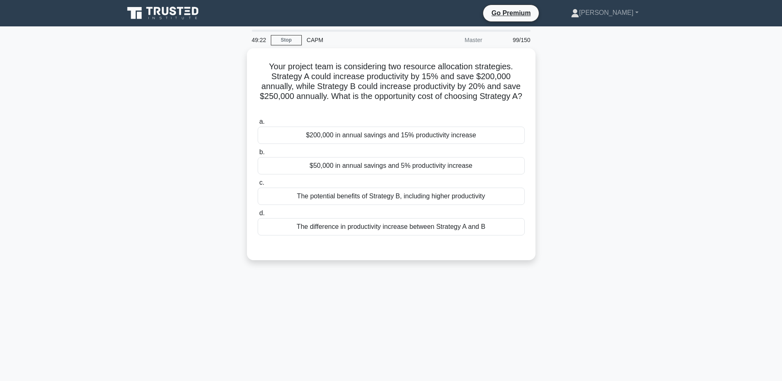
scroll to position [0, 0]
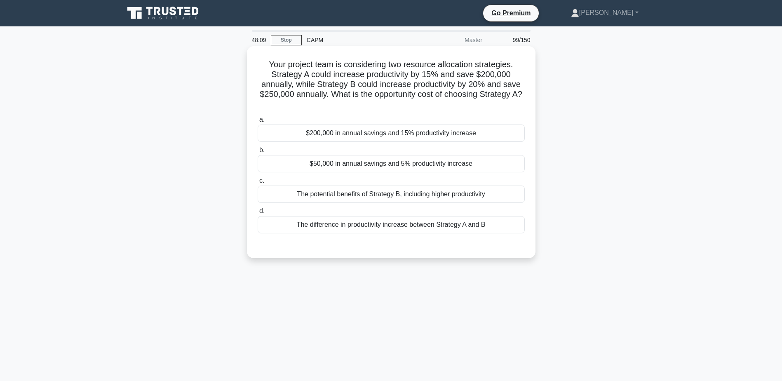
click at [422, 163] on div "$50,000 in annual savings and 5% productivity increase" at bounding box center [391, 163] width 267 height 17
click at [258, 153] on input "b. $50,000 in annual savings and 5% productivity increase" at bounding box center [258, 150] width 0 height 5
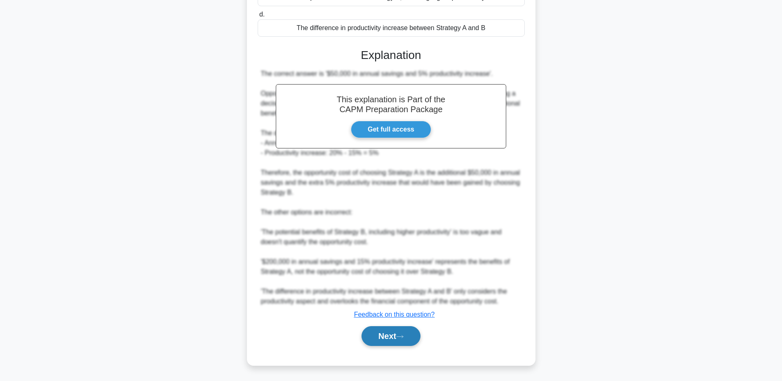
click at [410, 339] on button "Next" at bounding box center [390, 336] width 59 height 20
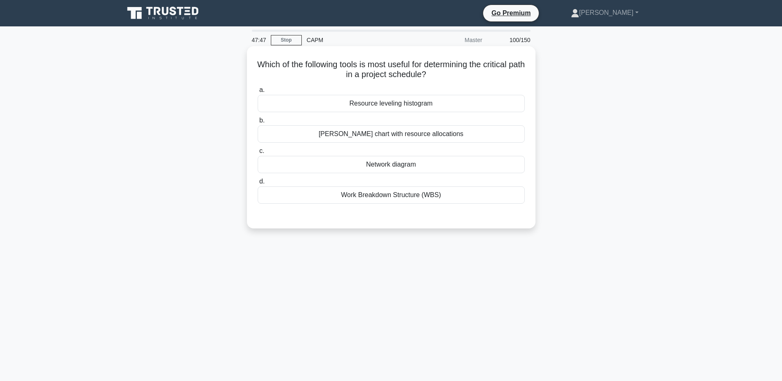
click at [410, 137] on div "Gantt chart with resource allocations" at bounding box center [391, 133] width 267 height 17
click at [258, 123] on input "b. Gantt chart with resource allocations" at bounding box center [258, 120] width 0 height 5
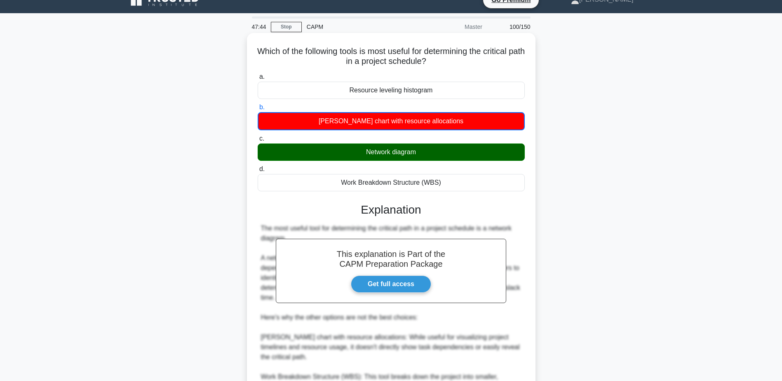
scroll to position [178, 0]
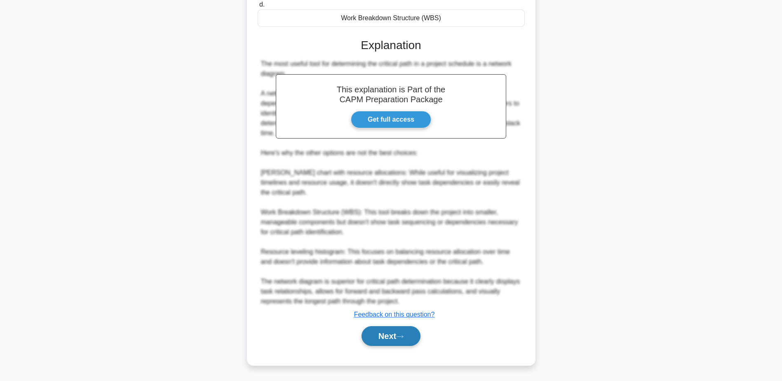
click at [407, 331] on button "Next" at bounding box center [390, 336] width 59 height 20
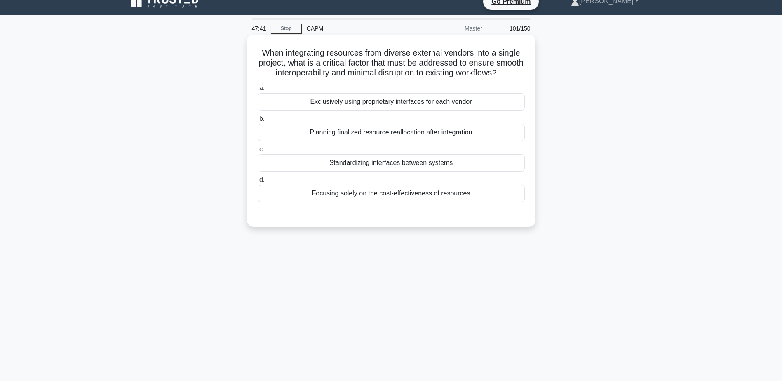
scroll to position [0, 0]
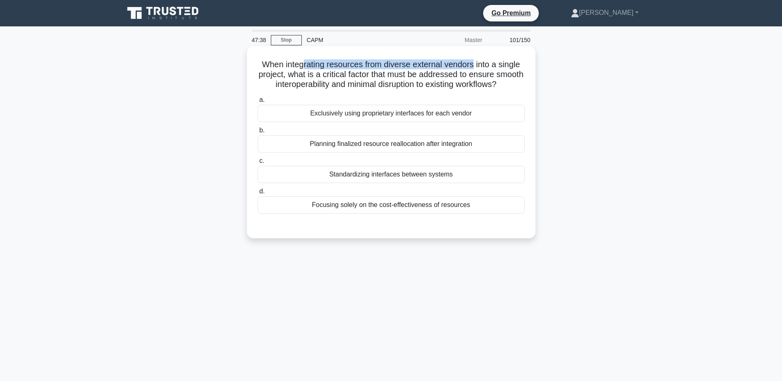
drag, startPoint x: 302, startPoint y: 63, endPoint x: 476, endPoint y: 63, distance: 173.5
click at [476, 63] on h5 "When integrating resources from diverse external vendors into a single project,…" at bounding box center [391, 74] width 269 height 30
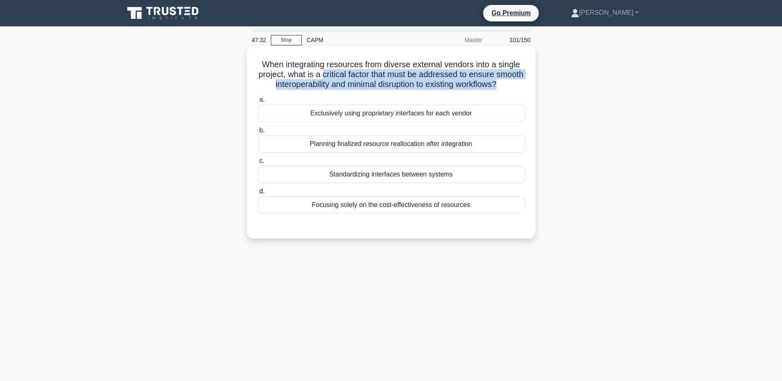
drag, startPoint x: 337, startPoint y: 76, endPoint x: 523, endPoint y: 88, distance: 186.3
click at [523, 88] on h5 "When integrating resources from diverse external vendors into a single project,…" at bounding box center [391, 74] width 269 height 30
click at [400, 71] on h5 "When integrating resources from diverse external vendors into a single project,…" at bounding box center [391, 74] width 269 height 30
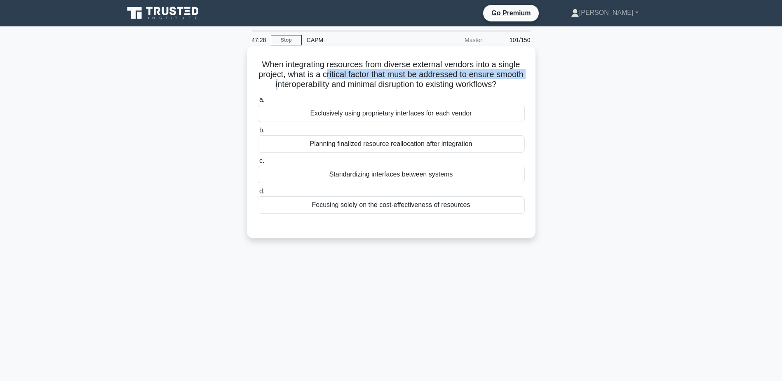
drag, startPoint x: 339, startPoint y: 72, endPoint x: 291, endPoint y: 85, distance: 49.5
click at [291, 85] on h5 "When integrating resources from diverse external vendors into a single project,…" at bounding box center [391, 74] width 269 height 30
click at [424, 183] on div "Standardizing interfaces between systems" at bounding box center [391, 174] width 267 height 17
click at [258, 164] on input "c. Standardizing interfaces between systems" at bounding box center [258, 160] width 0 height 5
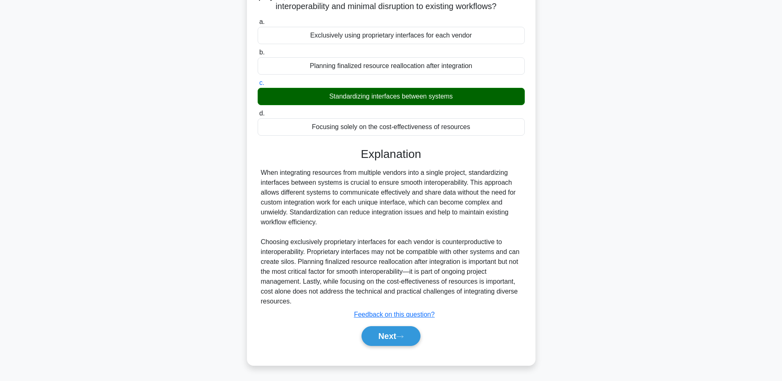
scroll to position [88, 0]
click at [389, 345] on button "Next" at bounding box center [390, 336] width 59 height 20
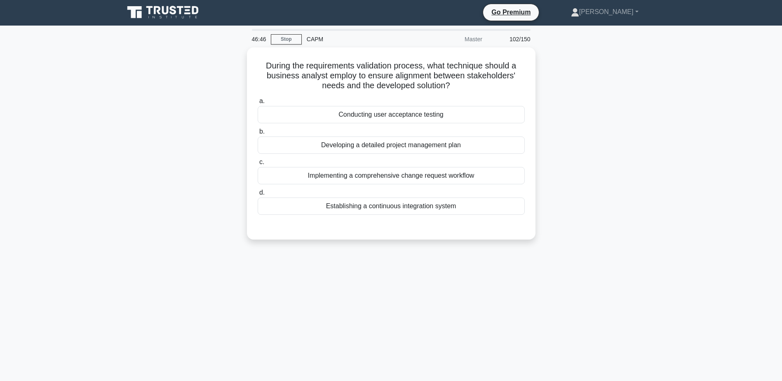
scroll to position [0, 0]
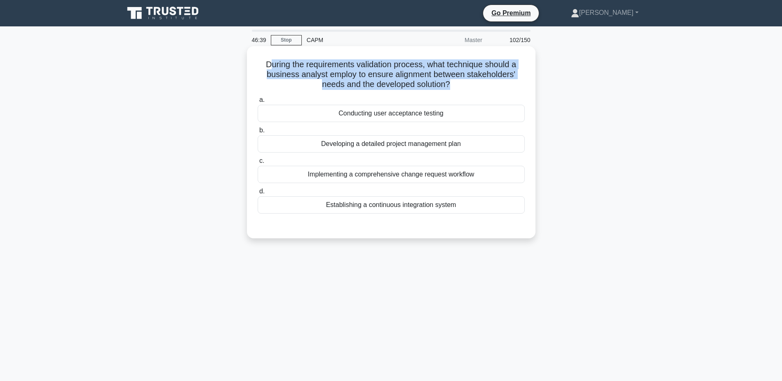
drag, startPoint x: 270, startPoint y: 65, endPoint x: 450, endPoint y: 83, distance: 181.0
click at [450, 83] on h5 "During the requirements validation process, what technique should a business an…" at bounding box center [391, 74] width 269 height 30
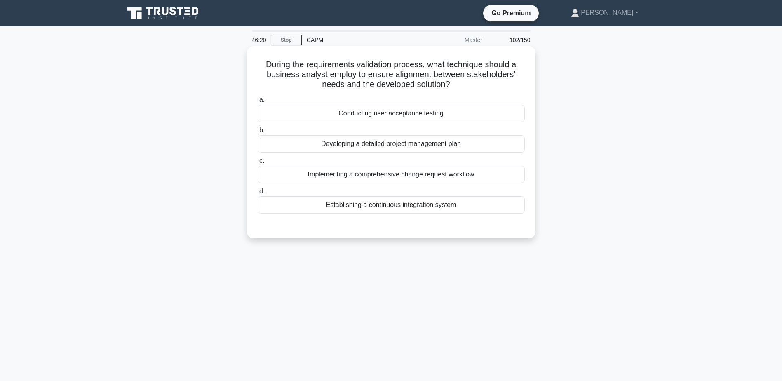
click at [389, 147] on div "Developing a detailed project management plan" at bounding box center [391, 143] width 267 height 17
click at [258, 133] on input "b. Developing a detailed project management plan" at bounding box center [258, 130] width 0 height 5
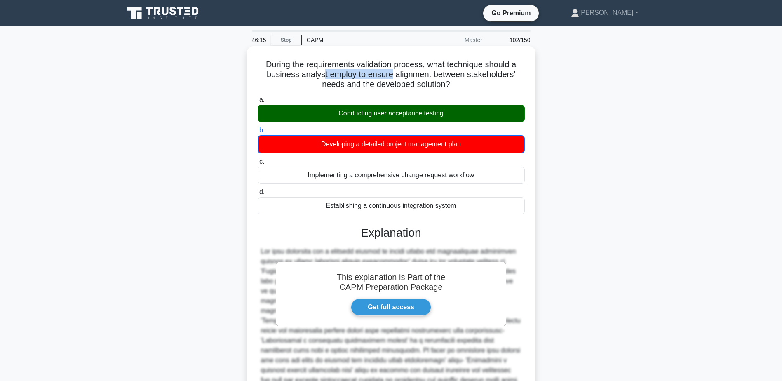
drag, startPoint x: 321, startPoint y: 72, endPoint x: 392, endPoint y: 75, distance: 70.5
click at [392, 75] on h5 "During the requirements validation process, what technique should a business an…" at bounding box center [391, 74] width 269 height 30
drag, startPoint x: 317, startPoint y: 66, endPoint x: 426, endPoint y: 66, distance: 109.6
click at [426, 66] on h5 "During the requirements validation process, what technique should a business an…" at bounding box center [391, 74] width 269 height 30
drag, startPoint x: 426, startPoint y: 66, endPoint x: 378, endPoint y: 82, distance: 50.8
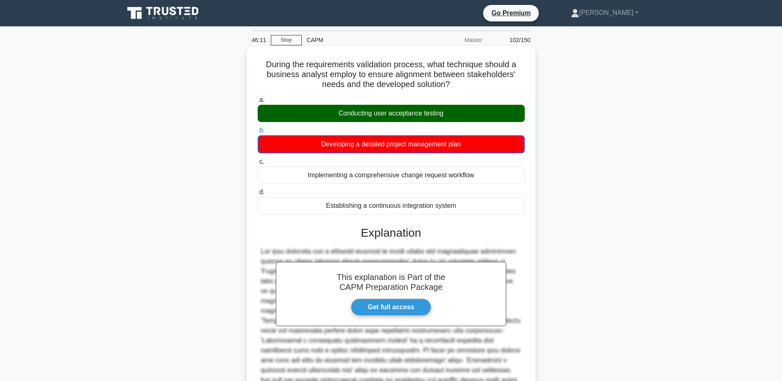
click at [378, 82] on h5 "During the requirements validation process, what technique should a business an…" at bounding box center [391, 74] width 269 height 30
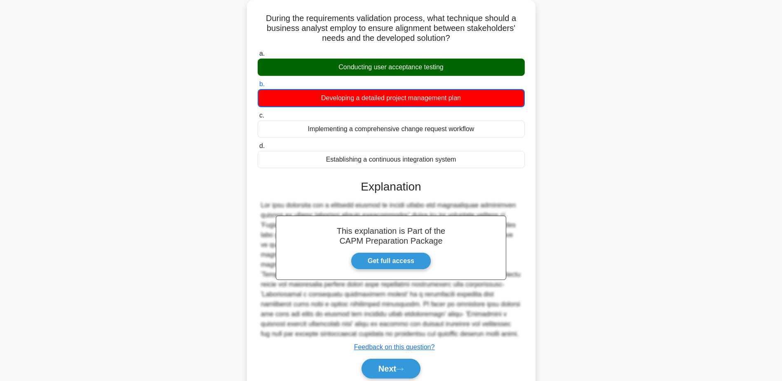
scroll to position [79, 0]
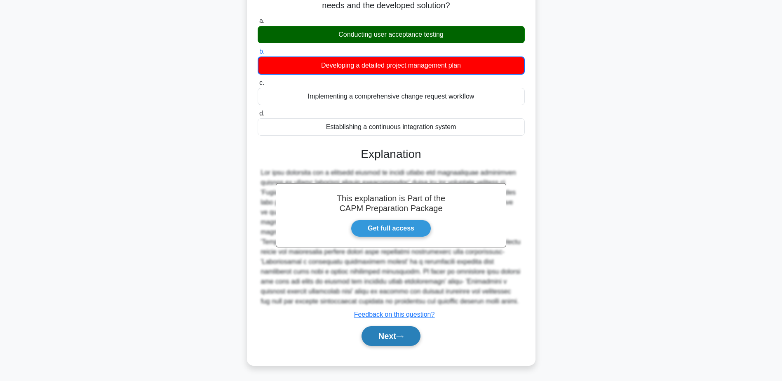
click at [384, 341] on button "Next" at bounding box center [390, 336] width 59 height 20
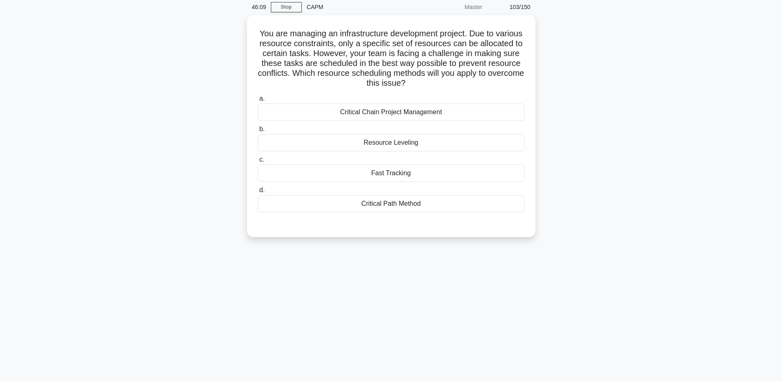
scroll to position [0, 0]
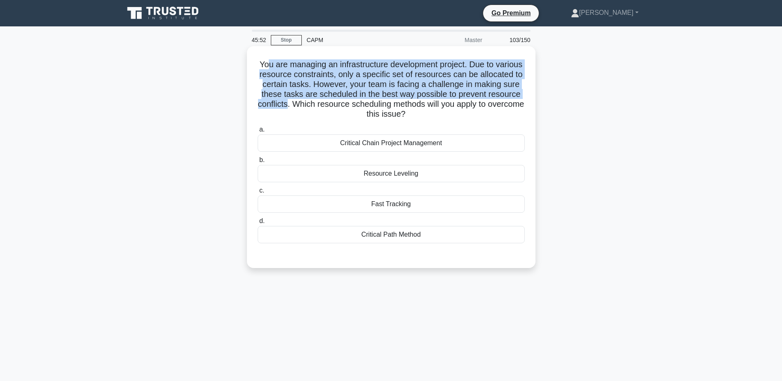
drag, startPoint x: 280, startPoint y: 66, endPoint x: 354, endPoint y: 106, distance: 83.7
click at [354, 106] on h5 "You are managing an infrastructure development project. Due to various resource…" at bounding box center [391, 89] width 269 height 60
drag, startPoint x: 354, startPoint y: 106, endPoint x: 466, endPoint y: 66, distance: 118.7
click at [466, 66] on h5 "You are managing an infrastructure development project. Due to various resource…" at bounding box center [391, 89] width 269 height 60
click at [331, 76] on h5 "You are managing an infrastructure development project. Due to various resource…" at bounding box center [391, 89] width 269 height 60
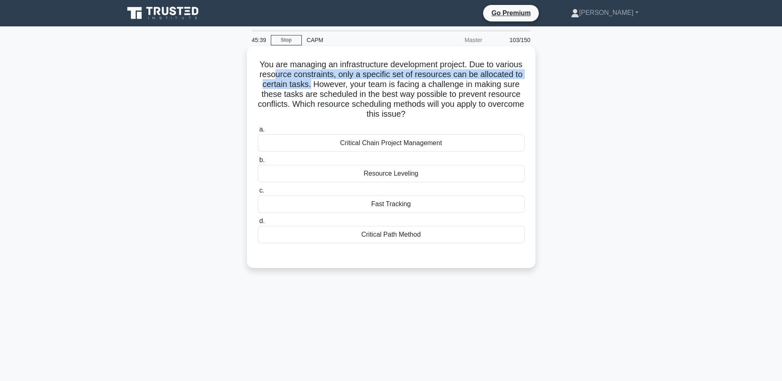
drag, startPoint x: 312, startPoint y: 77, endPoint x: 356, endPoint y: 84, distance: 45.0
click at [356, 84] on h5 "You are managing an infrastructure development project. Due to various resource…" at bounding box center [391, 89] width 269 height 60
drag, startPoint x: 356, startPoint y: 84, endPoint x: 445, endPoint y: 115, distance: 94.0
click at [445, 115] on h5 "You are managing an infrastructure development project. Due to various resource…" at bounding box center [391, 89] width 269 height 60
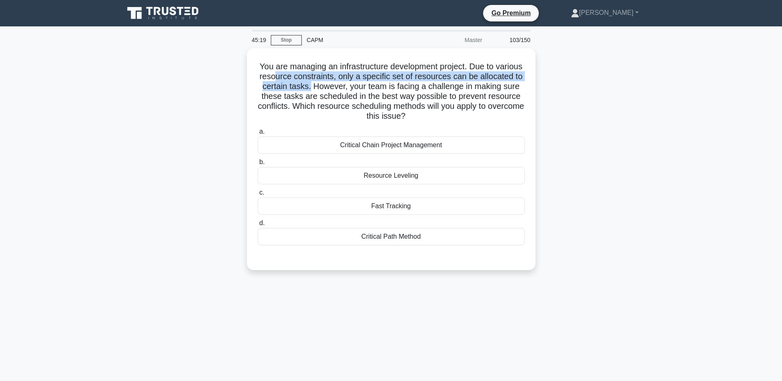
click at [581, 108] on div "You are managing an infrastructure development project. Due to various resource…" at bounding box center [391, 164] width 544 height 232
click at [582, 108] on div "You are managing an infrastructure development project. Due to various resource…" at bounding box center [391, 164] width 544 height 232
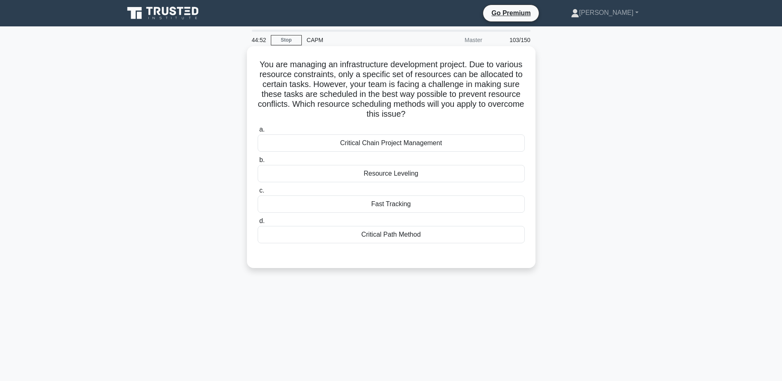
click at [392, 174] on div "Resource Leveling" at bounding box center [391, 173] width 267 height 17
click at [258, 163] on input "b. Resource Leveling" at bounding box center [258, 159] width 0 height 5
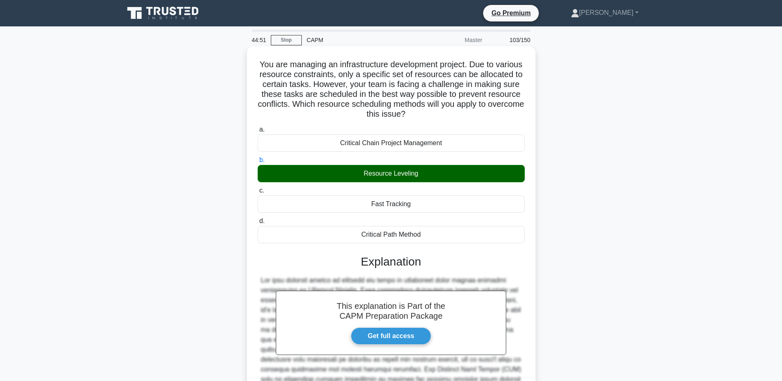
scroll to position [108, 0]
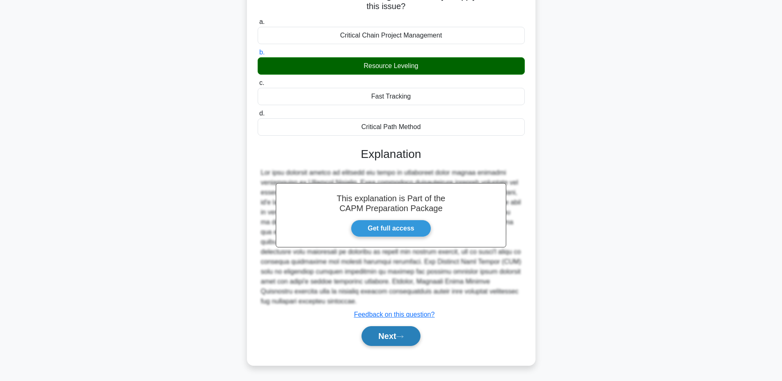
click at [405, 333] on button "Next" at bounding box center [390, 336] width 59 height 20
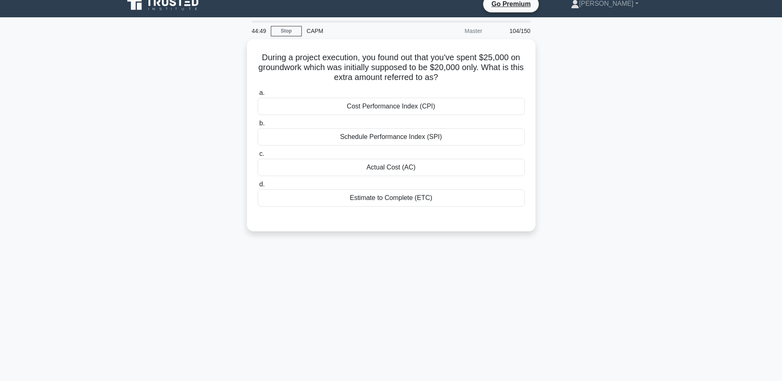
scroll to position [0, 0]
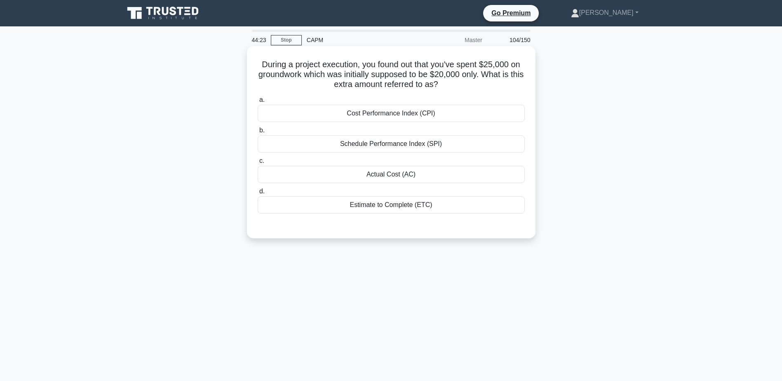
click at [389, 174] on div "Actual Cost (AC)" at bounding box center [391, 174] width 267 height 17
click at [258, 164] on input "c. Actual Cost (AC)" at bounding box center [258, 160] width 0 height 5
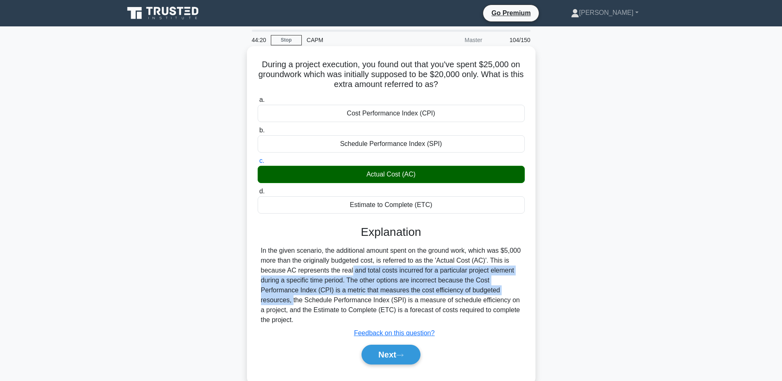
drag, startPoint x: 307, startPoint y: 267, endPoint x: 478, endPoint y: 290, distance: 171.7
click at [478, 290] on div "In the given scenario, the additional amount spent on the ground work, which wa…" at bounding box center [391, 285] width 260 height 79
click at [383, 357] on button "Next" at bounding box center [390, 355] width 59 height 20
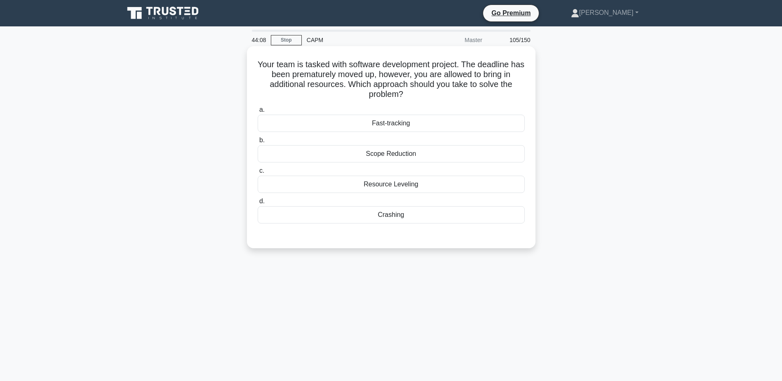
drag, startPoint x: 403, startPoint y: 63, endPoint x: 420, endPoint y: 92, distance: 34.4
click at [420, 92] on h5 "Your team is tasked with software development project. The deadline has been pr…" at bounding box center [391, 79] width 269 height 40
drag, startPoint x: 420, startPoint y: 92, endPoint x: 373, endPoint y: 66, distance: 53.7
click at [373, 66] on h5 "Your team is tasked with software development project. The deadline has been pr…" at bounding box center [391, 79] width 269 height 40
click at [396, 122] on div "Fast-tracking" at bounding box center [391, 123] width 267 height 17
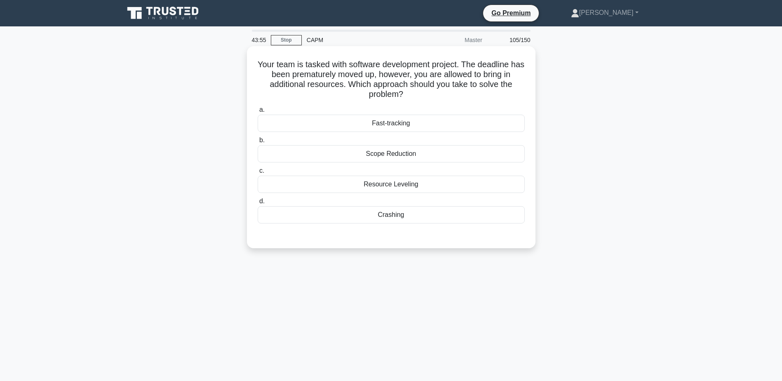
click at [258, 113] on input "a. Fast-tracking" at bounding box center [258, 109] width 0 height 5
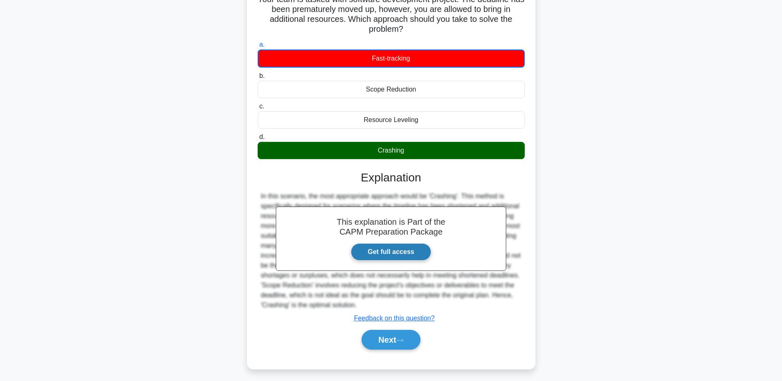
scroll to position [69, 0]
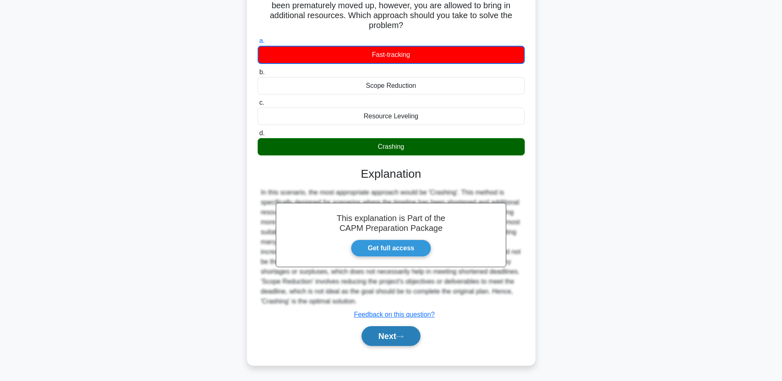
click at [384, 333] on button "Next" at bounding box center [390, 336] width 59 height 20
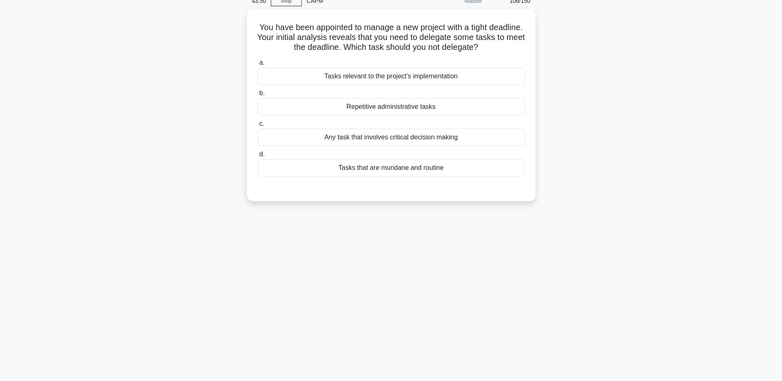
scroll to position [0, 0]
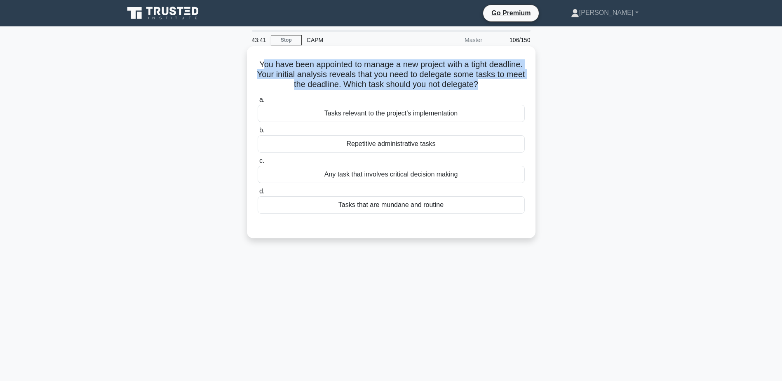
drag, startPoint x: 284, startPoint y: 61, endPoint x: 505, endPoint y: 84, distance: 222.1
click at [505, 84] on h5 "You have been appointed to manage a new project with a tight deadline. Your ini…" at bounding box center [391, 74] width 269 height 30
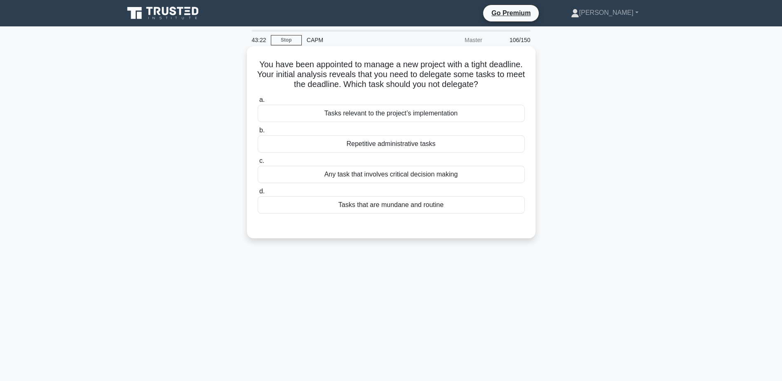
click at [408, 174] on div "Any task that involves critical decision making" at bounding box center [391, 174] width 267 height 17
click at [258, 164] on input "c. Any task that involves critical decision making" at bounding box center [258, 160] width 0 height 5
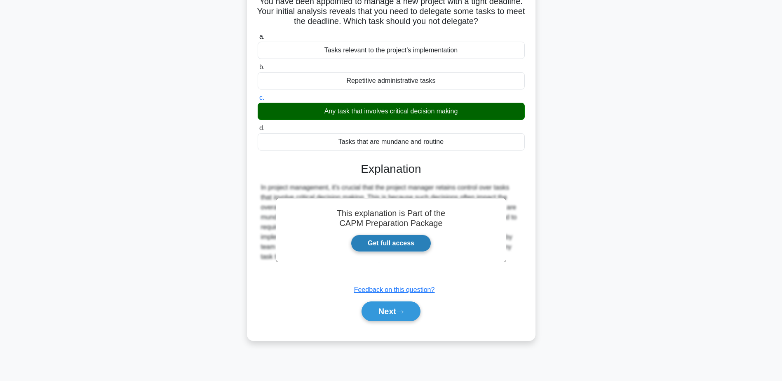
scroll to position [64, 0]
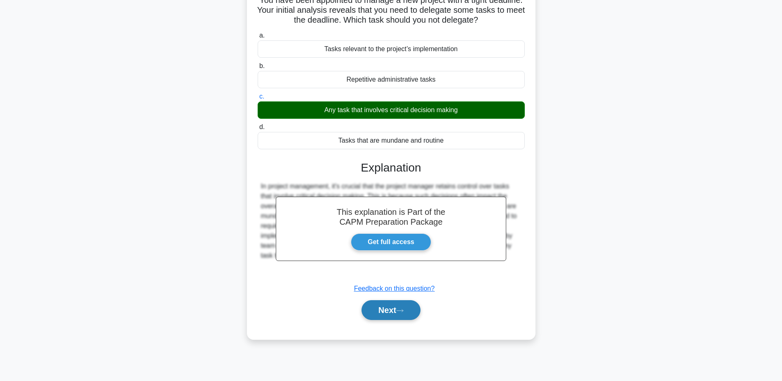
click at [399, 317] on button "Next" at bounding box center [390, 310] width 59 height 20
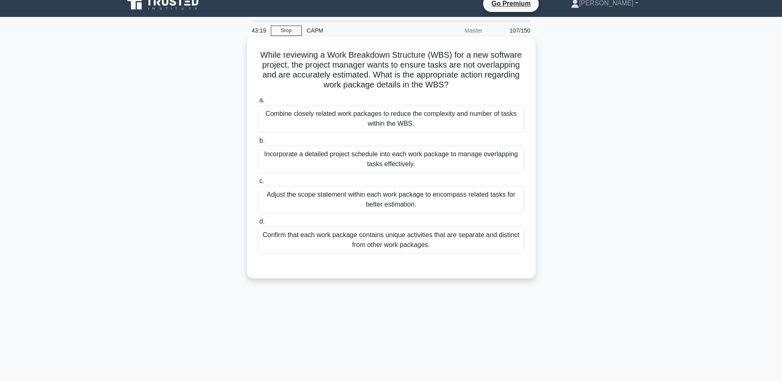
scroll to position [0, 0]
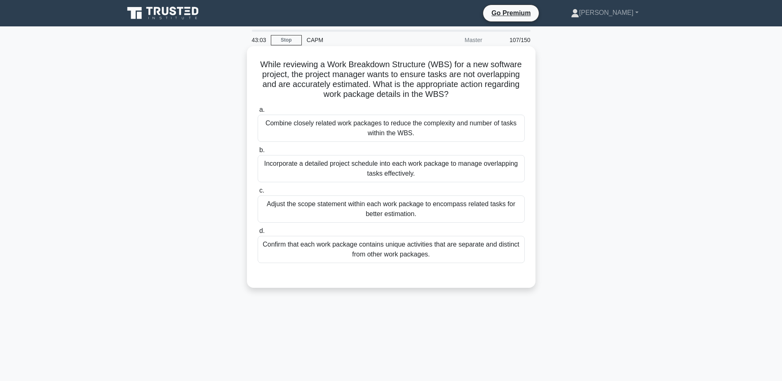
drag, startPoint x: 268, startPoint y: 65, endPoint x: 449, endPoint y: 96, distance: 183.2
click at [449, 96] on h5 "While reviewing a Work Breakdown Structure (WBS) for a new software project, th…" at bounding box center [391, 79] width 269 height 40
drag, startPoint x: 449, startPoint y: 96, endPoint x: 469, endPoint y: 102, distance: 21.4
click at [469, 102] on div "While reviewing a Work Breakdown Structure (WBS) for a new software project, th…" at bounding box center [391, 166] width 282 height 235
click at [423, 254] on div "Confirm that each work package contains unique activities that are separate and…" at bounding box center [391, 249] width 267 height 27
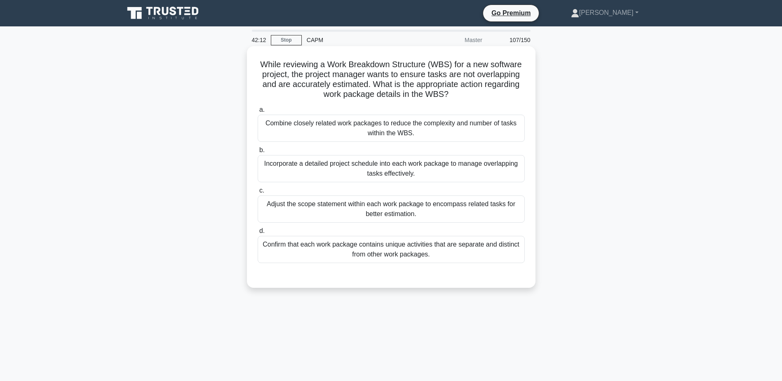
click at [258, 234] on input "d. Confirm that each work package contains unique activities that are separate …" at bounding box center [258, 230] width 0 height 5
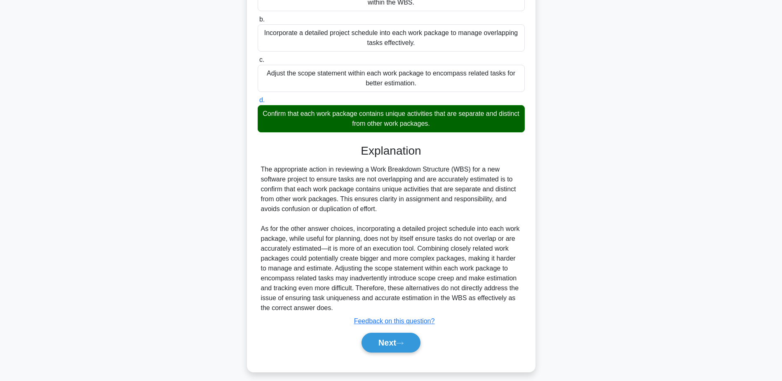
scroll to position [138, 0]
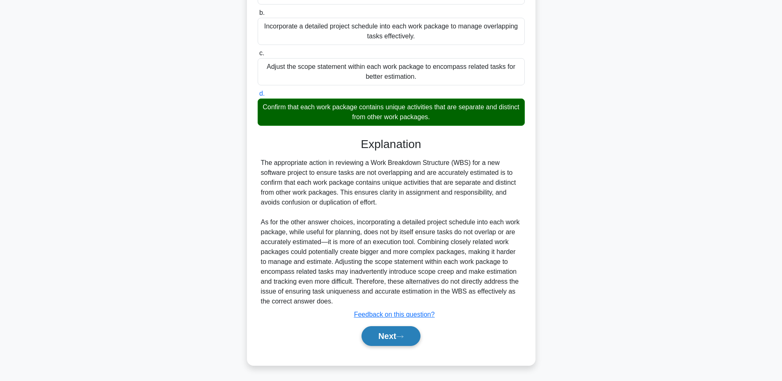
click at [399, 337] on button "Next" at bounding box center [390, 336] width 59 height 20
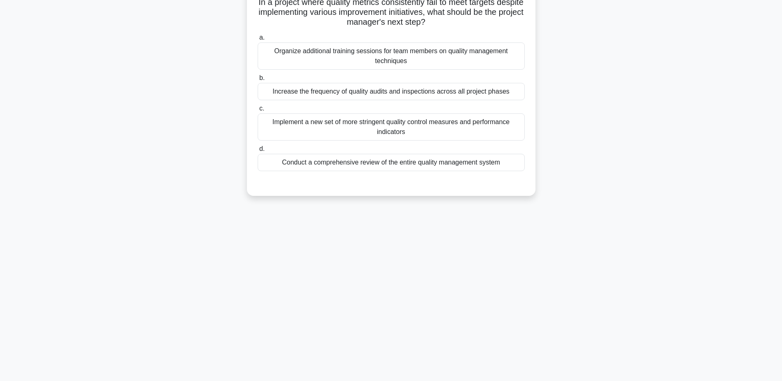
scroll to position [0, 0]
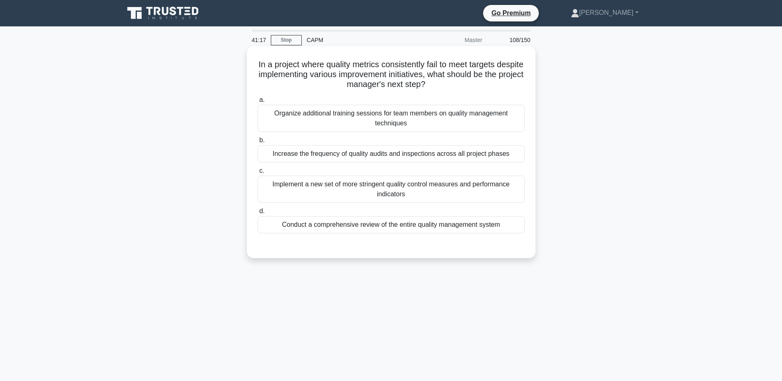
click at [429, 226] on div "Conduct a comprehensive review of the entire quality management system" at bounding box center [391, 224] width 267 height 17
click at [258, 214] on input "d. Conduct a comprehensive review of the entire quality management system" at bounding box center [258, 211] width 0 height 5
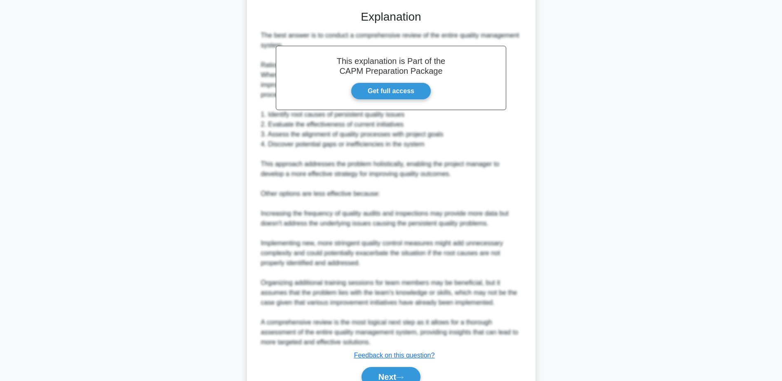
scroll to position [276, 0]
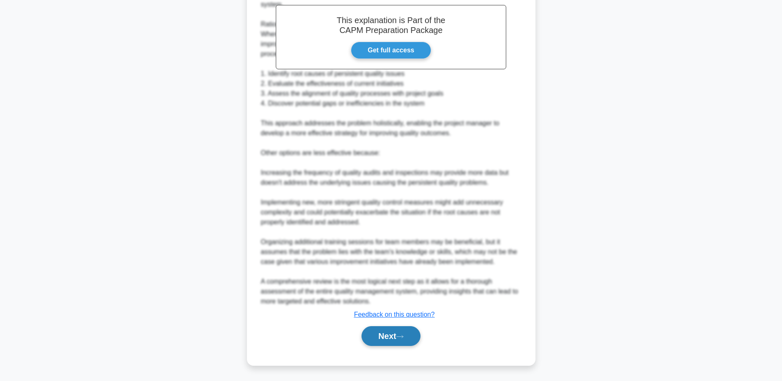
click at [411, 336] on button "Next" at bounding box center [390, 336] width 59 height 20
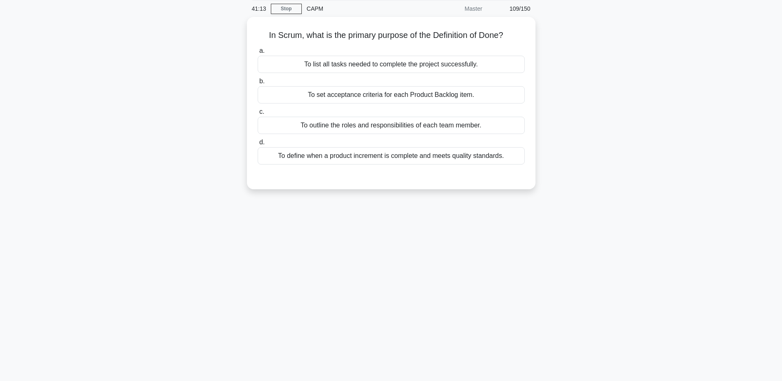
scroll to position [0, 0]
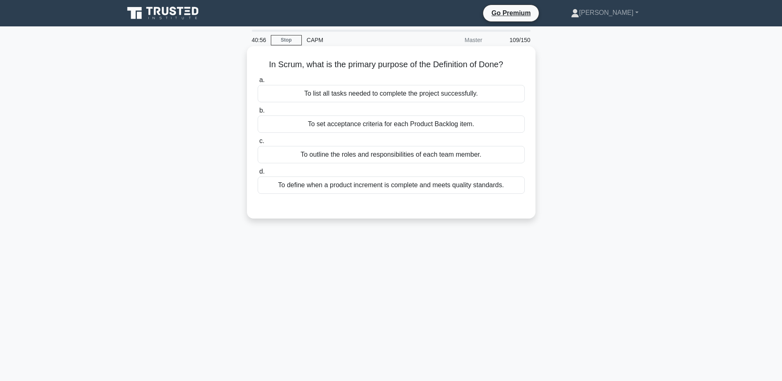
click at [412, 183] on div "To define when a product increment is complete and meets quality standards." at bounding box center [391, 184] width 267 height 17
click at [258, 174] on input "d. To define when a product increment is complete and meets quality standards." at bounding box center [258, 171] width 0 height 5
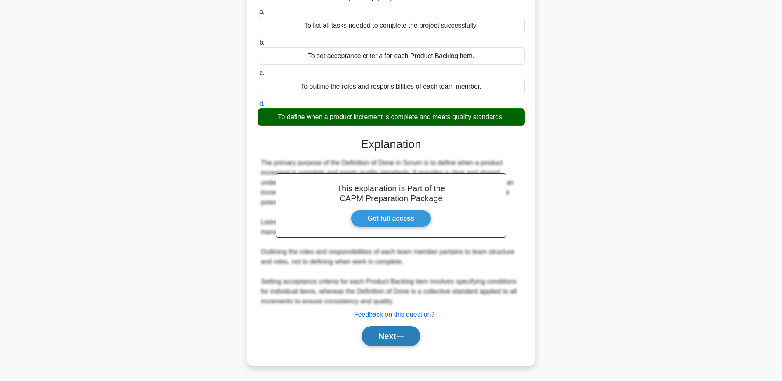
click at [399, 335] on button "Next" at bounding box center [390, 336] width 59 height 20
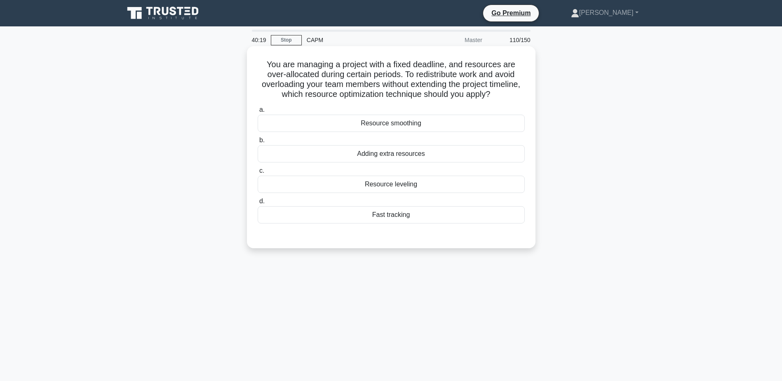
click at [399, 187] on div "Resource leveling" at bounding box center [391, 184] width 267 height 17
click at [258, 174] on input "c. Resource leveling" at bounding box center [258, 170] width 0 height 5
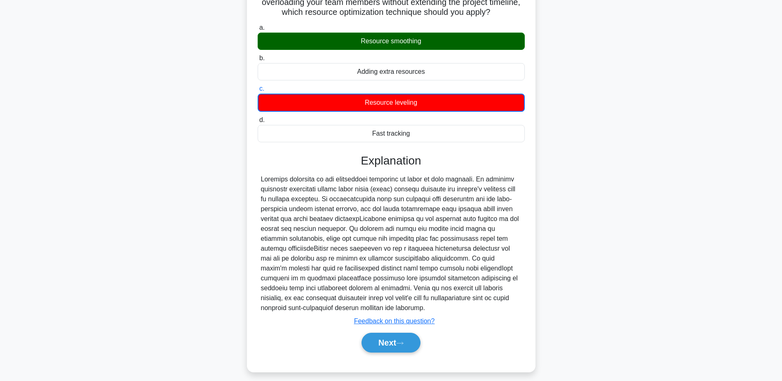
scroll to position [82, 0]
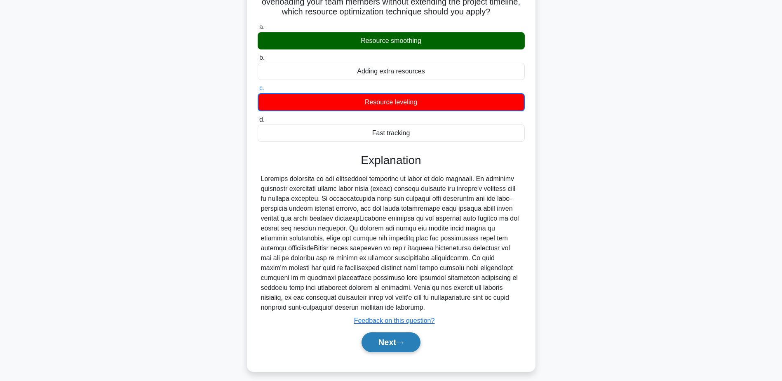
click at [409, 336] on button "Next" at bounding box center [390, 342] width 59 height 20
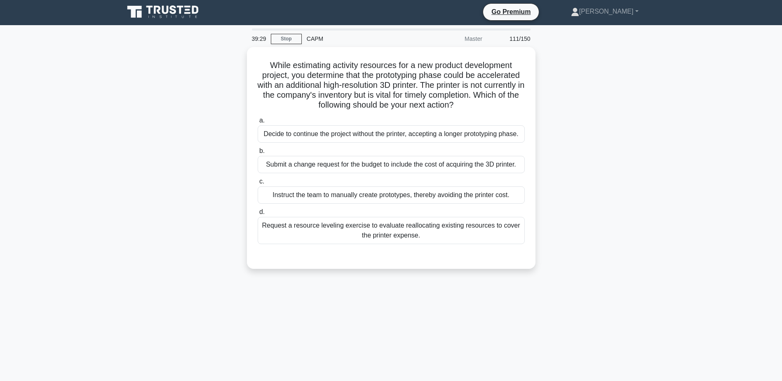
scroll to position [0, 0]
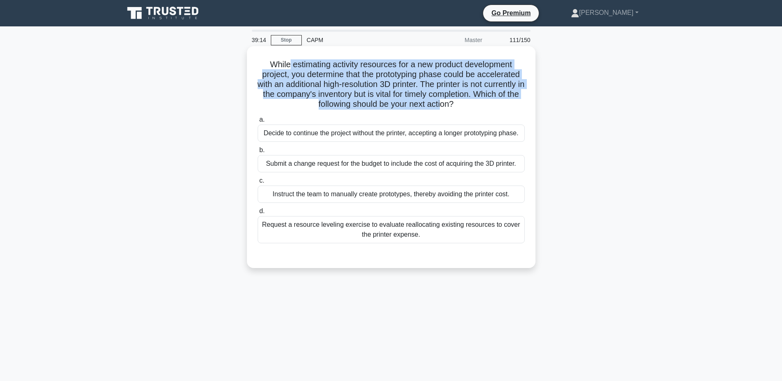
drag, startPoint x: 287, startPoint y: 64, endPoint x: 469, endPoint y: 104, distance: 186.9
click at [469, 104] on h5 "While estimating activity resources for a new product development project, you …" at bounding box center [391, 84] width 269 height 50
click at [375, 233] on div "Request a resource leveling exercise to evaluate reallocating existing resource…" at bounding box center [391, 229] width 267 height 27
click at [258, 214] on input "d. Request a resource leveling exercise to evaluate reallocating existing resou…" at bounding box center [258, 211] width 0 height 5
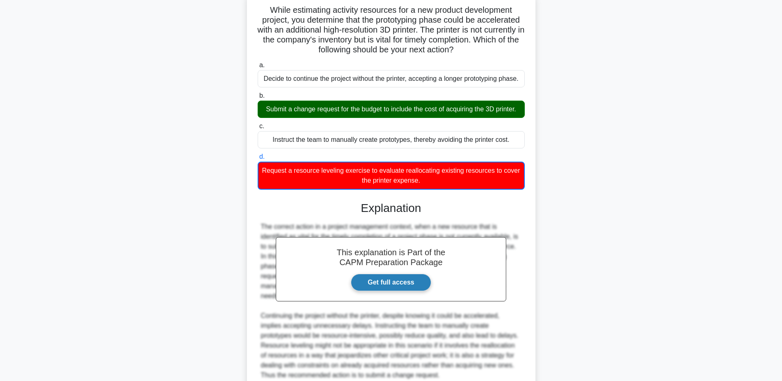
scroll to position [124, 0]
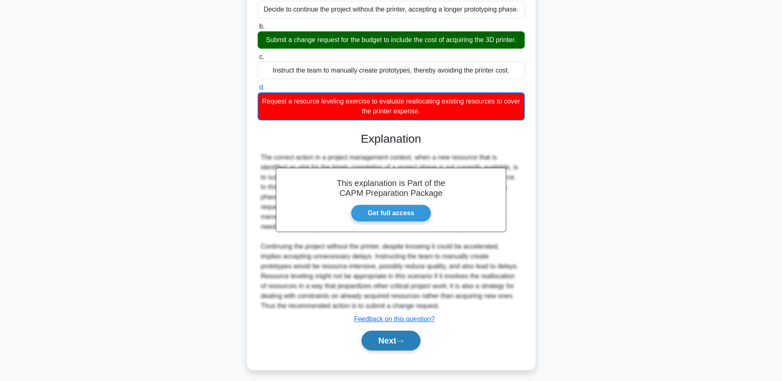
click at [381, 348] on button "Next" at bounding box center [390, 341] width 59 height 20
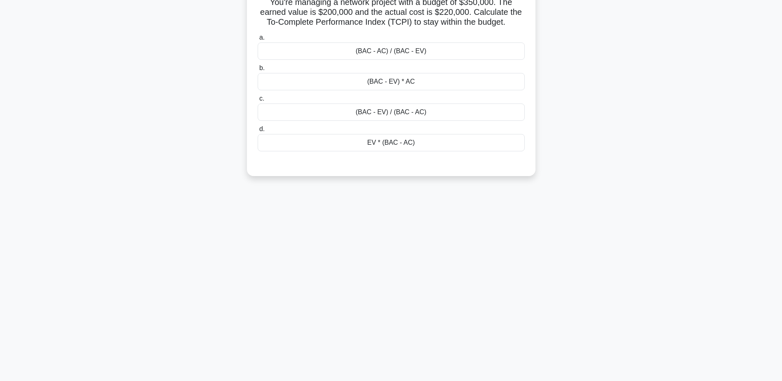
scroll to position [0, 0]
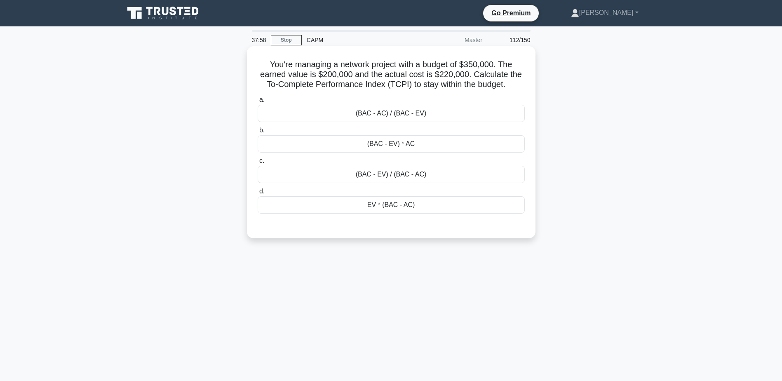
click at [297, 171] on div "(BAC - EV) / (BAC - AC)" at bounding box center [391, 174] width 267 height 17
click at [258, 164] on input "c. (BAC - EV) / (BAC - AC)" at bounding box center [258, 160] width 0 height 5
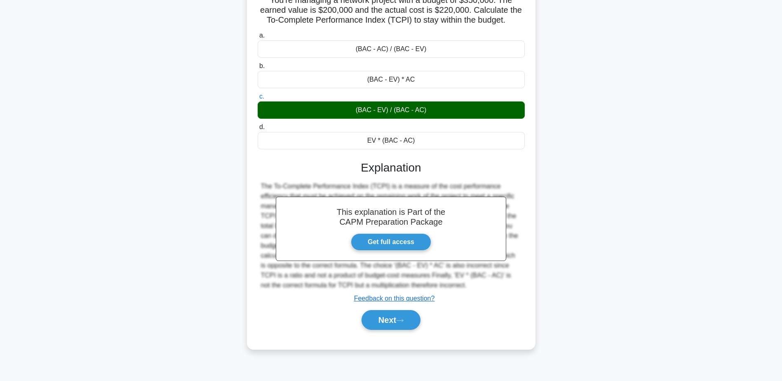
scroll to position [64, 0]
click at [402, 316] on button "Next" at bounding box center [390, 320] width 59 height 20
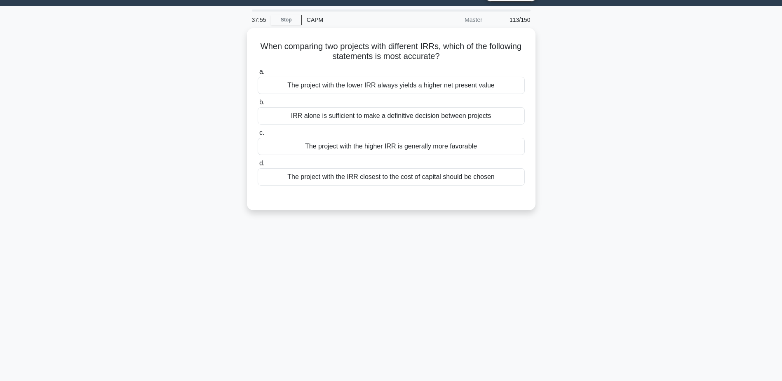
scroll to position [0, 0]
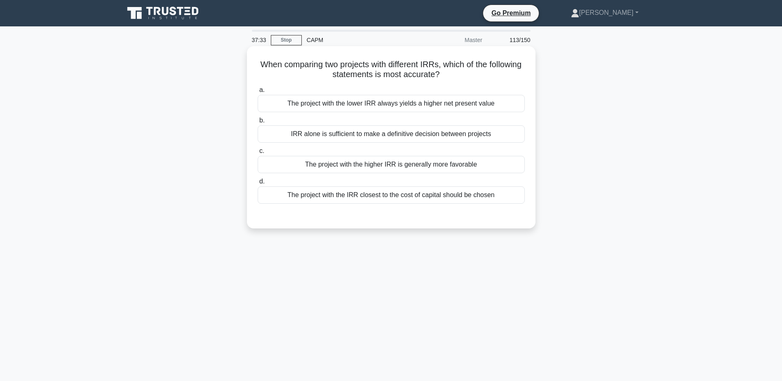
click at [382, 165] on div "The project with the higher IRR is generally more favorable" at bounding box center [391, 164] width 267 height 17
click at [258, 154] on input "c. The project with the higher IRR is generally more favorable" at bounding box center [258, 150] width 0 height 5
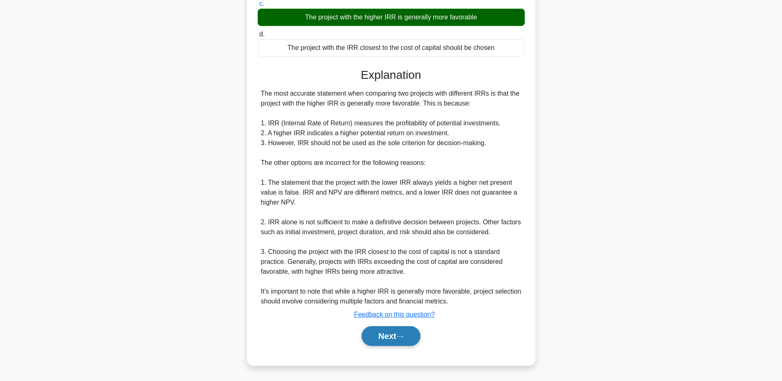
scroll to position [148, 0]
click at [403, 338] on icon at bounding box center [399, 336] width 7 height 5
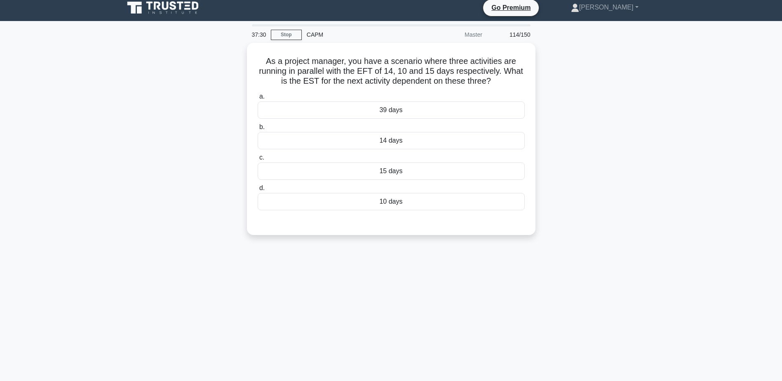
scroll to position [0, 0]
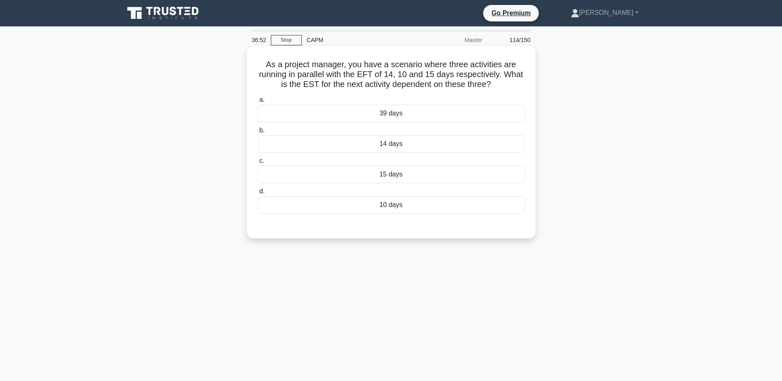
click at [348, 211] on div "10 days" at bounding box center [391, 204] width 267 height 17
click at [258, 194] on input "d. 10 days" at bounding box center [258, 191] width 0 height 5
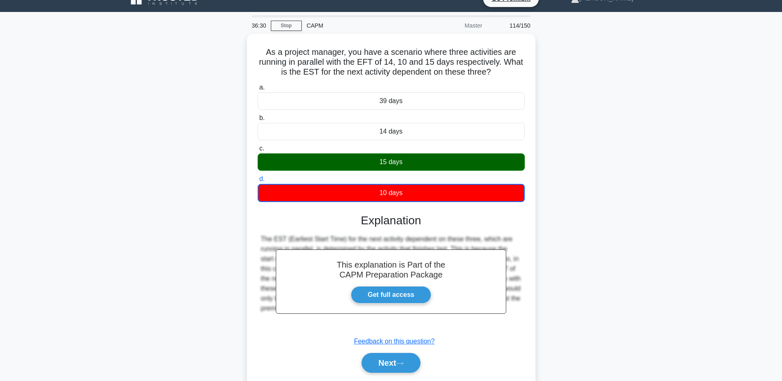
scroll to position [64, 0]
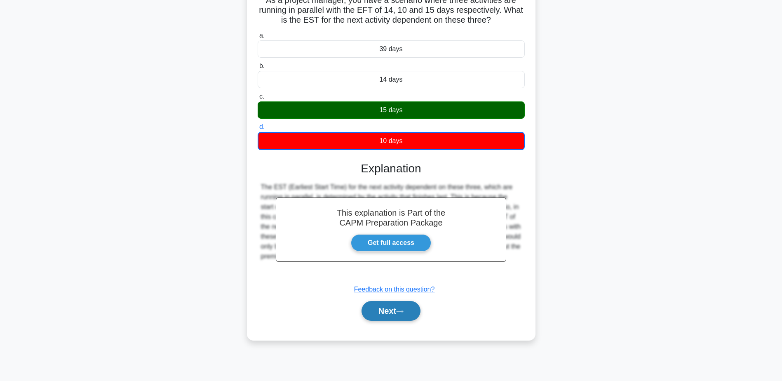
click at [397, 309] on button "Next" at bounding box center [390, 311] width 59 height 20
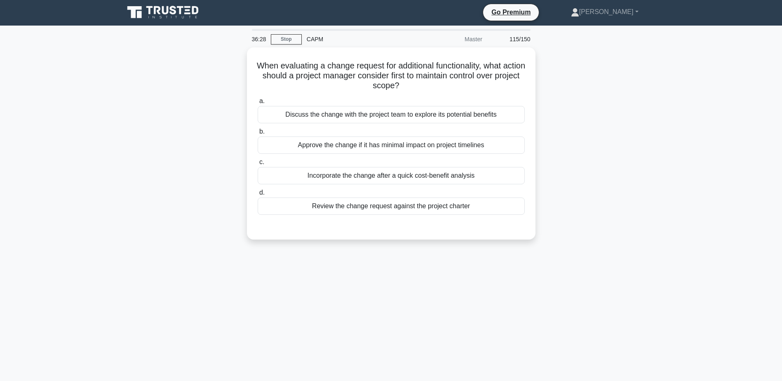
scroll to position [0, 0]
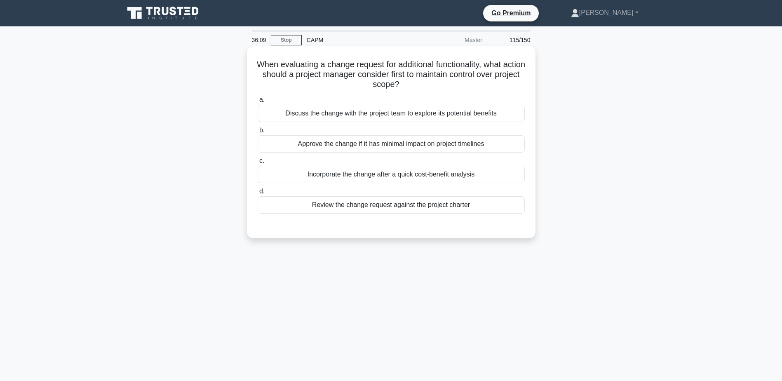
click at [447, 114] on div "Discuss the change with the project team to explore its potential benefits" at bounding box center [391, 113] width 267 height 17
click at [258, 103] on input "a. Discuss the change with the project team to explore its potential benefits" at bounding box center [258, 99] width 0 height 5
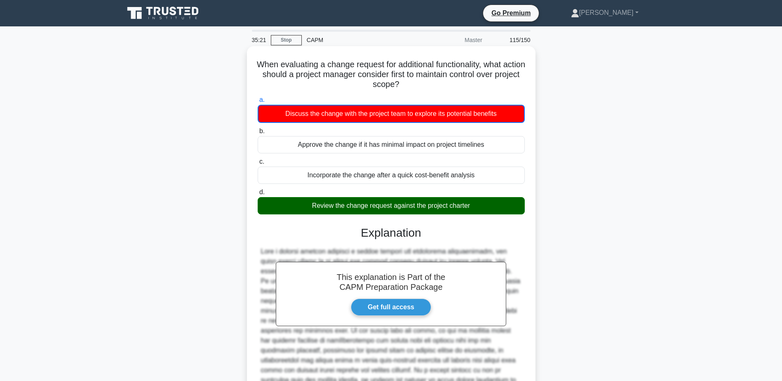
scroll to position [99, 0]
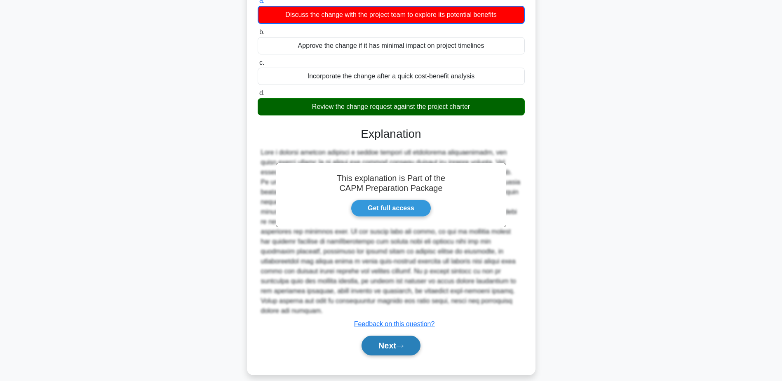
click at [385, 335] on button "Next" at bounding box center [390, 345] width 59 height 20
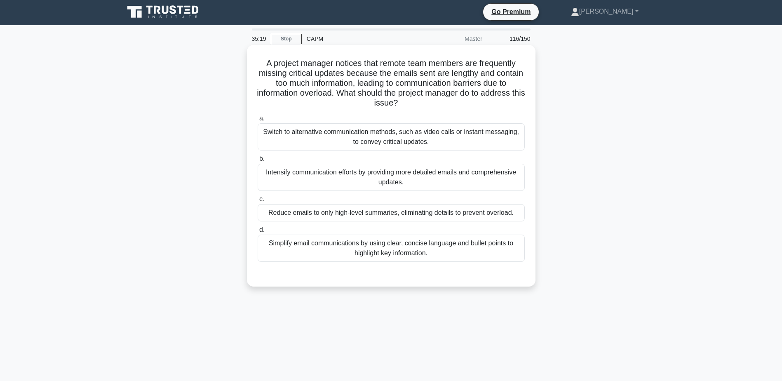
scroll to position [0, 0]
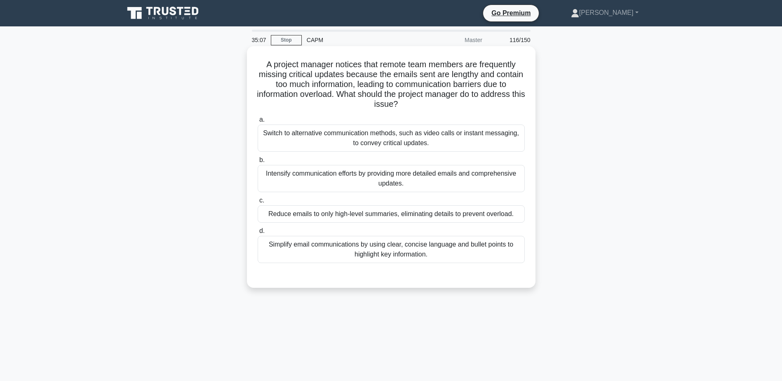
drag, startPoint x: 258, startPoint y: 63, endPoint x: 432, endPoint y: 110, distance: 180.9
click at [432, 110] on h5 "A project manager notices that remote team members are frequently missing criti…" at bounding box center [391, 84] width 269 height 50
click at [429, 247] on div "Simplify email communications by using clear, concise language and bullet point…" at bounding box center [391, 249] width 267 height 27
click at [258, 234] on input "d. Simplify email communications by using clear, concise language and bullet po…" at bounding box center [258, 230] width 0 height 5
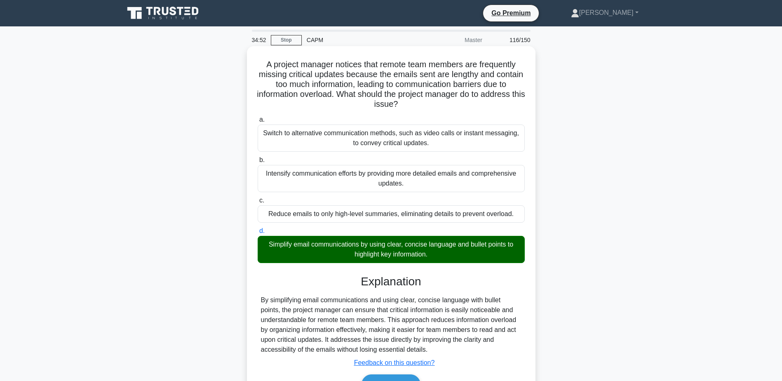
scroll to position [64, 0]
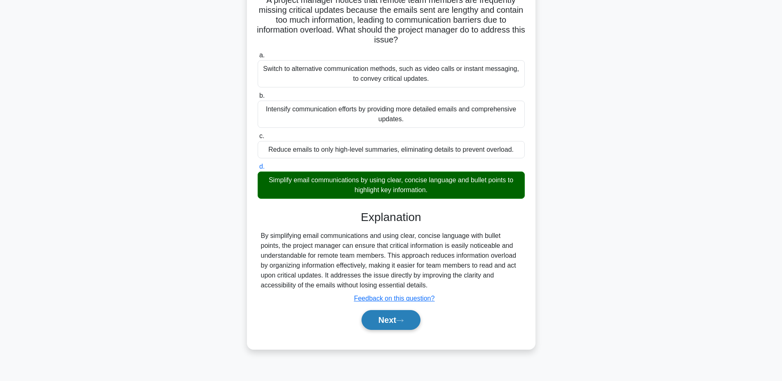
click at [403, 321] on icon at bounding box center [399, 320] width 7 height 5
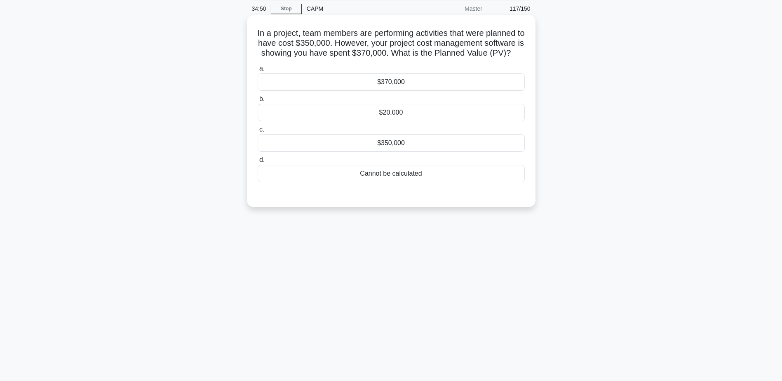
scroll to position [0, 0]
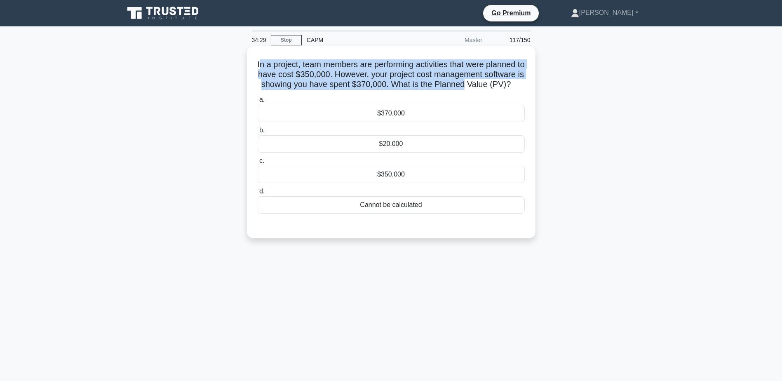
drag, startPoint x: 267, startPoint y: 65, endPoint x: 521, endPoint y: 86, distance: 255.6
click at [521, 86] on h5 "In a project, team members are performing activities that were planned to have …" at bounding box center [391, 74] width 269 height 30
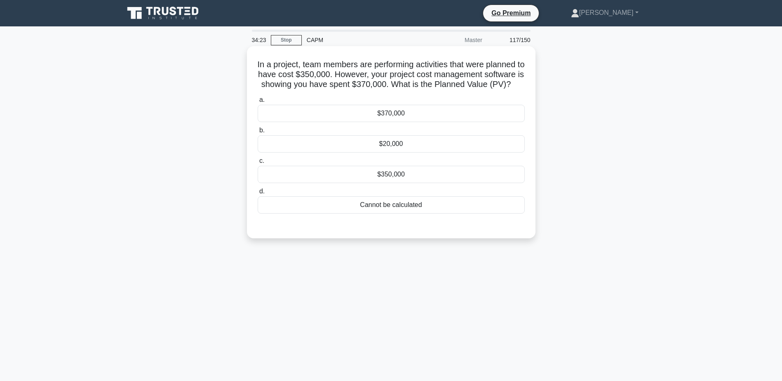
click at [391, 179] on div "$350,000" at bounding box center [391, 174] width 267 height 17
click at [258, 164] on input "c. $350,000" at bounding box center [258, 160] width 0 height 5
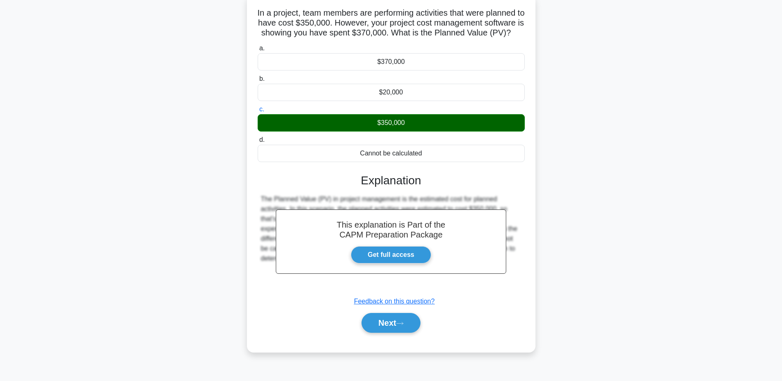
scroll to position [64, 0]
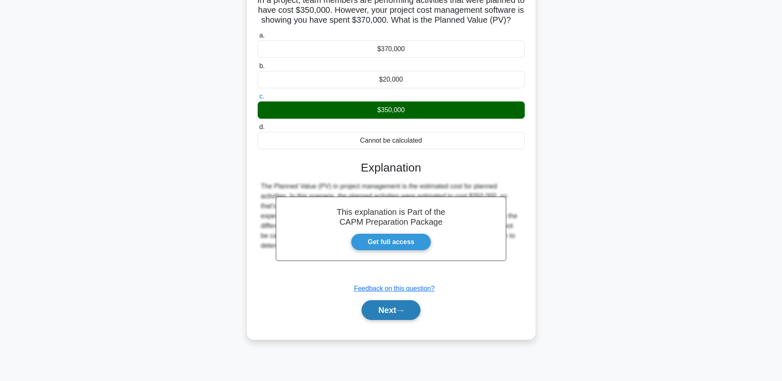
click at [396, 320] on button "Next" at bounding box center [390, 310] width 59 height 20
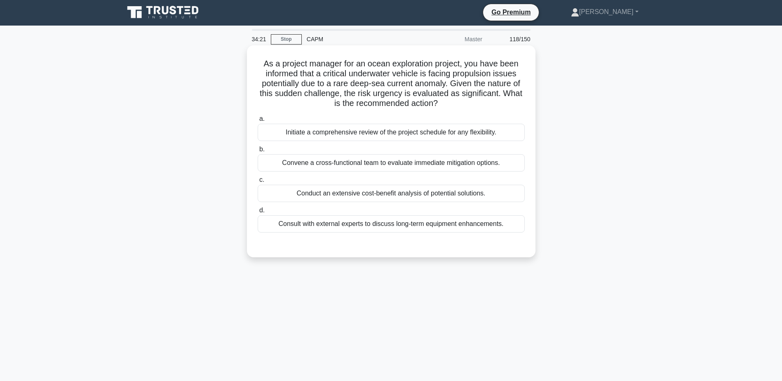
scroll to position [0, 0]
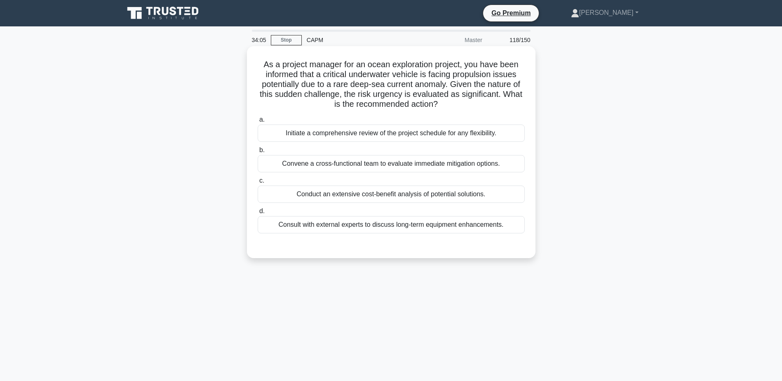
drag, startPoint x: 257, startPoint y: 65, endPoint x: 446, endPoint y: 104, distance: 193.2
click at [446, 104] on h5 "As a project manager for an ocean exploration project, you have been informed t…" at bounding box center [391, 84] width 269 height 50
click at [414, 164] on div "Convene a cross-functional team to evaluate immediate mitigation options." at bounding box center [391, 163] width 267 height 17
click at [258, 153] on input "b. Convene a cross-functional team to evaluate immediate mitigation options." at bounding box center [258, 150] width 0 height 5
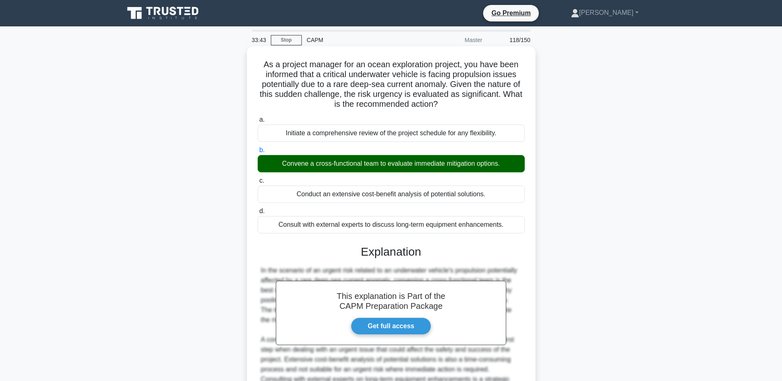
scroll to position [98, 0]
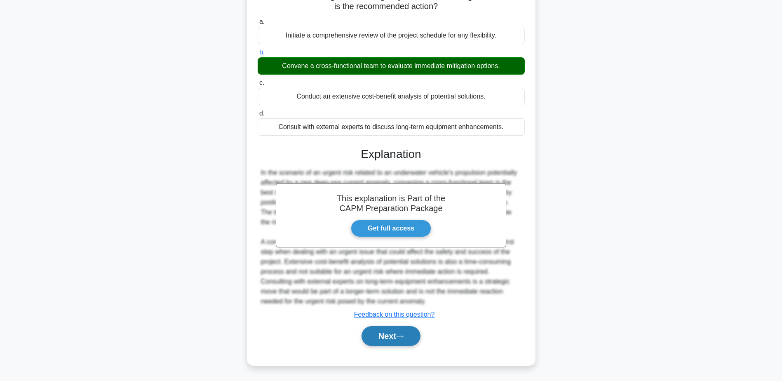
click at [388, 331] on button "Next" at bounding box center [390, 336] width 59 height 20
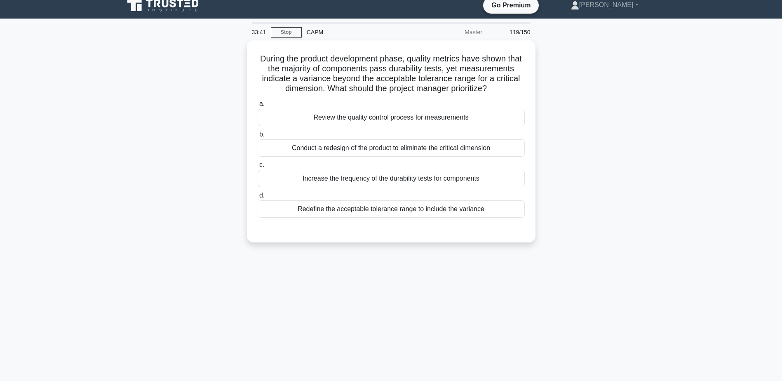
scroll to position [0, 0]
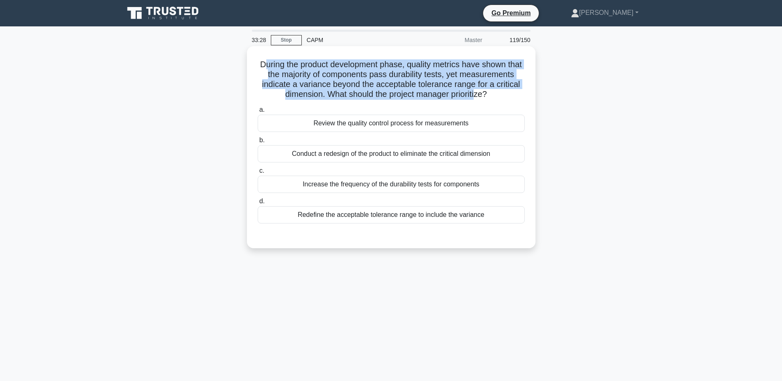
drag, startPoint x: 267, startPoint y: 65, endPoint x: 392, endPoint y: 103, distance: 130.6
click at [392, 100] on h5 "During the product development phase, quality metrics have shown that the major…" at bounding box center [391, 79] width 269 height 40
drag, startPoint x: 392, startPoint y: 103, endPoint x: 339, endPoint y: 68, distance: 63.7
click at [338, 68] on h5 "During the product development phase, quality metrics have shown that the major…" at bounding box center [391, 79] width 269 height 40
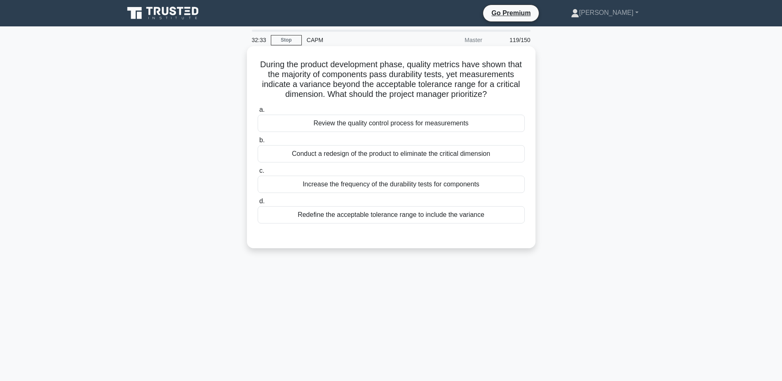
click at [476, 132] on div "Review the quality control process for measurements" at bounding box center [391, 123] width 267 height 17
click at [258, 113] on input "a. Review the quality control process for measurements" at bounding box center [258, 109] width 0 height 5
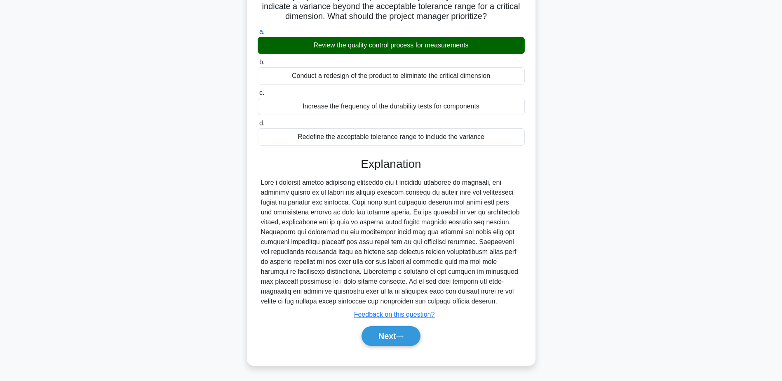
scroll to position [88, 0]
click at [392, 335] on button "Next" at bounding box center [390, 336] width 59 height 20
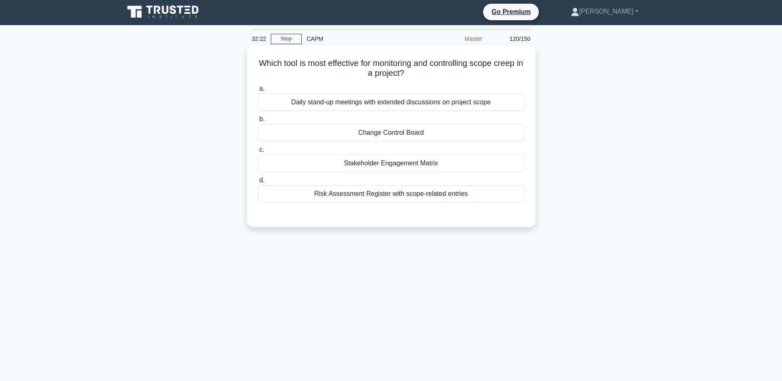
scroll to position [0, 0]
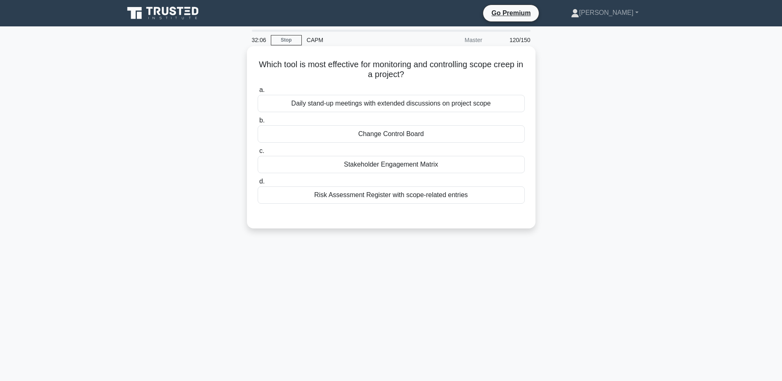
click at [435, 108] on div "Daily stand-up meetings with extended discussions on project scope" at bounding box center [391, 103] width 267 height 17
click at [258, 93] on input "a. Daily stand-up meetings with extended discussions on project scope" at bounding box center [258, 89] width 0 height 5
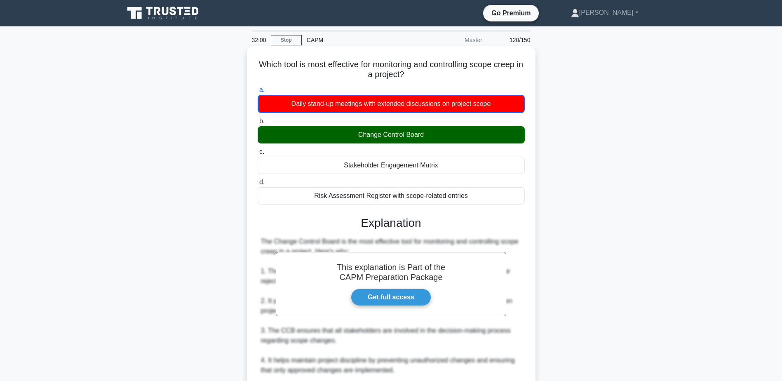
scroll to position [206, 0]
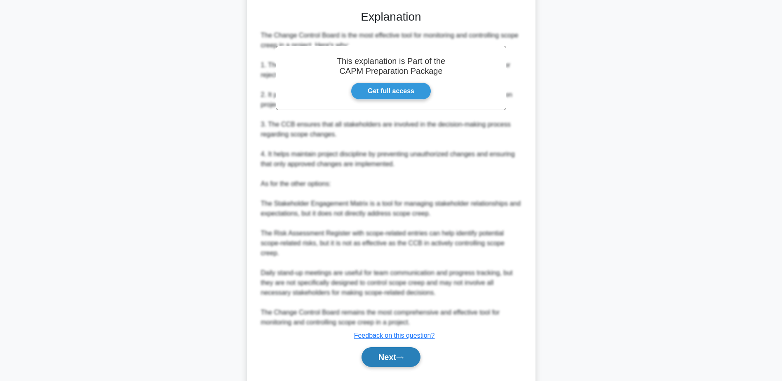
click at [390, 350] on button "Next" at bounding box center [390, 357] width 59 height 20
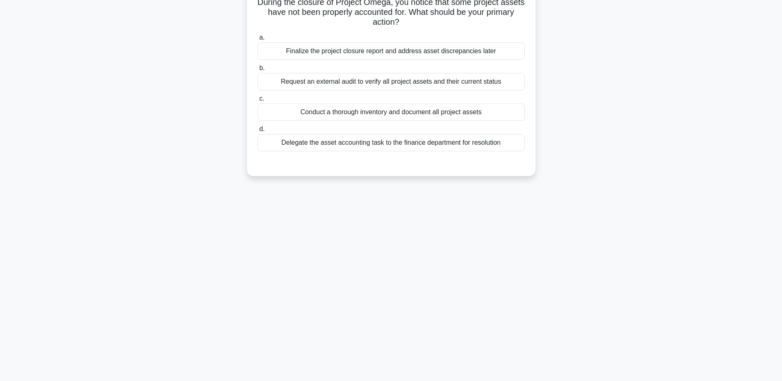
scroll to position [0, 0]
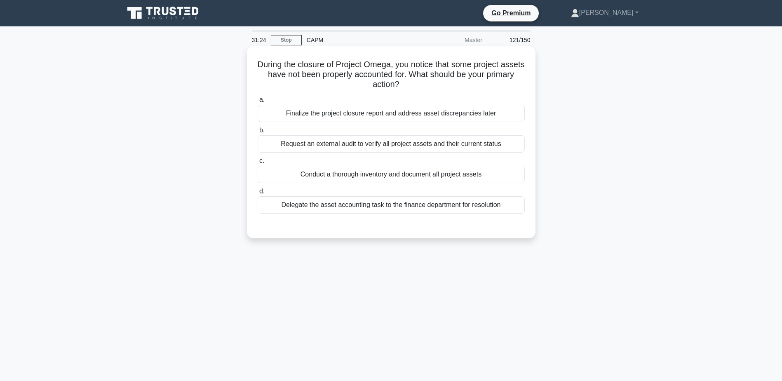
click at [463, 174] on div "Conduct a thorough inventory and document all project assets" at bounding box center [391, 174] width 267 height 17
click at [258, 164] on input "c. Conduct a thorough inventory and document all project assets" at bounding box center [258, 160] width 0 height 5
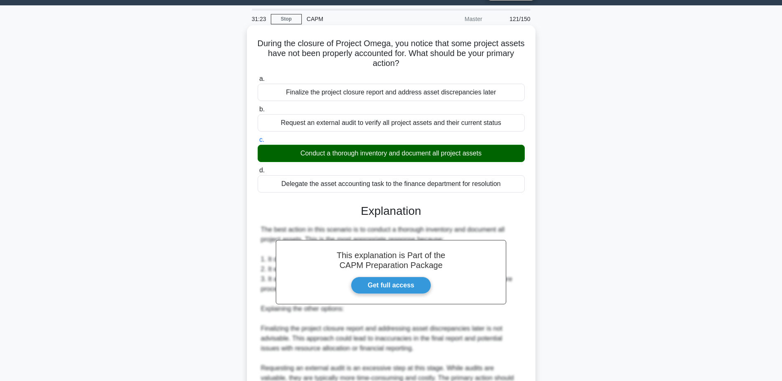
scroll to position [157, 0]
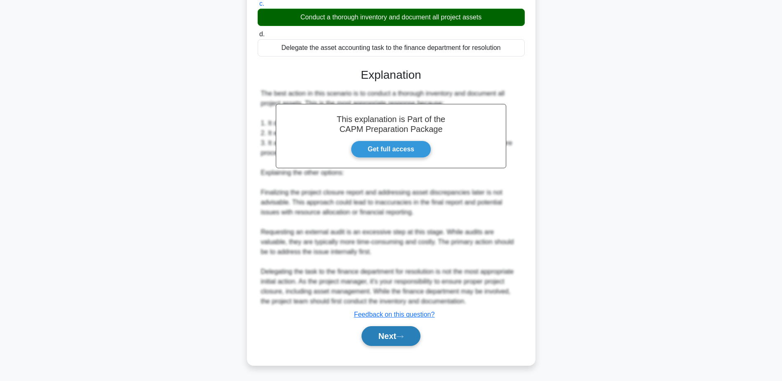
click at [408, 341] on button "Next" at bounding box center [390, 336] width 59 height 20
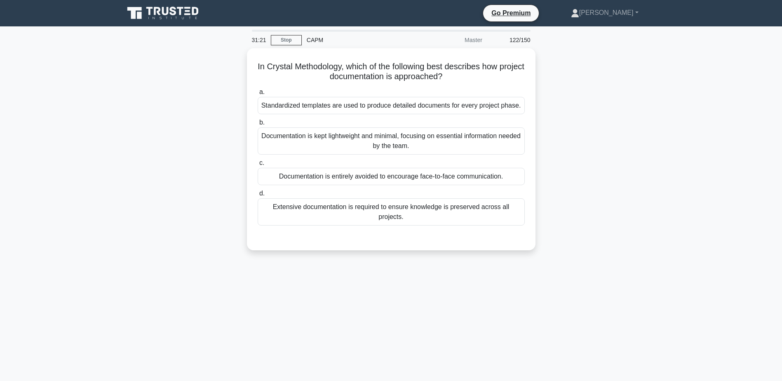
scroll to position [0, 0]
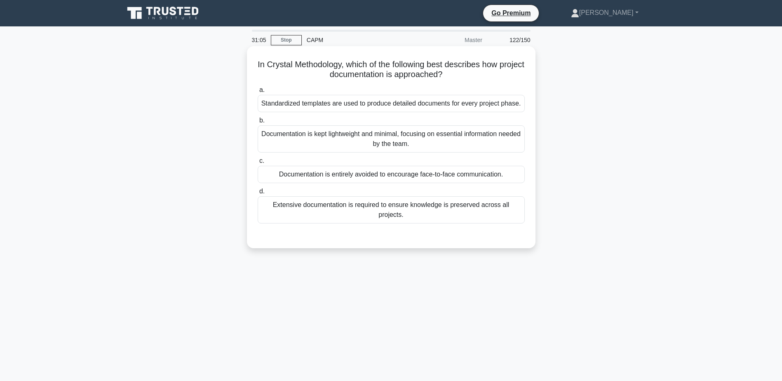
click at [407, 134] on div "Documentation is kept lightweight and minimal, focusing on essential informatio…" at bounding box center [391, 138] width 267 height 27
click at [258, 123] on input "b. Documentation is kept lightweight and minimal, focusing on essential informa…" at bounding box center [258, 120] width 0 height 5
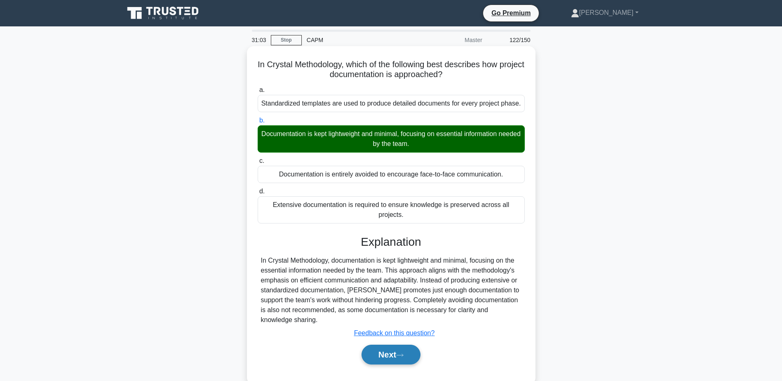
click at [400, 356] on icon at bounding box center [399, 355] width 7 height 5
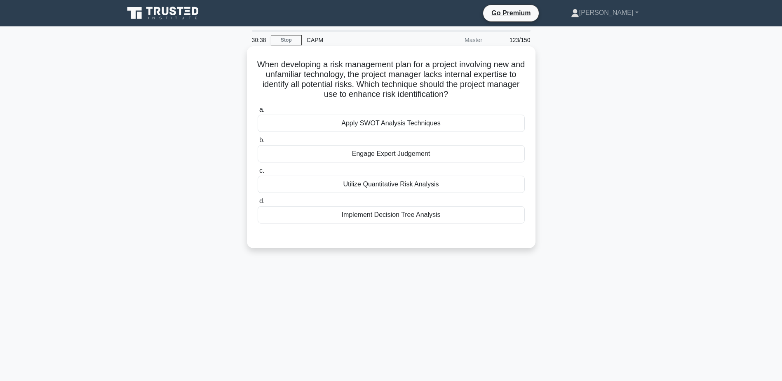
click at [416, 152] on div "Engage Expert Judgement" at bounding box center [391, 153] width 267 height 17
click at [258, 143] on input "b. Engage Expert Judgement" at bounding box center [258, 140] width 0 height 5
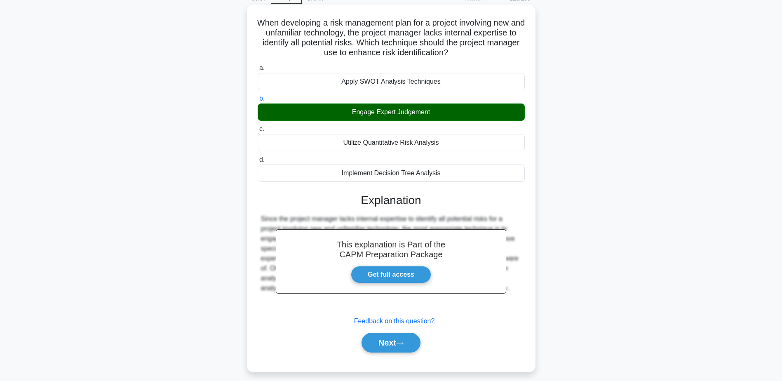
scroll to position [64, 0]
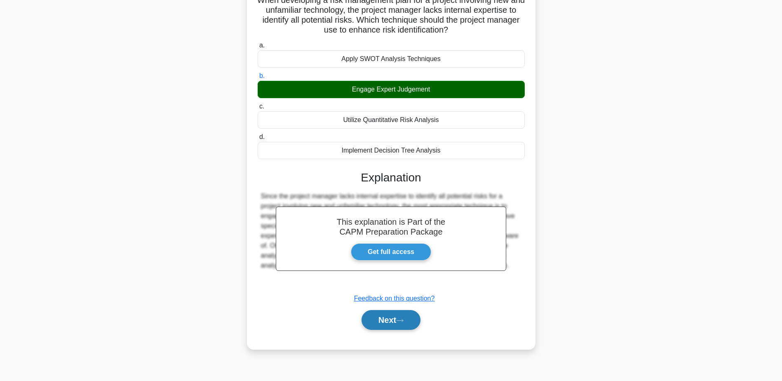
click at [401, 318] on button "Next" at bounding box center [390, 320] width 59 height 20
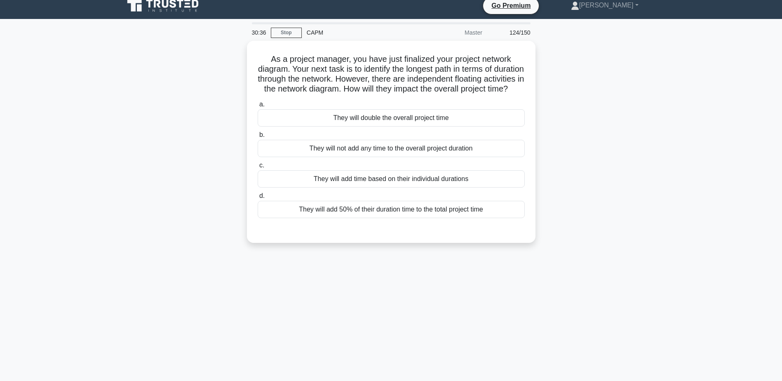
scroll to position [0, 0]
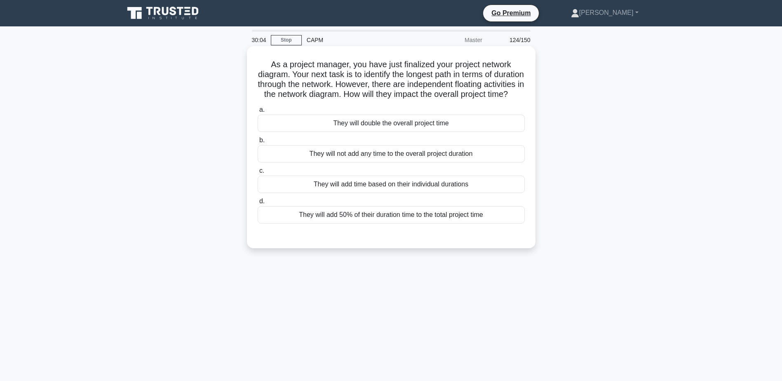
click at [474, 191] on div "They will add time based on their individual durations" at bounding box center [391, 184] width 267 height 17
click at [258, 174] on input "c. They will add time based on their individual durations" at bounding box center [258, 170] width 0 height 5
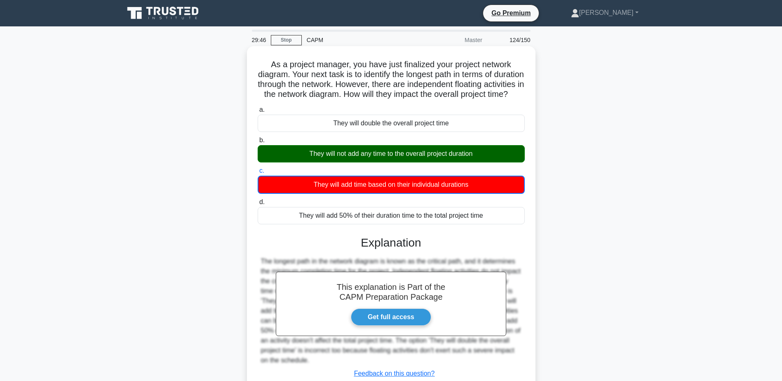
scroll to position [69, 0]
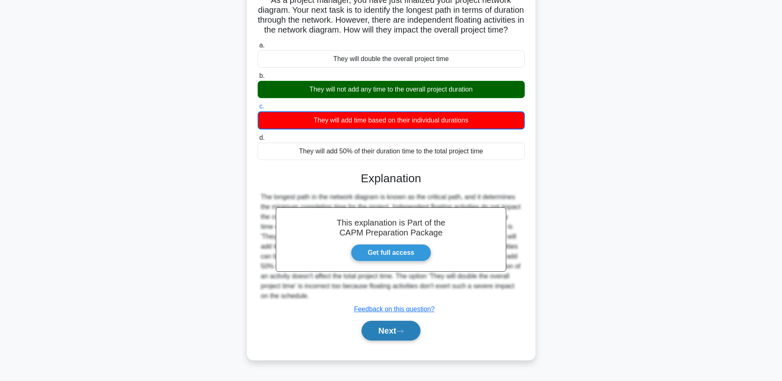
click at [398, 333] on button "Next" at bounding box center [390, 331] width 59 height 20
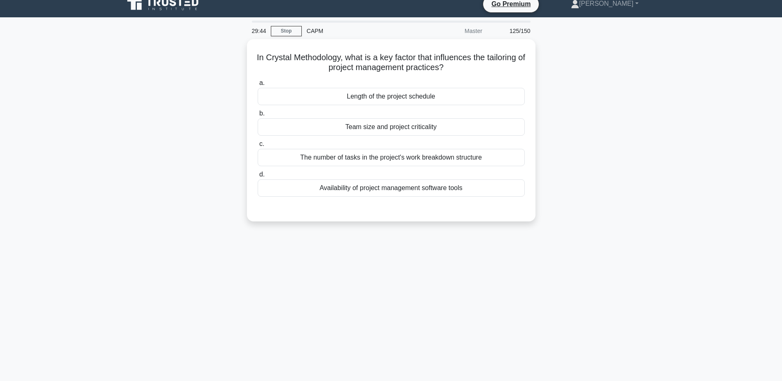
scroll to position [0, 0]
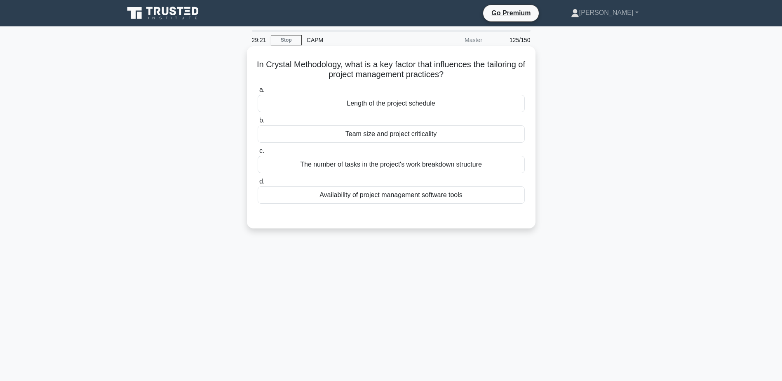
click at [417, 165] on div "The number of tasks in the project's work breakdown structure" at bounding box center [391, 164] width 267 height 17
click at [258, 154] on input "c. The number of tasks in the project's work breakdown structure" at bounding box center [258, 150] width 0 height 5
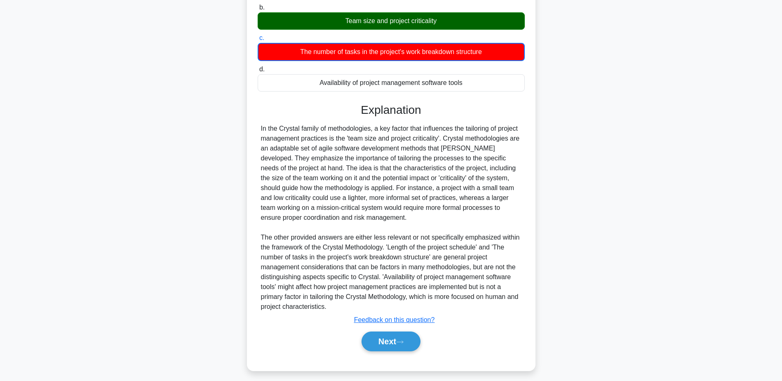
scroll to position [119, 0]
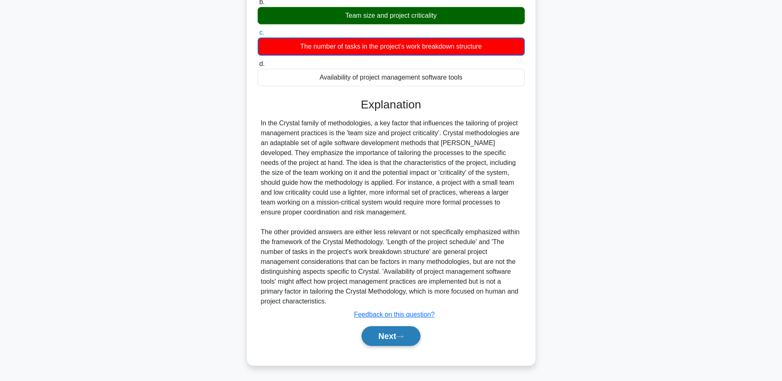
click at [407, 334] on button "Next" at bounding box center [390, 336] width 59 height 20
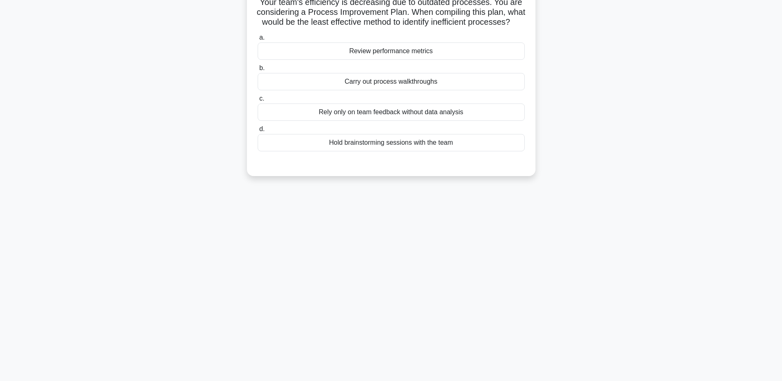
scroll to position [0, 0]
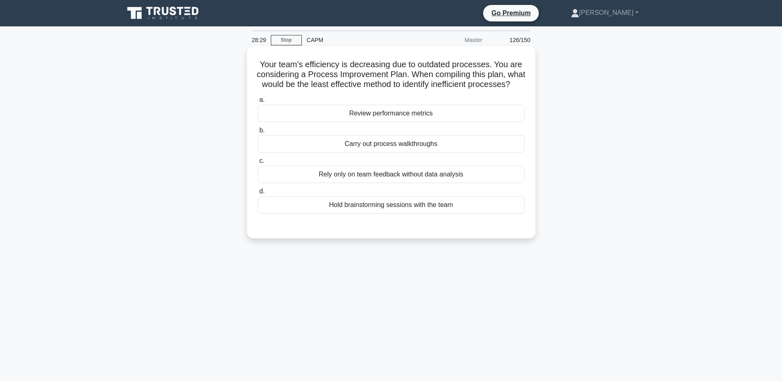
click at [464, 182] on div "Rely only on team feedback without data analysis" at bounding box center [391, 174] width 267 height 17
click at [258, 164] on input "c. Rely only on team feedback without data analysis" at bounding box center [258, 160] width 0 height 5
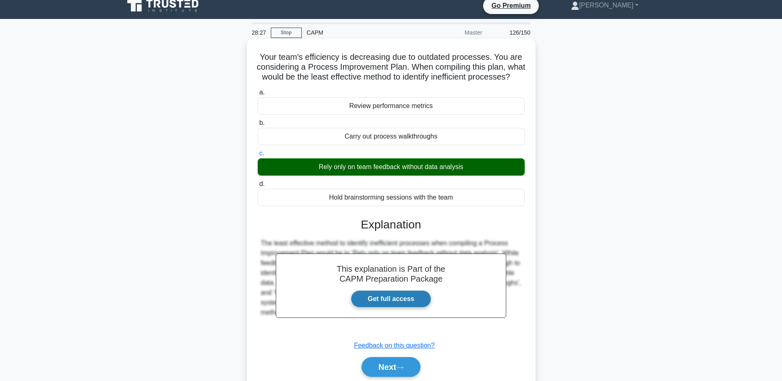
scroll to position [64, 0]
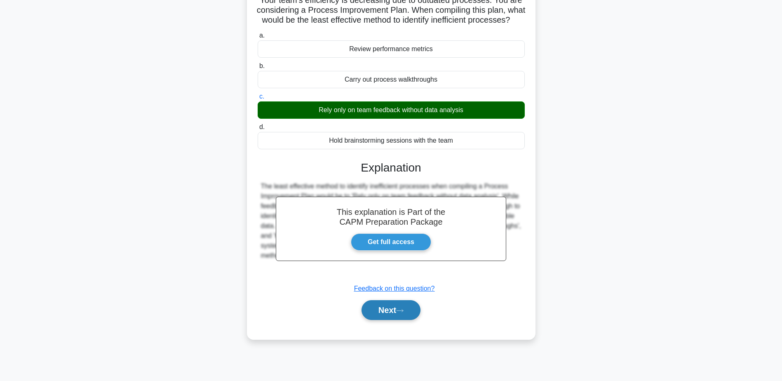
click at [397, 319] on button "Next" at bounding box center [390, 310] width 59 height 20
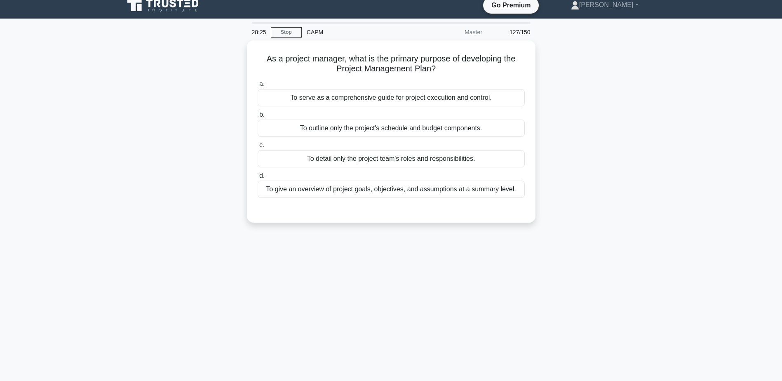
scroll to position [0, 0]
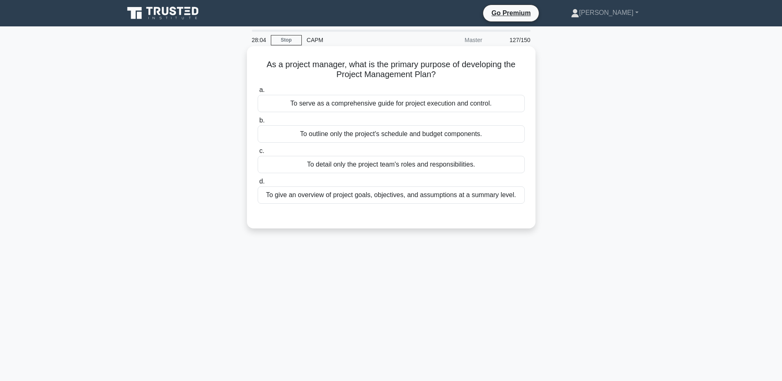
click at [456, 108] on div "To serve as a comprehensive guide for project execution and control." at bounding box center [391, 103] width 267 height 17
click at [258, 93] on input "a. To serve as a comprehensive guide for project execution and control." at bounding box center [258, 89] width 0 height 5
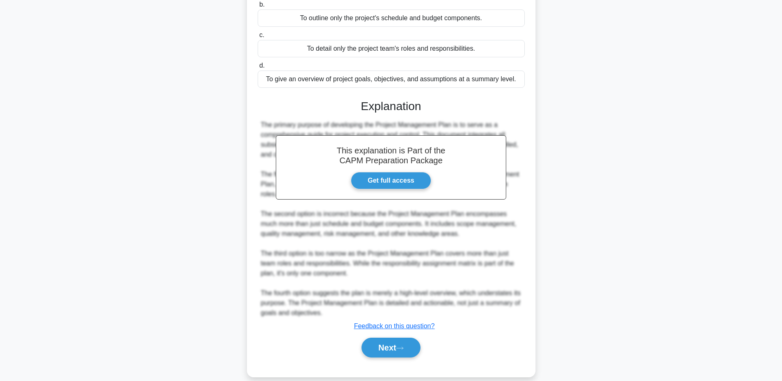
scroll to position [128, 0]
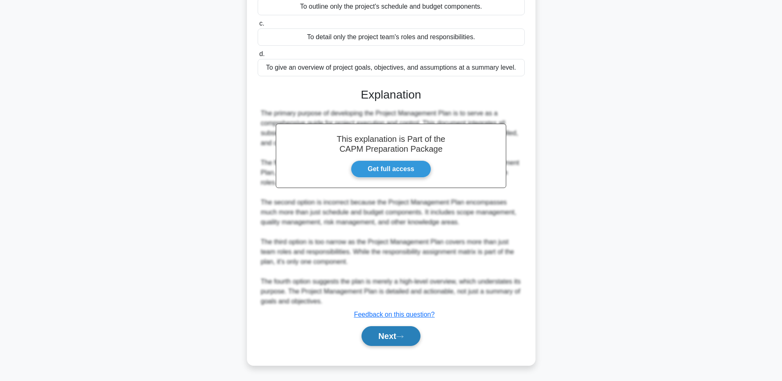
click at [386, 334] on button "Next" at bounding box center [390, 336] width 59 height 20
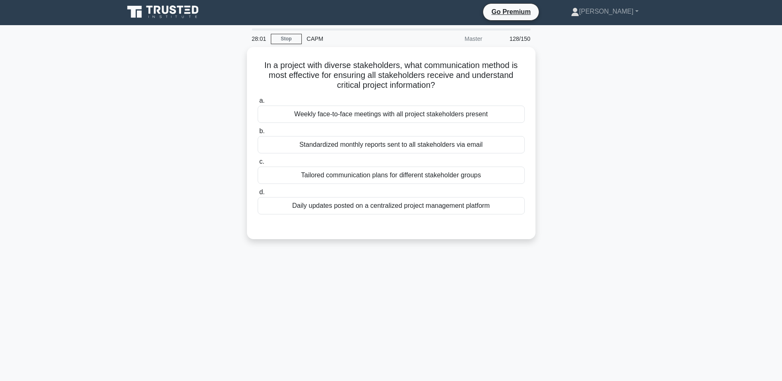
scroll to position [0, 0]
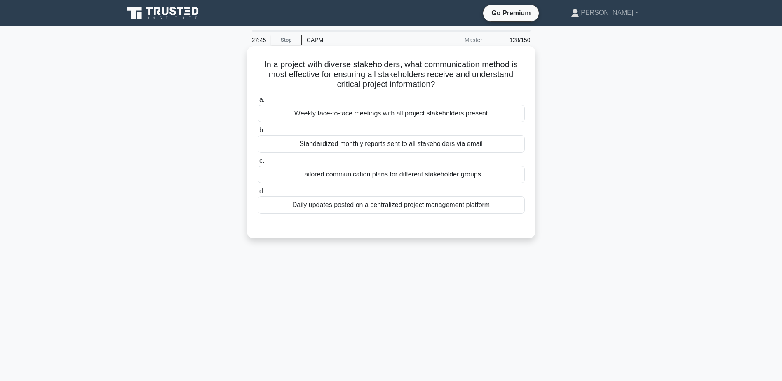
click at [436, 175] on div "Tailored communication plans for different stakeholder groups" at bounding box center [391, 174] width 267 height 17
click at [258, 164] on input "c. Tailored communication plans for different stakeholder groups" at bounding box center [258, 160] width 0 height 5
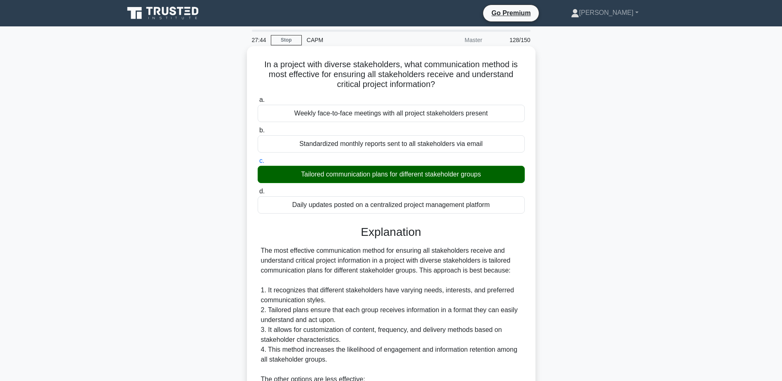
scroll to position [165, 0]
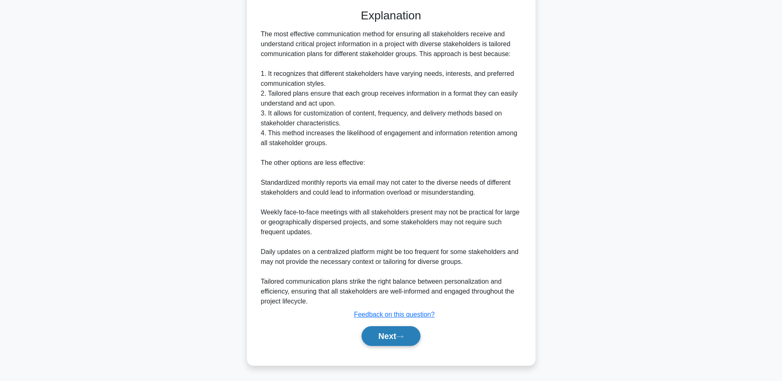
click at [408, 339] on button "Next" at bounding box center [390, 336] width 59 height 20
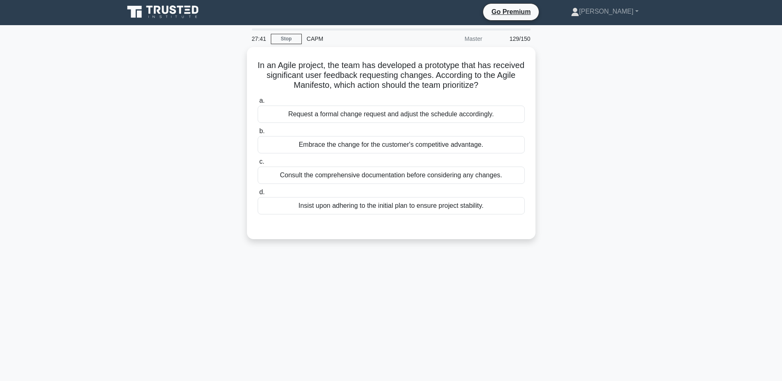
scroll to position [0, 0]
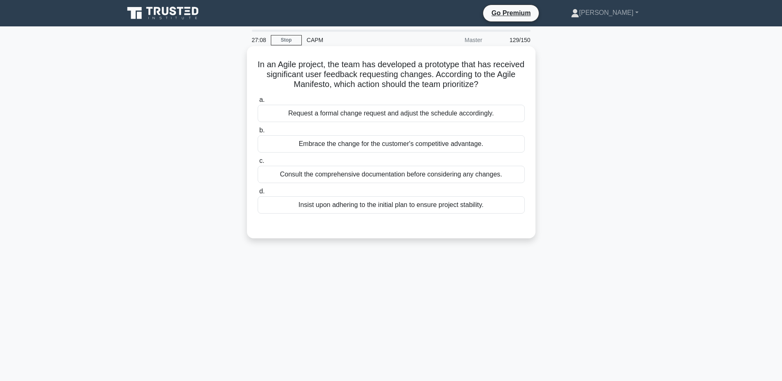
click at [379, 145] on div "Embrace the change for the customer's competitive advantage." at bounding box center [391, 143] width 267 height 17
click at [258, 133] on input "b. Embrace the change for the customer's competitive advantage." at bounding box center [258, 130] width 0 height 5
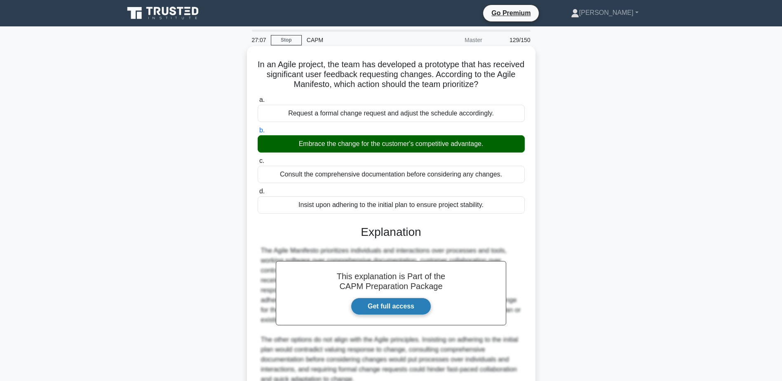
scroll to position [78, 0]
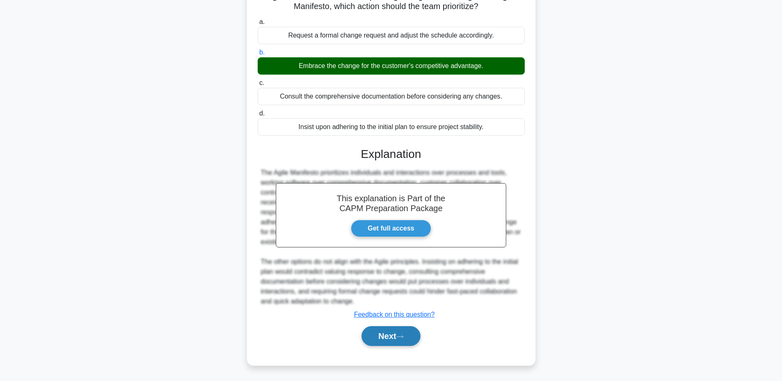
click at [386, 334] on button "Next" at bounding box center [390, 336] width 59 height 20
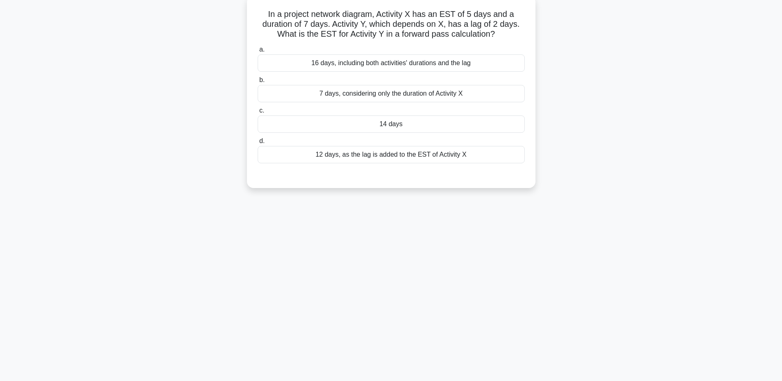
scroll to position [0, 0]
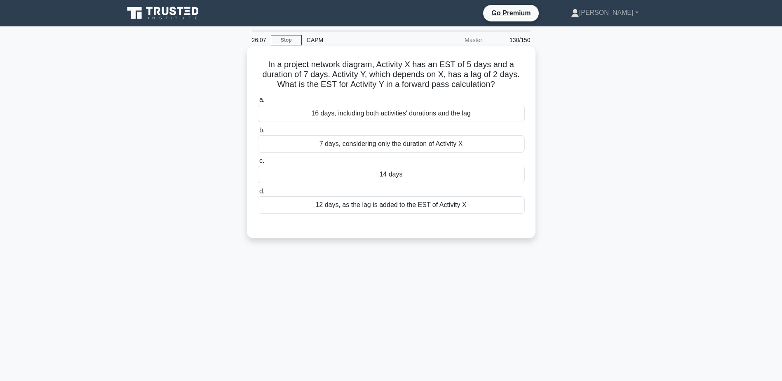
click at [426, 205] on div "12 days, as the lag is added to the EST of Activity X" at bounding box center [391, 204] width 267 height 17
click at [258, 194] on input "d. 12 days, as the lag is added to the EST of Activity X" at bounding box center [258, 191] width 0 height 5
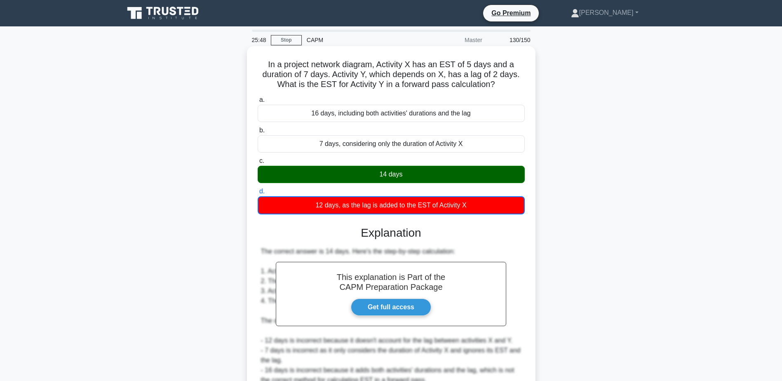
scroll to position [79, 0]
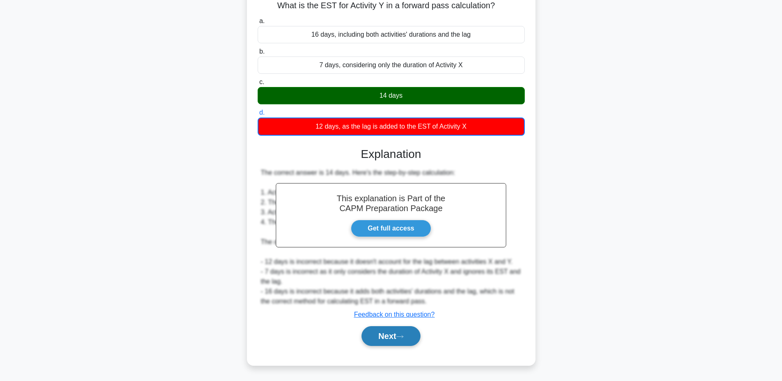
click at [405, 340] on button "Next" at bounding box center [390, 336] width 59 height 20
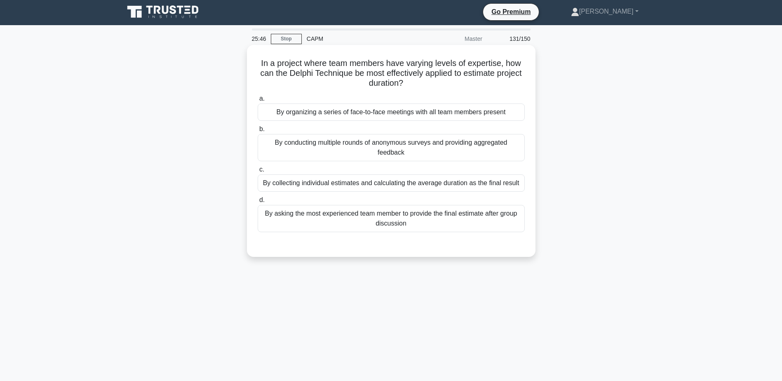
scroll to position [0, 0]
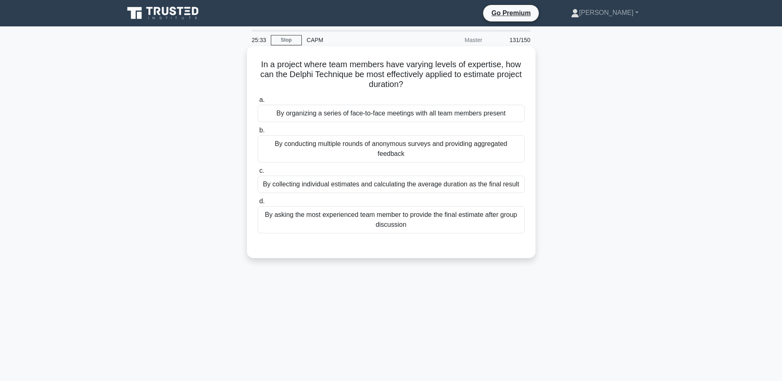
click at [414, 152] on div "By conducting multiple rounds of anonymous surveys and providing aggregated fee…" at bounding box center [391, 148] width 267 height 27
click at [258, 133] on input "b. By conducting multiple rounds of anonymous surveys and providing aggregated …" at bounding box center [258, 130] width 0 height 5
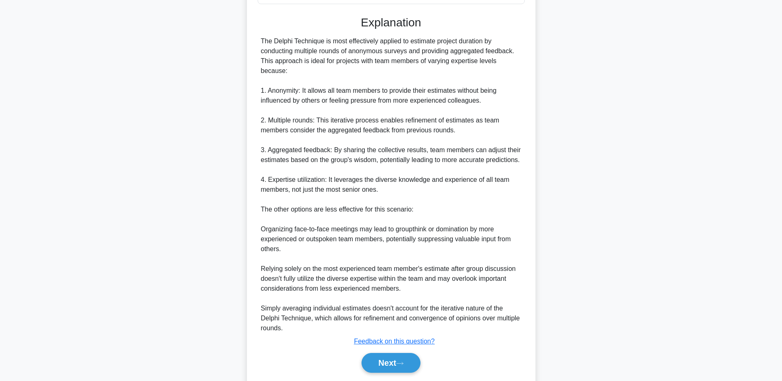
scroll to position [256, 0]
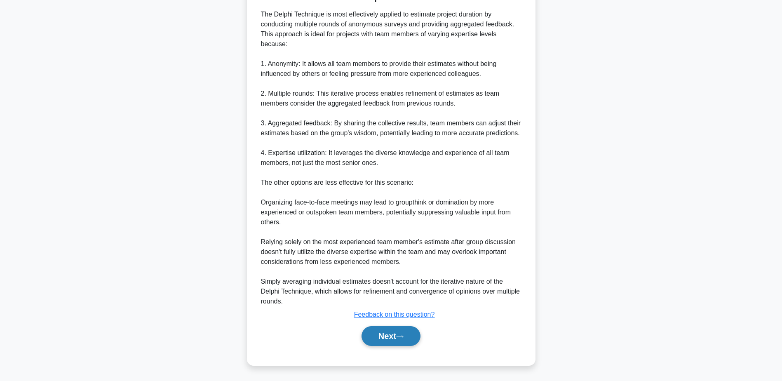
click at [396, 345] on button "Next" at bounding box center [390, 336] width 59 height 20
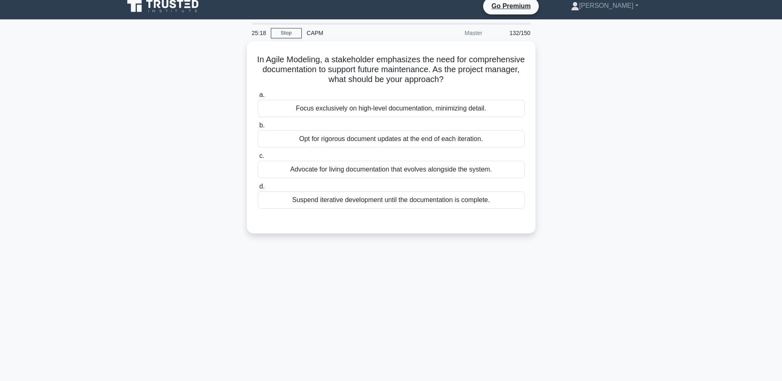
scroll to position [0, 0]
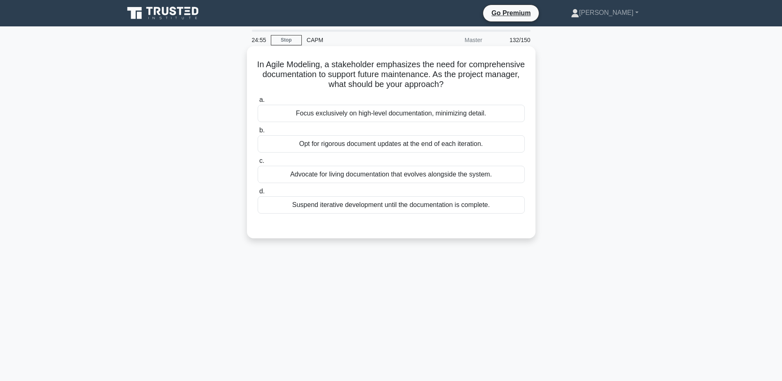
click at [351, 172] on div "Advocate for living documentation that evolves alongside the system." at bounding box center [391, 174] width 267 height 17
click at [258, 164] on input "c. Advocate for living documentation that evolves alongside the system." at bounding box center [258, 160] width 0 height 5
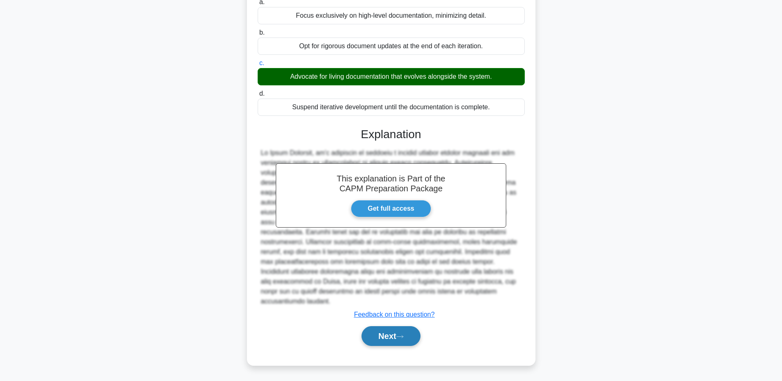
click at [398, 341] on button "Next" at bounding box center [390, 336] width 59 height 20
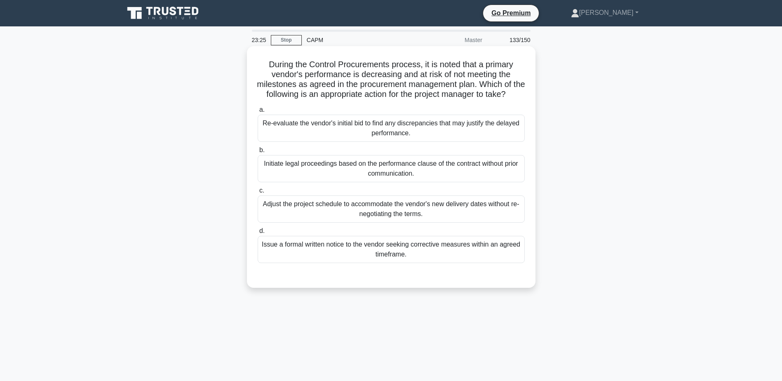
click at [349, 138] on div "Re-evaluate the vendor's initial bid to find any discrepancies that may justify…" at bounding box center [391, 128] width 267 height 27
click at [258, 113] on input "a. Re-evaluate the vendor's initial bid to find any discrepancies that may just…" at bounding box center [258, 109] width 0 height 5
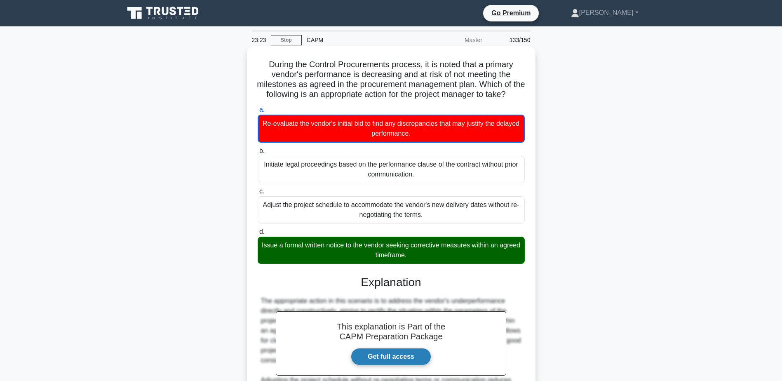
scroll to position [148, 0]
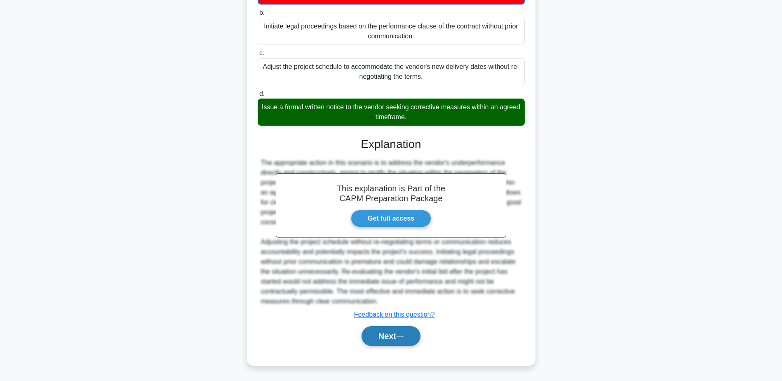
click at [397, 333] on button "Next" at bounding box center [390, 336] width 59 height 20
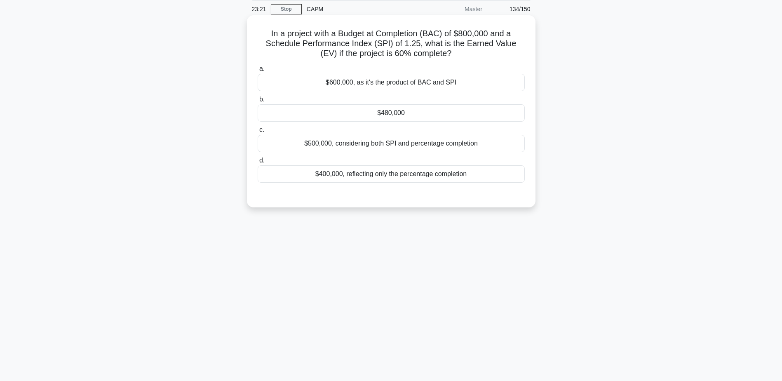
scroll to position [0, 0]
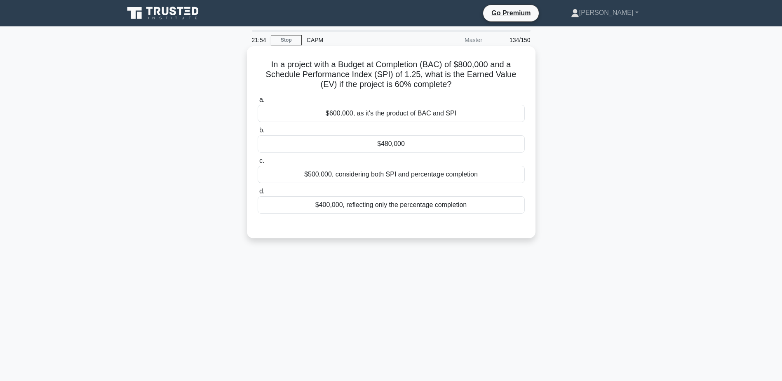
click at [412, 141] on div "$480,000" at bounding box center [391, 143] width 267 height 17
click at [258, 133] on input "b. $480,000" at bounding box center [258, 130] width 0 height 5
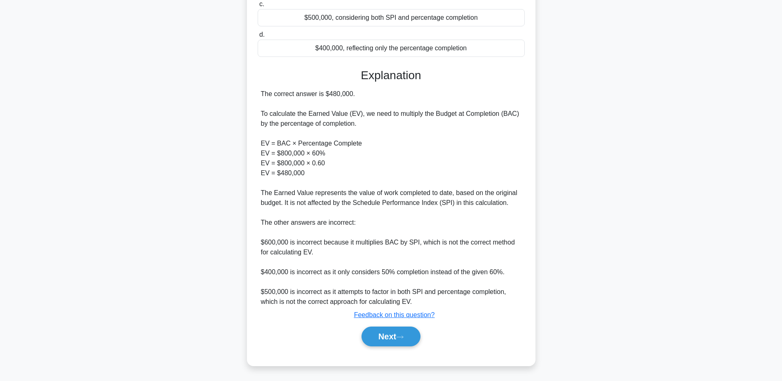
scroll to position [157, 0]
click at [403, 341] on button "Next" at bounding box center [390, 336] width 59 height 20
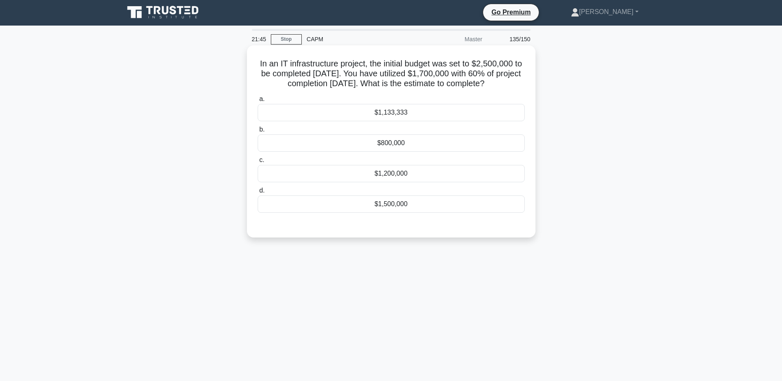
scroll to position [0, 0]
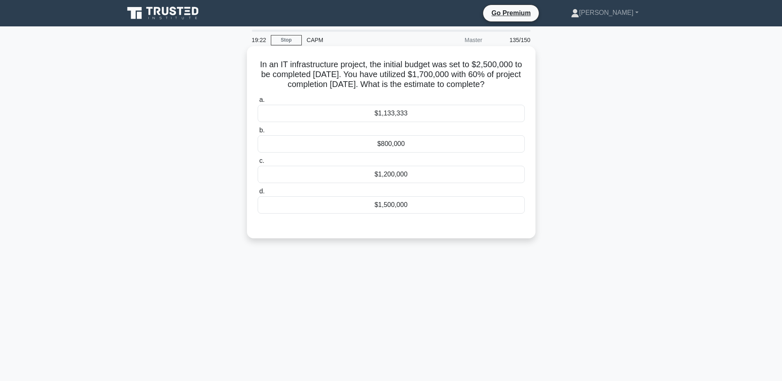
click at [378, 122] on div "$1,133,333" at bounding box center [391, 113] width 267 height 17
click at [258, 103] on input "a. $1,133,333" at bounding box center [258, 99] width 0 height 5
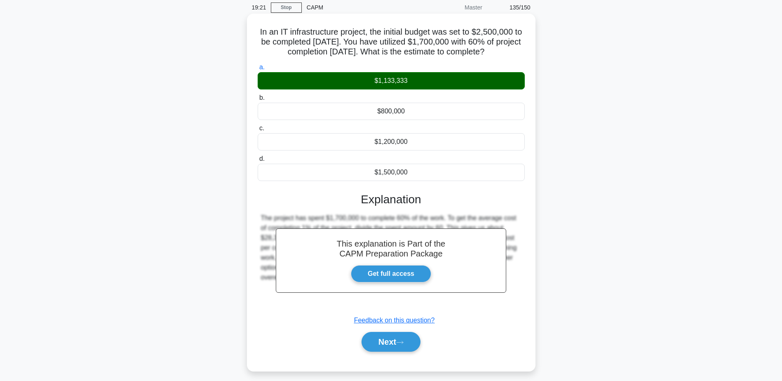
scroll to position [64, 0]
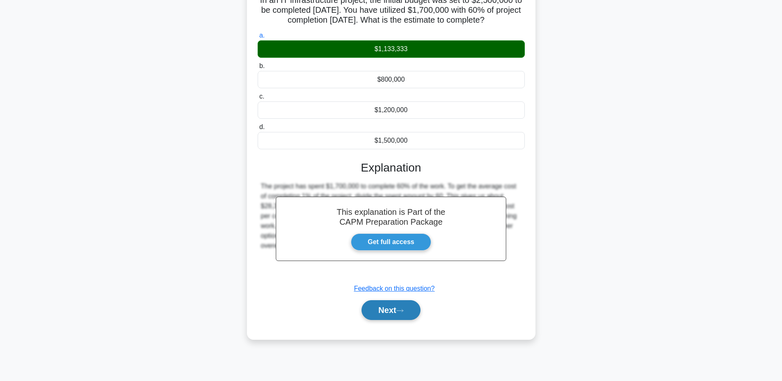
click at [412, 320] on button "Next" at bounding box center [390, 310] width 59 height 20
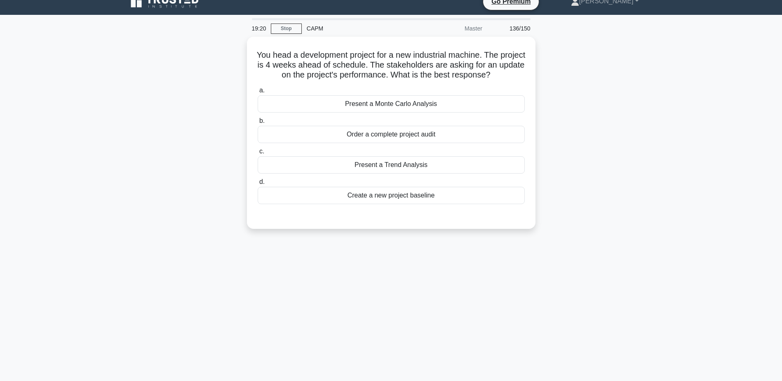
scroll to position [0, 0]
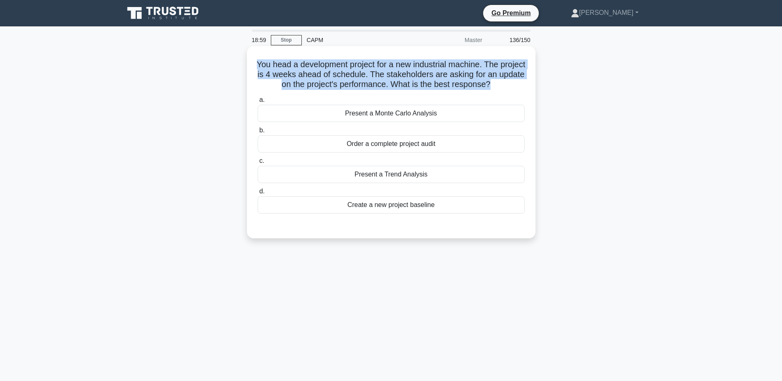
drag, startPoint x: 269, startPoint y: 65, endPoint x: 504, endPoint y: 83, distance: 236.4
click at [504, 83] on h5 "You head a development project for a new industrial machine. The project is 4 w…" at bounding box center [391, 74] width 269 height 30
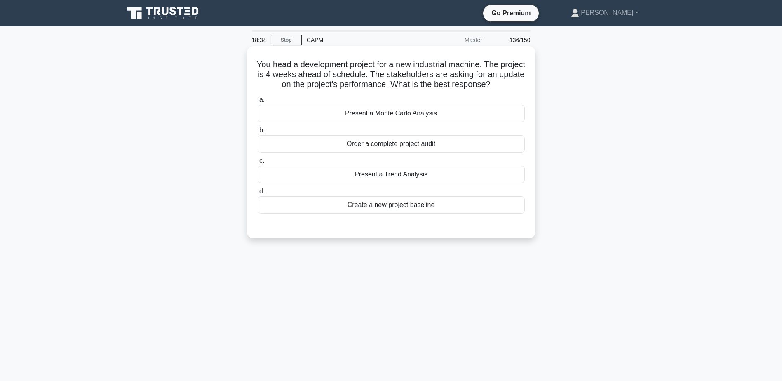
click at [457, 118] on div "Present a Monte Carlo Analysis" at bounding box center [391, 113] width 267 height 17
click at [258, 103] on input "a. Present a Monte Carlo Analysis" at bounding box center [258, 99] width 0 height 5
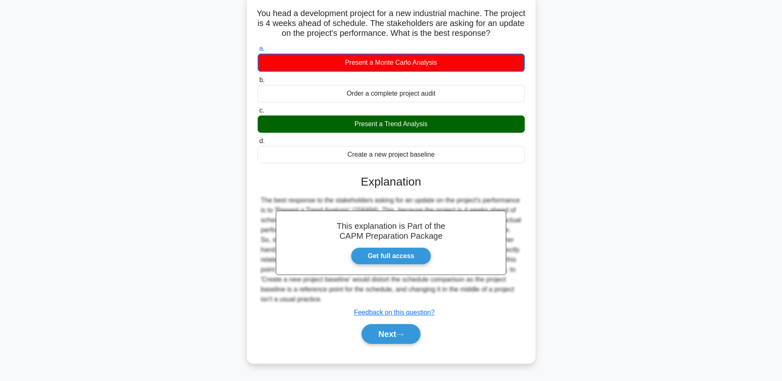
scroll to position [64, 0]
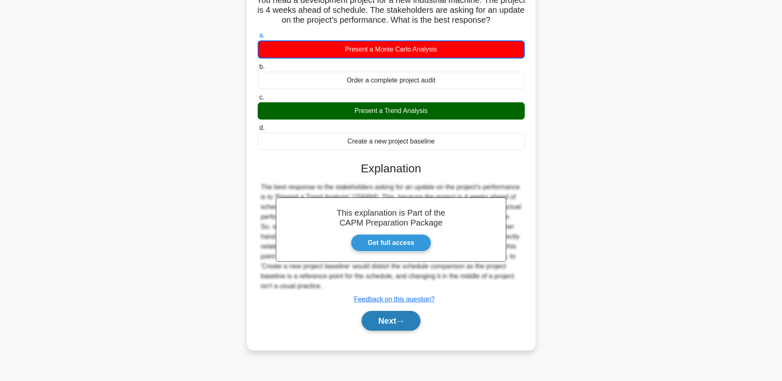
click at [403, 322] on icon at bounding box center [399, 321] width 7 height 5
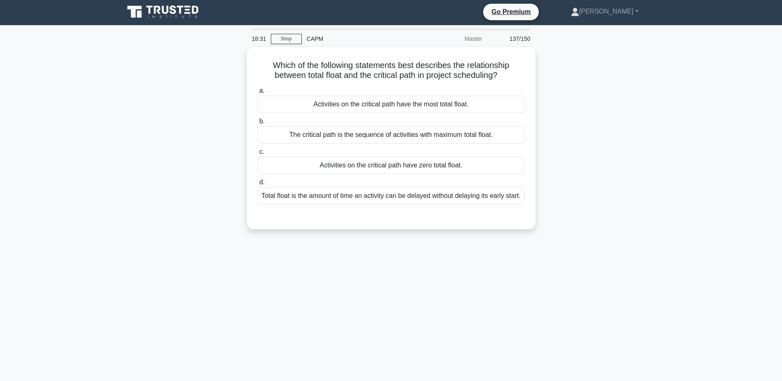
scroll to position [0, 0]
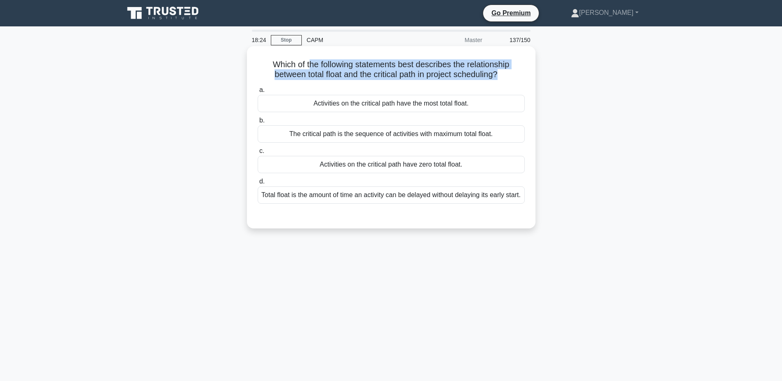
drag, startPoint x: 307, startPoint y: 68, endPoint x: 502, endPoint y: 75, distance: 195.1
click at [502, 75] on h5 "Which of the following statements best describes the relationship between total…" at bounding box center [391, 69] width 269 height 21
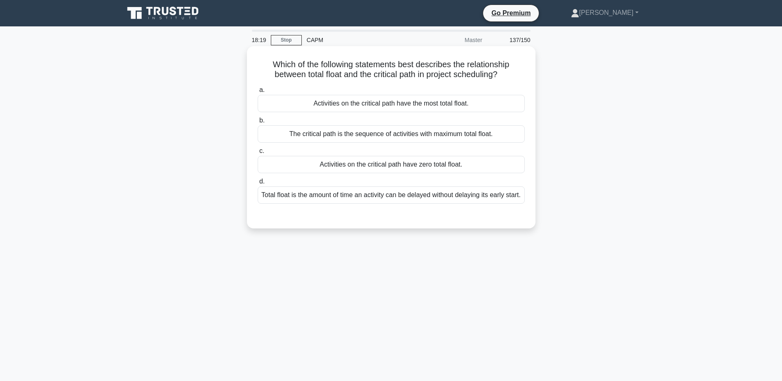
click at [424, 166] on div "Activities on the critical path have zero total float." at bounding box center [391, 164] width 267 height 17
click at [258, 154] on input "c. Activities on the critical path have zero total float." at bounding box center [258, 150] width 0 height 5
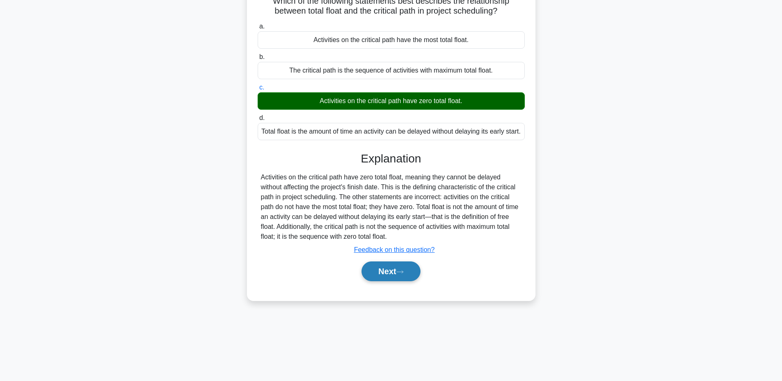
scroll to position [64, 0]
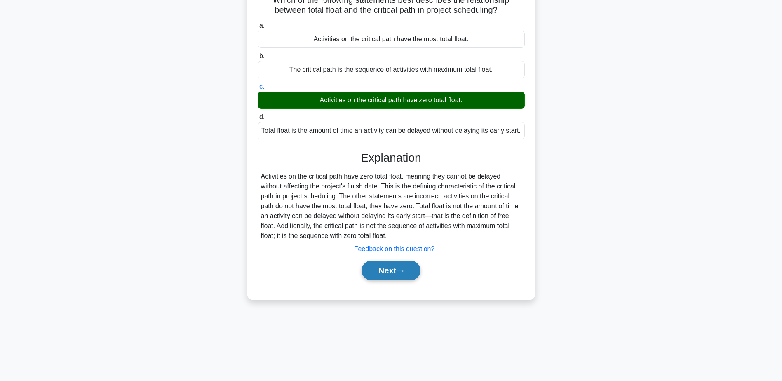
click at [408, 280] on button "Next" at bounding box center [390, 270] width 59 height 20
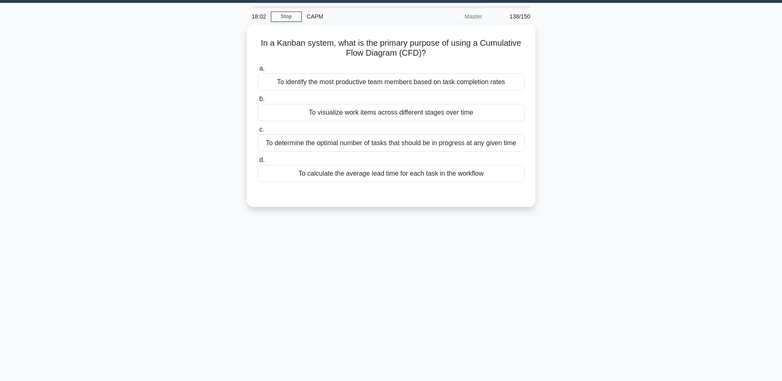
scroll to position [23, 0]
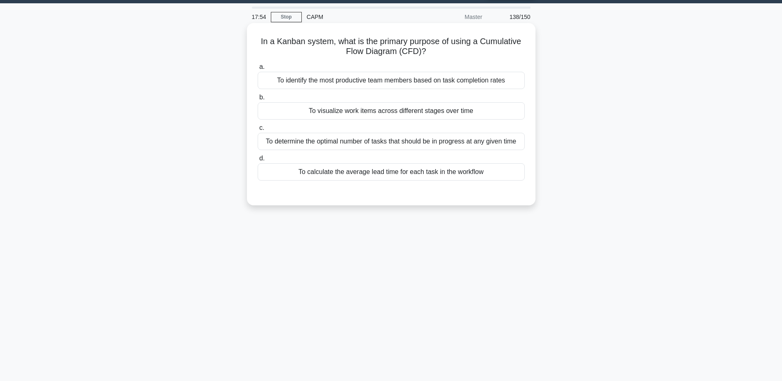
drag, startPoint x: 311, startPoint y: 38, endPoint x: 441, endPoint y: 49, distance: 130.3
click at [441, 49] on h5 "In a Kanban system, what is the primary purpose of using a Cumulative Flow Diag…" at bounding box center [391, 46] width 269 height 21
click at [464, 145] on div "To determine the optimal number of tasks that should be in progress at any give…" at bounding box center [391, 141] width 267 height 17
click at [258, 131] on input "c. To determine the optimal number of tasks that should be in progress at any g…" at bounding box center [258, 127] width 0 height 5
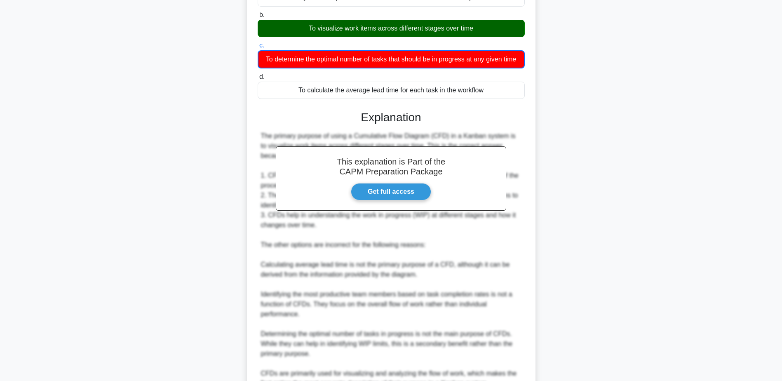
scroll to position [188, 0]
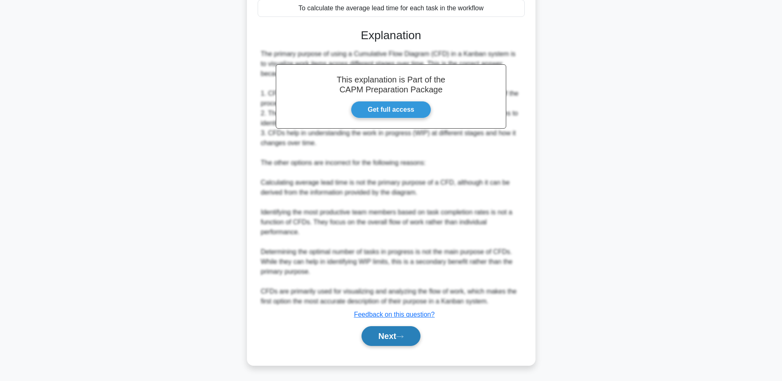
click at [398, 332] on button "Next" at bounding box center [390, 336] width 59 height 20
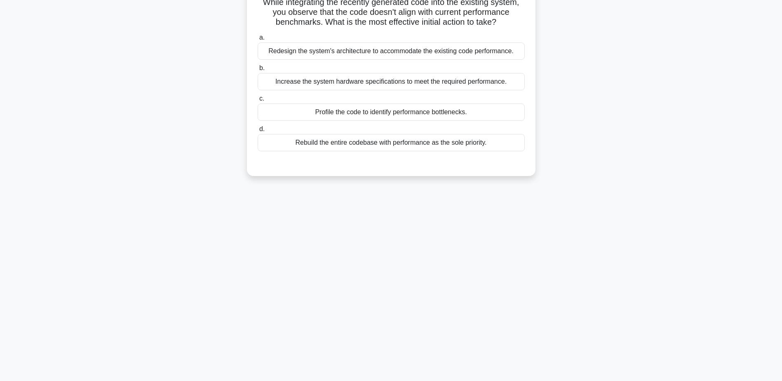
scroll to position [0, 0]
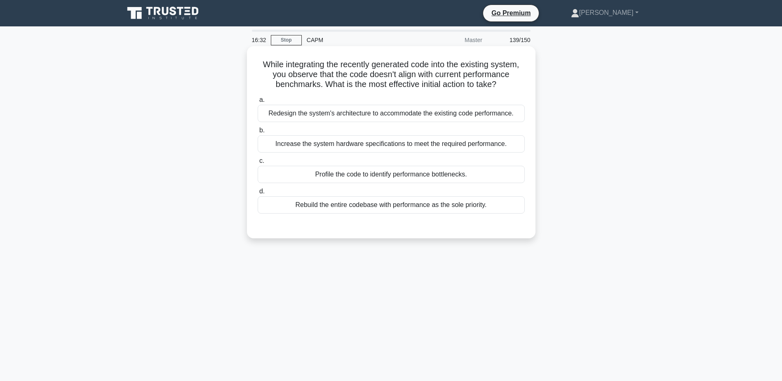
click at [328, 173] on div "Profile the code to identify performance bottlenecks." at bounding box center [391, 174] width 267 height 17
click at [258, 164] on input "c. Profile the code to identify performance bottlenecks." at bounding box center [258, 160] width 0 height 5
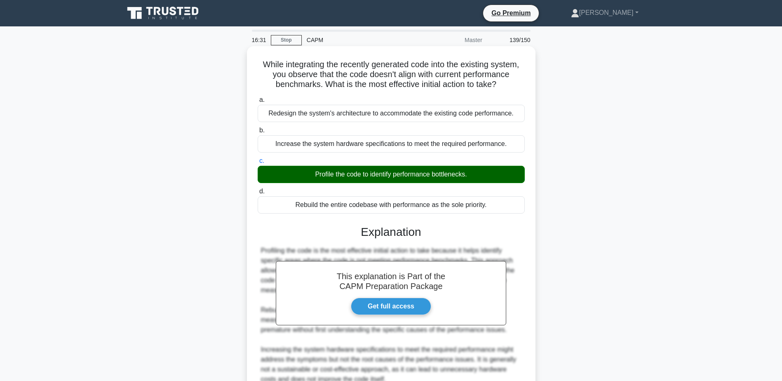
scroll to position [124, 0]
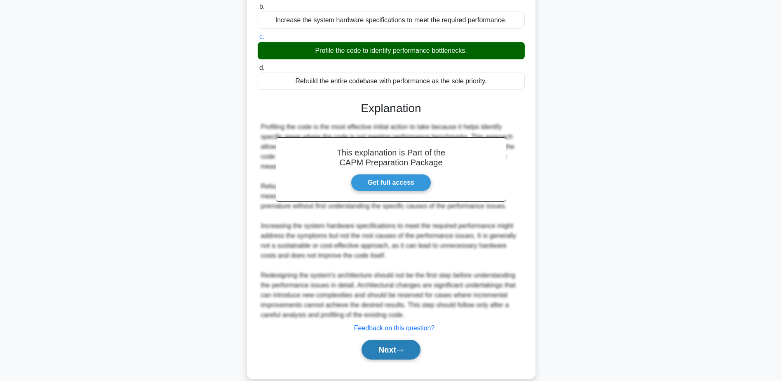
click at [387, 348] on button "Next" at bounding box center [390, 350] width 59 height 20
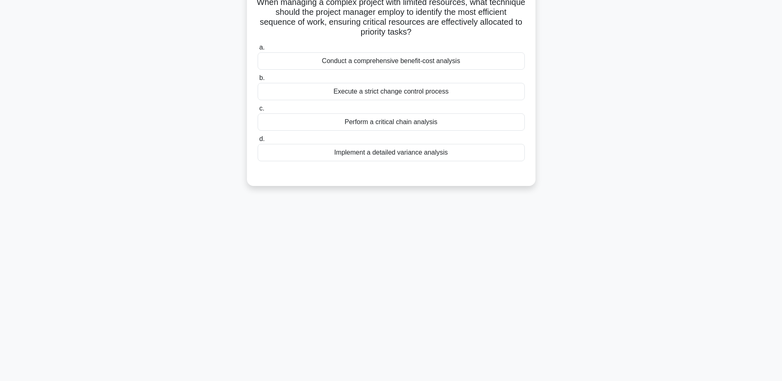
scroll to position [0, 0]
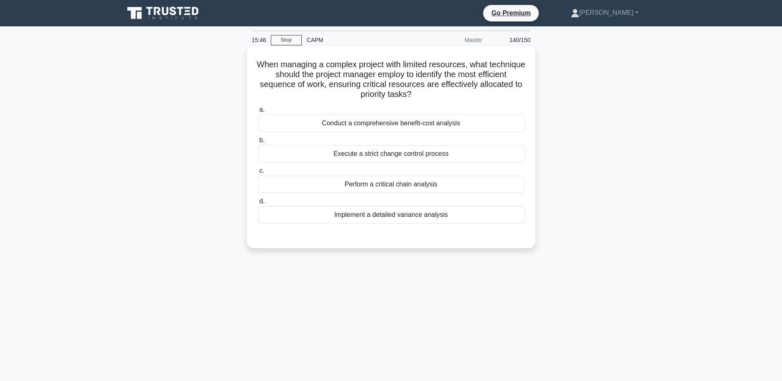
click at [407, 185] on div "Perform a critical chain analysis" at bounding box center [391, 184] width 267 height 17
click at [258, 174] on input "c. Perform a critical chain analysis" at bounding box center [258, 170] width 0 height 5
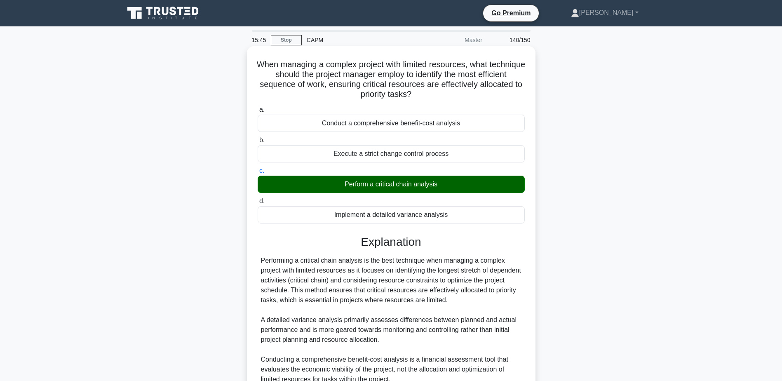
scroll to position [118, 0]
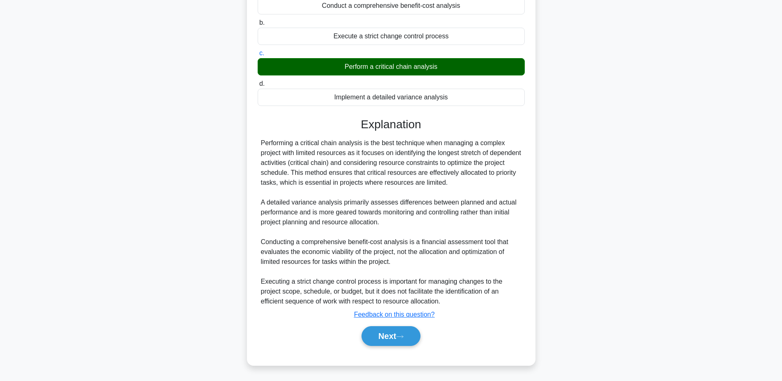
drag, startPoint x: 293, startPoint y: 155, endPoint x: 466, endPoint y: 185, distance: 175.3
click at [466, 185] on div "Performing a critical chain analysis is the best technique when managing a comp…" at bounding box center [391, 222] width 260 height 168
click at [378, 331] on button "Next" at bounding box center [390, 336] width 59 height 20
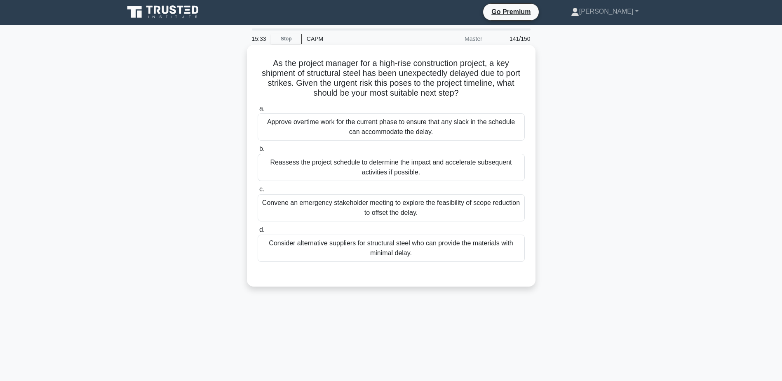
scroll to position [0, 0]
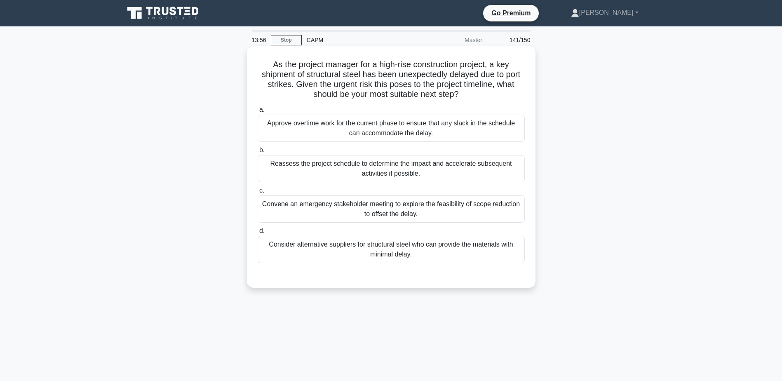
click at [430, 249] on div "Consider alternative suppliers for structural steel who can provide the materia…" at bounding box center [391, 249] width 267 height 27
click at [258, 234] on input "d. Consider alternative suppliers for structural steel who can provide the mate…" at bounding box center [258, 230] width 0 height 5
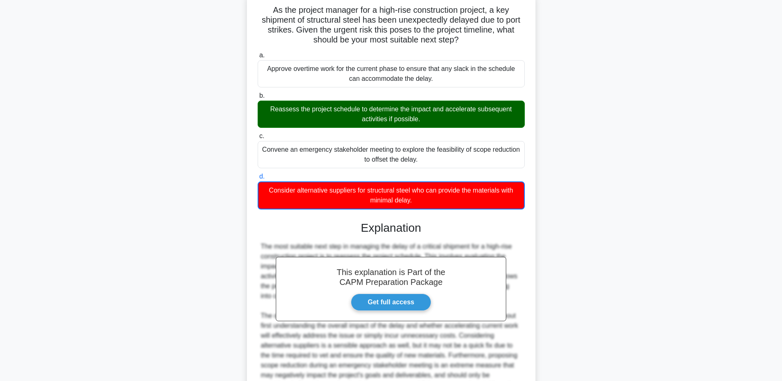
scroll to position [148, 0]
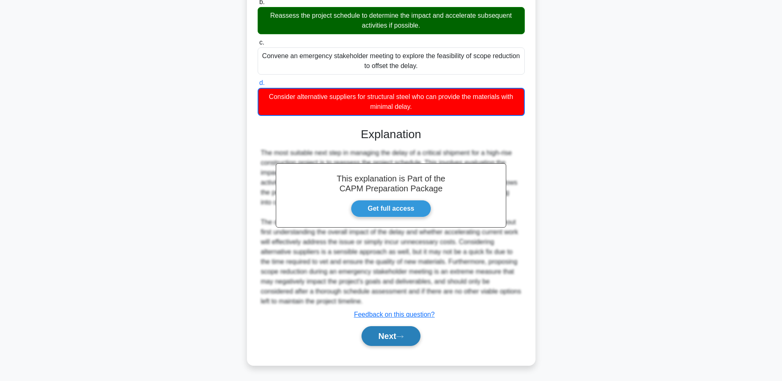
click at [411, 331] on button "Next" at bounding box center [390, 336] width 59 height 20
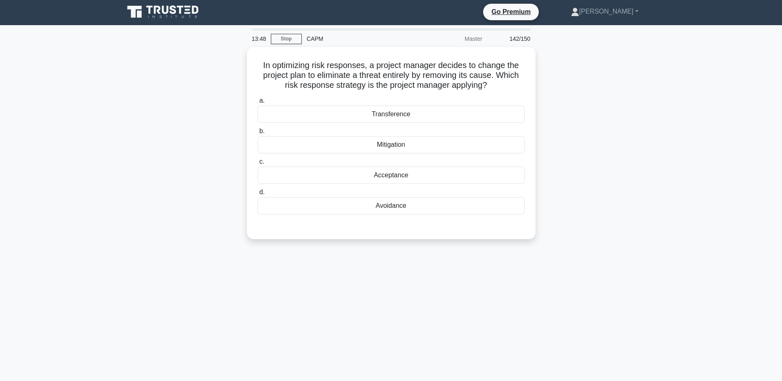
scroll to position [0, 0]
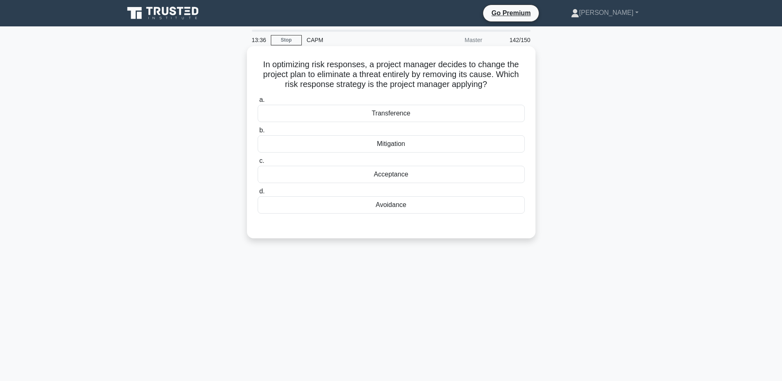
drag, startPoint x: 313, startPoint y: 66, endPoint x: 492, endPoint y: 80, distance: 179.8
click at [492, 80] on h5 "In optimizing risk responses, a project manager decides to change the project p…" at bounding box center [391, 74] width 269 height 30
click at [394, 202] on div "Avoidance" at bounding box center [391, 204] width 267 height 17
click at [258, 194] on input "d. Avoidance" at bounding box center [258, 191] width 0 height 5
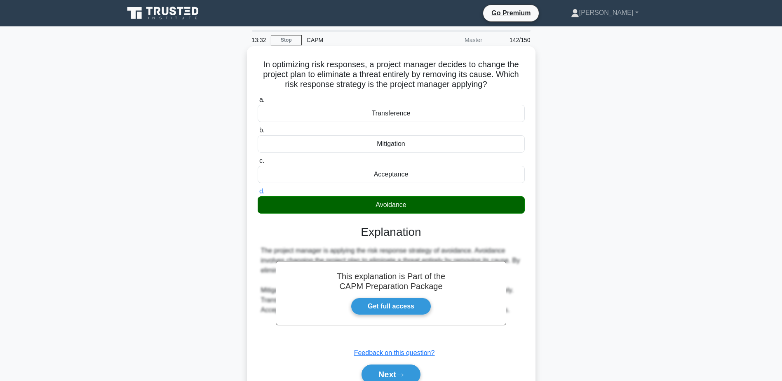
scroll to position [64, 0]
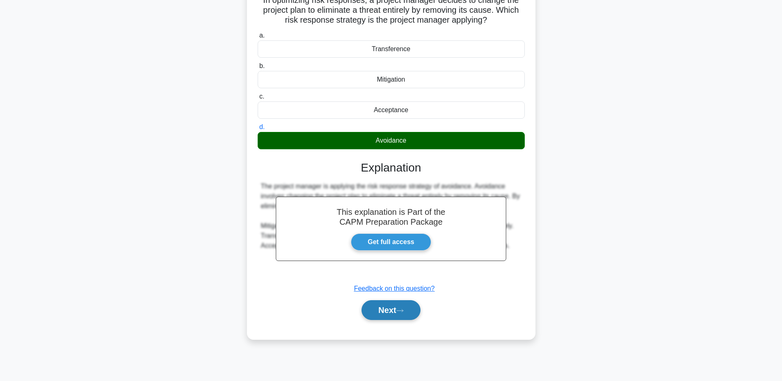
click at [387, 316] on button "Next" at bounding box center [390, 310] width 59 height 20
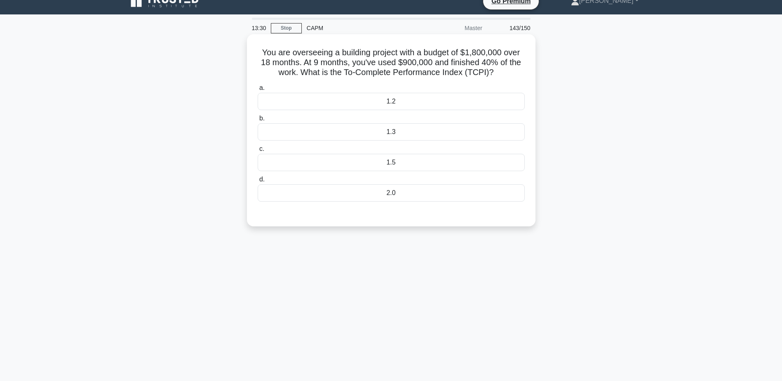
scroll to position [0, 0]
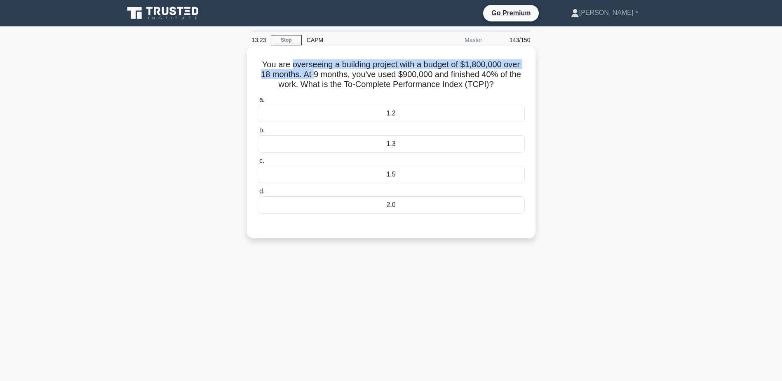
drag, startPoint x: 291, startPoint y: 59, endPoint x: 314, endPoint y: 75, distance: 28.0
click at [314, 75] on h5 "You are overseeing a building project with a budget of $1,800,000 over 18 month…" at bounding box center [391, 74] width 269 height 30
click at [473, 119] on div "1.2" at bounding box center [391, 113] width 267 height 17
click at [258, 103] on input "a. 1.2" at bounding box center [258, 99] width 0 height 5
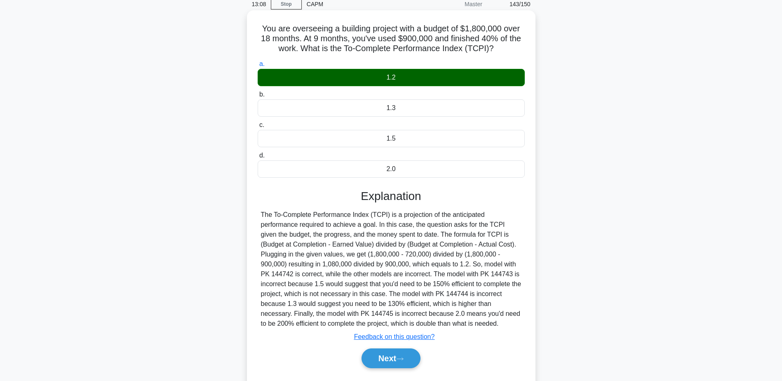
scroll to position [41, 0]
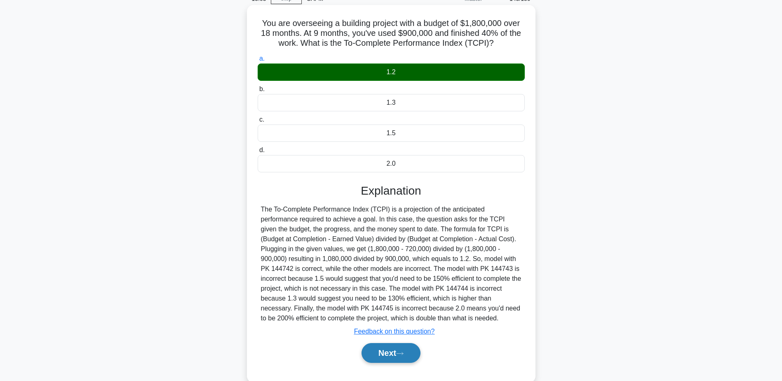
click at [395, 349] on button "Next" at bounding box center [390, 353] width 59 height 20
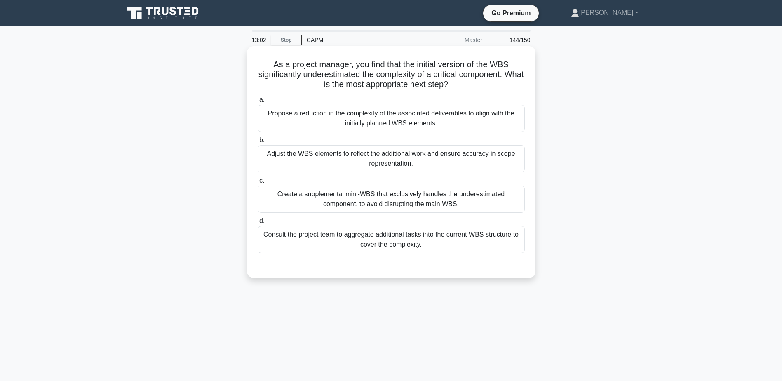
scroll to position [0, 0]
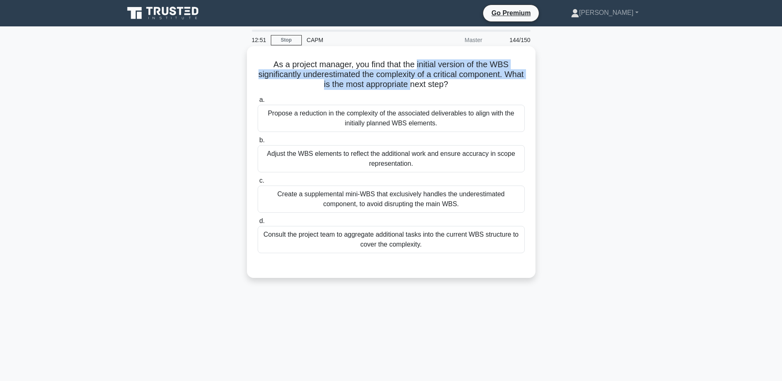
drag, startPoint x: 438, startPoint y: 70, endPoint x: 424, endPoint y: 87, distance: 22.5
click at [424, 87] on h5 "As a project manager, you find that the initial version of the WBS significantl…" at bounding box center [391, 74] width 269 height 30
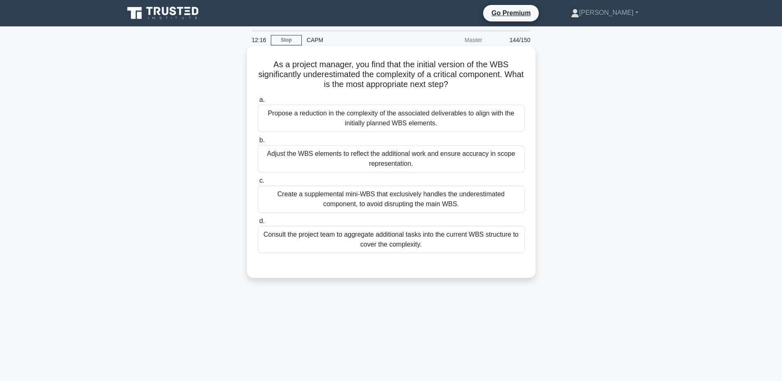
click at [359, 241] on div "Consult the project team to aggregate additional tasks into the current WBS str…" at bounding box center [391, 239] width 267 height 27
click at [258, 224] on input "d. Consult the project team to aggregate additional tasks into the current WBS …" at bounding box center [258, 220] width 0 height 5
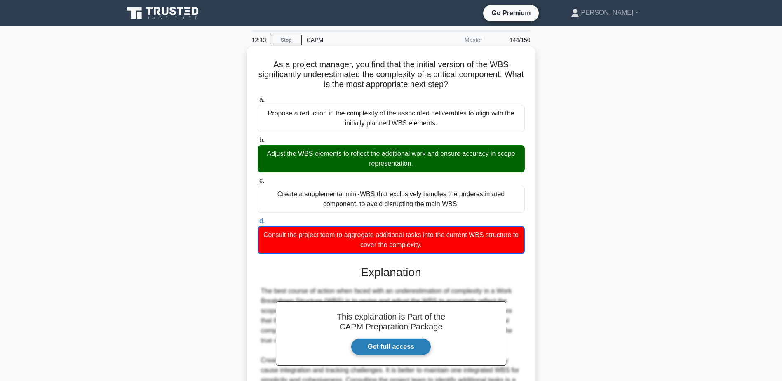
scroll to position [129, 0]
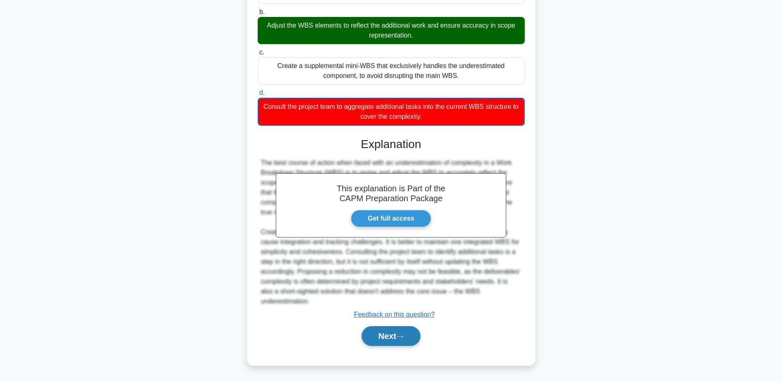
click at [400, 338] on icon at bounding box center [399, 336] width 7 height 5
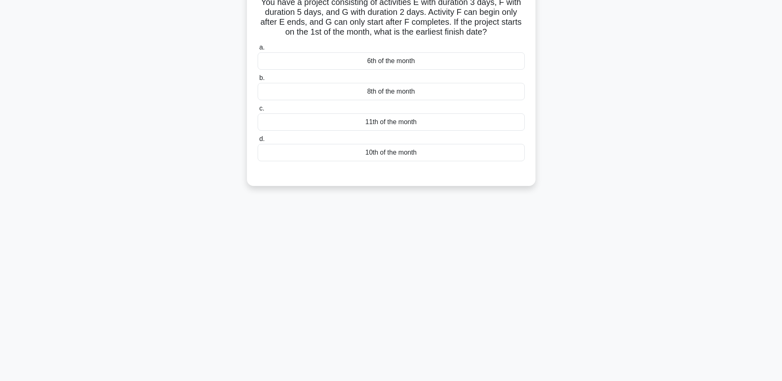
scroll to position [0, 0]
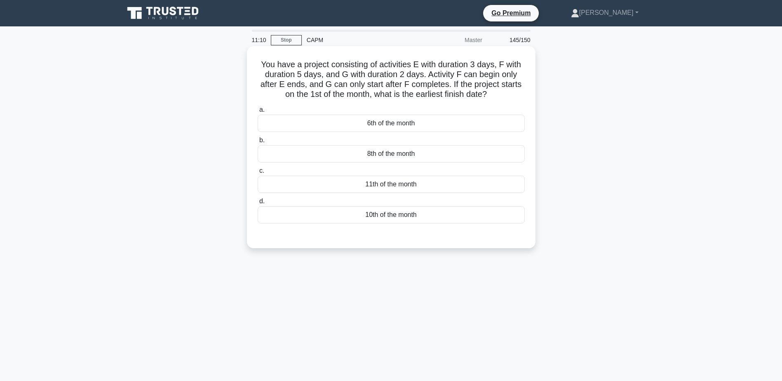
click at [381, 157] on div "8th of the month" at bounding box center [391, 153] width 267 height 17
click at [258, 143] on input "b. 8th of the month" at bounding box center [258, 140] width 0 height 5
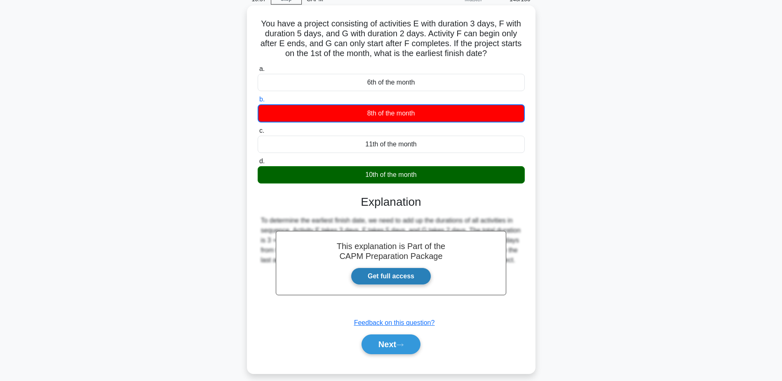
scroll to position [41, 0]
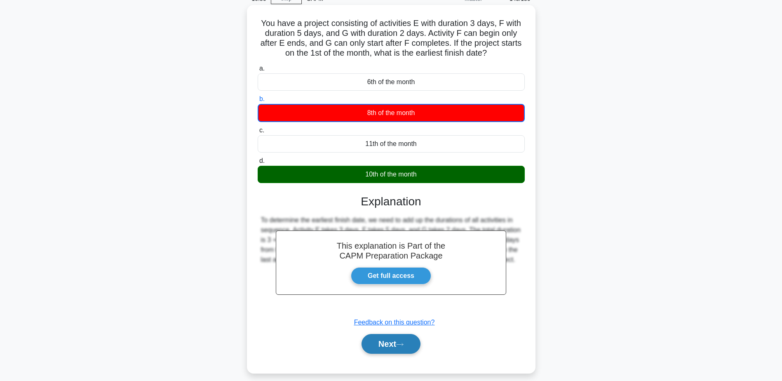
click at [398, 345] on button "Next" at bounding box center [390, 344] width 59 height 20
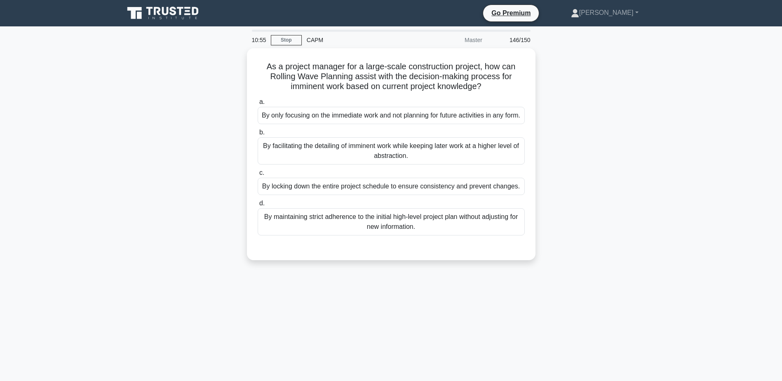
scroll to position [0, 0]
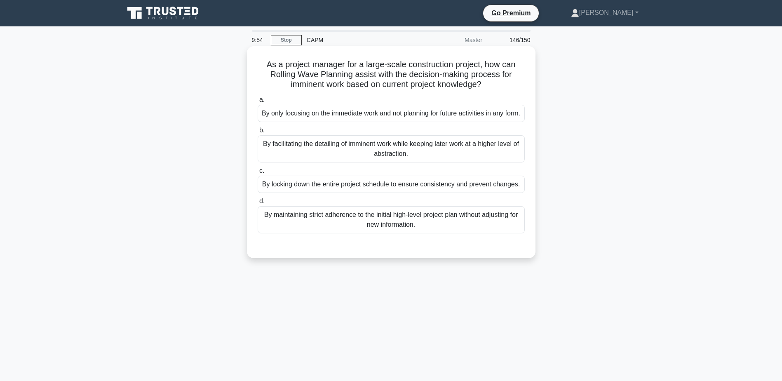
click at [429, 162] on div "By facilitating the detailing of imminent work while keeping later work at a hi…" at bounding box center [391, 148] width 267 height 27
click at [258, 133] on input "b. By facilitating the detailing of imminent work while keeping later work at a…" at bounding box center [258, 130] width 0 height 5
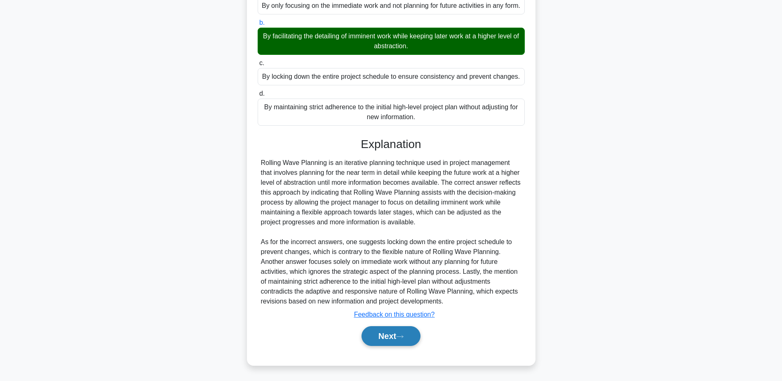
click at [415, 330] on button "Next" at bounding box center [390, 336] width 59 height 20
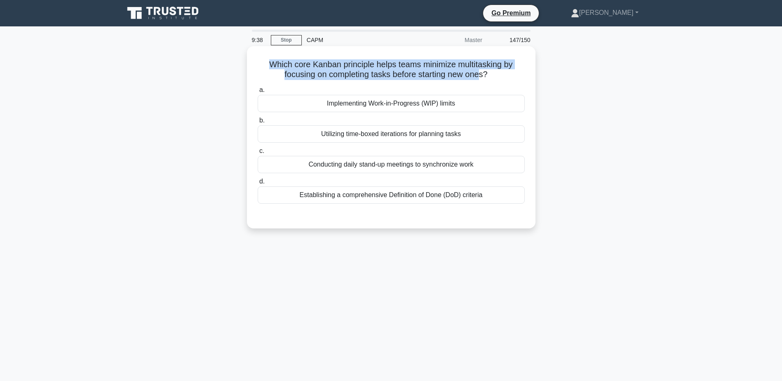
drag, startPoint x: 269, startPoint y: 68, endPoint x: 483, endPoint y: 74, distance: 214.8
click at [483, 74] on h5 "Which core Kanban principle helps teams minimize multitasking by focusing on co…" at bounding box center [391, 69] width 269 height 21
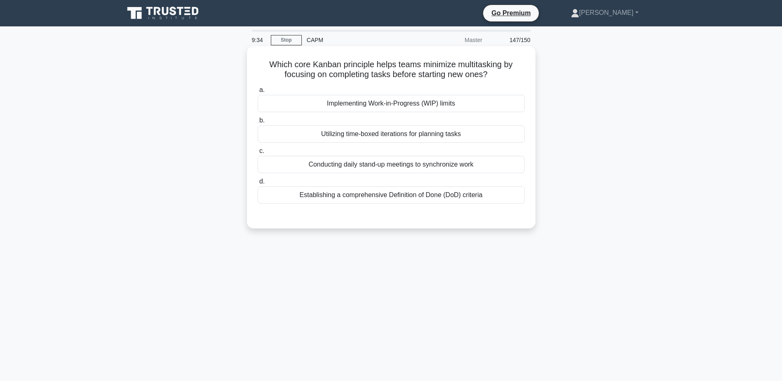
click at [423, 103] on div "Implementing Work-in-Progress (WIP) limits" at bounding box center [391, 103] width 267 height 17
click at [258, 93] on input "a. Implementing Work-in-Progress (WIP) limits" at bounding box center [258, 89] width 0 height 5
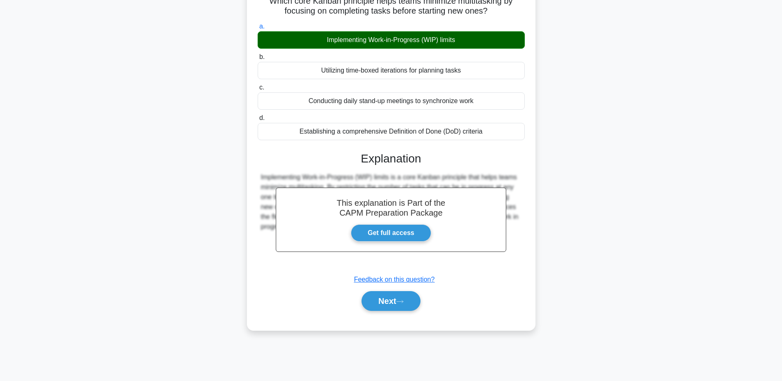
scroll to position [64, 0]
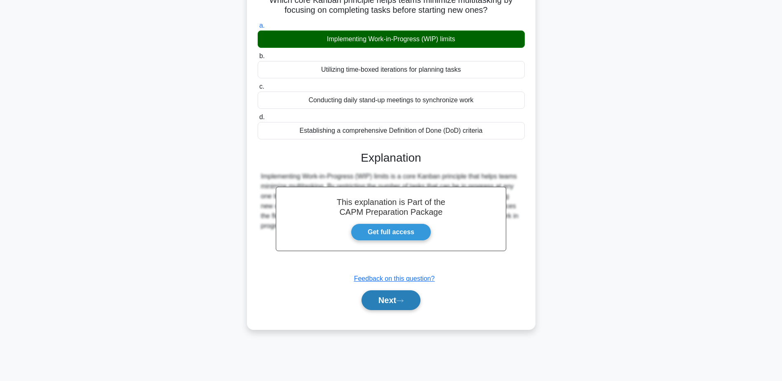
click at [420, 299] on button "Next" at bounding box center [390, 300] width 59 height 20
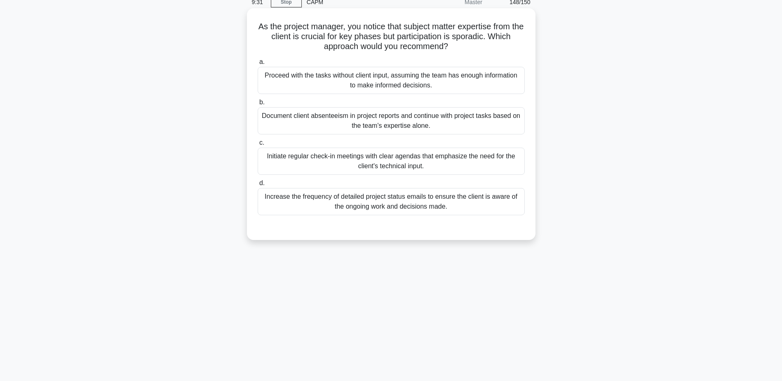
scroll to position [0, 0]
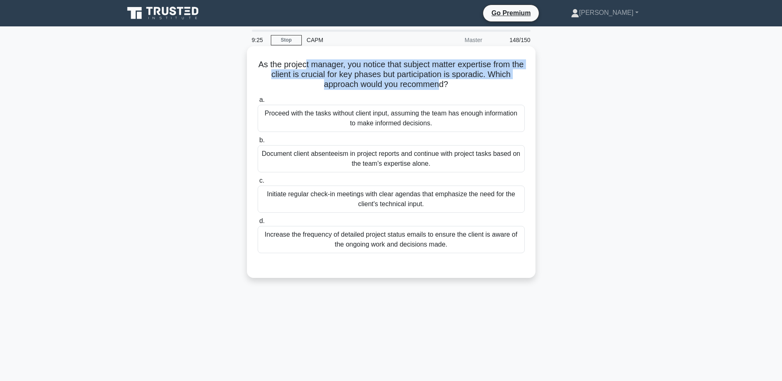
drag, startPoint x: 345, startPoint y: 66, endPoint x: 437, endPoint y: 81, distance: 94.0
click at [437, 81] on h5 "As the project manager, you notice that subject matter expertise from the clien…" at bounding box center [391, 74] width 269 height 30
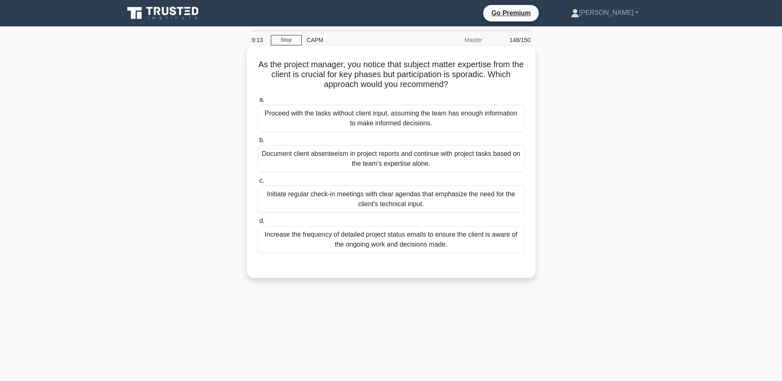
click at [399, 201] on div "Initiate regular check-in meetings with clear agendas that emphasize the need f…" at bounding box center [391, 198] width 267 height 27
click at [258, 183] on input "c. Initiate regular check-in meetings with clear agendas that emphasize the nee…" at bounding box center [258, 180] width 0 height 5
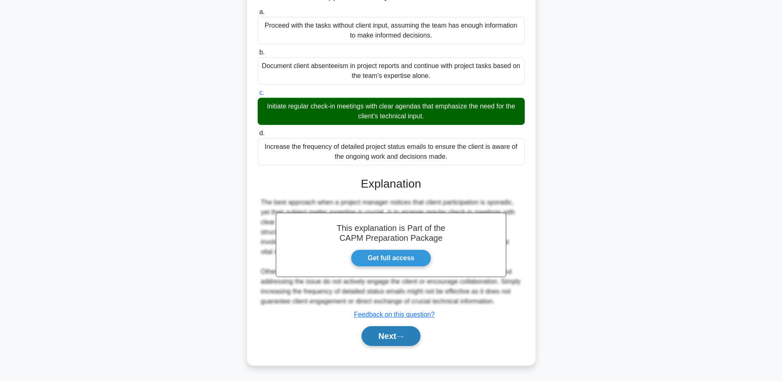
click at [395, 330] on button "Next" at bounding box center [390, 336] width 59 height 20
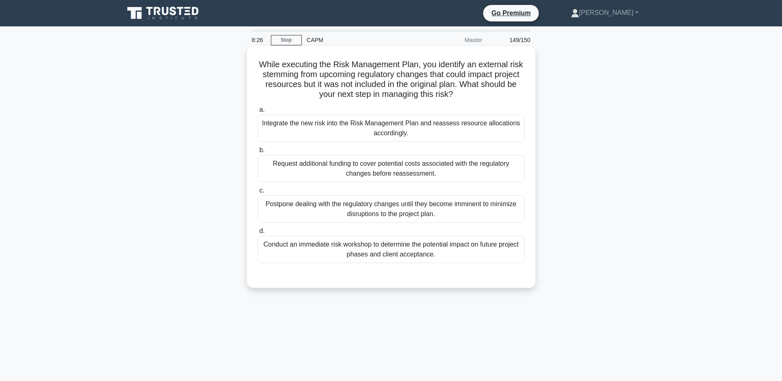
click at [377, 124] on div "Integrate the new risk into the Risk Management Plan and reassess resource allo…" at bounding box center [391, 128] width 267 height 27
click at [258, 113] on input "a. Integrate the new risk into the Risk Management Plan and reassess resource a…" at bounding box center [258, 109] width 0 height 5
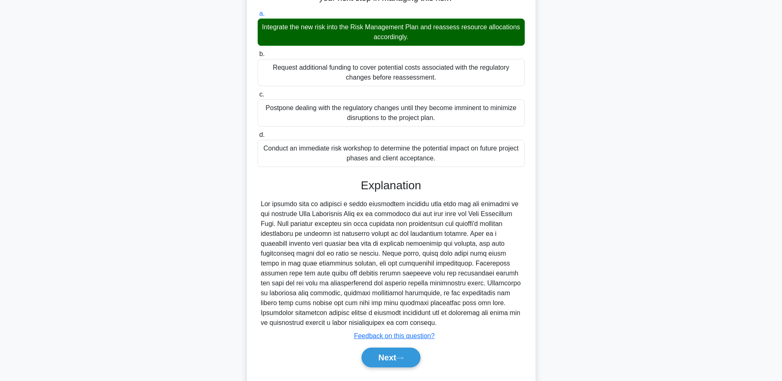
scroll to position [118, 0]
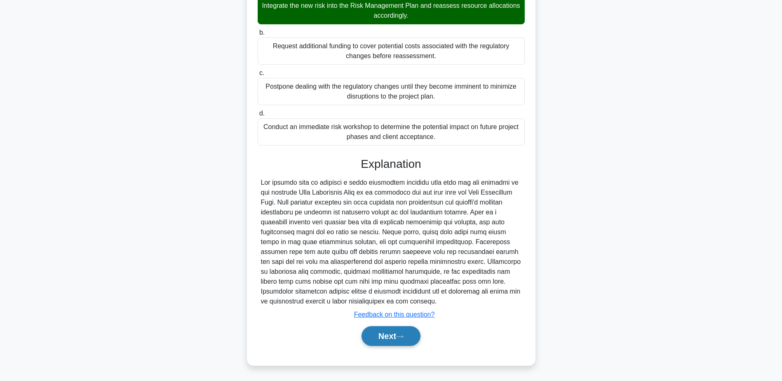
click at [417, 338] on button "Next" at bounding box center [390, 336] width 59 height 20
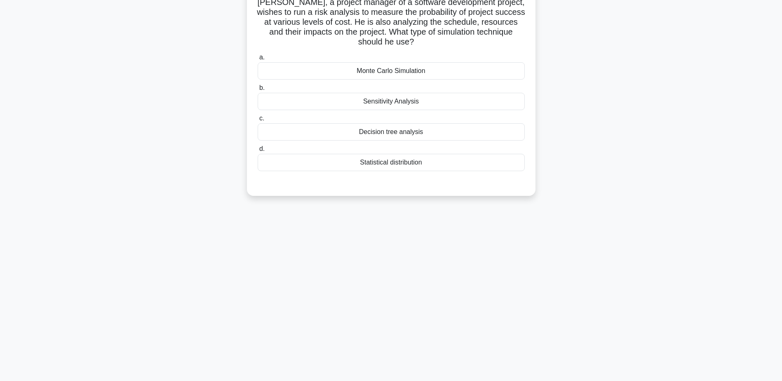
scroll to position [0, 0]
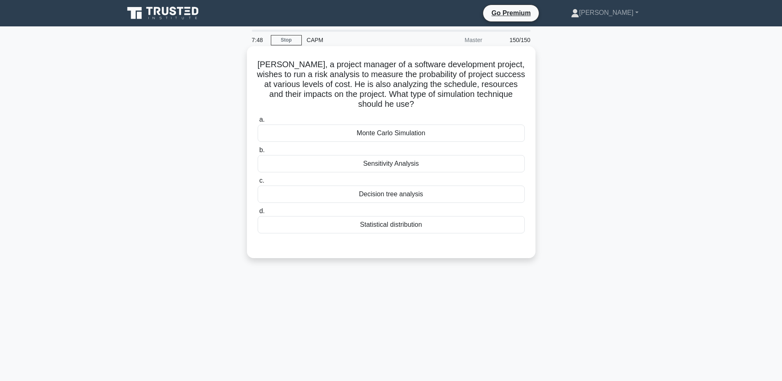
click at [382, 163] on div "Sensitivity Analysis" at bounding box center [391, 163] width 267 height 17
click at [258, 153] on input "b. Sensitivity Analysis" at bounding box center [258, 150] width 0 height 5
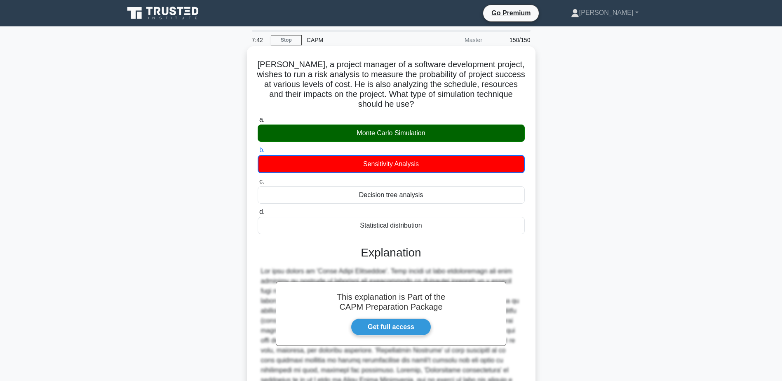
click at [423, 70] on h5 "John, a project manager of a software development project, wishes to run a risk…" at bounding box center [391, 84] width 269 height 50
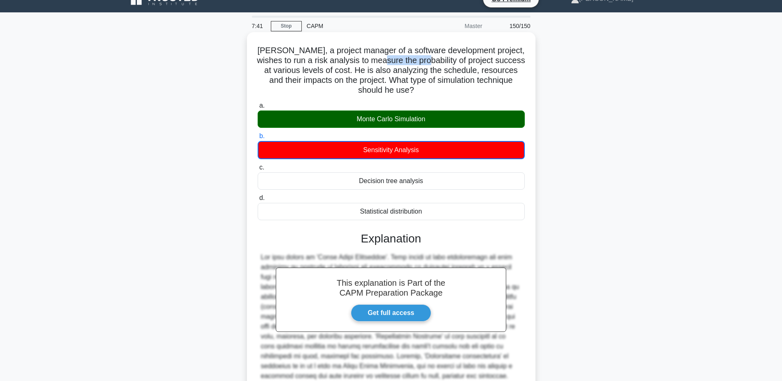
scroll to position [89, 0]
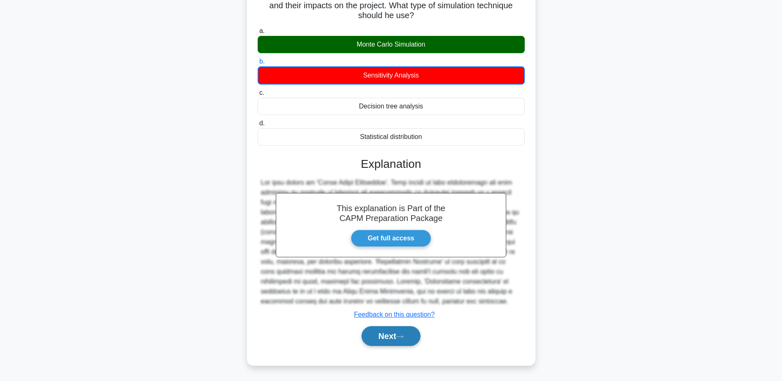
click at [384, 338] on button "Next" at bounding box center [390, 336] width 59 height 20
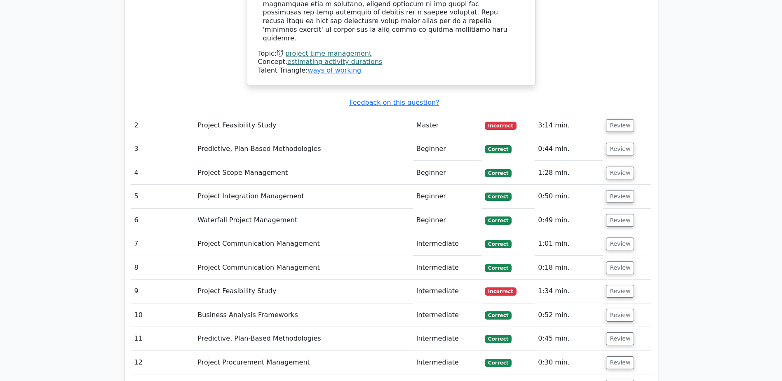
scroll to position [1731, 0]
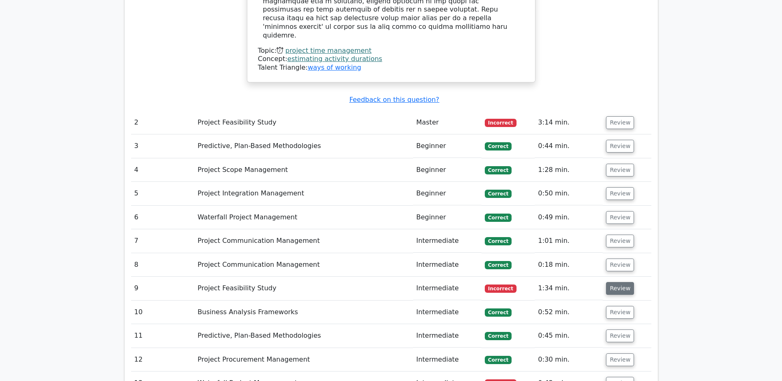
click at [609, 282] on button "Review" at bounding box center [620, 288] width 28 height 13
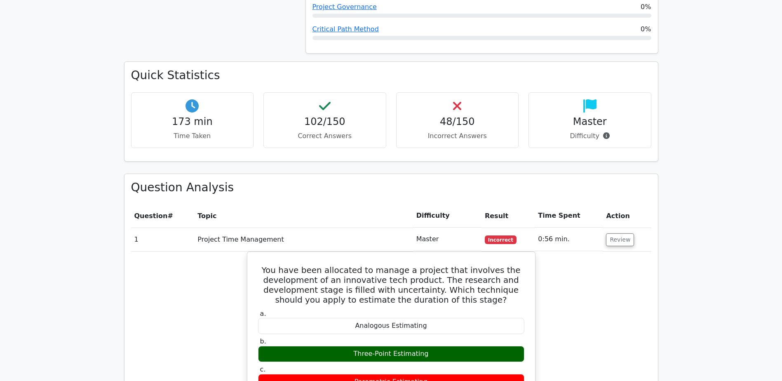
scroll to position [1072, 0]
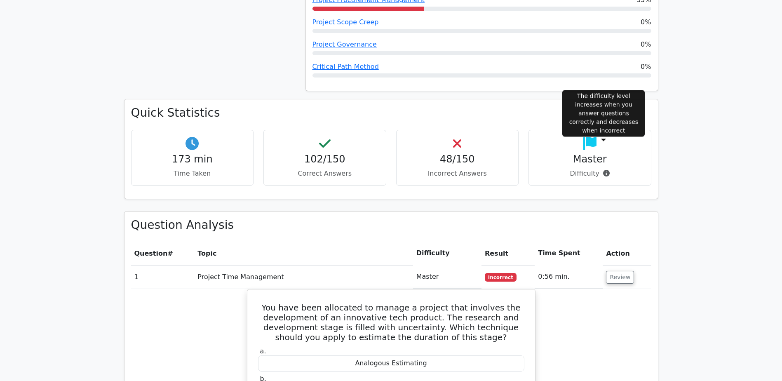
click at [606, 170] on icon at bounding box center [606, 173] width 7 height 7
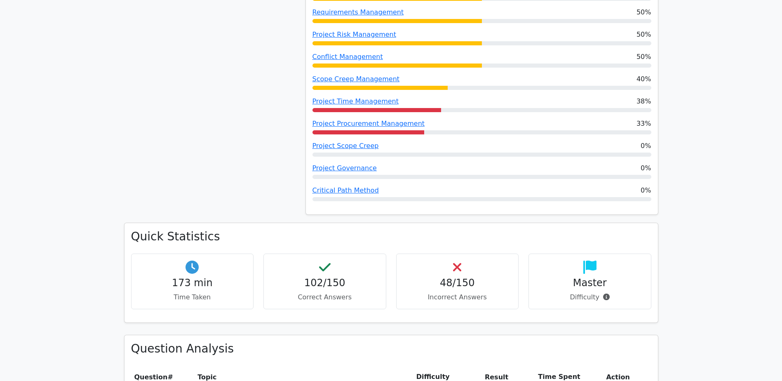
scroll to position [907, 0]
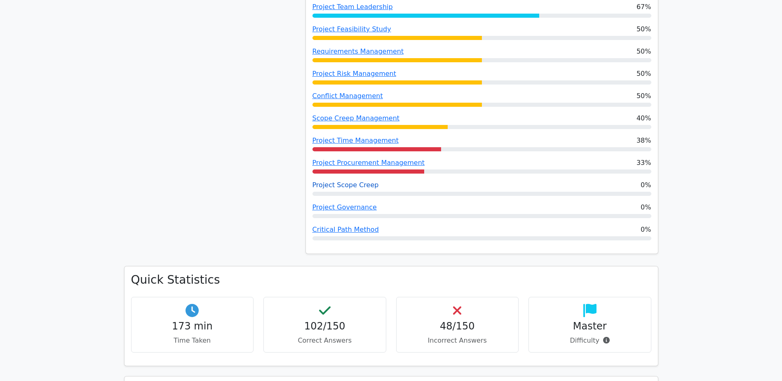
click at [342, 181] on link "Project Scope Creep" at bounding box center [345, 185] width 66 height 8
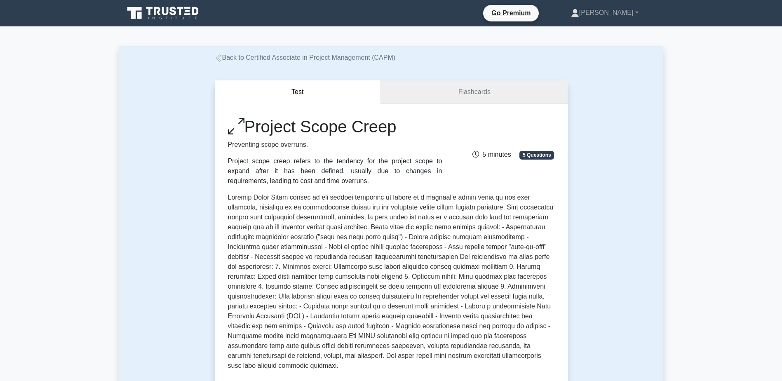
click at [467, 93] on link "Flashcards" at bounding box center [474, 91] width 186 height 23
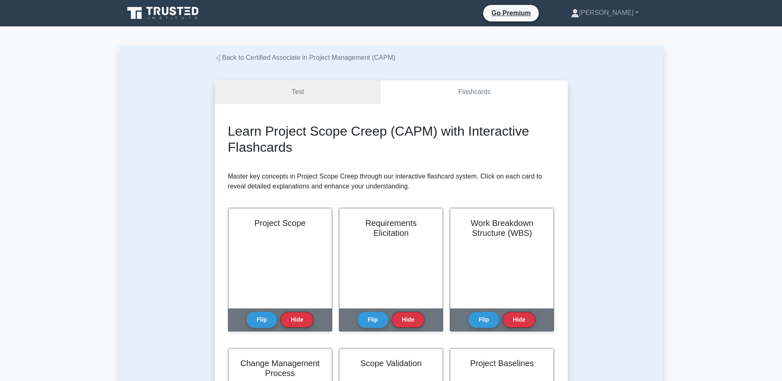
click at [338, 97] on link "Test" at bounding box center [298, 91] width 166 height 23
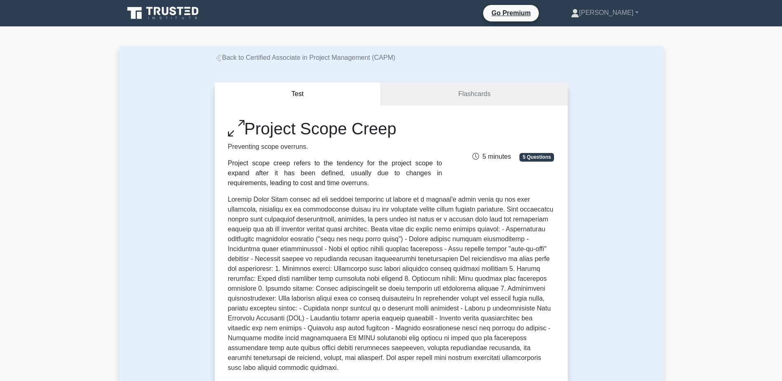
click at [222, 60] on icon at bounding box center [218, 57] width 7 height 7
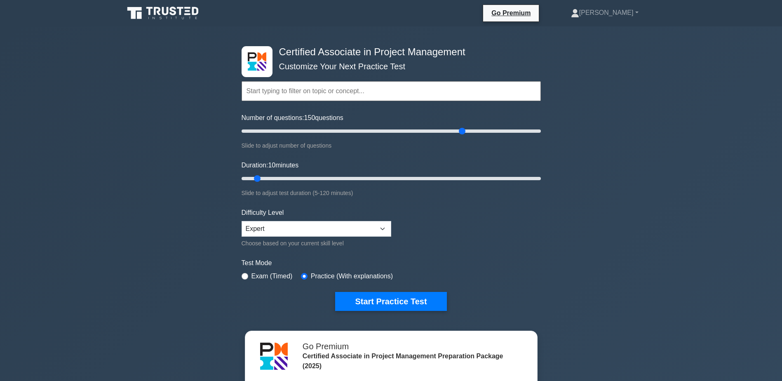
drag, startPoint x: 251, startPoint y: 132, endPoint x: 462, endPoint y: 144, distance: 211.3
type input "150"
click at [462, 136] on input "Number of questions: 150 questions" at bounding box center [391, 131] width 299 height 10
drag, startPoint x: 256, startPoint y: 177, endPoint x: 199, endPoint y: 181, distance: 57.8
type input "5"
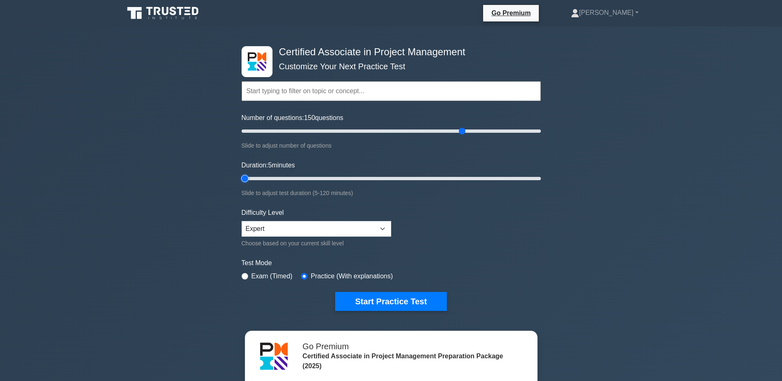
click at [242, 181] on input "Duration: 5 minutes" at bounding box center [391, 179] width 299 height 10
click at [337, 227] on select "Beginner Intermediate Expert" at bounding box center [317, 229] width 150 height 16
click at [333, 225] on select "Beginner Intermediate Expert" at bounding box center [317, 229] width 150 height 16
drag, startPoint x: 464, startPoint y: 131, endPoint x: 202, endPoint y: 131, distance: 261.7
type input "5"
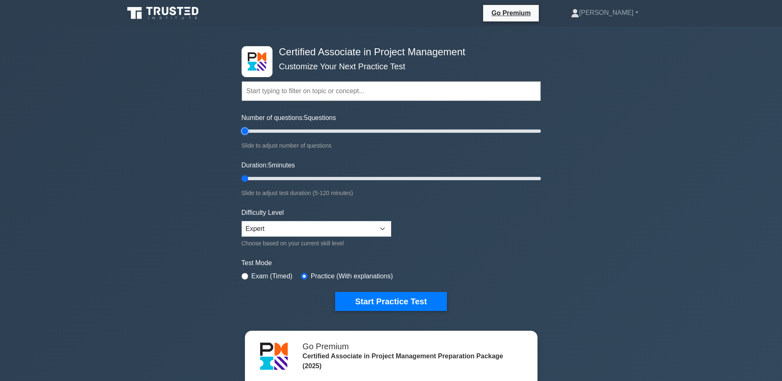
click at [242, 131] on input "Number of questions: 5 questions" at bounding box center [391, 131] width 299 height 10
click at [367, 226] on select "Beginner Intermediate Expert" at bounding box center [317, 229] width 150 height 16
click at [368, 225] on select "Beginner Intermediate Expert" at bounding box center [317, 229] width 150 height 16
click at [406, 302] on button "Start Practice Test" at bounding box center [390, 301] width 111 height 19
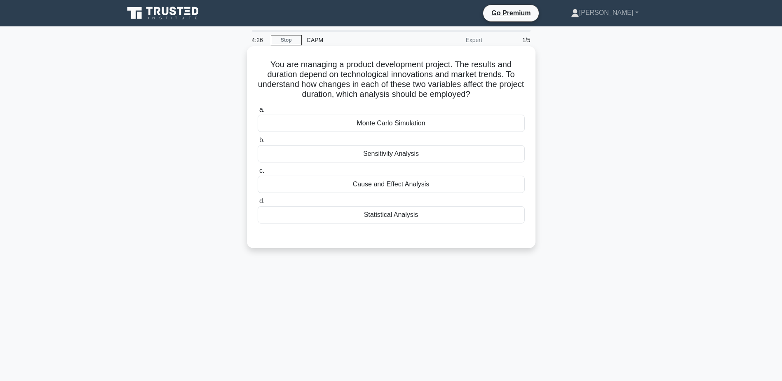
click at [399, 185] on div "Cause and Effect Analysis" at bounding box center [391, 184] width 267 height 17
click at [258, 174] on input "c. Cause and Effect Analysis" at bounding box center [258, 170] width 0 height 5
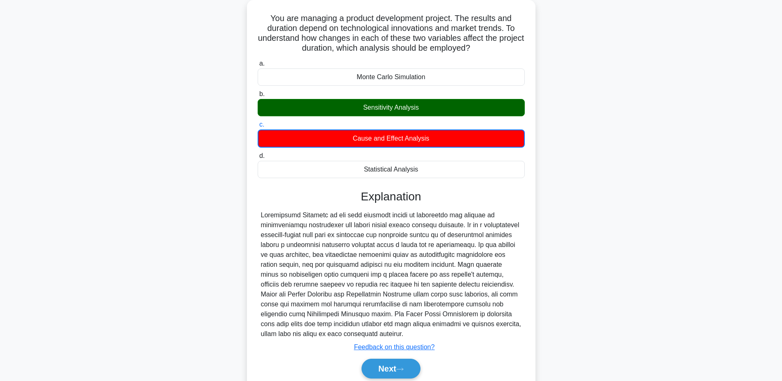
scroll to position [79, 0]
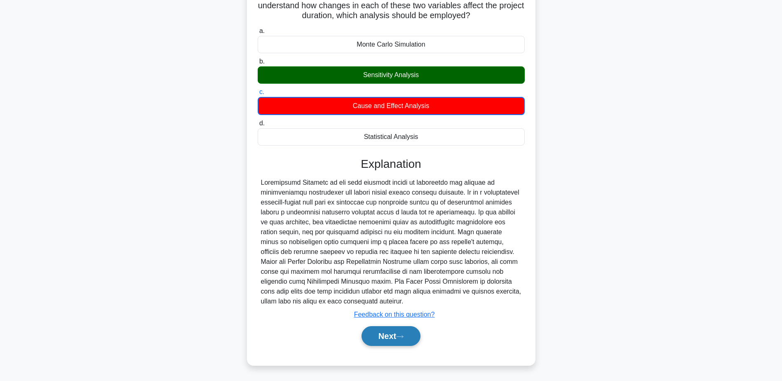
click at [399, 333] on button "Next" at bounding box center [390, 336] width 59 height 20
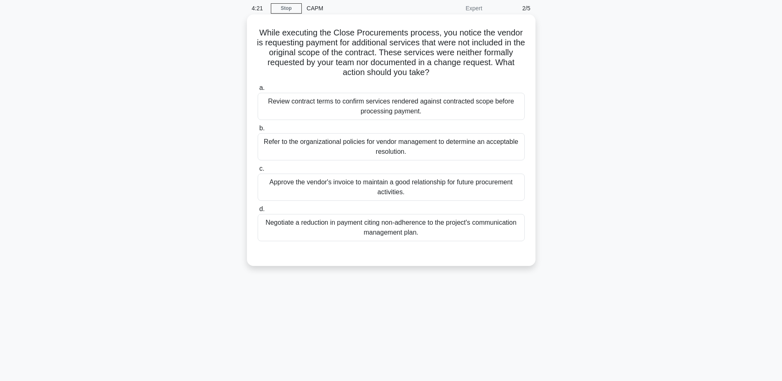
scroll to position [0, 0]
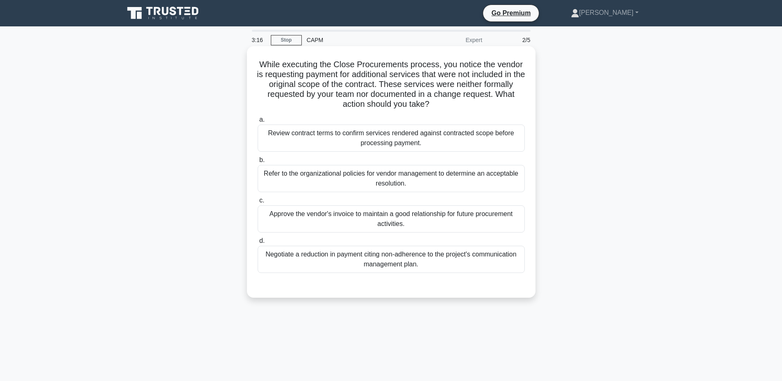
click at [467, 181] on div "Refer to the organizational policies for vendor management to determine an acce…" at bounding box center [391, 178] width 267 height 27
click at [258, 163] on input "b. Refer to the organizational policies for vendor management to determine an a…" at bounding box center [258, 159] width 0 height 5
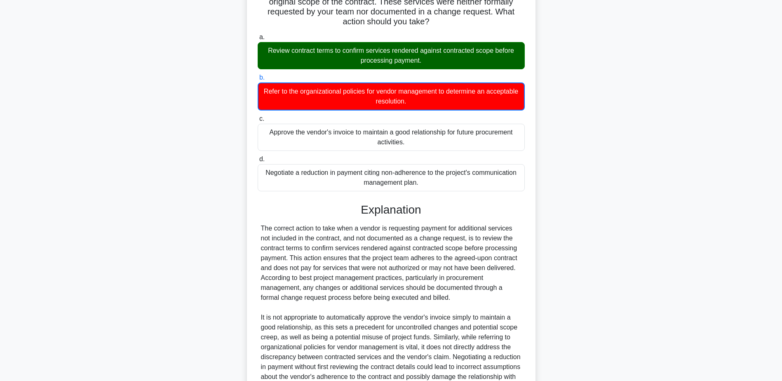
scroll to position [188, 0]
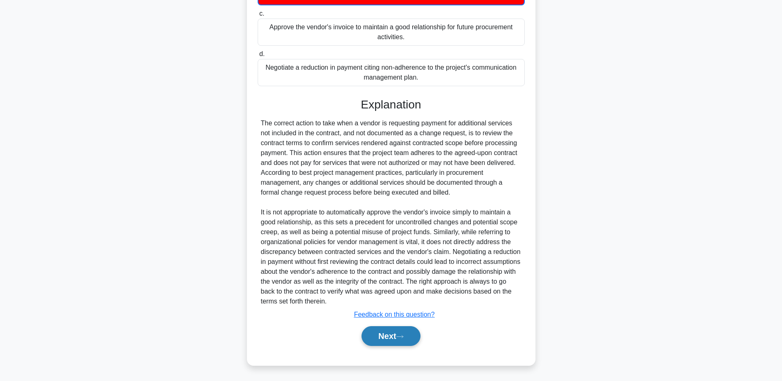
click at [366, 343] on button "Next" at bounding box center [390, 336] width 59 height 20
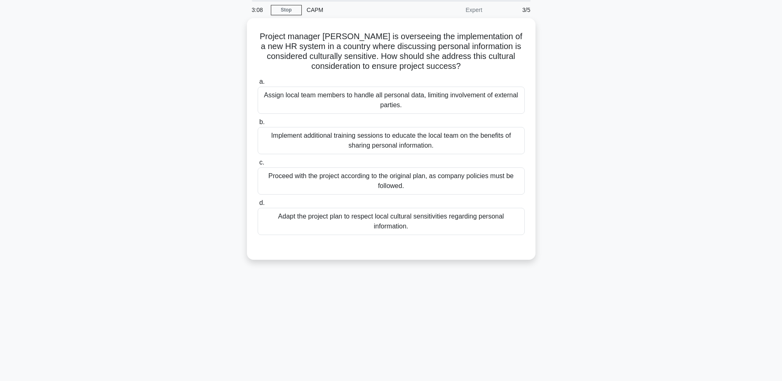
scroll to position [0, 0]
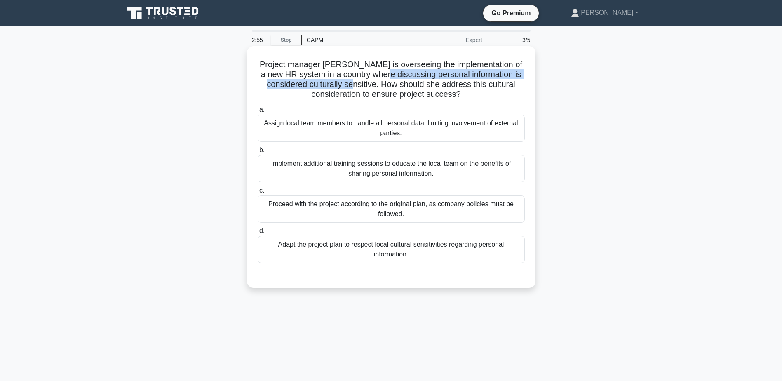
drag, startPoint x: 402, startPoint y: 75, endPoint x: 379, endPoint y: 87, distance: 25.4
click at [379, 87] on h5 "Project manager [PERSON_NAME] is overseeing the implementation of a new HR syst…" at bounding box center [391, 79] width 269 height 40
click at [319, 251] on div "Adapt the project plan to respect local cultural sensitivities regarding person…" at bounding box center [391, 249] width 267 height 27
click at [258, 234] on input "d. Adapt the project plan to respect local cultural sensitivities regarding per…" at bounding box center [258, 230] width 0 height 5
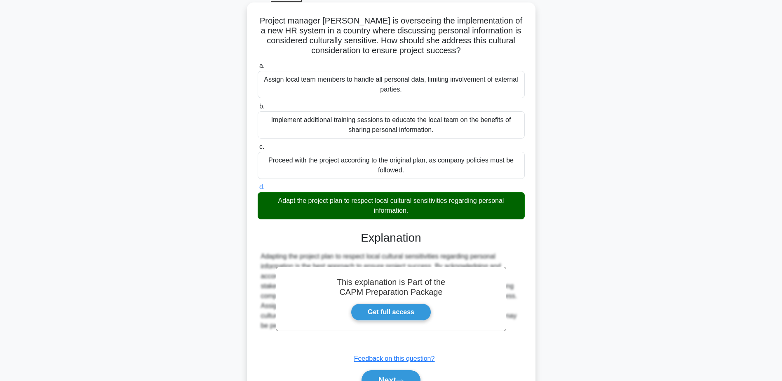
scroll to position [88, 0]
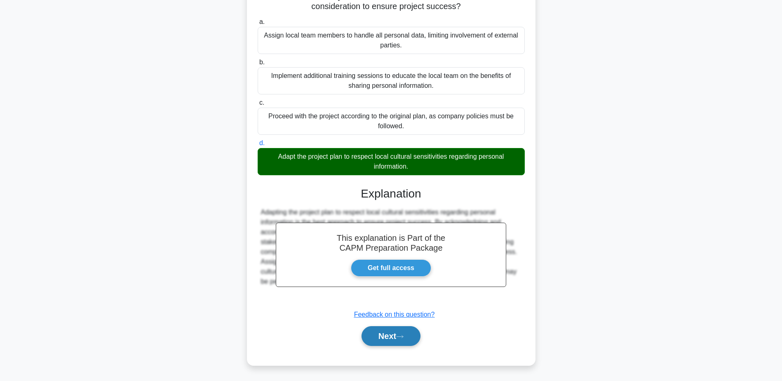
click at [392, 336] on button "Next" at bounding box center [390, 336] width 59 height 20
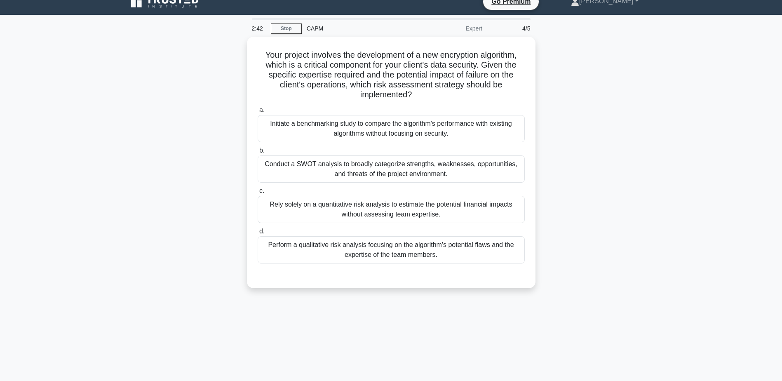
scroll to position [0, 0]
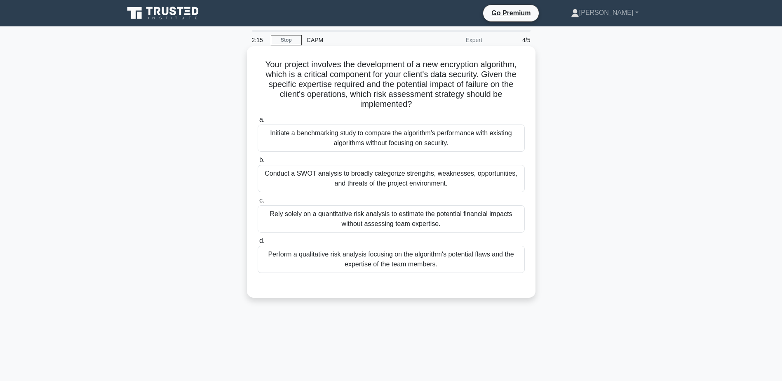
click at [363, 178] on div "Conduct a SWOT analysis to broadly categorize strengths, weaknesses, opportunit…" at bounding box center [391, 178] width 267 height 27
click at [258, 163] on input "b. Conduct a SWOT analysis to broadly categorize strengths, weaknesses, opportu…" at bounding box center [258, 159] width 0 height 5
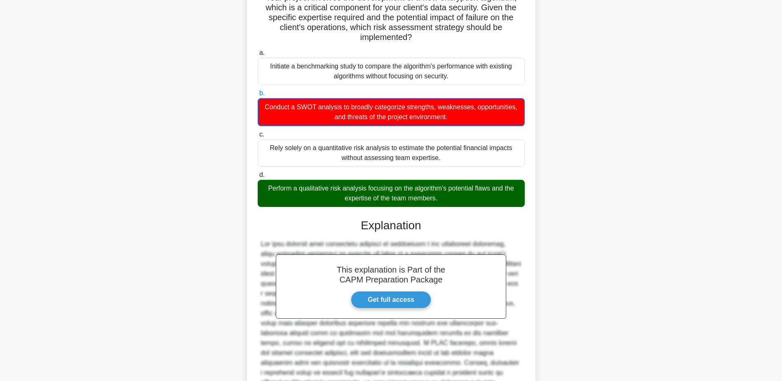
scroll to position [124, 0]
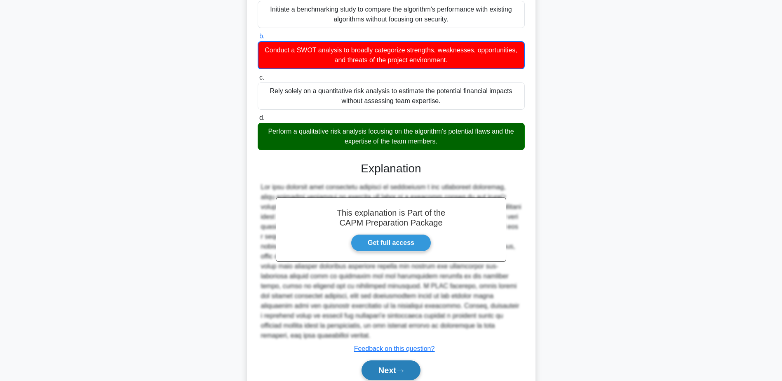
click at [420, 363] on button "Next" at bounding box center [390, 370] width 59 height 20
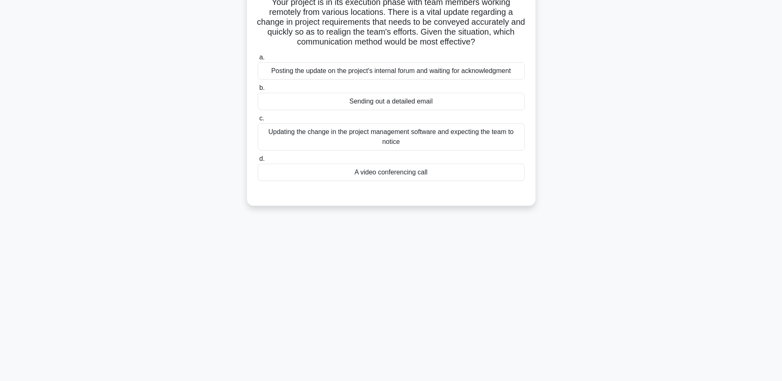
scroll to position [0, 0]
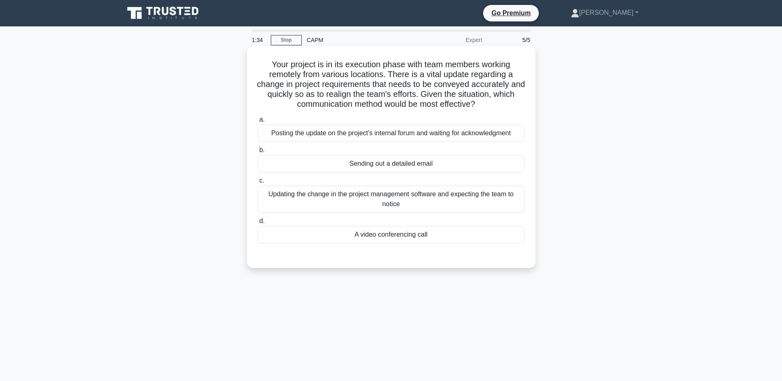
click at [450, 239] on div "A video conferencing call" at bounding box center [391, 234] width 267 height 17
click at [258, 224] on input "d. A video conferencing call" at bounding box center [258, 220] width 0 height 5
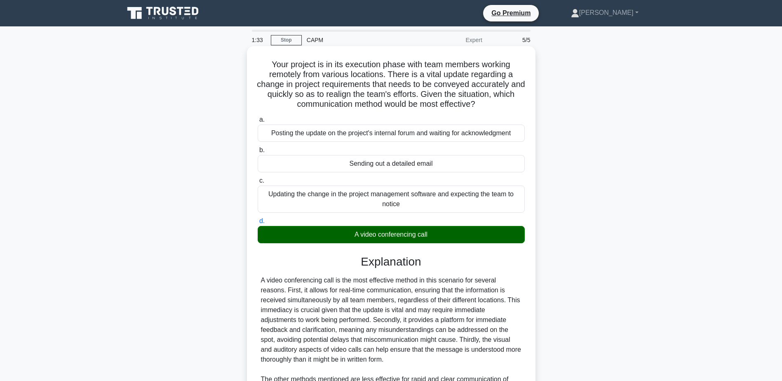
scroll to position [124, 0]
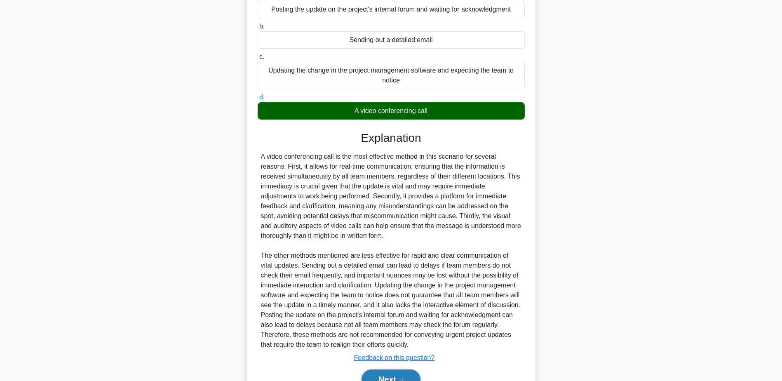
click at [390, 373] on button "Next" at bounding box center [390, 379] width 59 height 20
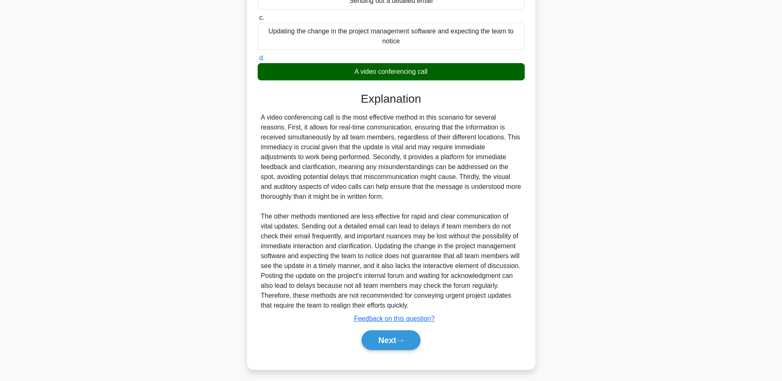
scroll to position [167, 0]
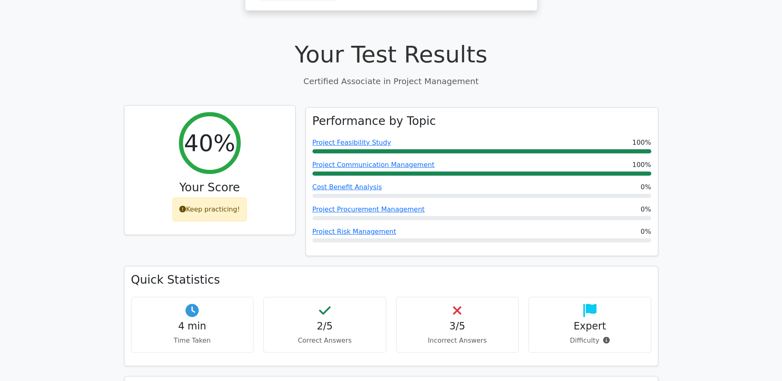
scroll to position [247, 0]
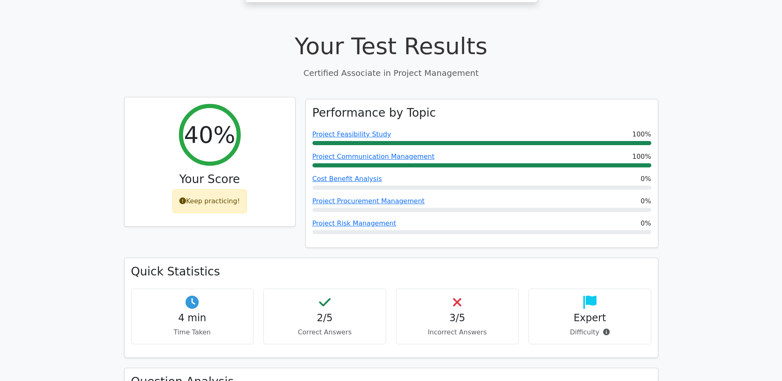
click at [185, 197] on icon at bounding box center [182, 200] width 7 height 7
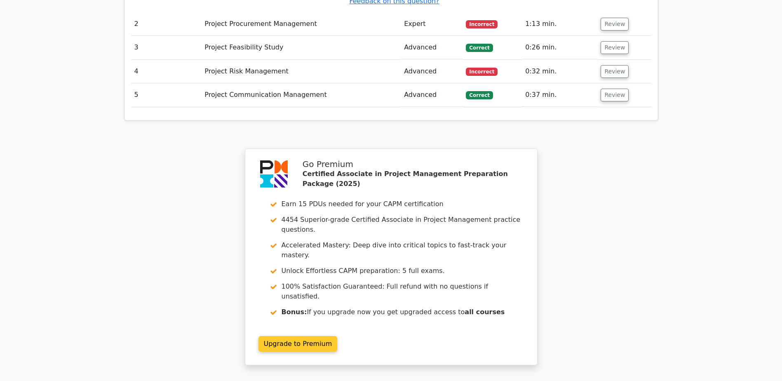
scroll to position [1113, 0]
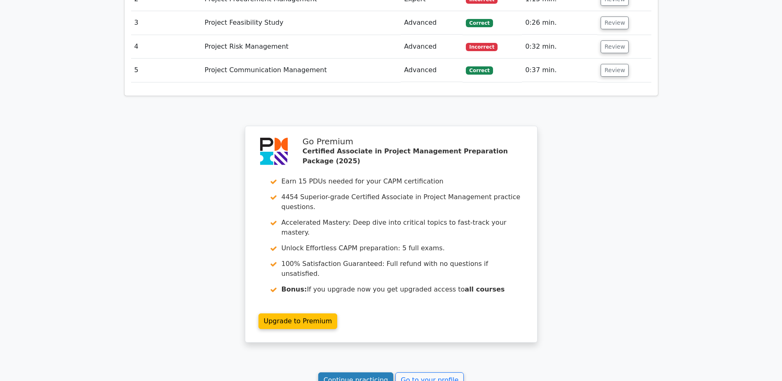
click at [371, 372] on link "Continue practicing" at bounding box center [355, 380] width 75 height 16
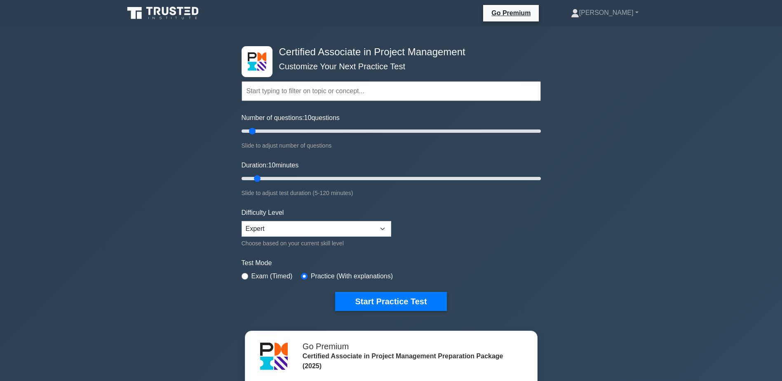
click at [319, 99] on input "text" at bounding box center [391, 91] width 299 height 20
click at [406, 97] on input "text" at bounding box center [391, 91] width 299 height 20
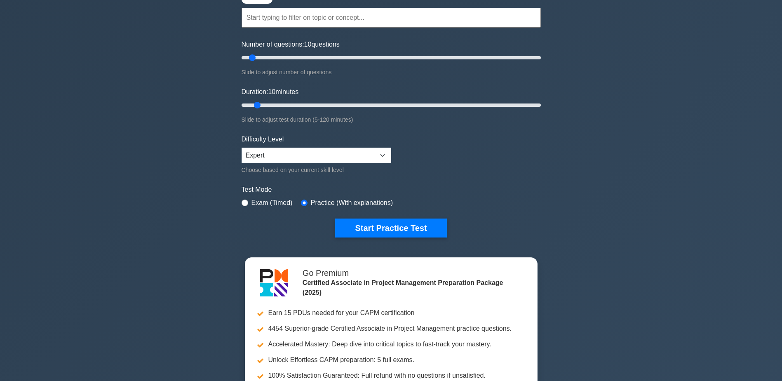
scroll to position [82, 0]
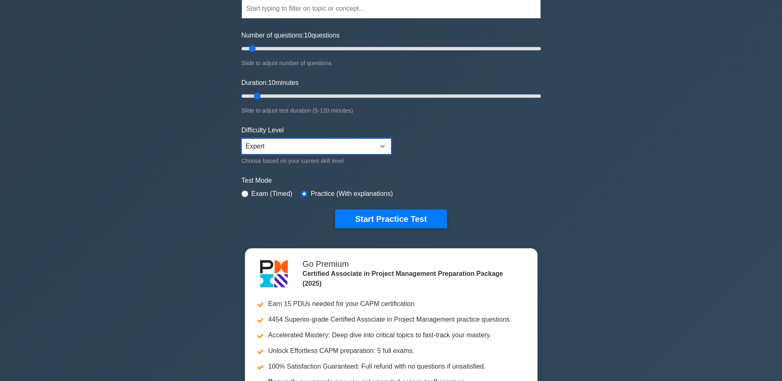
click at [297, 143] on select "Beginner Intermediate Expert" at bounding box center [317, 146] width 150 height 16
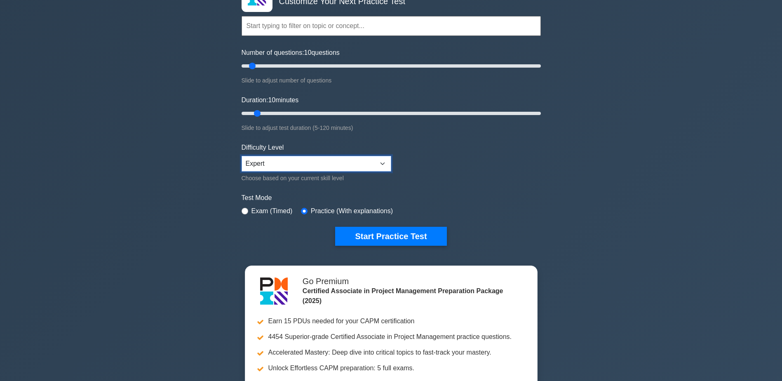
scroll to position [41, 0]
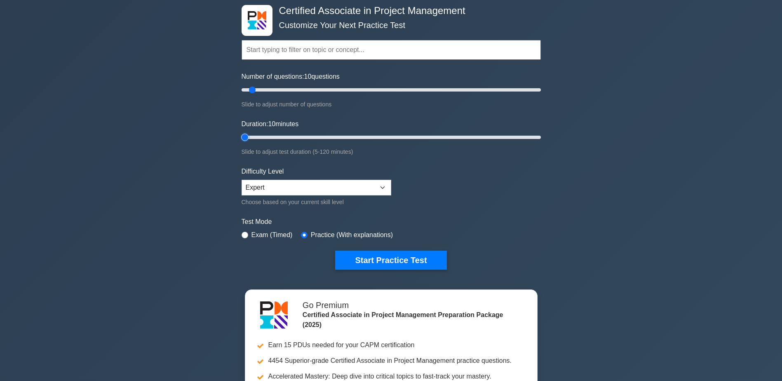
drag, startPoint x: 257, startPoint y: 138, endPoint x: 231, endPoint y: 135, distance: 25.8
type input "5"
click at [242, 135] on input "Duration: 10 minutes" at bounding box center [391, 137] width 299 height 10
drag, startPoint x: 252, startPoint y: 91, endPoint x: 229, endPoint y: 89, distance: 23.1
type input "5"
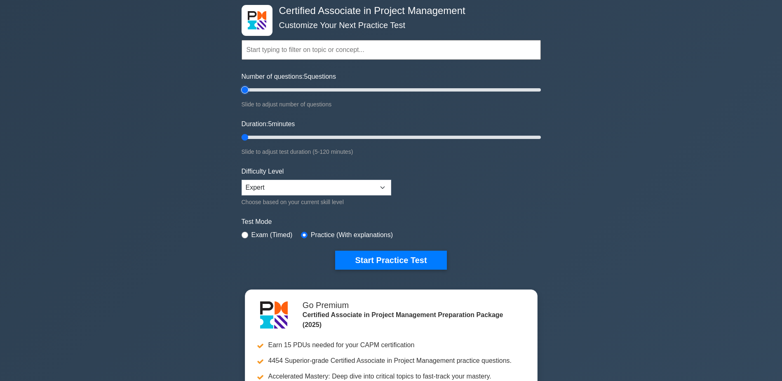
click at [242, 89] on input "Number of questions: 5 questions" at bounding box center [391, 90] width 299 height 10
click at [389, 253] on button "Start Practice Test" at bounding box center [390, 260] width 111 height 19
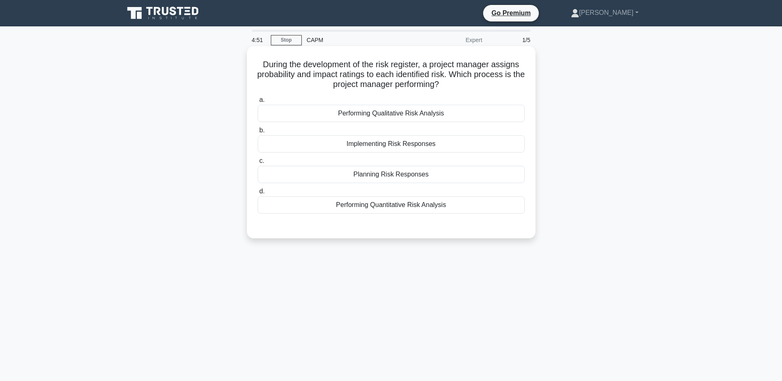
drag, startPoint x: 279, startPoint y: 63, endPoint x: 461, endPoint y: 87, distance: 183.3
click at [461, 87] on h5 "During the development of the risk register, a project manager assigns probabil…" at bounding box center [391, 74] width 269 height 30
click at [390, 112] on div "Performing Qualitative Risk Analysis" at bounding box center [391, 113] width 267 height 17
click at [258, 103] on input "a. Performing Qualitative Risk Analysis" at bounding box center [258, 99] width 0 height 5
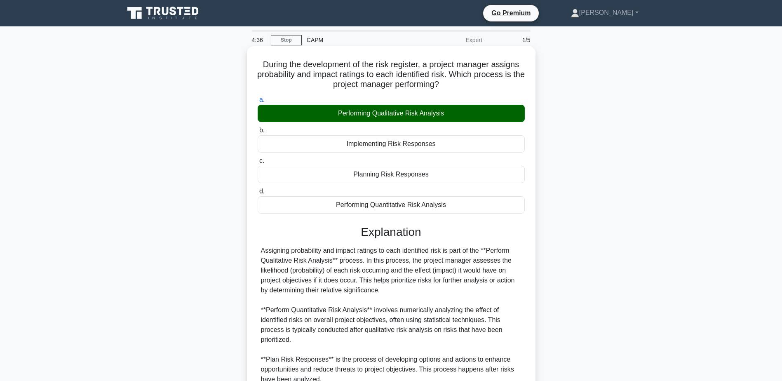
scroll to position [128, 0]
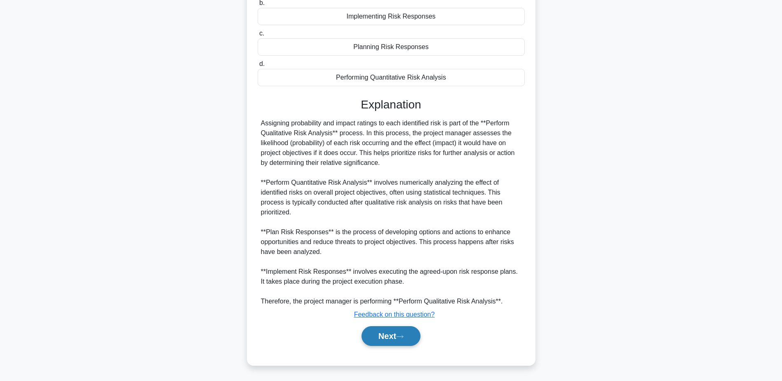
click at [409, 329] on button "Next" at bounding box center [390, 336] width 59 height 20
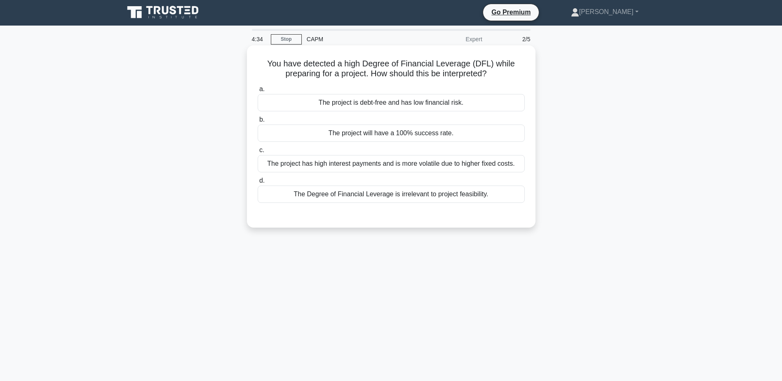
scroll to position [0, 0]
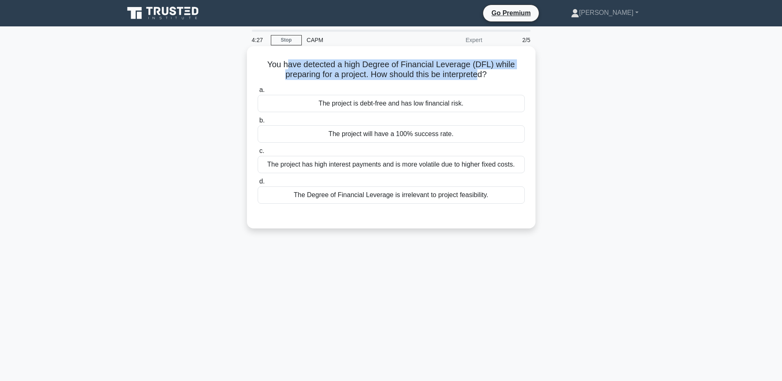
drag, startPoint x: 287, startPoint y: 64, endPoint x: 481, endPoint y: 70, distance: 193.8
click at [481, 70] on h5 "You have detected a high Degree of Financial Leverage (DFL) while preparing for…" at bounding box center [391, 69] width 269 height 21
click at [389, 67] on h5 "You have detected a high Degree of Financial Leverage (DFL) while preparing for…" at bounding box center [391, 69] width 269 height 21
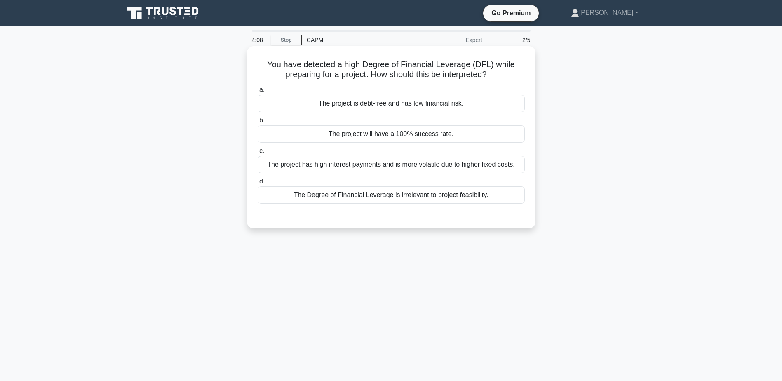
click at [448, 197] on div "The Degree of Financial Leverage is irrelevant to project feasibility." at bounding box center [391, 194] width 267 height 17
click at [258, 184] on input "d. The Degree of Financial Leverage is irrelevant to project feasibility." at bounding box center [258, 181] width 0 height 5
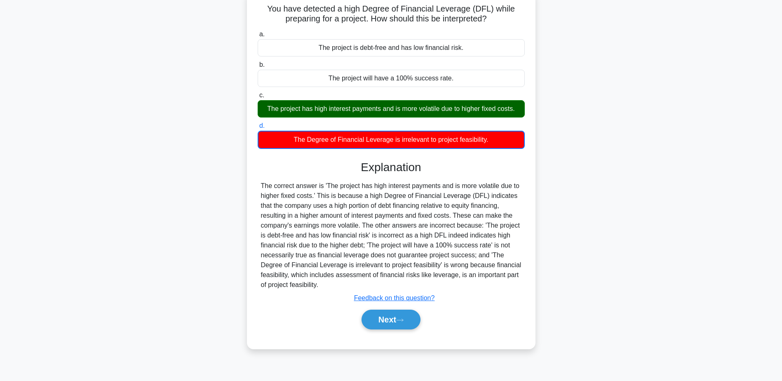
scroll to position [64, 0]
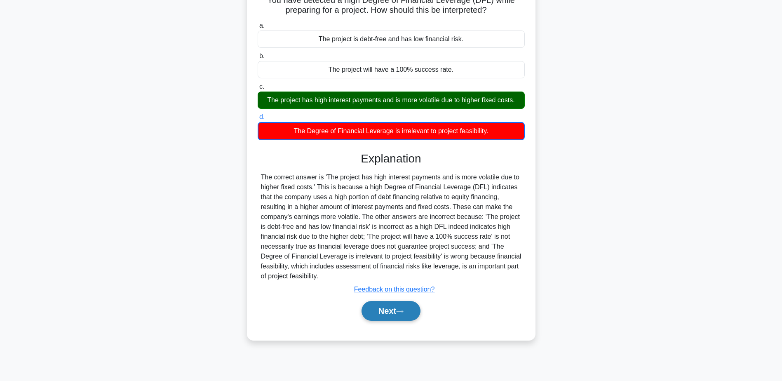
click at [399, 315] on button "Next" at bounding box center [390, 311] width 59 height 20
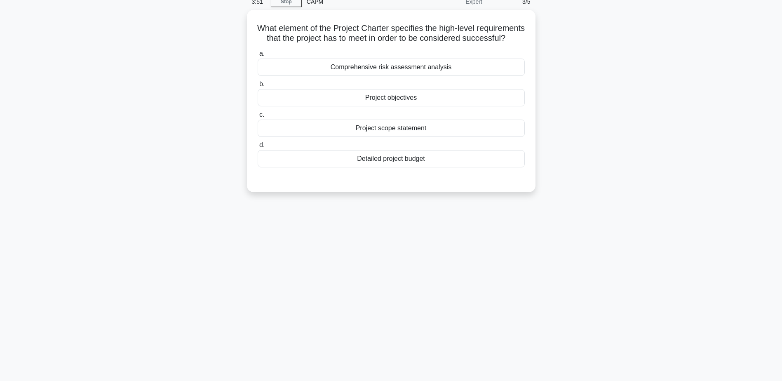
scroll to position [0, 0]
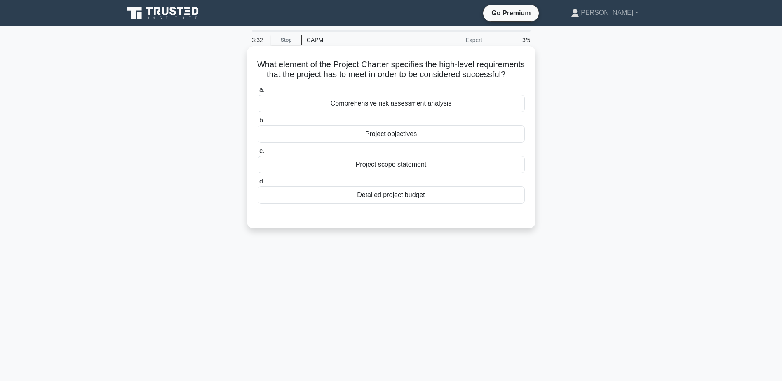
click at [438, 143] on div "Project objectives" at bounding box center [391, 133] width 267 height 17
click at [258, 123] on input "b. Project objectives" at bounding box center [258, 120] width 0 height 5
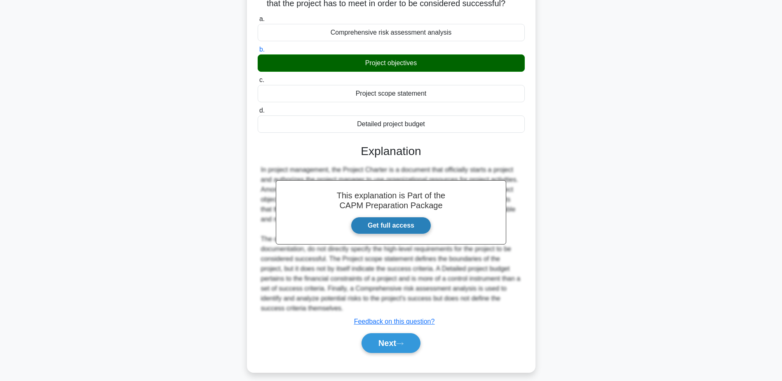
scroll to position [88, 0]
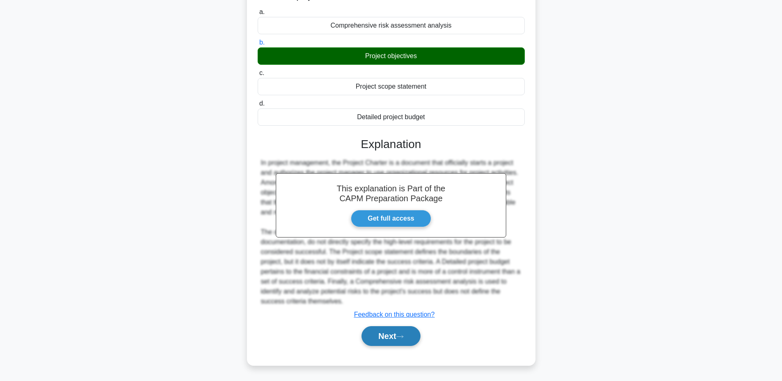
click at [377, 331] on button "Next" at bounding box center [390, 336] width 59 height 20
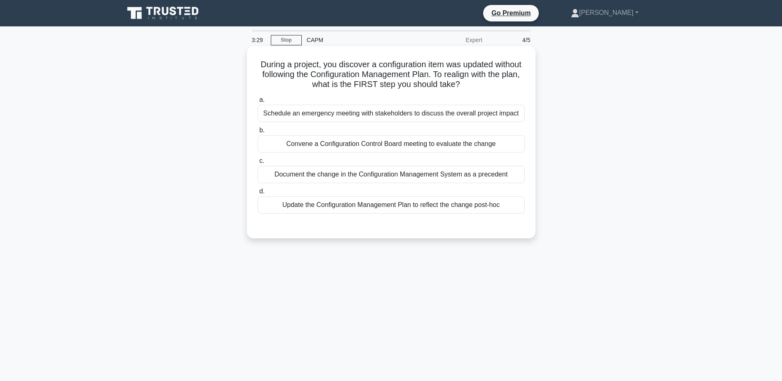
scroll to position [0, 0]
drag, startPoint x: 354, startPoint y: 62, endPoint x: 488, endPoint y: 88, distance: 135.5
click at [488, 88] on h5 "During a project, you discover a configuration item was updated without followi…" at bounding box center [391, 74] width 269 height 30
click at [351, 73] on h5 "During a project, you discover a configuration item was updated without followi…" at bounding box center [391, 74] width 269 height 30
click at [395, 145] on div "Convene a Configuration Control Board meeting to evaluate the change" at bounding box center [391, 143] width 267 height 17
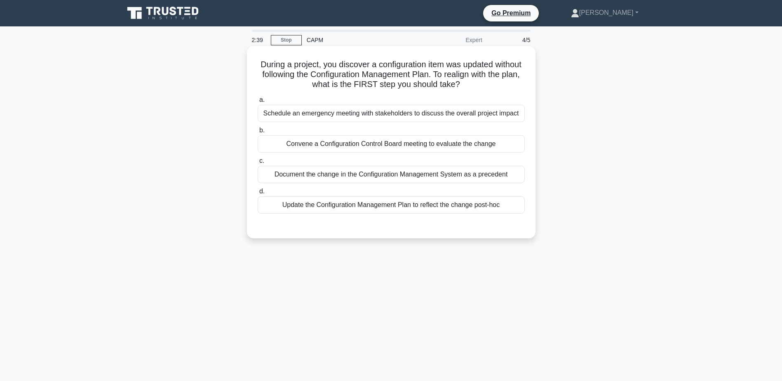
click at [258, 133] on input "b. Convene a Configuration Control Board meeting to evaluate the change" at bounding box center [258, 130] width 0 height 5
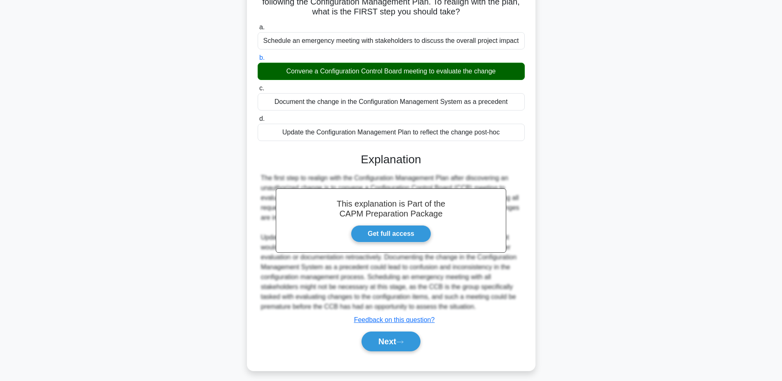
scroll to position [78, 0]
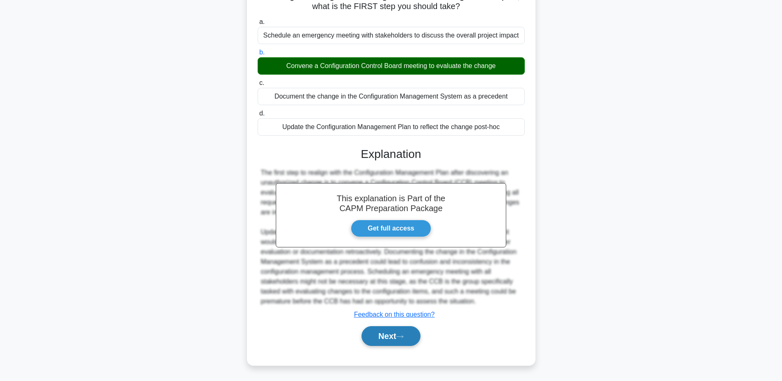
click at [409, 328] on button "Next" at bounding box center [390, 336] width 59 height 20
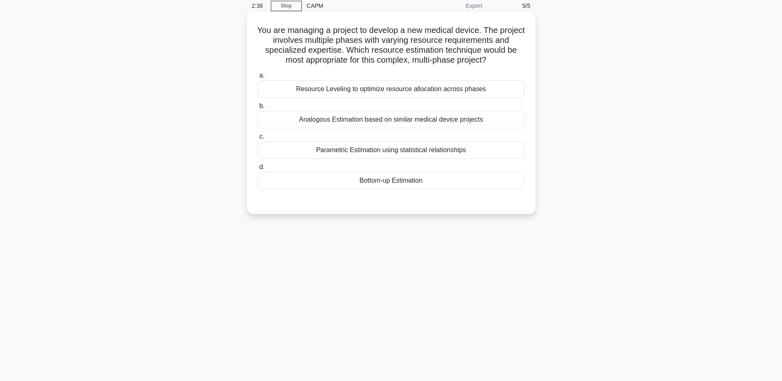
scroll to position [0, 0]
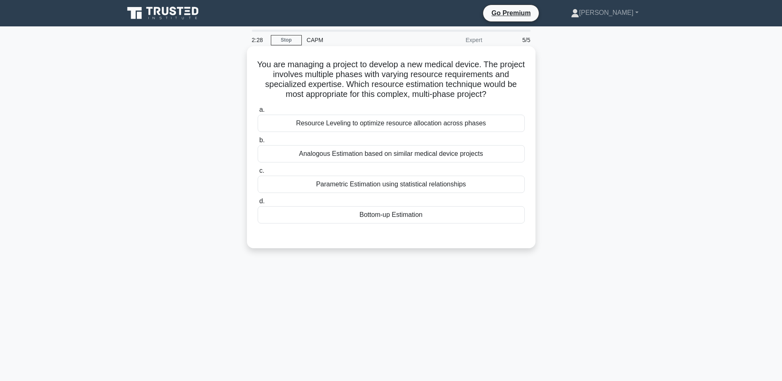
drag, startPoint x: 334, startPoint y: 64, endPoint x: 510, endPoint y: 93, distance: 178.3
click at [510, 93] on h5 "You are managing a project to develop a new medical device. The project involve…" at bounding box center [391, 79] width 269 height 40
click at [363, 218] on div "Bottom-up Estimation" at bounding box center [391, 214] width 267 height 17
click at [258, 204] on input "d. Bottom-up Estimation" at bounding box center [258, 201] width 0 height 5
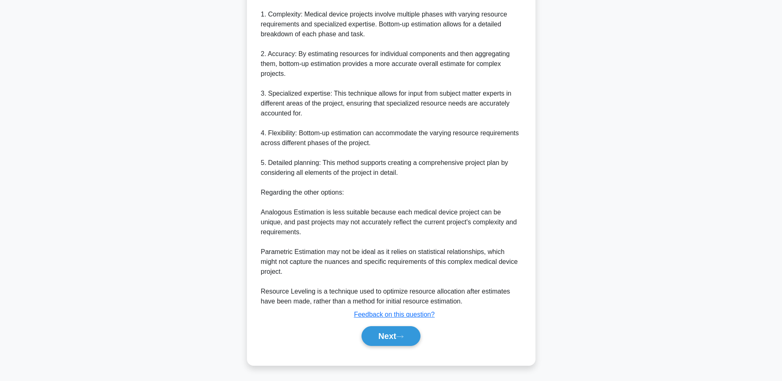
scroll to position [276, 0]
drag, startPoint x: 345, startPoint y: 209, endPoint x: 502, endPoint y: 215, distance: 156.7
click at [502, 215] on div "Bottom-up Estimation is the most appropriate technique for this complex, multi-…" at bounding box center [391, 143] width 260 height 326
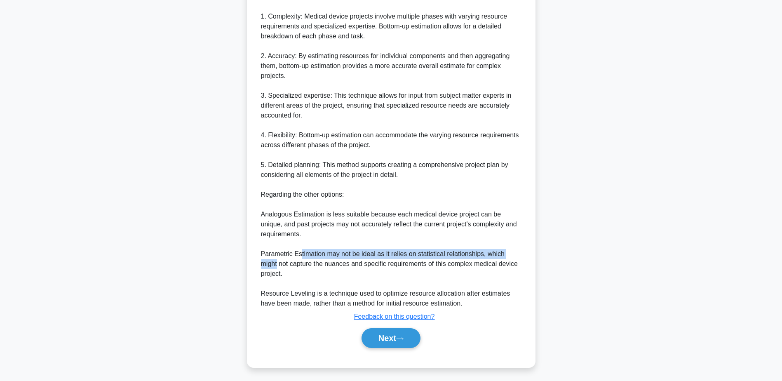
drag, startPoint x: 299, startPoint y: 255, endPoint x: 539, endPoint y: 256, distance: 240.3
click at [539, 256] on div "You are managing a project to develop a new medical device. The project involve…" at bounding box center [391, 75] width 544 height 605
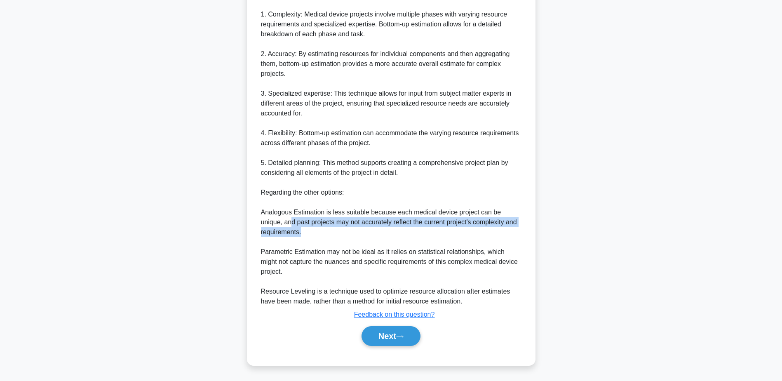
drag, startPoint x: 266, startPoint y: 222, endPoint x: 343, endPoint y: 230, distance: 77.9
click at [343, 230] on div "Bottom-up Estimation is the most appropriate technique for this complex, multi-…" at bounding box center [391, 143] width 260 height 326
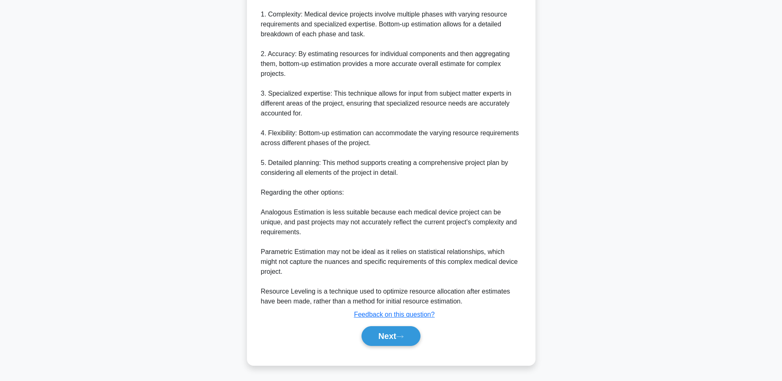
drag, startPoint x: 343, startPoint y: 230, endPoint x: 301, endPoint y: 237, distance: 43.0
click at [301, 237] on div "Bottom-up Estimation is the most appropriate technique for this complex, multi-…" at bounding box center [391, 143] width 260 height 326
click at [323, 293] on div "Bottom-up Estimation is the most appropriate technique for this complex, multi-…" at bounding box center [391, 143] width 260 height 326
click at [399, 336] on button "Next" at bounding box center [390, 336] width 59 height 20
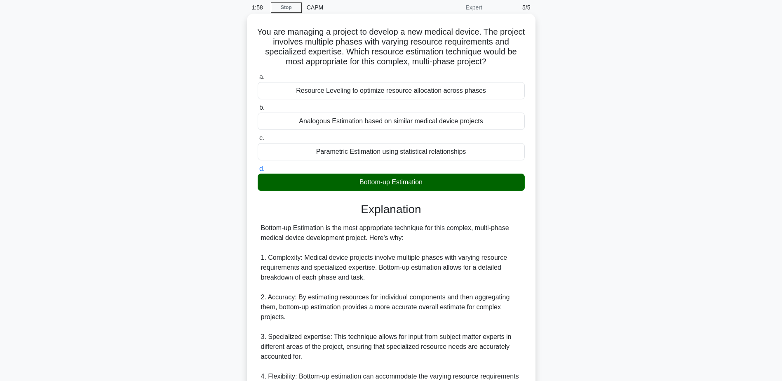
scroll to position [0, 0]
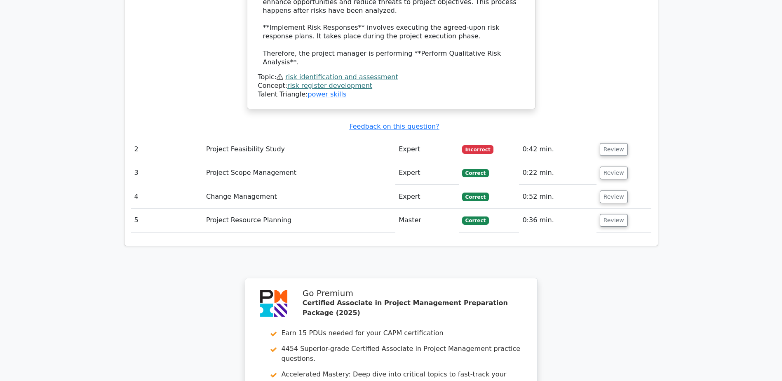
scroll to position [1113, 0]
